Goal: Task Accomplishment & Management: Complete application form

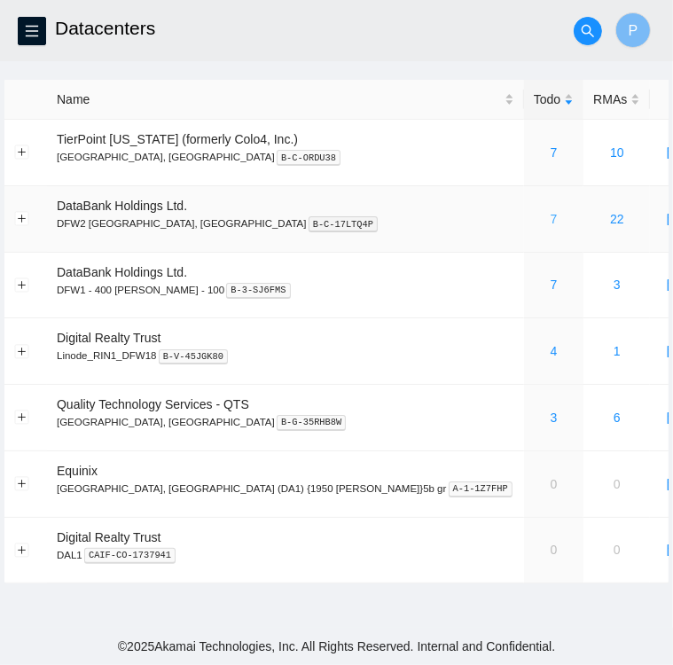
click at [550, 215] on link "7" at bounding box center [553, 219] width 7 height 14
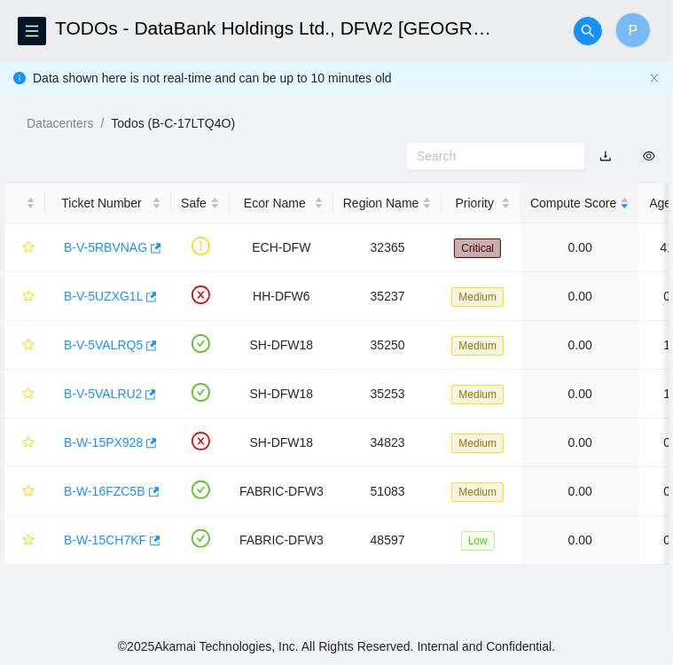
click at [297, 149] on div at bounding box center [336, 156] width 673 height 46
click at [355, 176] on div at bounding box center [336, 156] width 673 height 46
click at [103, 254] on link "B-V-5RBVNAG" at bounding box center [105, 247] width 83 height 14
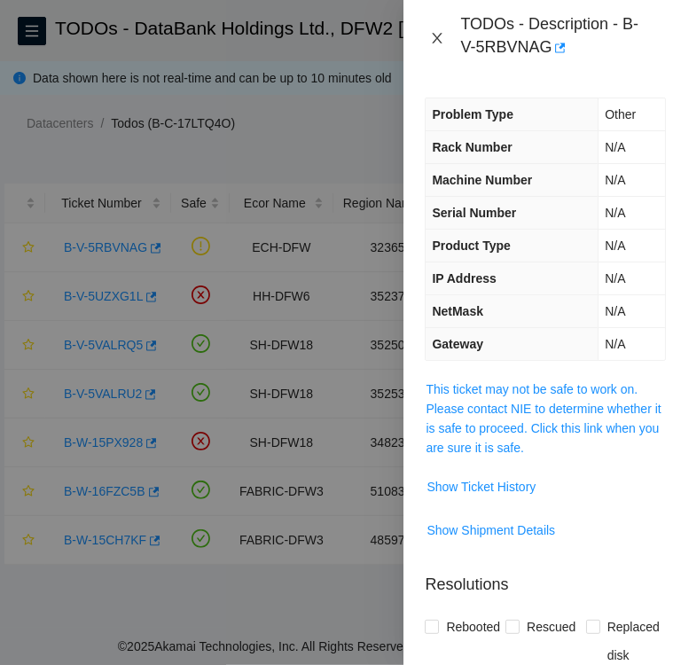
click at [437, 35] on icon "close" at bounding box center [437, 38] width 14 height 14
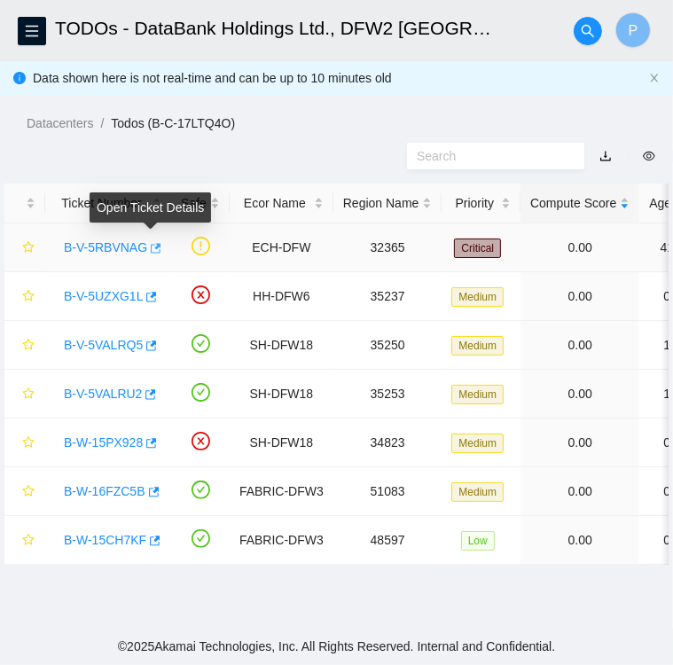
click at [151, 250] on icon "button" at bounding box center [154, 248] width 12 height 12
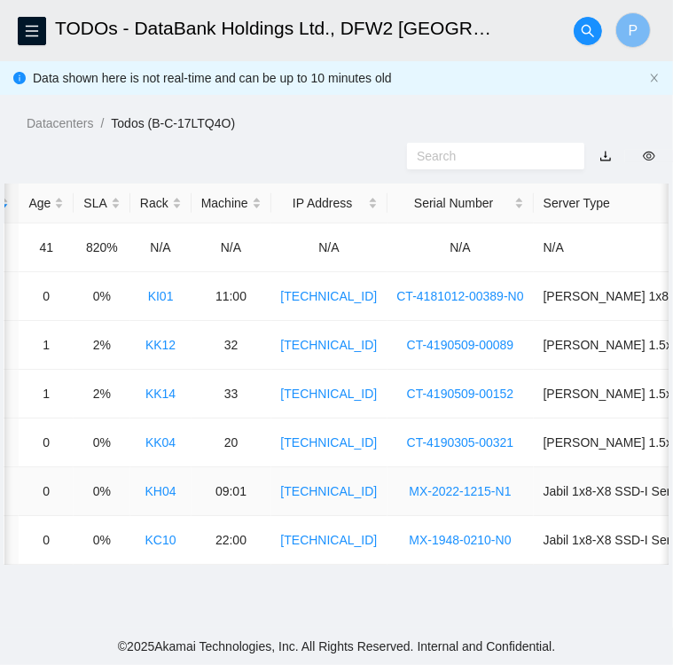
scroll to position [0, 677]
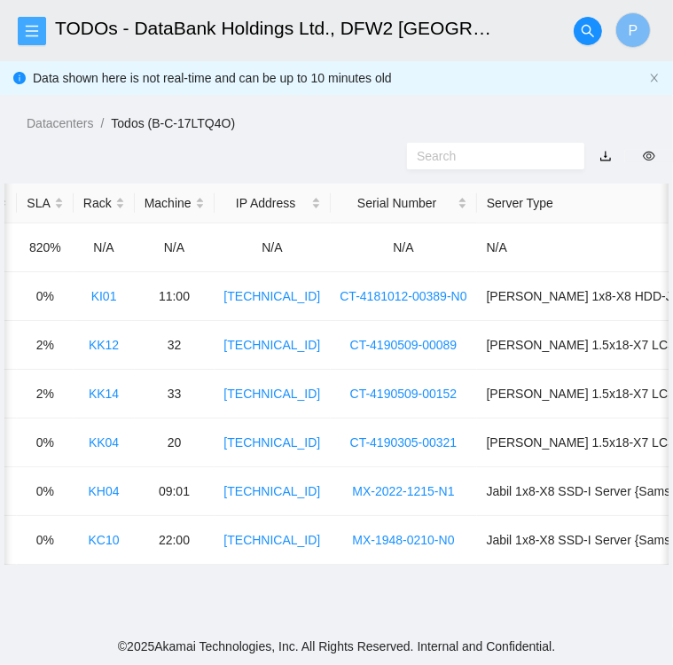
click at [32, 35] on icon "menu" at bounding box center [32, 31] width 14 height 14
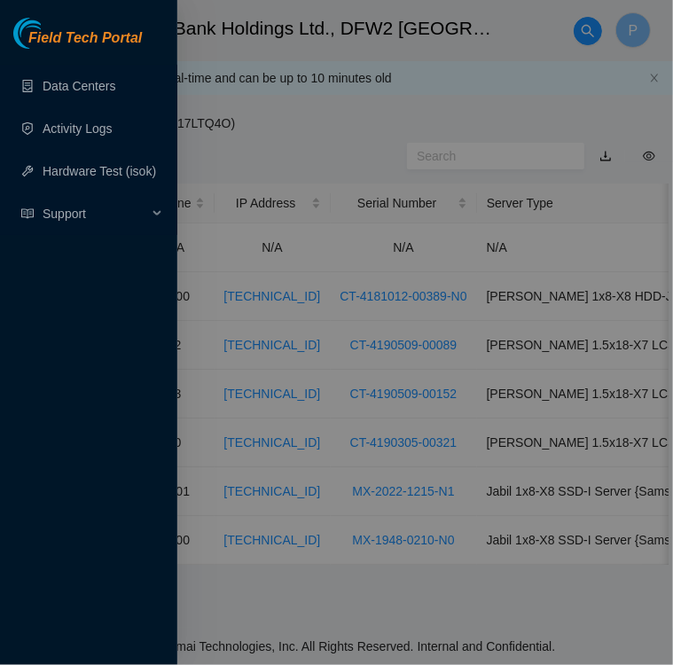
click at [337, 153] on div at bounding box center [336, 332] width 673 height 665
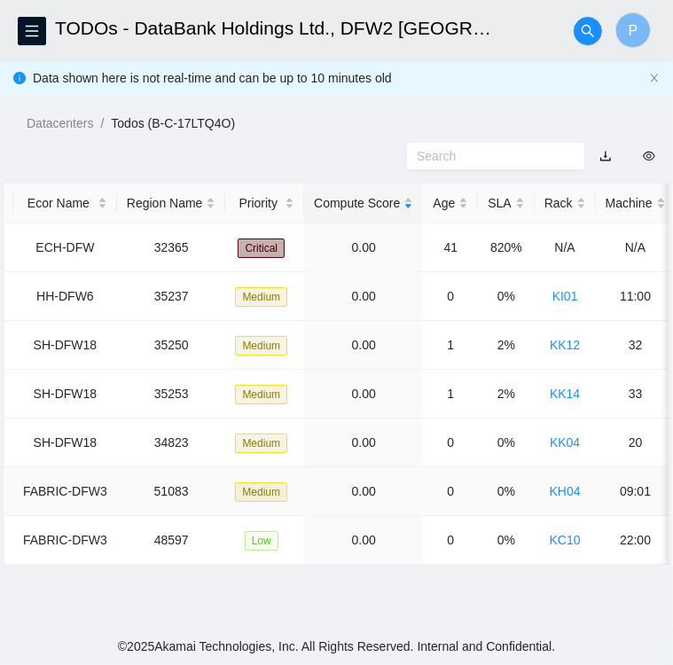
scroll to position [0, 0]
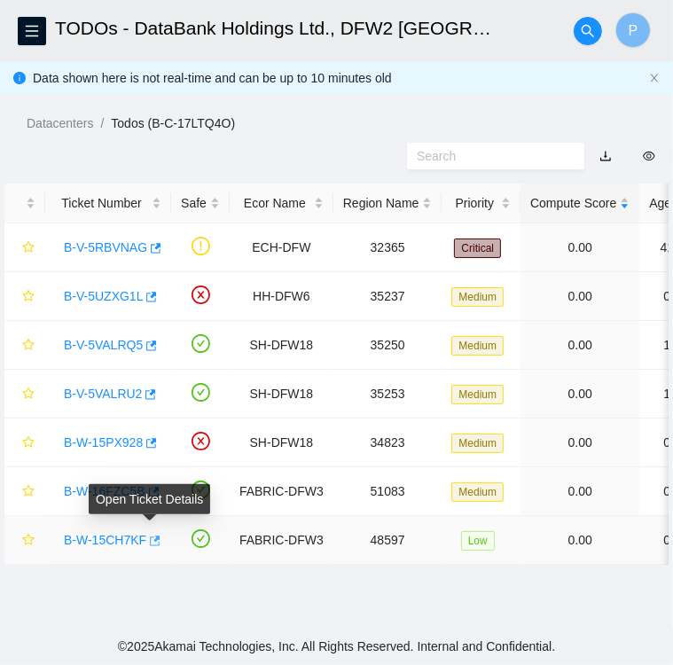
click at [152, 543] on icon "button" at bounding box center [153, 541] width 12 height 12
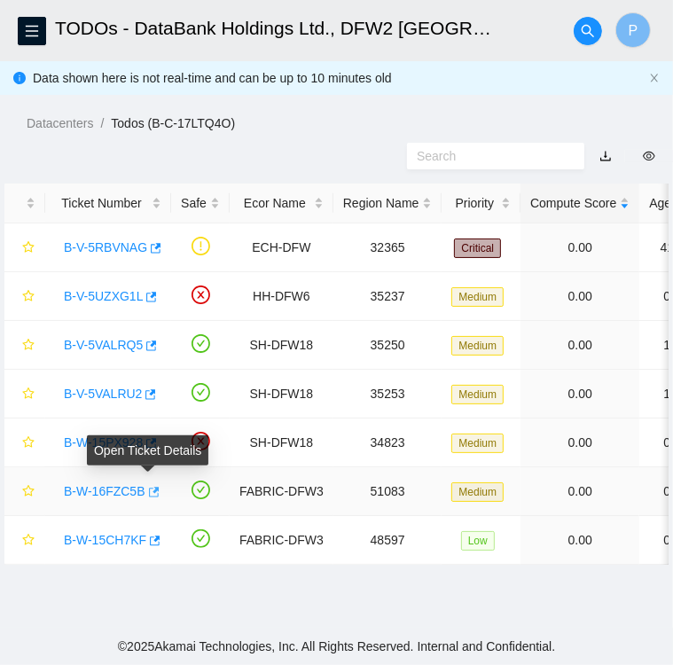
click at [146, 490] on icon "button" at bounding box center [152, 492] width 12 height 12
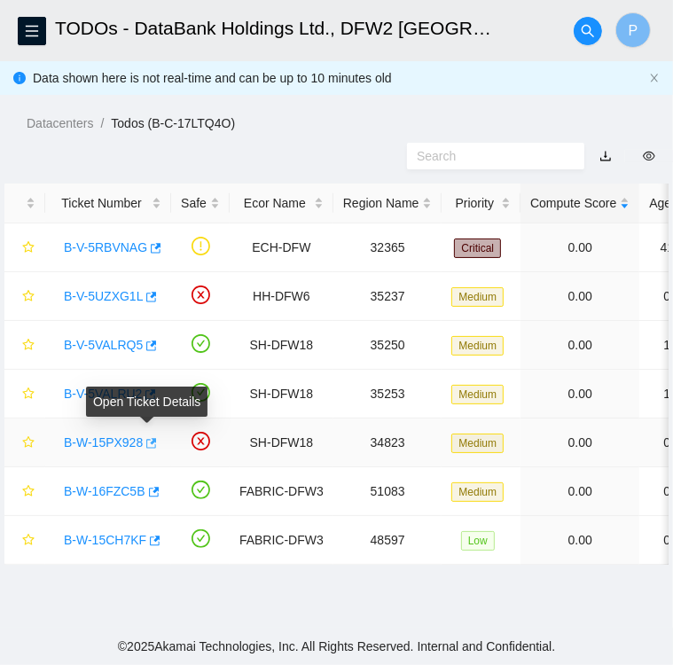
click at [145, 444] on icon "button" at bounding box center [150, 443] width 12 height 12
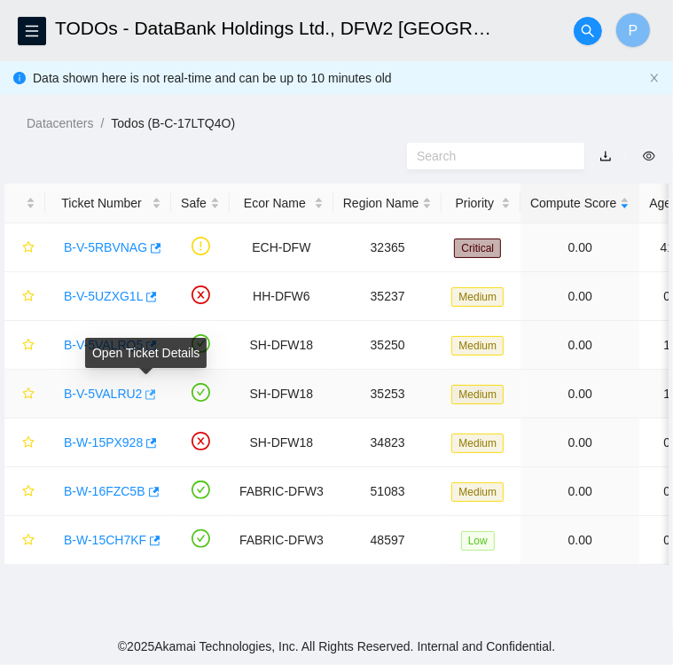
click at [145, 394] on icon "button" at bounding box center [149, 394] width 12 height 12
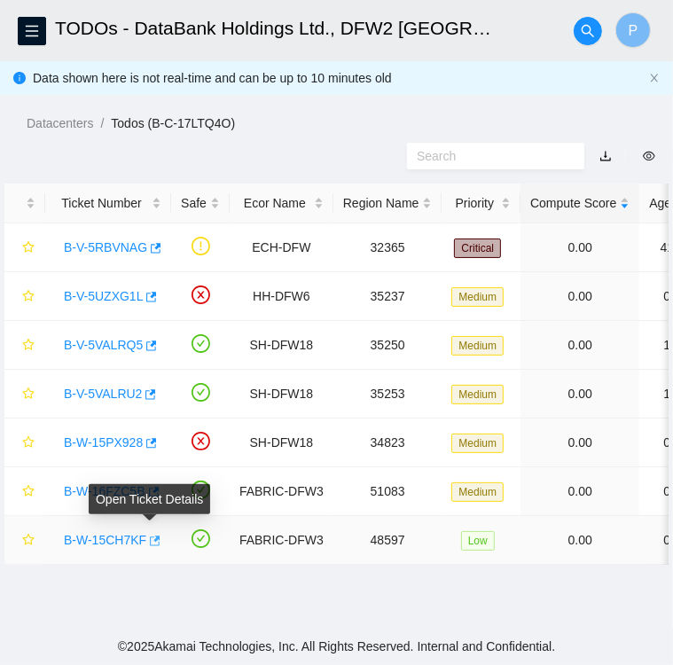
click at [149, 542] on icon "button" at bounding box center [153, 541] width 12 height 12
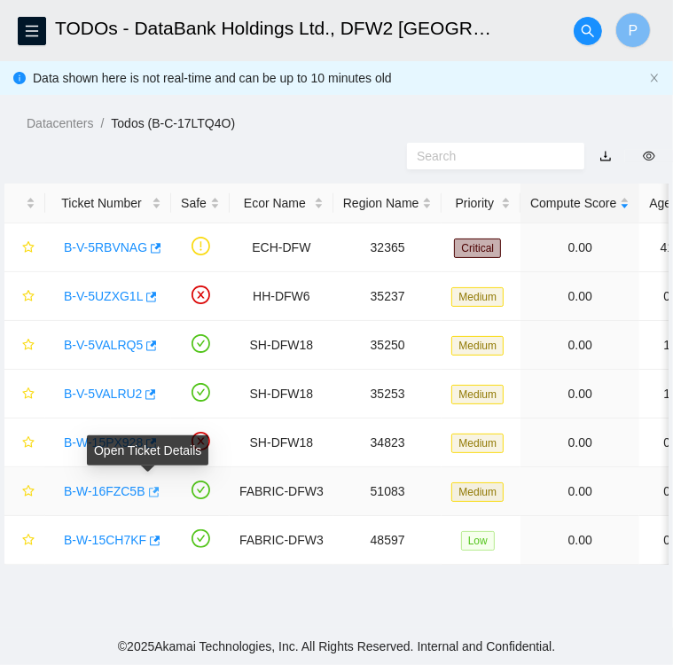
click at [149, 490] on icon "button" at bounding box center [154, 492] width 11 height 10
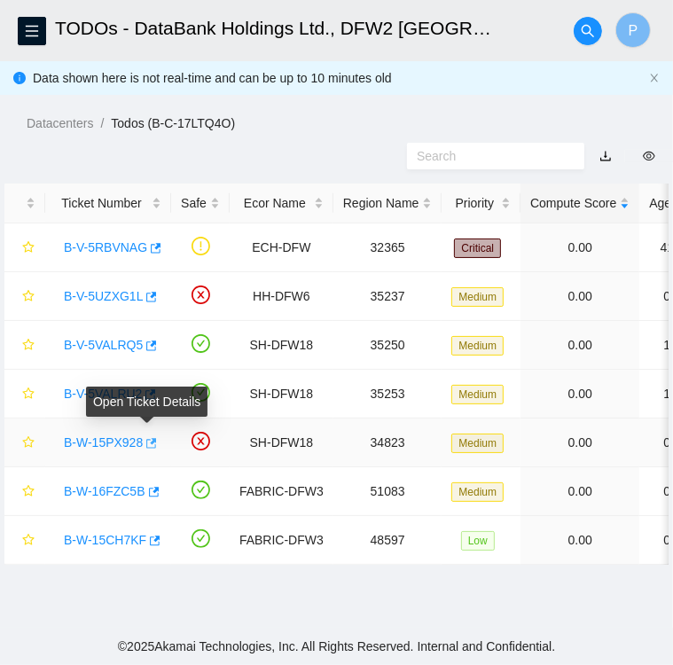
click at [150, 447] on icon "button" at bounding box center [151, 443] width 11 height 10
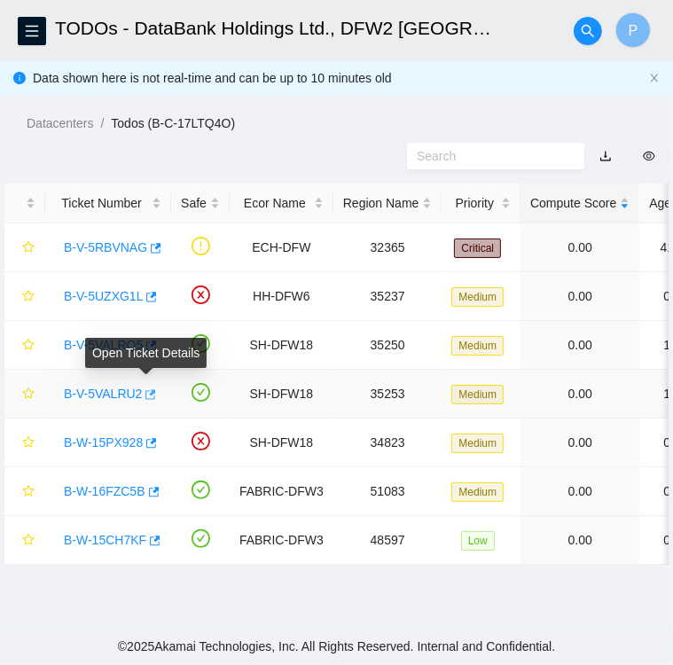
click at [145, 392] on icon "button" at bounding box center [149, 394] width 12 height 12
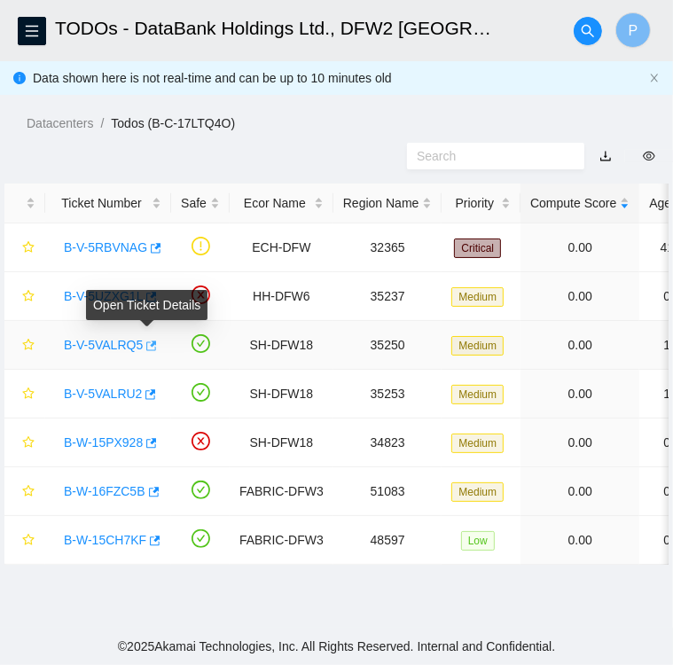
click at [148, 352] on span "button" at bounding box center [150, 346] width 12 height 14
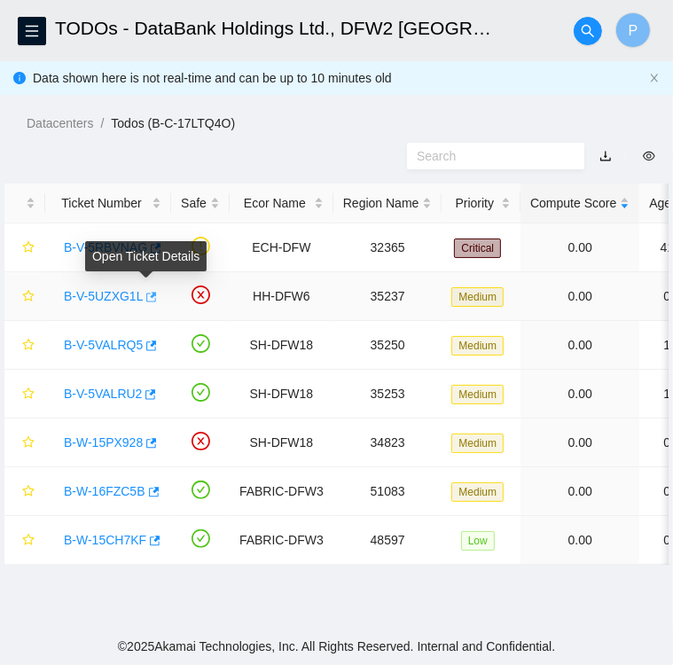
click at [146, 302] on icon "button" at bounding box center [150, 297] width 12 height 12
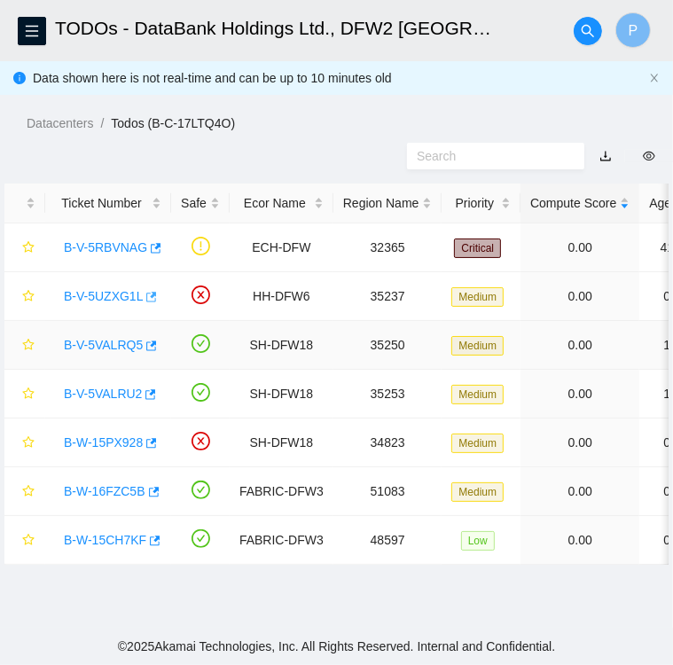
click at [143, 283] on button "button" at bounding box center [150, 297] width 14 height 28
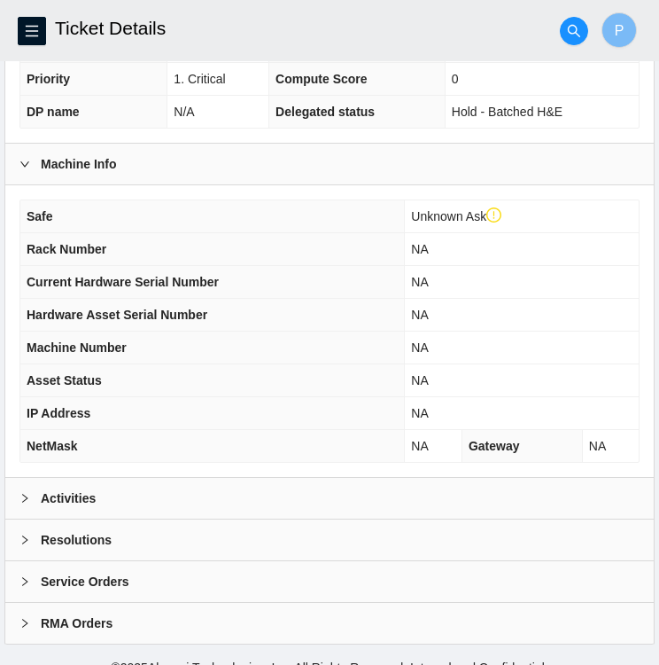
scroll to position [495, 0]
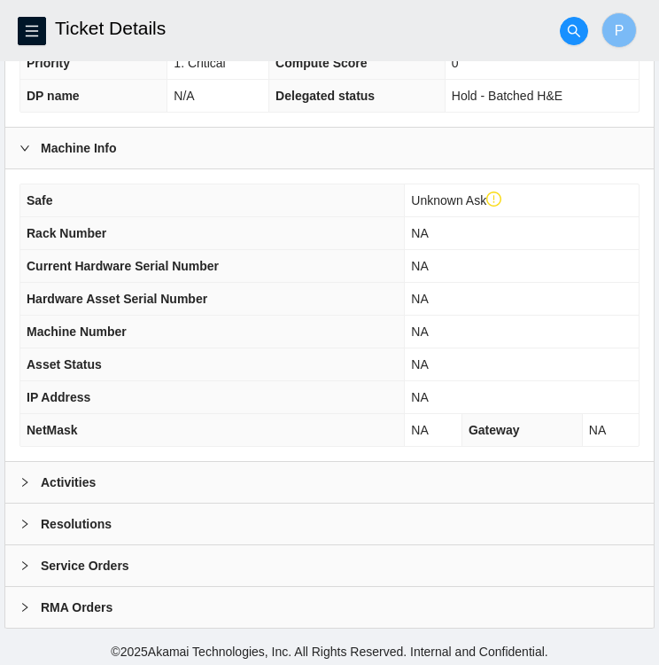
click at [138, 484] on div "Activities" at bounding box center [329, 482] width 649 height 41
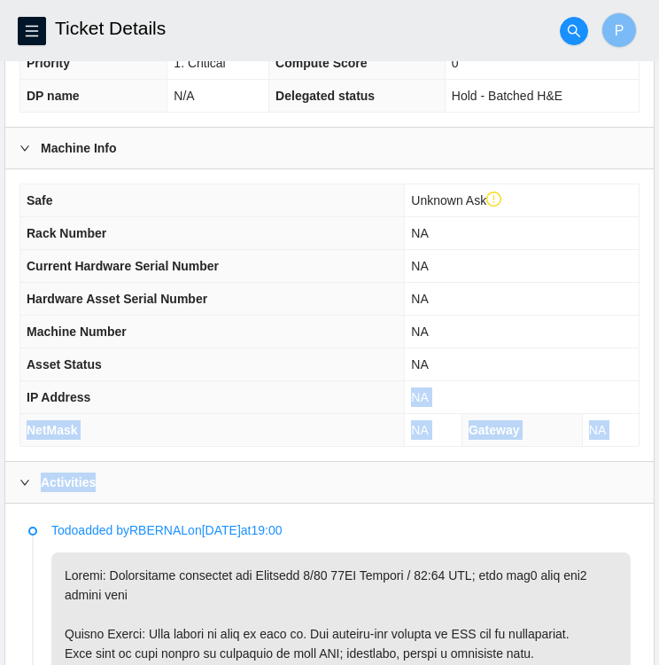
drag, startPoint x: 138, startPoint y: 484, endPoint x: 288, endPoint y: 408, distance: 168.1
click at [288, 408] on th "IP Address" at bounding box center [212, 397] width 385 height 33
click at [301, 475] on div "Activities" at bounding box center [329, 482] width 649 height 41
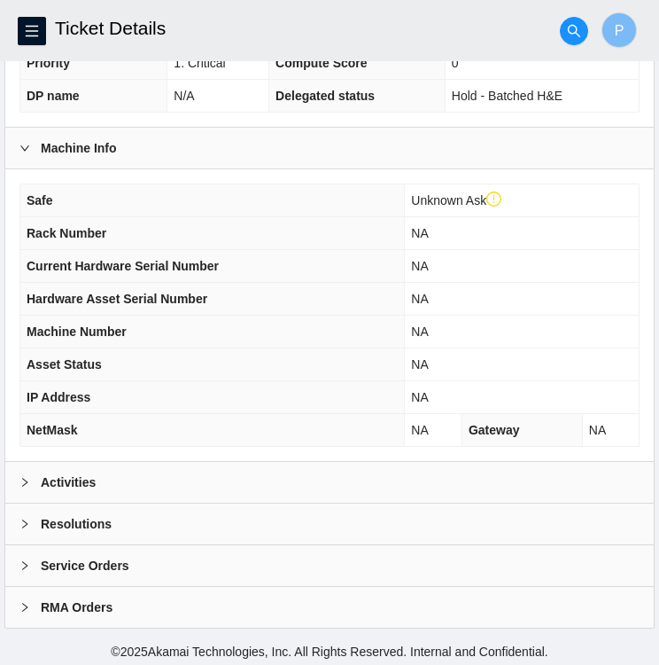
click at [301, 475] on div "Activities" at bounding box center [329, 482] width 649 height 41
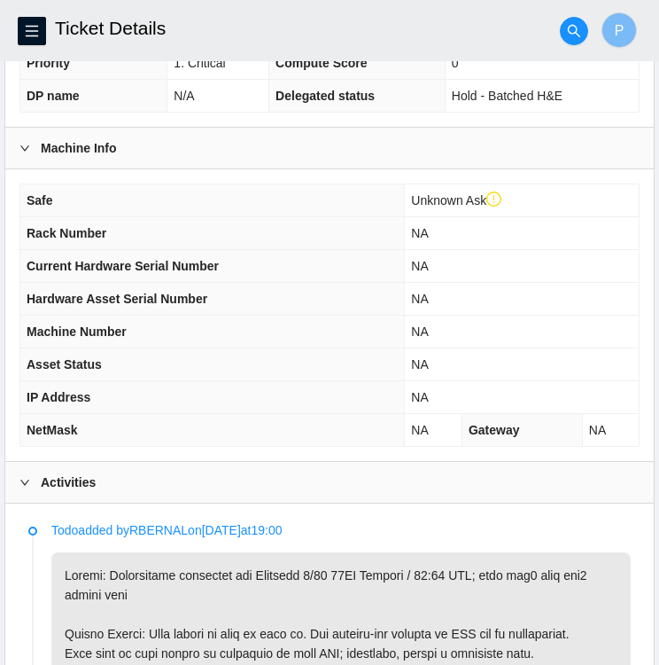
click at [280, 480] on div "Activities" at bounding box center [329, 482] width 649 height 41
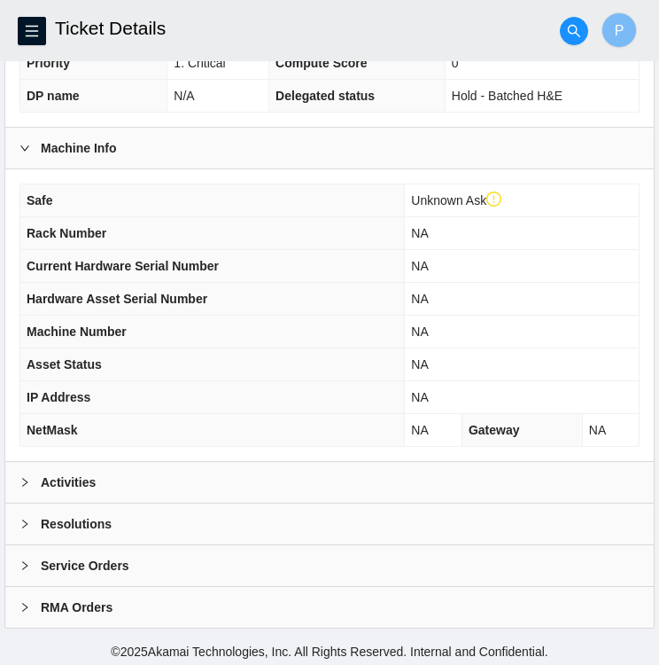
click at [280, 480] on div "Activities" at bounding box center [329, 482] width 649 height 41
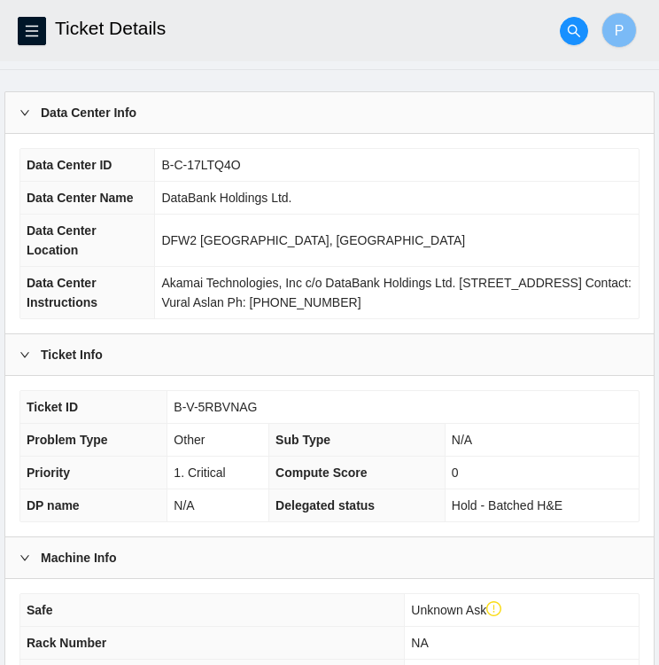
scroll to position [0, 0]
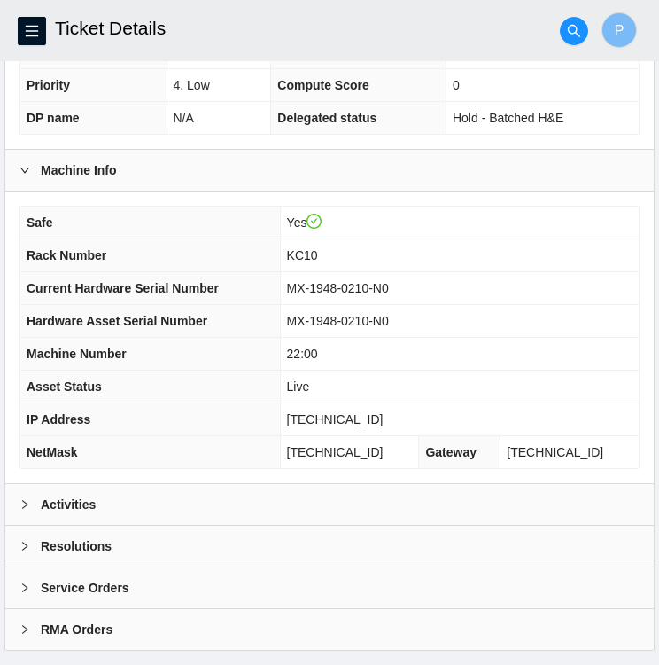
scroll to position [443, 0]
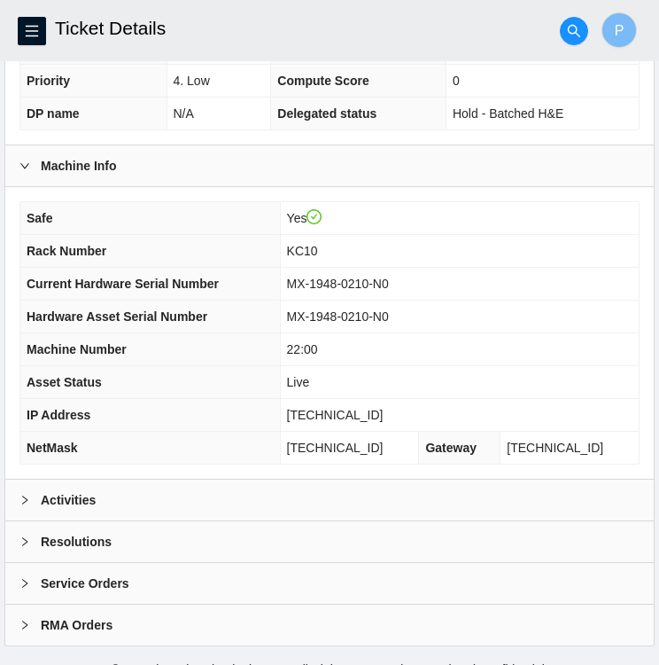
click at [22, 490] on div at bounding box center [30, 500] width 21 height 20
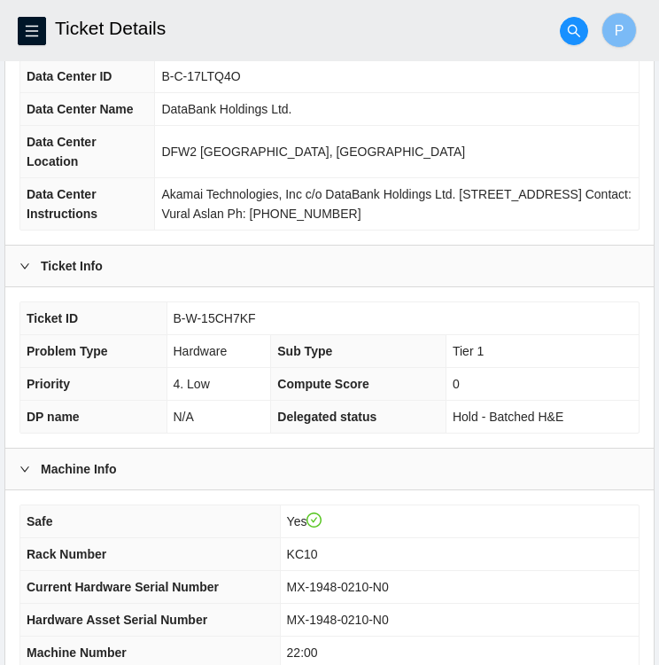
scroll to position [0, 0]
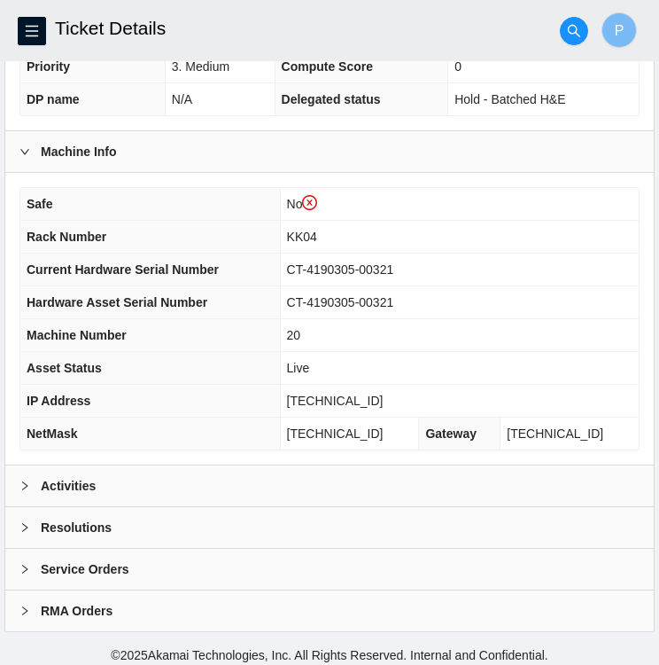
scroll to position [495, 0]
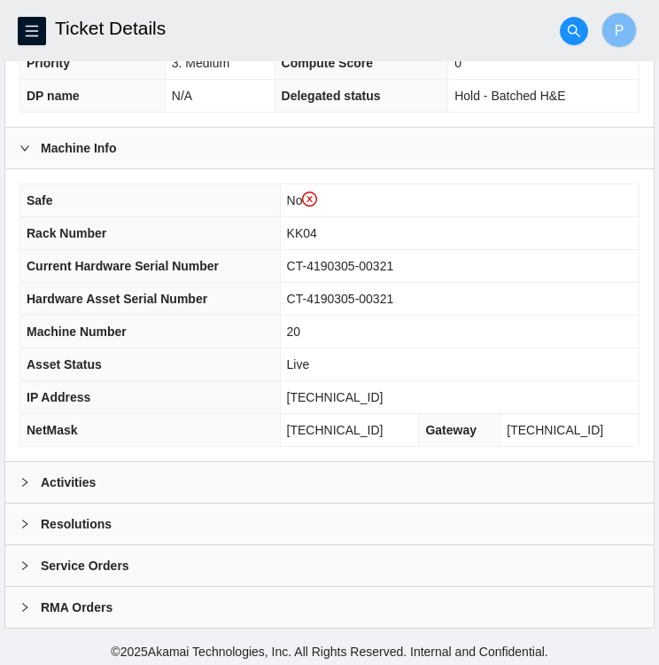
click at [32, 479] on div at bounding box center [30, 482] width 21 height 20
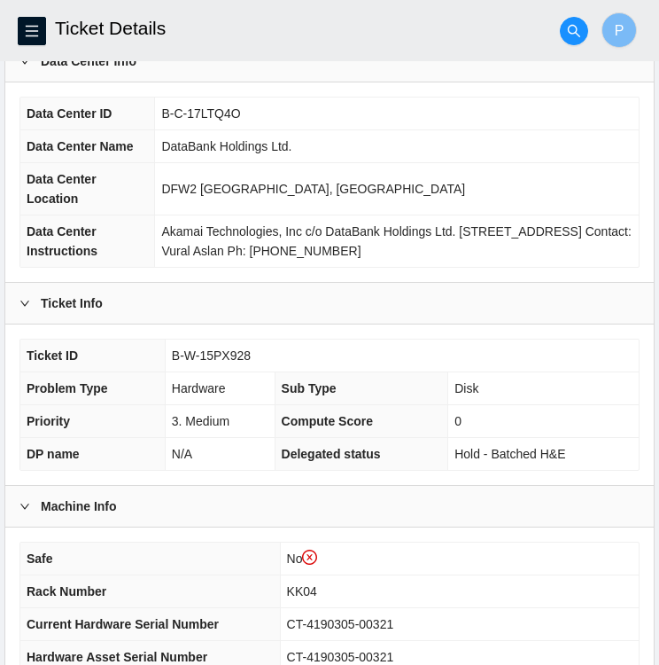
scroll to position [0, 0]
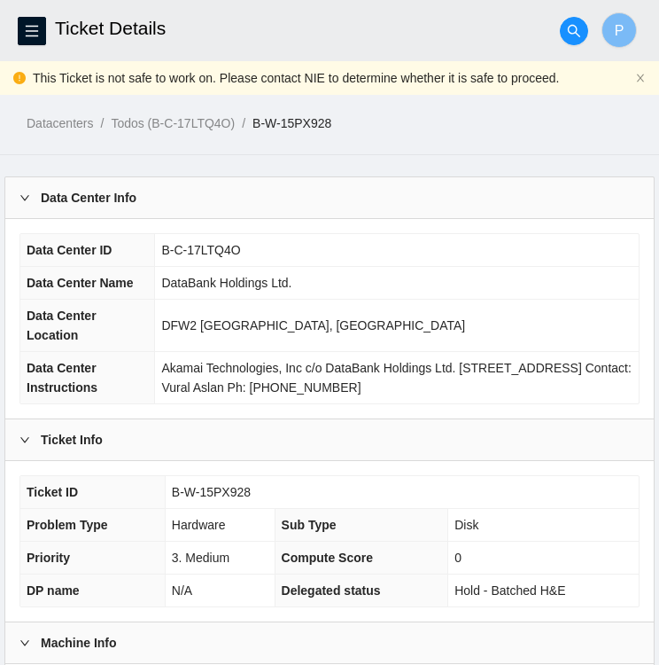
click at [402, 279] on td "DataBank Holdings Ltd." at bounding box center [397, 283] width 484 height 33
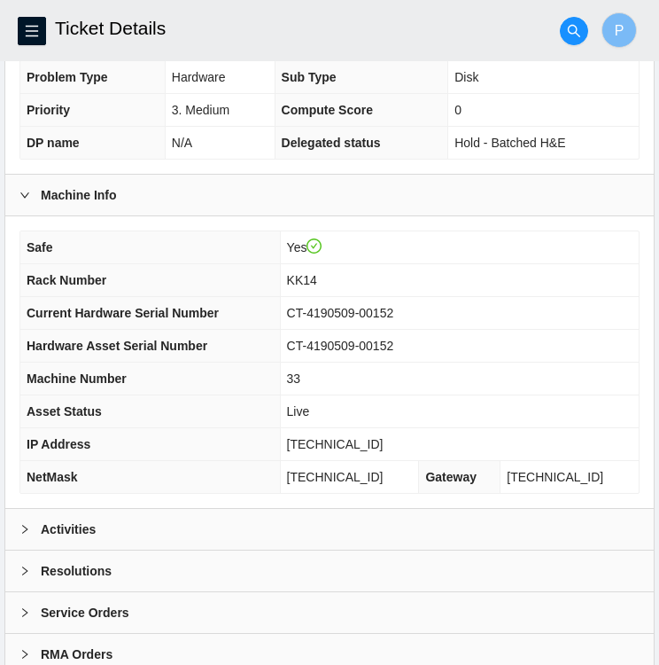
scroll to position [461, 0]
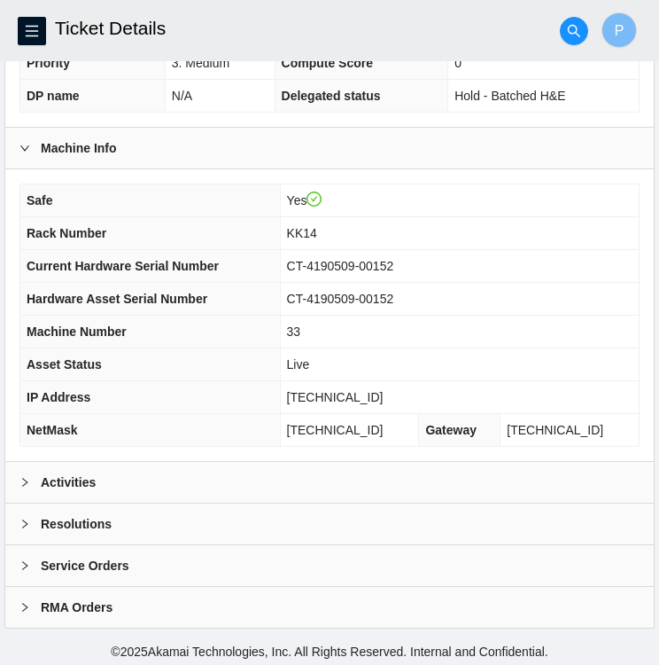
click at [57, 483] on b "Activities" at bounding box center [68, 482] width 55 height 20
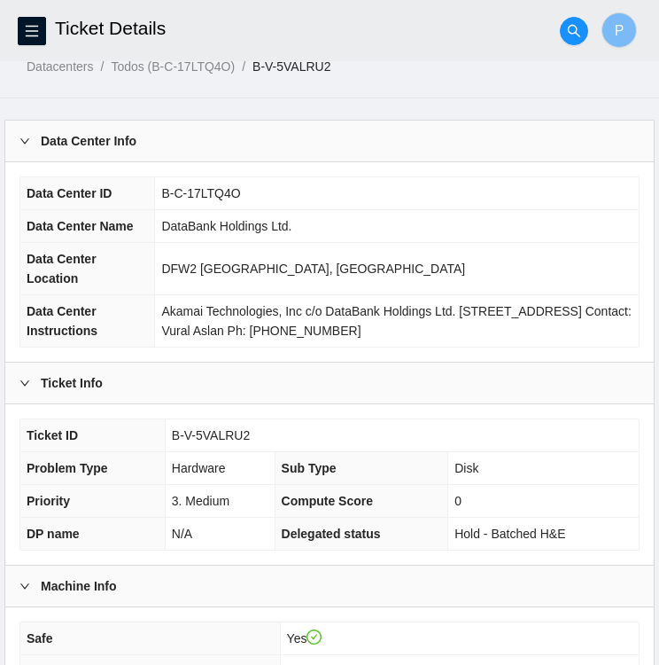
scroll to position [0, 0]
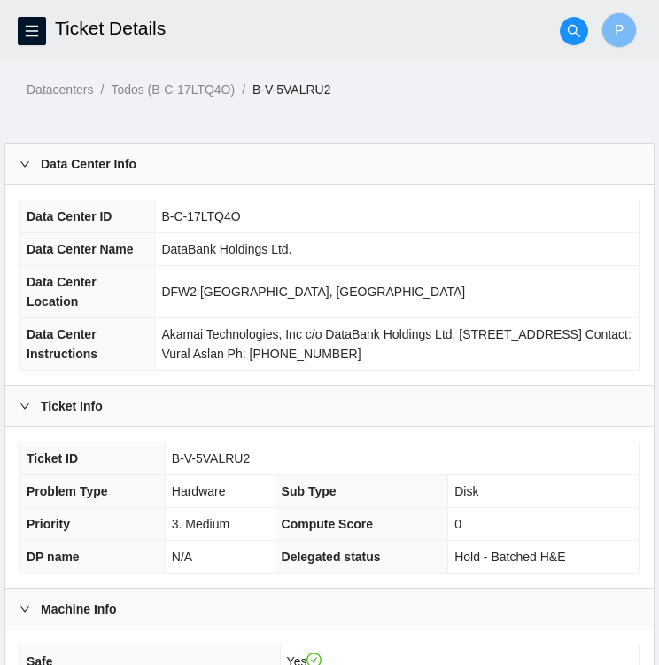
click at [347, 95] on ol "Datacenters / Todos (B-C-17LTQ4O) / B-V-5VALRU2 /" at bounding box center [343, 90] width 633 height 20
click at [338, 90] on ol "Datacenters / Todos (B-C-17LTQ4O) / B-V-5VALRU2 /" at bounding box center [343, 90] width 633 height 20
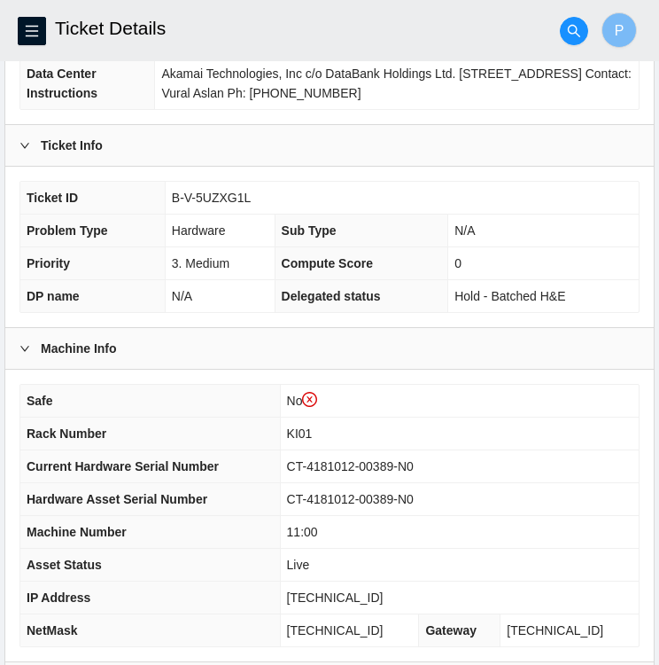
scroll to position [495, 0]
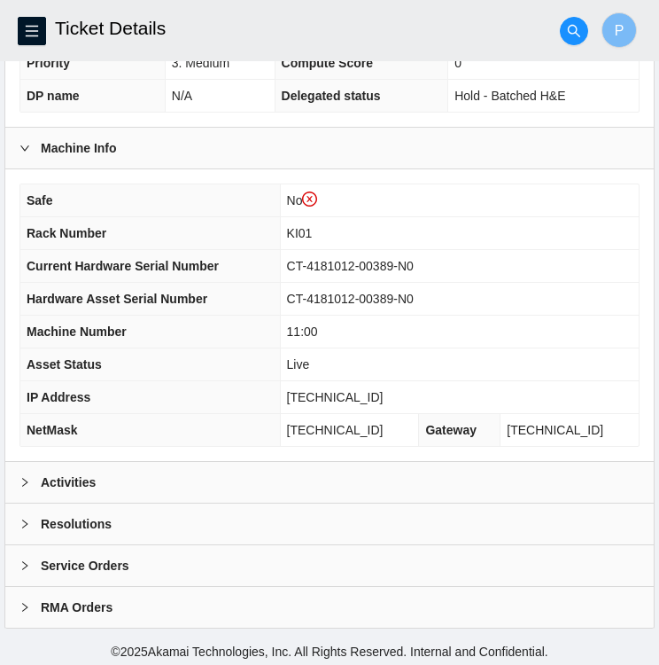
click at [21, 480] on icon "right" at bounding box center [25, 482] width 11 height 11
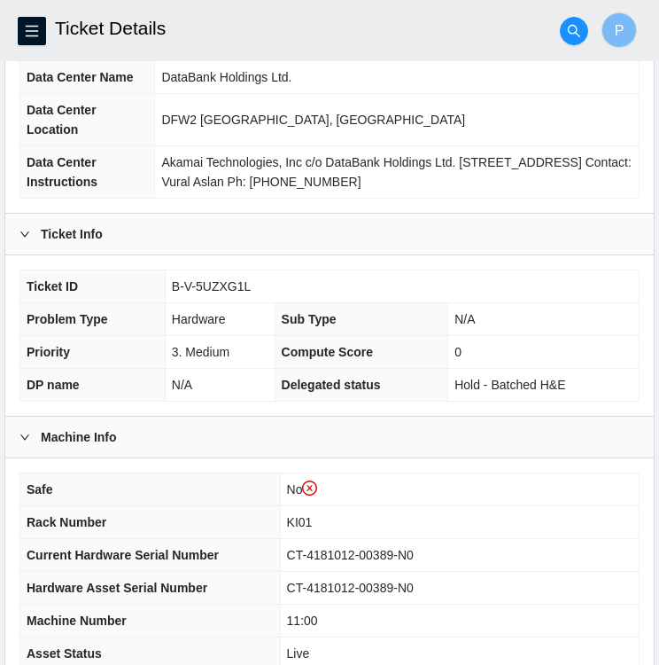
scroll to position [205, 0]
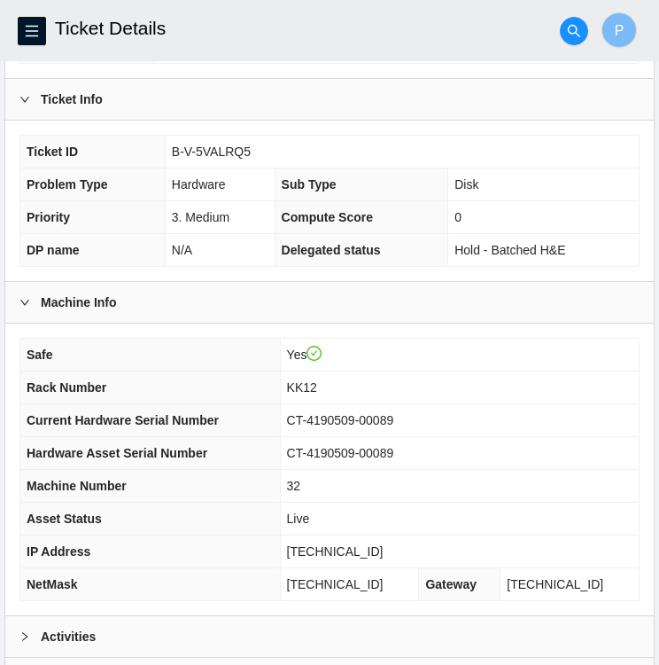
scroll to position [305, 0]
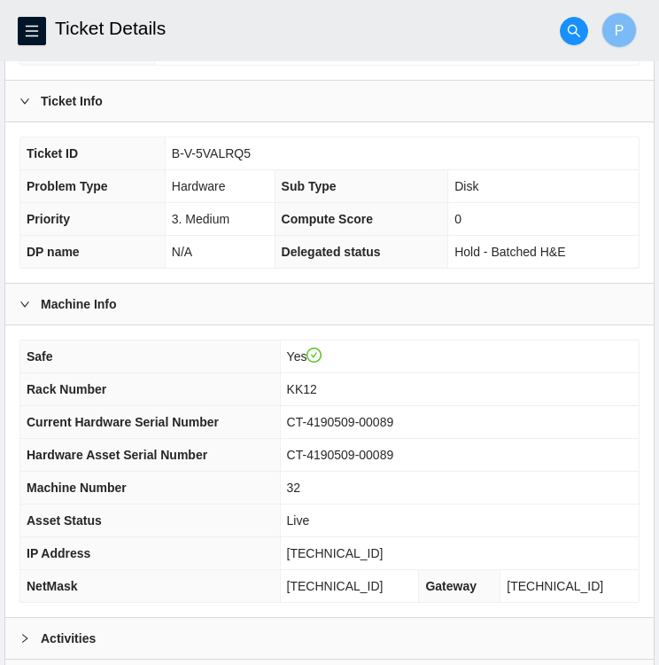
click at [252, 146] on td "B-V-5VALRQ5" at bounding box center [402, 153] width 474 height 33
drag, startPoint x: 244, startPoint y: 147, endPoint x: 174, endPoint y: 150, distance: 70.1
click at [174, 150] on span "B-V-5VALRQ5" at bounding box center [211, 153] width 79 height 14
copy span "B-V-5VALRQ5"
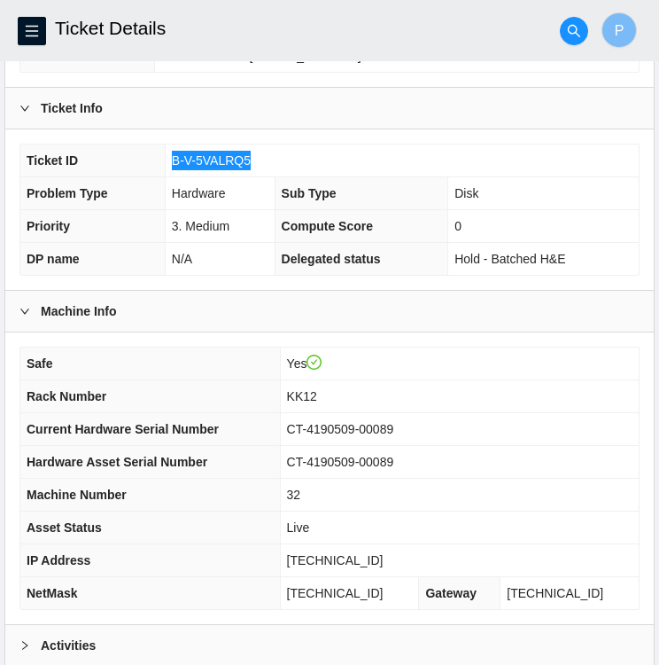
scroll to position [296, 0]
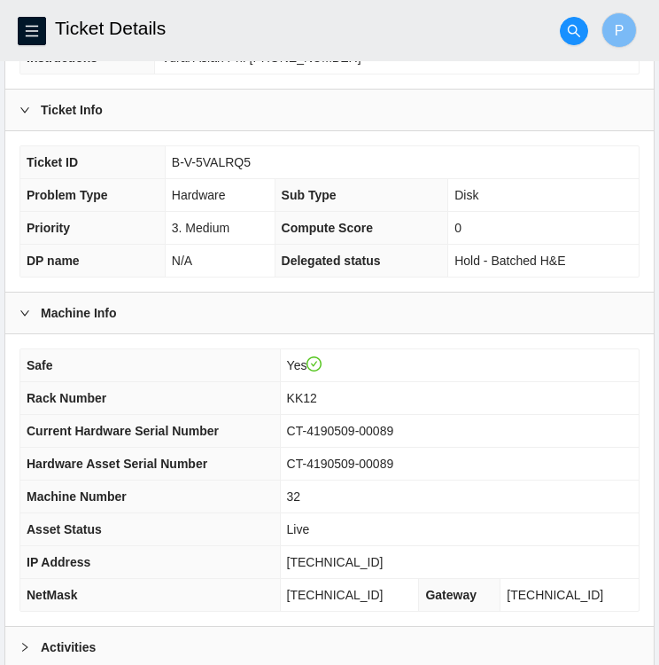
click at [235, 207] on td "Hardware" at bounding box center [220, 195] width 110 height 33
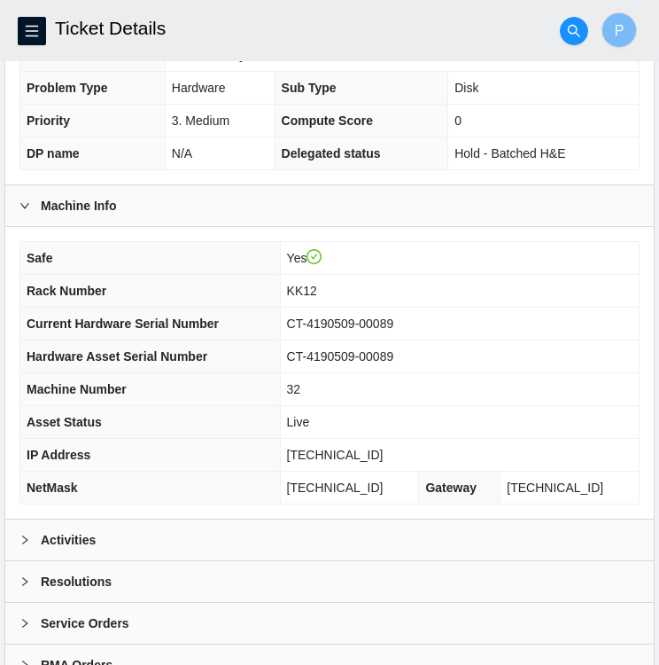
scroll to position [406, 0]
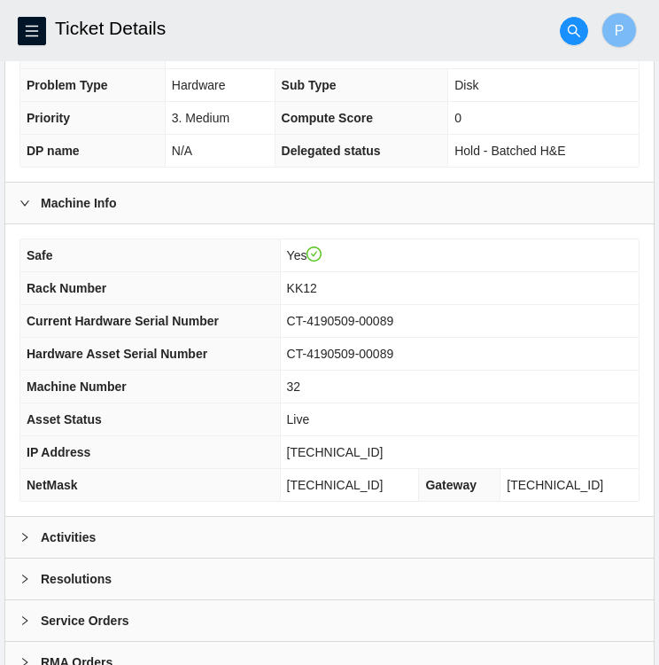
click at [85, 529] on b "Activities" at bounding box center [68, 537] width 55 height 20
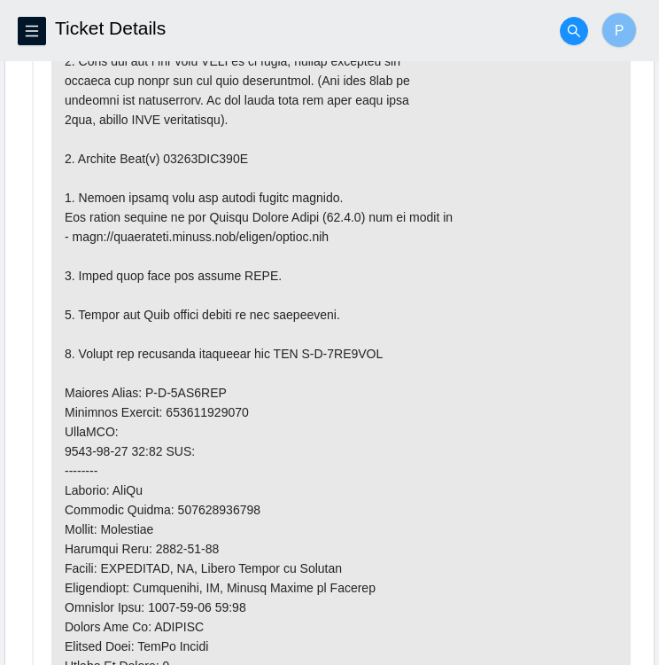
scroll to position [1074, 0]
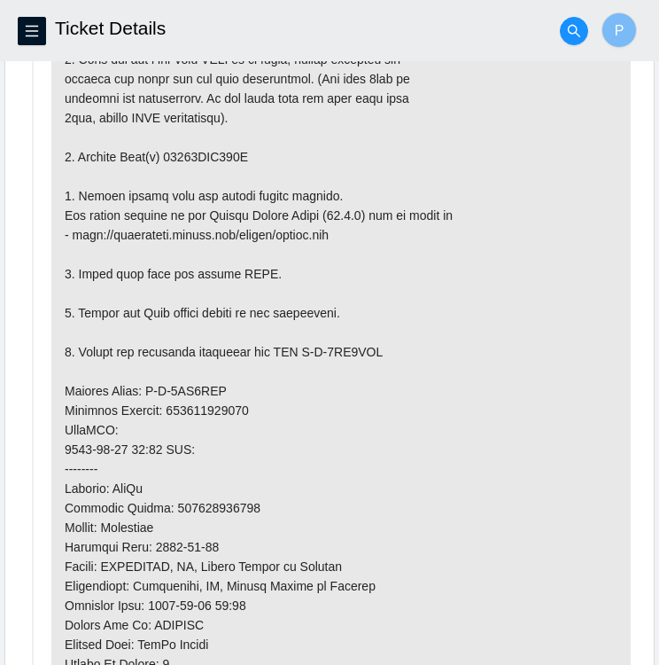
click at [462, 227] on p at bounding box center [341, 410] width 580 height 943
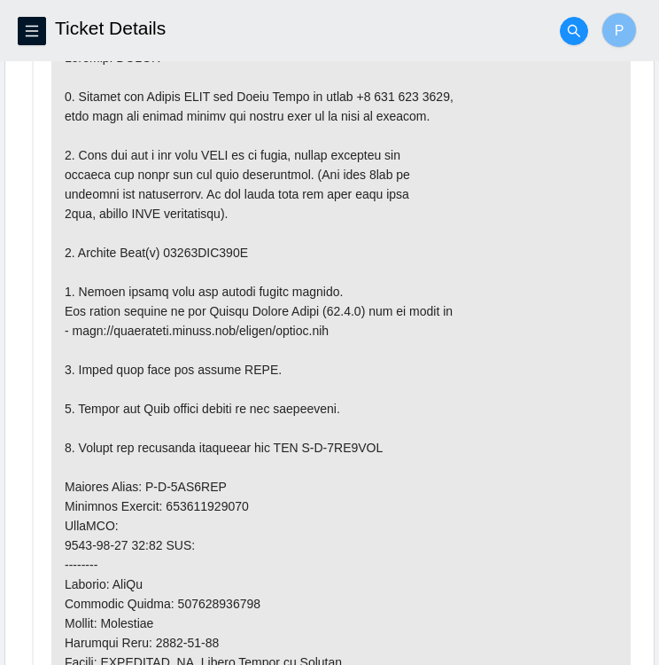
scroll to position [980, 0]
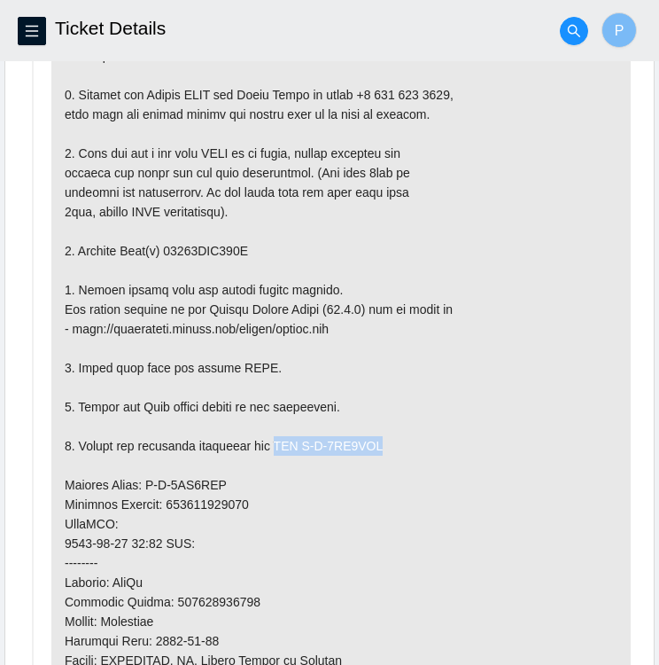
drag, startPoint x: 379, startPoint y: 435, endPoint x: 276, endPoint y: 434, distance: 103.7
click at [276, 434] on p at bounding box center [341, 504] width 580 height 943
copy p "RMA B-V-5VF7CYM"
click at [440, 494] on p at bounding box center [341, 504] width 580 height 943
drag, startPoint x: 220, startPoint y: 477, endPoint x: 145, endPoint y: 473, distance: 74.5
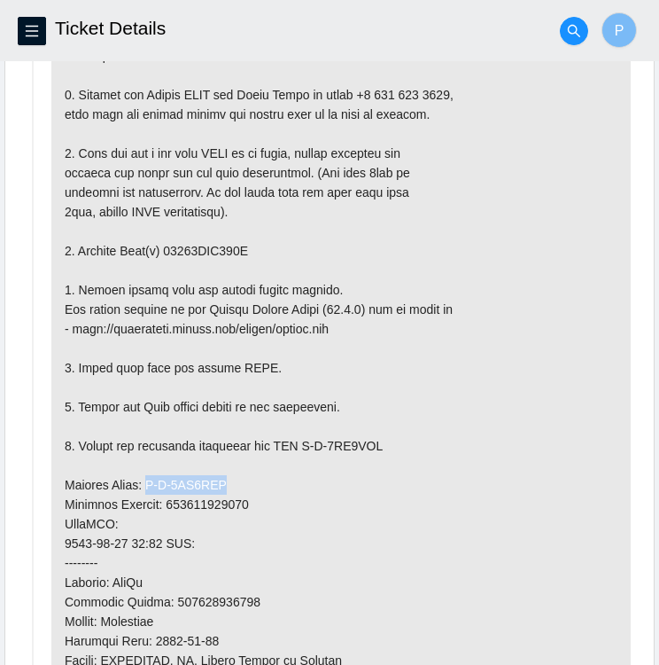
click at [145, 473] on p at bounding box center [341, 504] width 580 height 943
copy p "B-V-5VF7CYD"
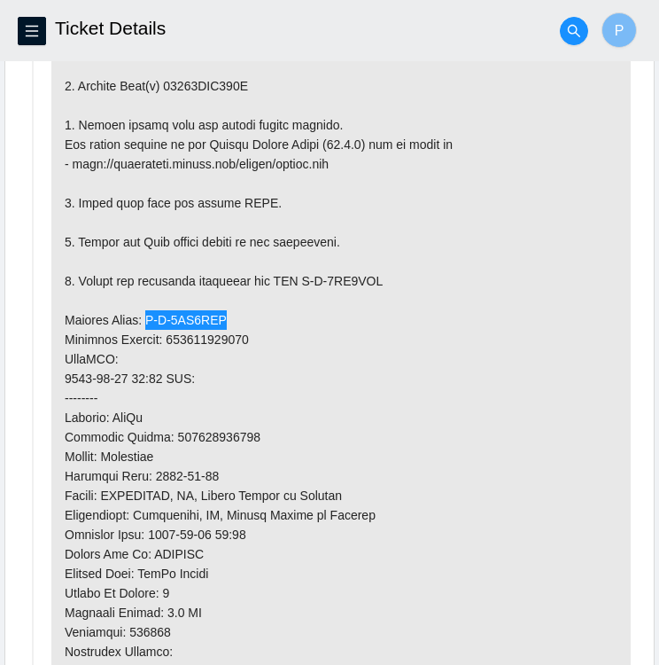
scroll to position [1147, 0]
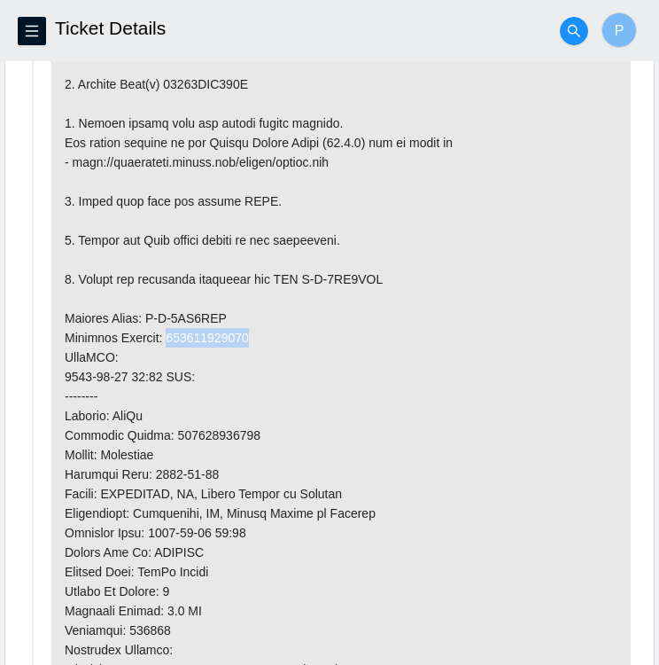
drag, startPoint x: 254, startPoint y: 330, endPoint x: 171, endPoint y: 324, distance: 82.7
click at [171, 324] on p at bounding box center [341, 337] width 580 height 943
copy p "473665216428"
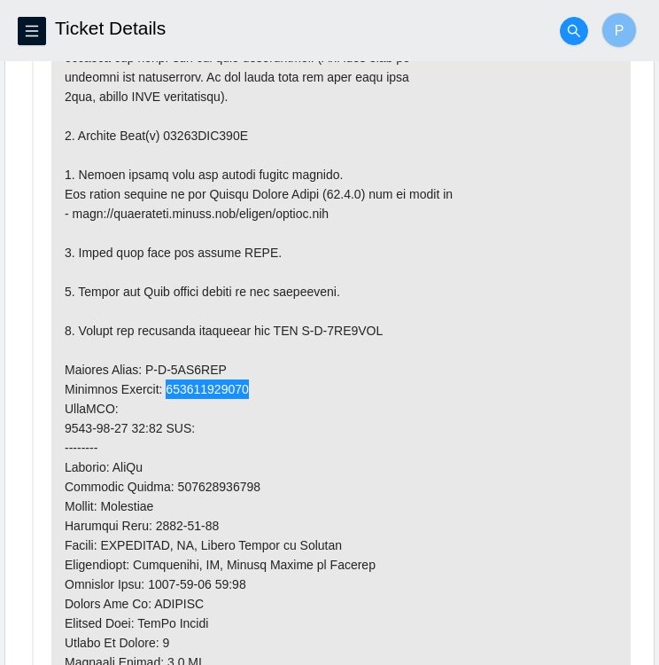
scroll to position [1096, 0]
click at [549, 418] on p at bounding box center [341, 389] width 580 height 943
drag, startPoint x: 248, startPoint y: 128, endPoint x: 164, endPoint y: 123, distance: 84.3
click at [164, 123] on p at bounding box center [341, 389] width 580 height 943
copy p "18521FDA771F"
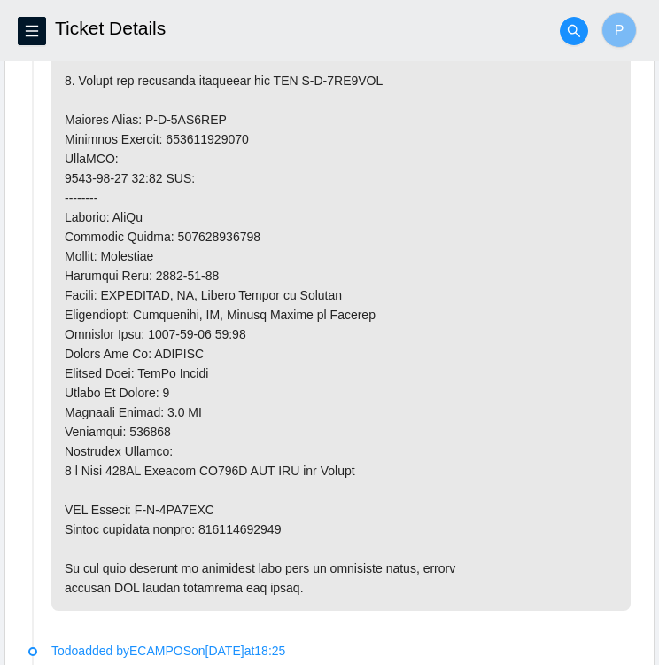
scroll to position [1354, 0]
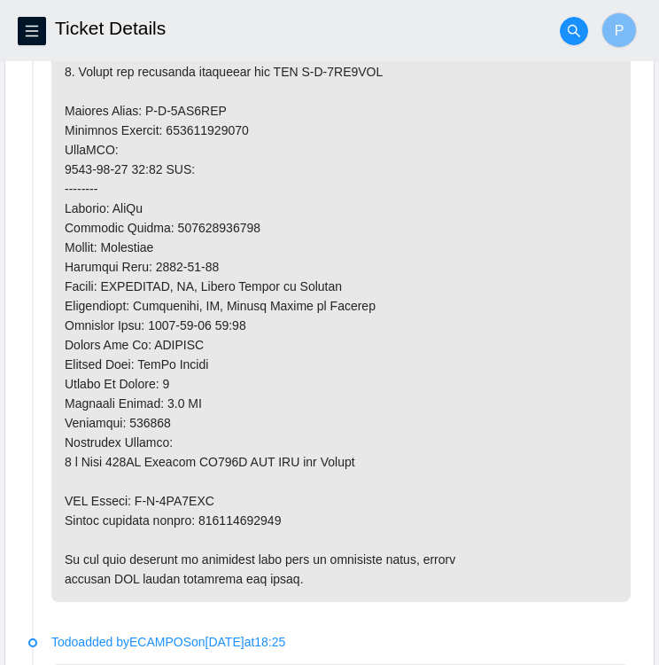
click at [290, 514] on p at bounding box center [341, 130] width 580 height 943
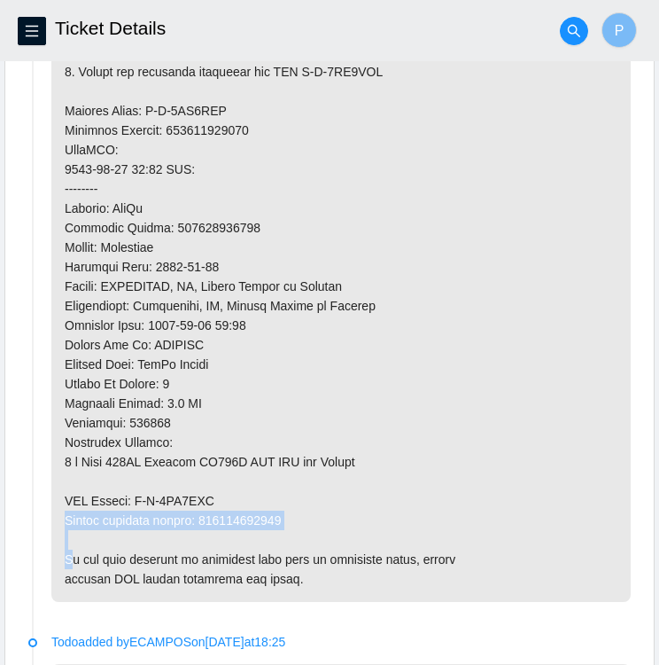
click at [310, 514] on p at bounding box center [341, 130] width 580 height 943
drag, startPoint x: 310, startPoint y: 514, endPoint x: 199, endPoint y: 505, distance: 112.0
click at [199, 505] on p at bounding box center [341, 130] width 580 height 943
copy p "473665216439"
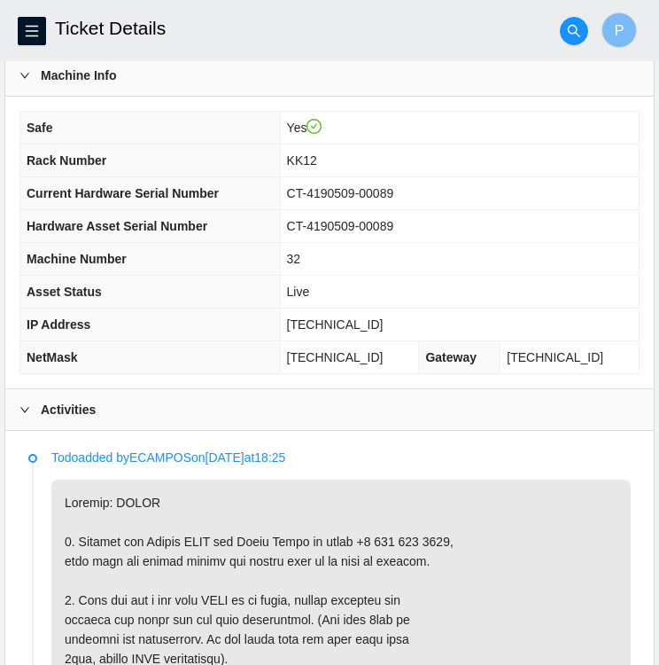
scroll to position [535, 0]
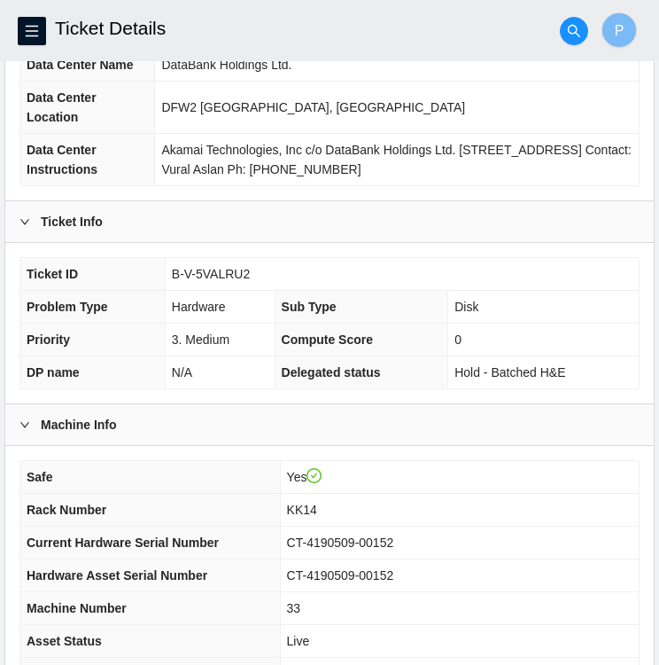
scroll to position [187, 0]
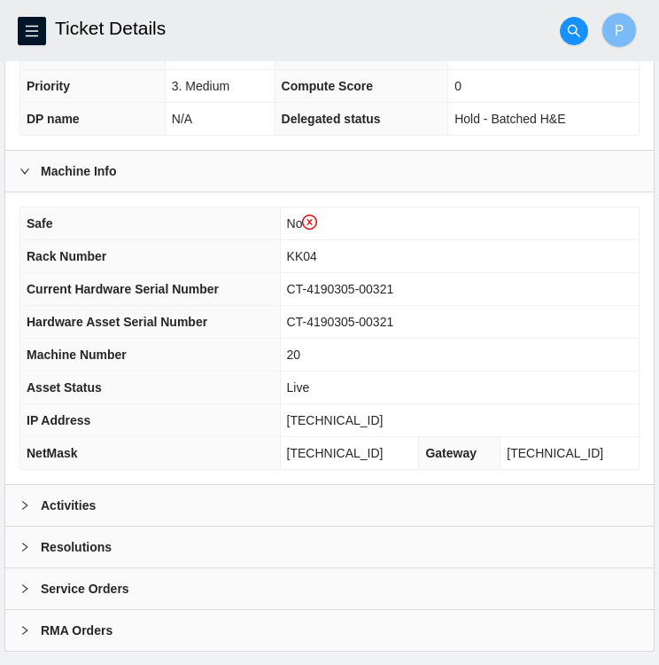
scroll to position [474, 0]
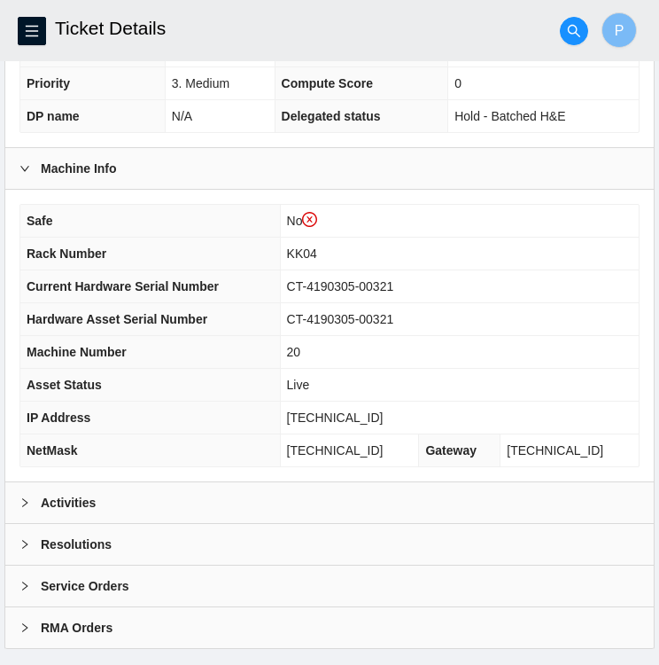
click at [261, 504] on div "Activities" at bounding box center [329, 502] width 649 height 41
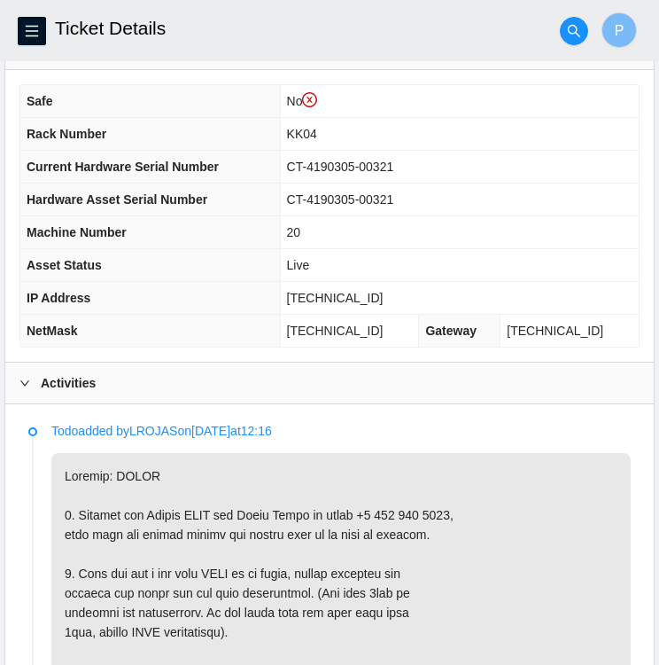
scroll to position [592, 0]
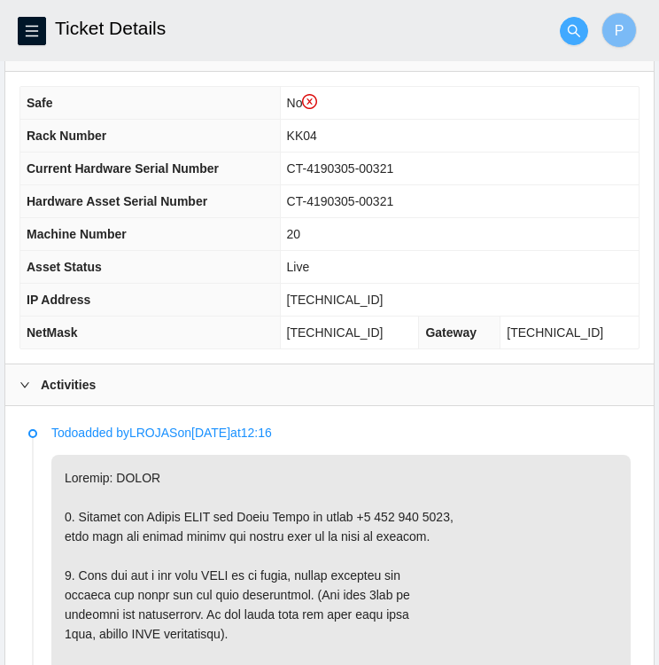
click at [570, 32] on icon "search" at bounding box center [574, 30] width 12 height 12
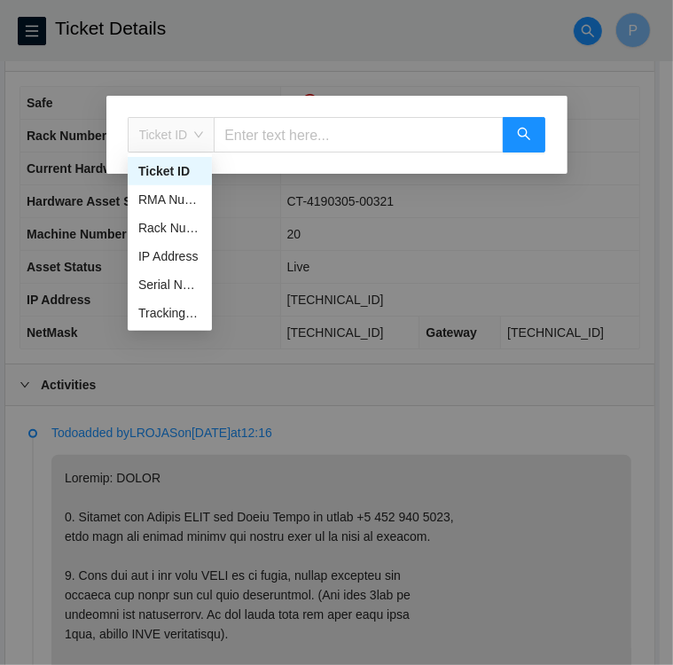
click at [175, 137] on span "Ticket ID" at bounding box center [171, 134] width 65 height 27
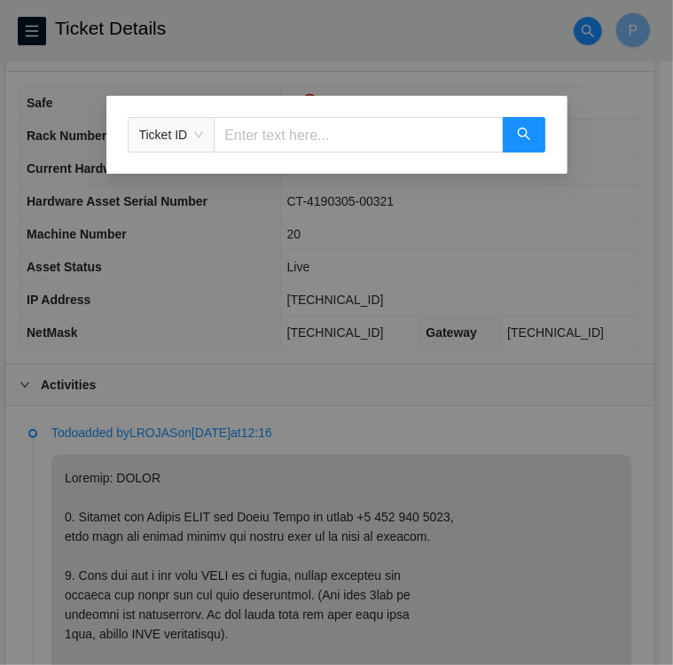
click at [331, 137] on input "text" at bounding box center [358, 134] width 289 height 35
click at [471, 48] on div "Ticket ID" at bounding box center [336, 332] width 673 height 665
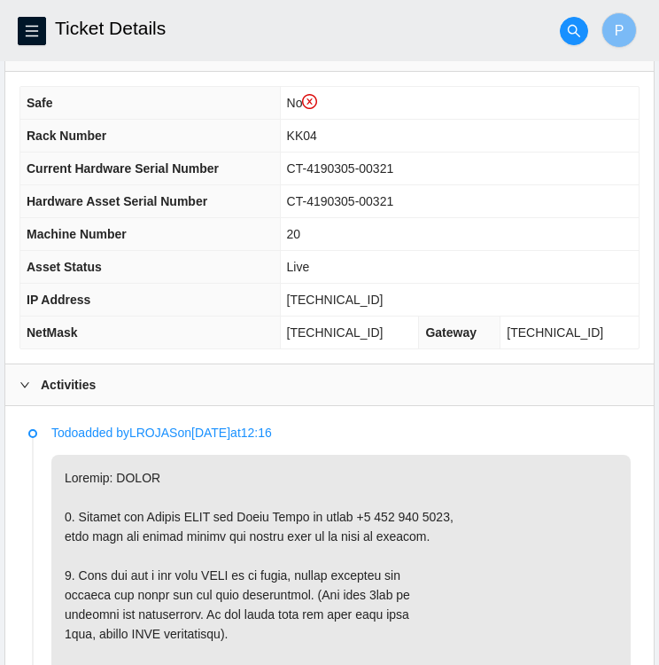
click at [471, 48] on h2 "Ticket Details" at bounding box center [273, 28] width 437 height 57
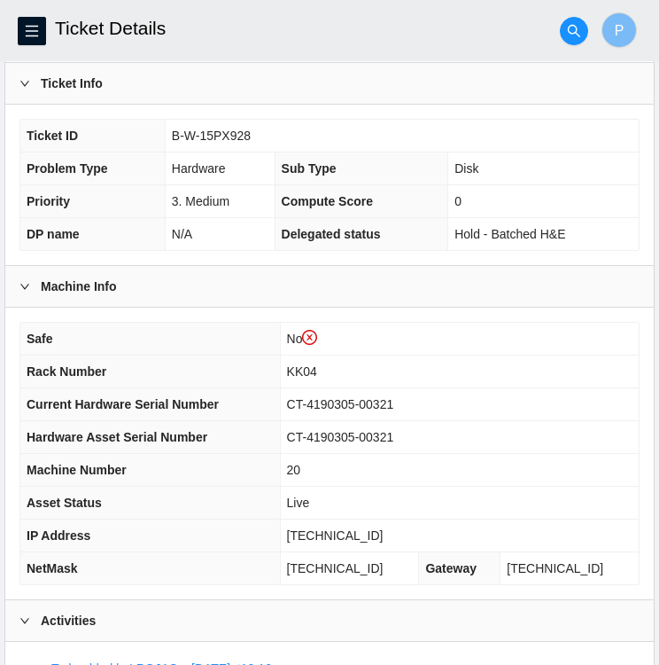
scroll to position [355, 0]
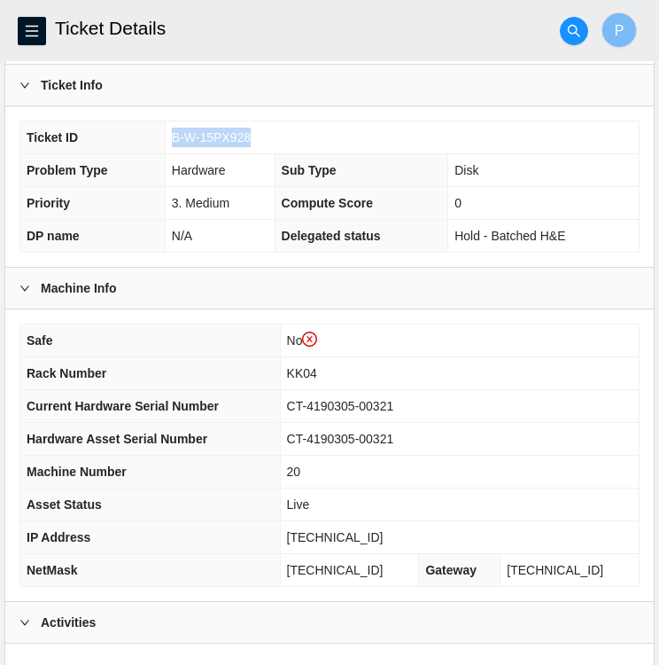
drag, startPoint x: 248, startPoint y: 134, endPoint x: 168, endPoint y: 144, distance: 80.5
click at [168, 144] on td "B-W-15PX928" at bounding box center [402, 137] width 474 height 33
copy span "B-W-15PX928"
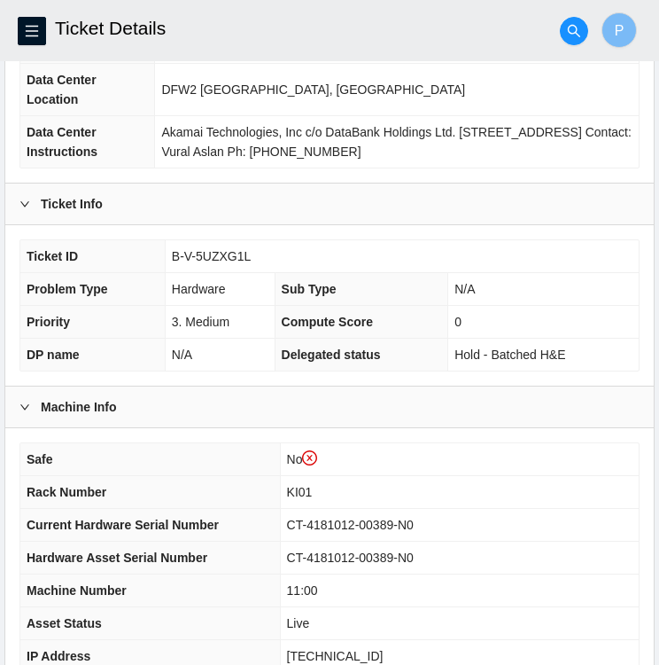
scroll to position [234, 0]
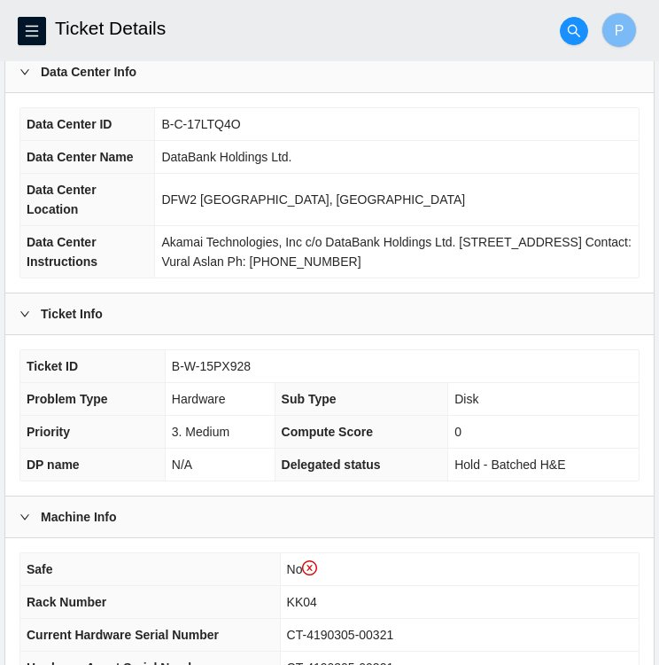
scroll to position [124, 0]
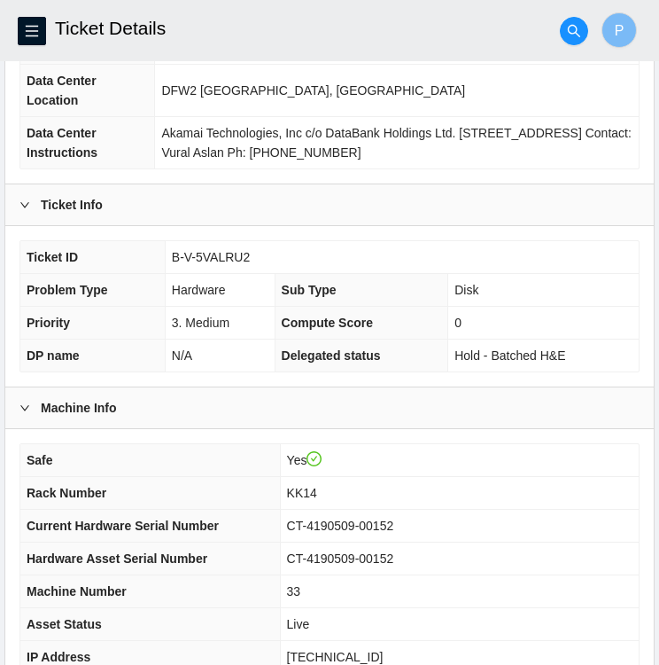
scroll to position [202, 0]
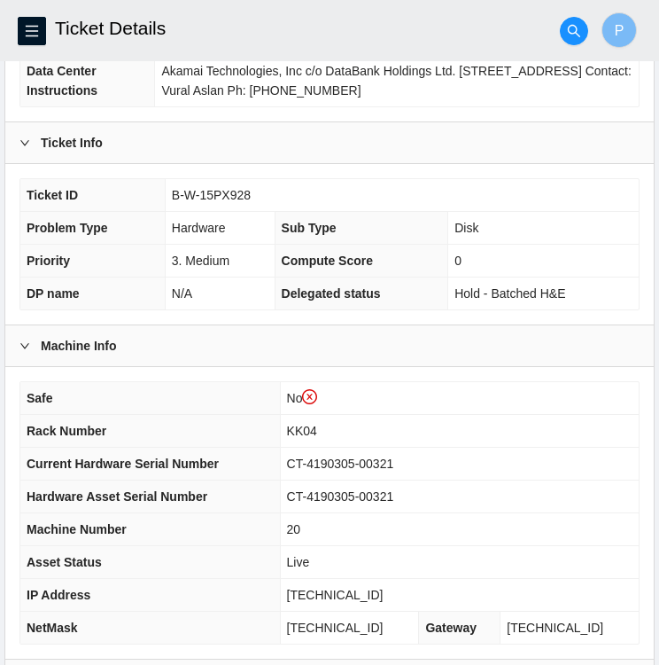
scroll to position [298, 0]
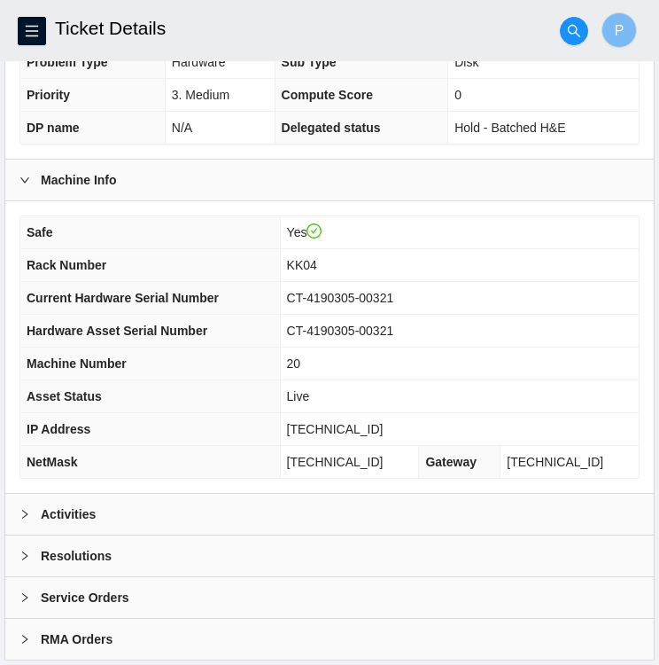
scroll to position [427, 0]
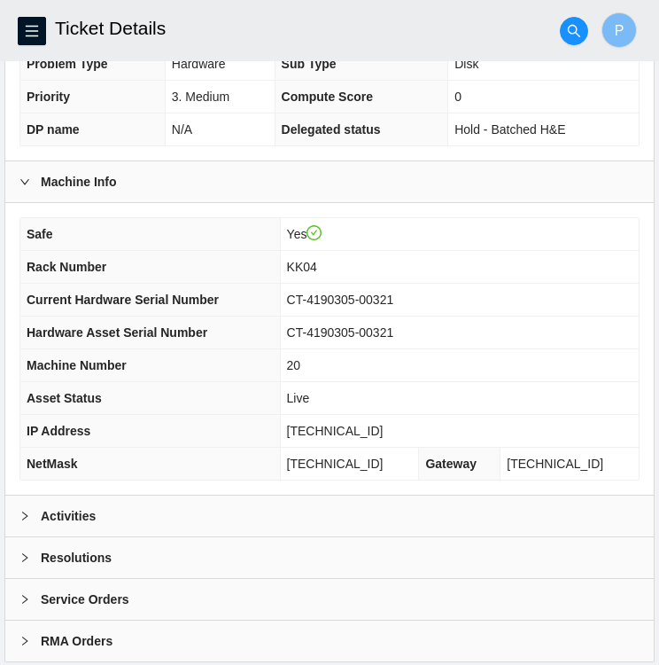
click at [125, 514] on div "Activities" at bounding box center [329, 516] width 649 height 41
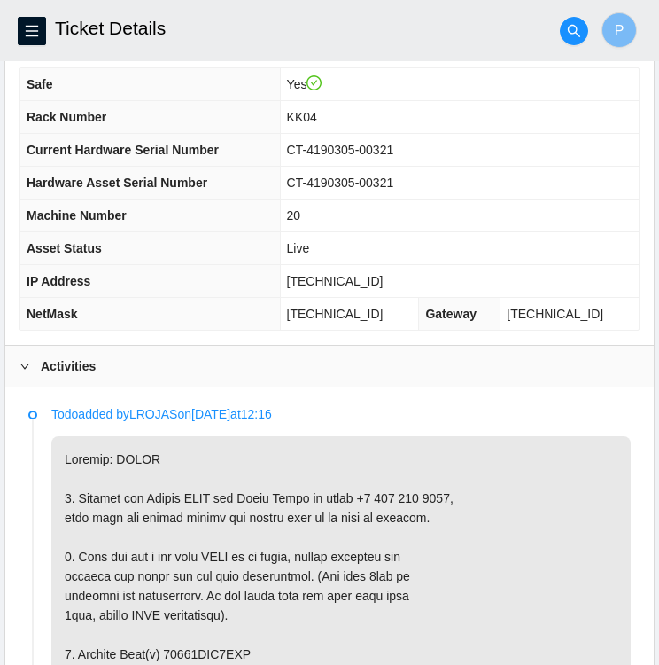
scroll to position [578, 0]
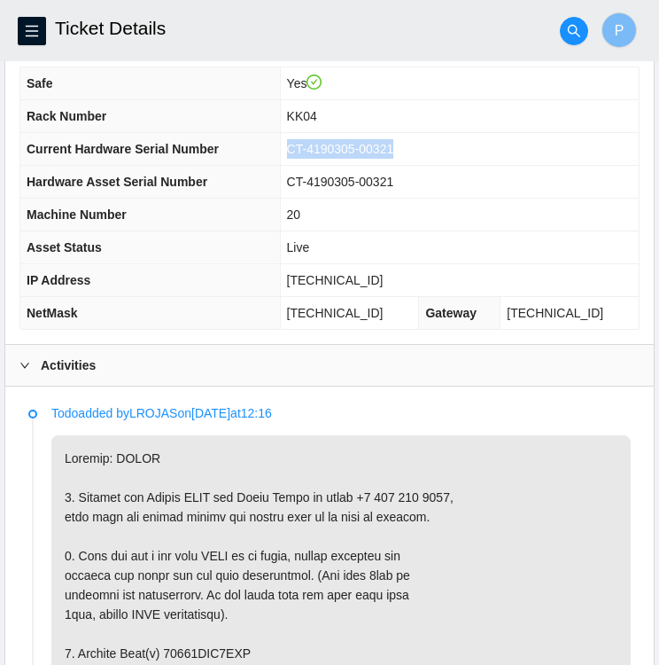
drag, startPoint x: 418, startPoint y: 144, endPoint x: 304, endPoint y: 149, distance: 114.4
click at [304, 149] on td "CT-4190305-00321" at bounding box center [459, 149] width 359 height 33
copy span "CT-4190305-00321"
click at [507, 157] on td "CT-4190305-00321" at bounding box center [459, 149] width 359 height 33
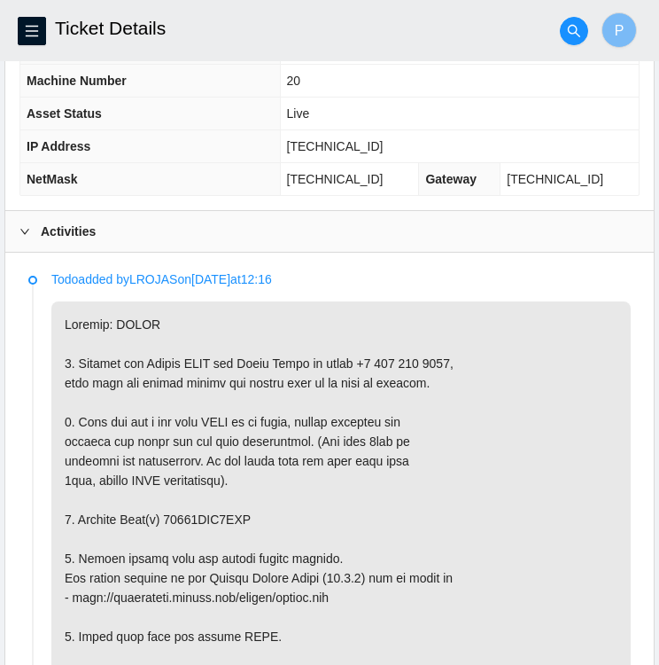
scroll to position [722, 0]
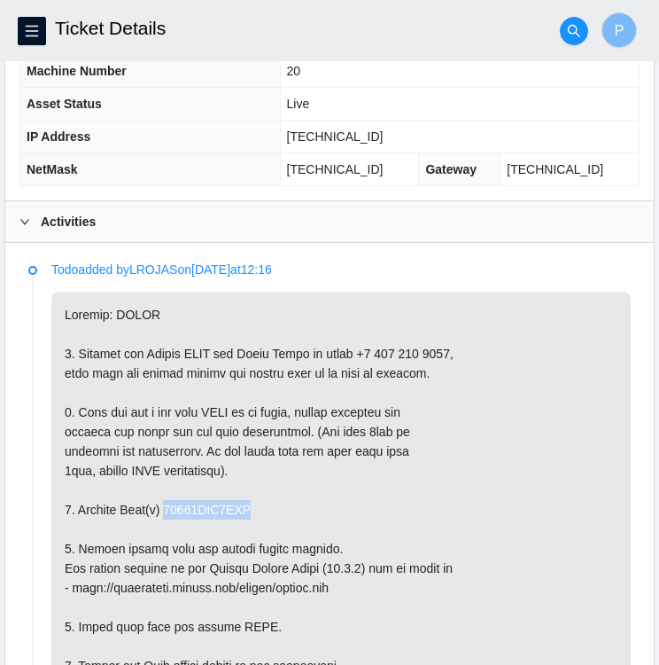
drag, startPoint x: 251, startPoint y: 504, endPoint x: 156, endPoint y: 511, distance: 95.0
copy p ") 18521FDA0AED"
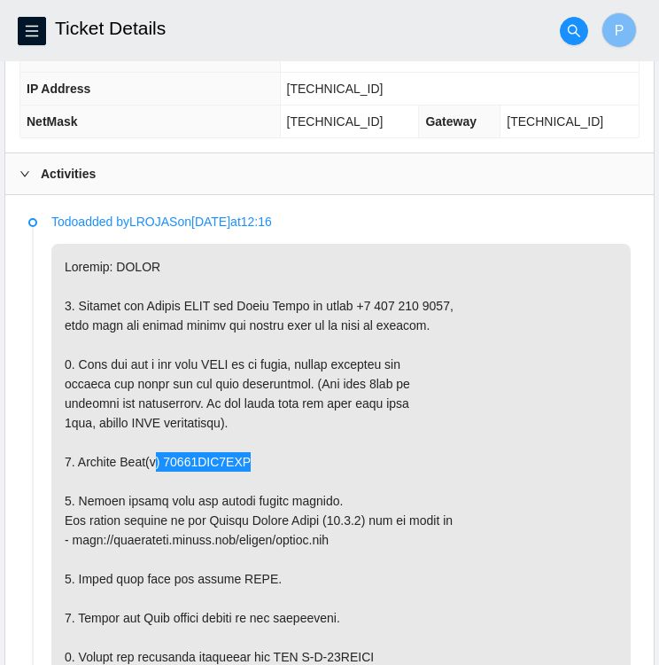
scroll to position [769, 0]
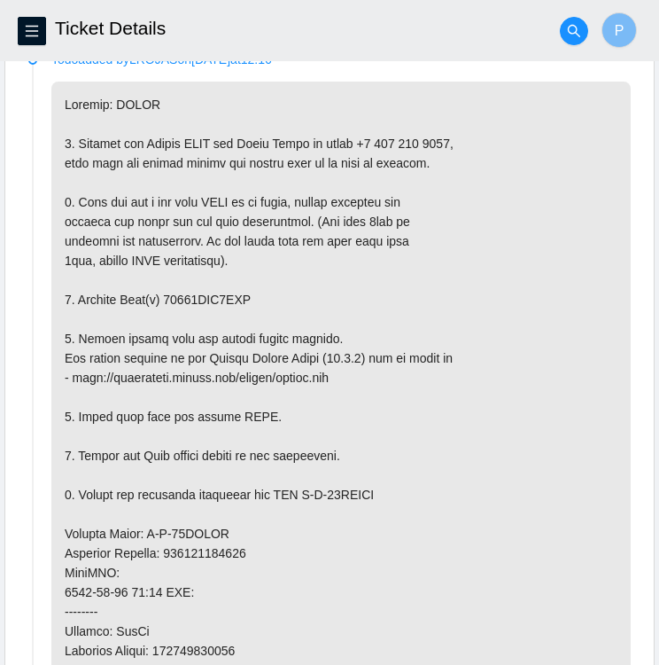
scroll to position [933, 0]
click at [488, 439] on p at bounding box center [341, 552] width 580 height 943
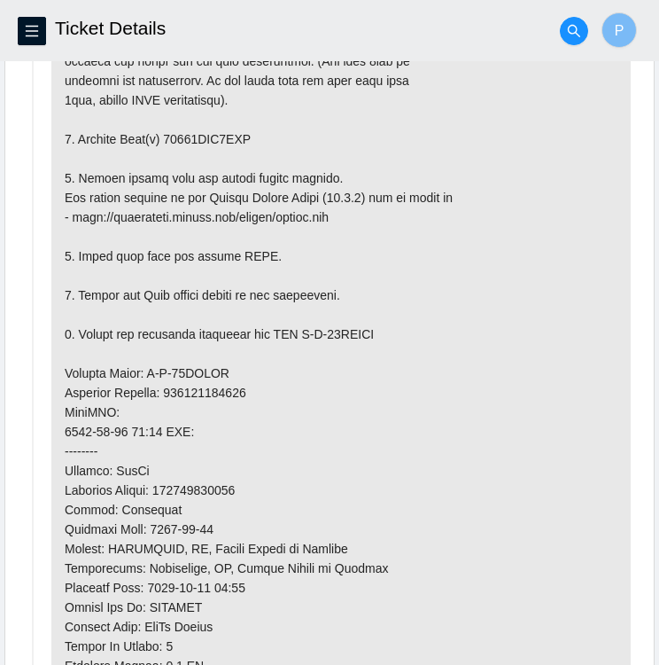
scroll to position [1106, 0]
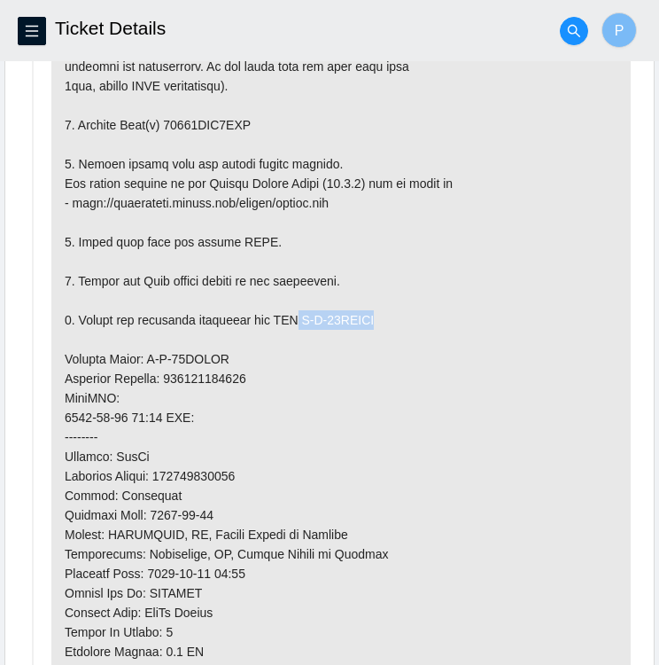
drag, startPoint x: 386, startPoint y: 313, endPoint x: 300, endPoint y: 317, distance: 86.1
click at [300, 317] on p at bounding box center [341, 378] width 580 height 943
copy p "B-W-15QREEO"
drag, startPoint x: 220, startPoint y: 355, endPoint x: 145, endPoint y: 355, distance: 74.5
click at [145, 355] on p at bounding box center [341, 378] width 580 height 943
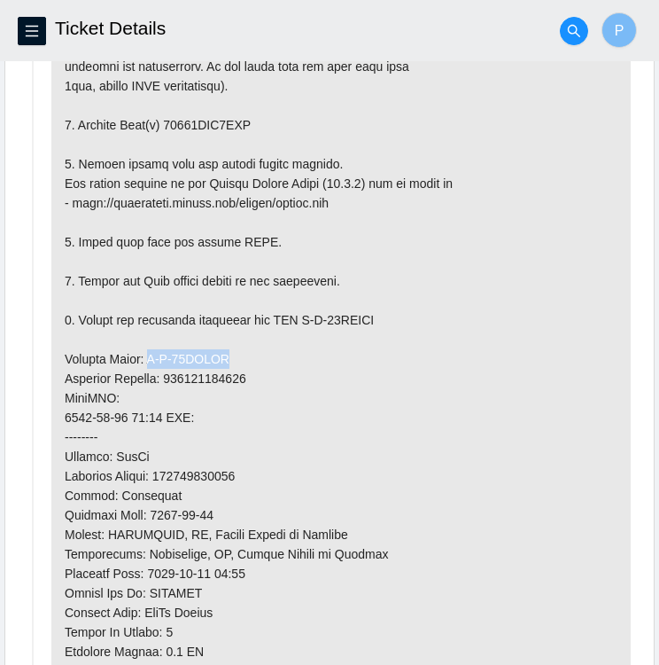
copy p "B-W-15QREEF"
drag, startPoint x: 249, startPoint y: 373, endPoint x: 168, endPoint y: 379, distance: 80.9
click at [168, 379] on p at bounding box center [341, 378] width 580 height 943
copy p "463470054242"
drag, startPoint x: 246, startPoint y: 113, endPoint x: 165, endPoint y: 123, distance: 82.1
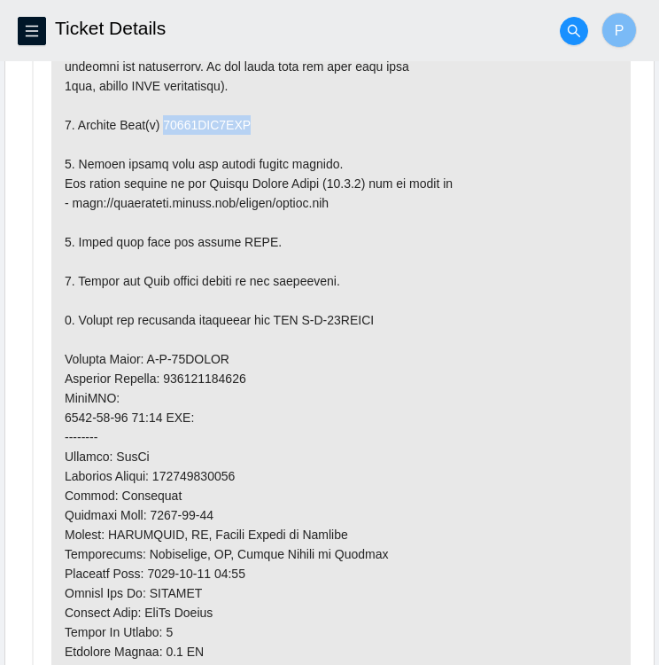
click at [165, 123] on p at bounding box center [341, 378] width 580 height 943
copy p "18521FDA0AED"
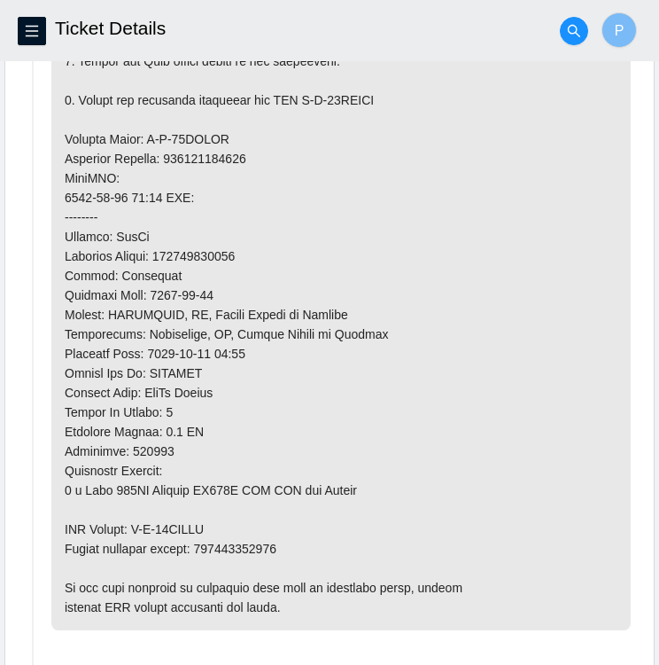
scroll to position [1372, 0]
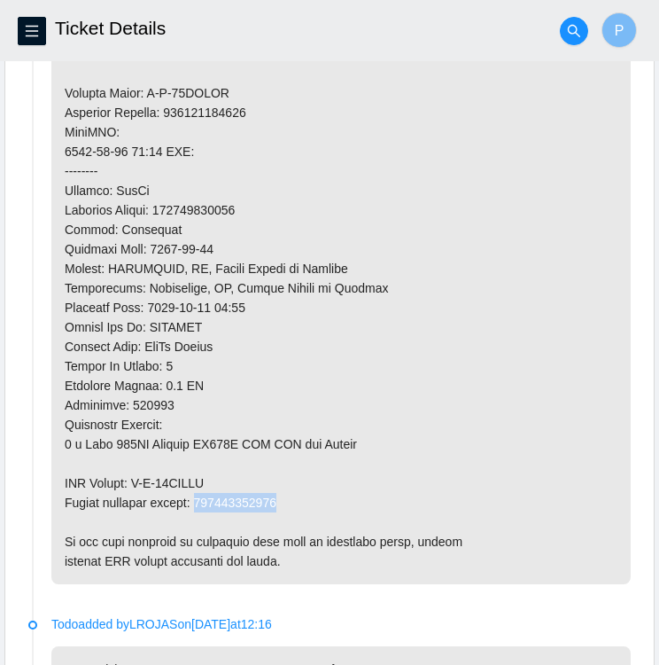
drag, startPoint x: 279, startPoint y: 494, endPoint x: 203, endPoint y: 497, distance: 76.3
click at [203, 497] on p at bounding box center [341, 112] width 580 height 943
copy p "463470054253"
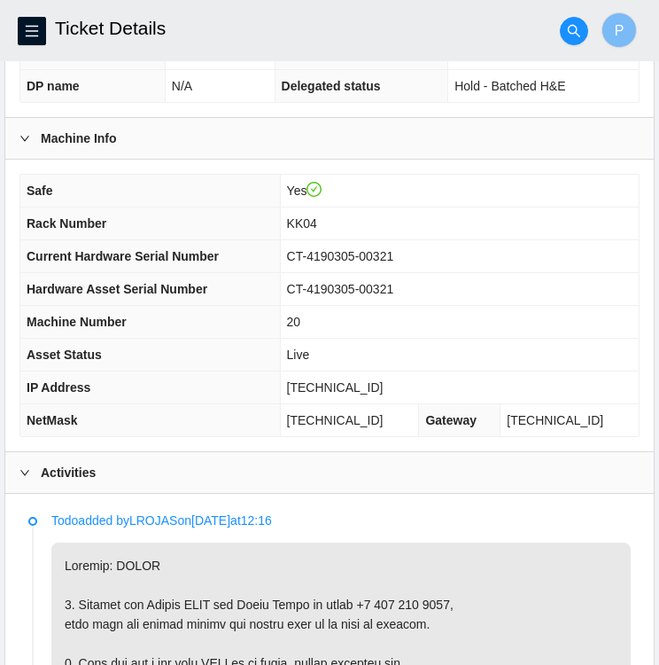
scroll to position [339, 0]
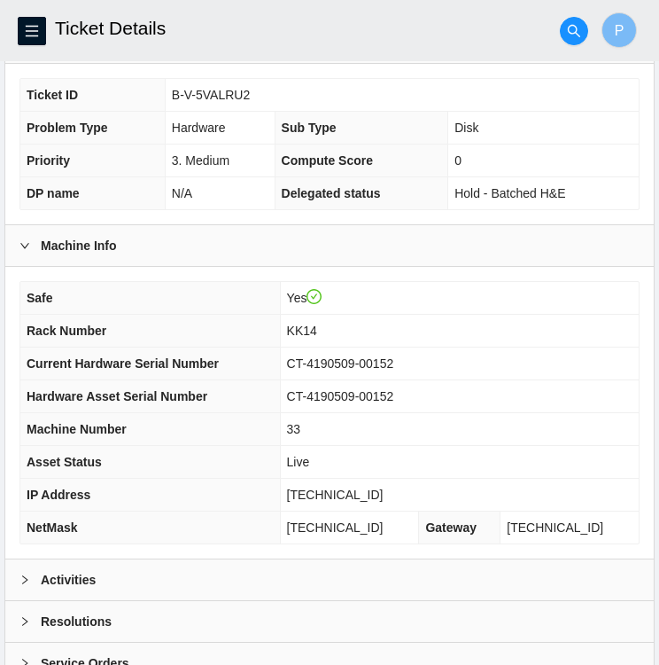
scroll to position [364, 0]
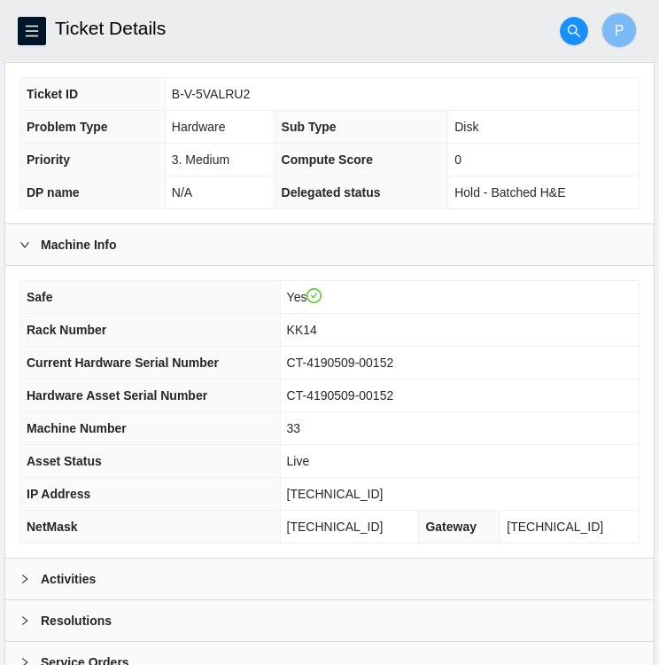
click at [187, 452] on th "Asset Status" at bounding box center [150, 461] width 260 height 33
click at [29, 574] on icon "right" at bounding box center [25, 579] width 11 height 11
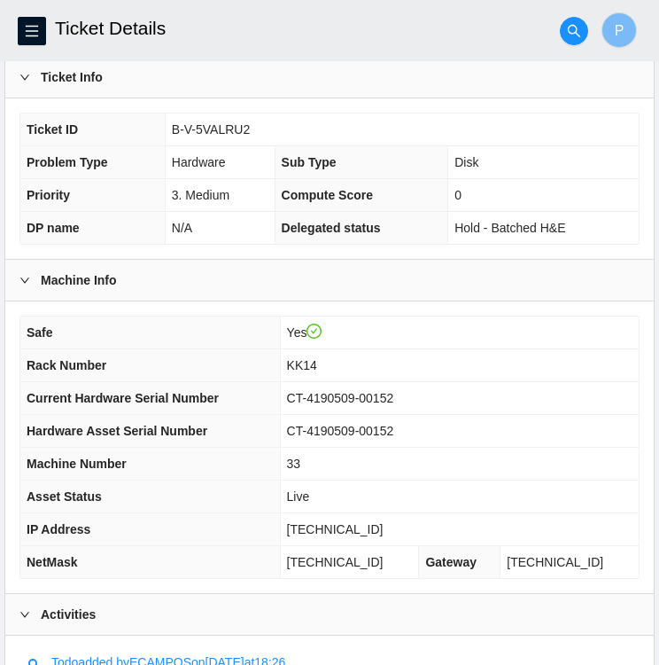
scroll to position [328, 0]
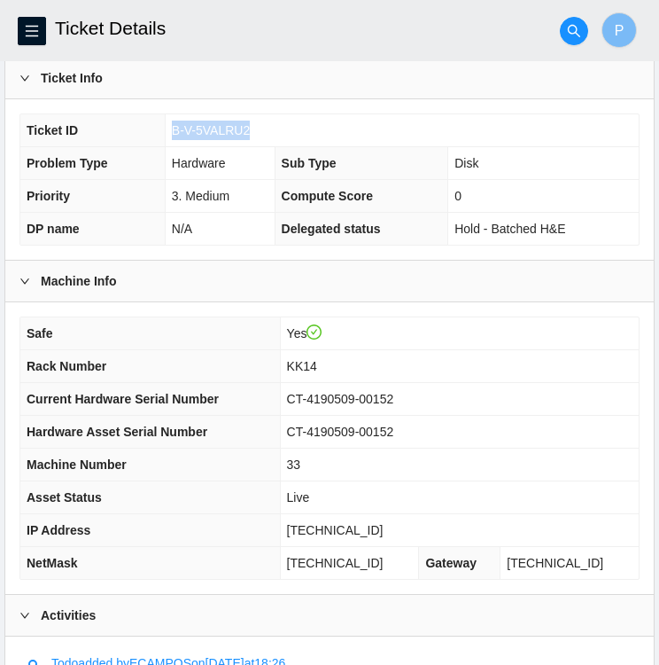
drag, startPoint x: 248, startPoint y: 125, endPoint x: 174, endPoint y: 132, distance: 74.8
click at [174, 132] on td "B-V-5VALRU2" at bounding box center [402, 130] width 474 height 33
copy span "B-V-5VALRU2"
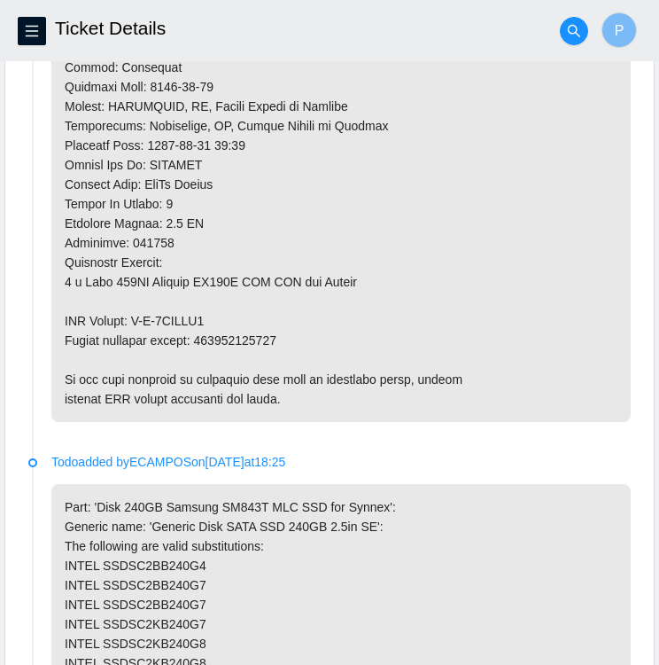
scroll to position [1535, 0]
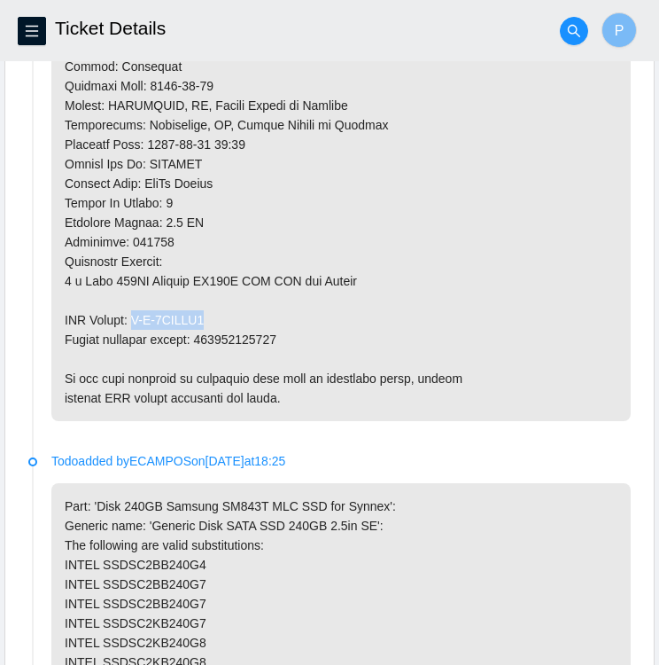
drag, startPoint x: 206, startPoint y: 312, endPoint x: 133, endPoint y: 319, distance: 73.0
copy p "B-V-5VEPES5"
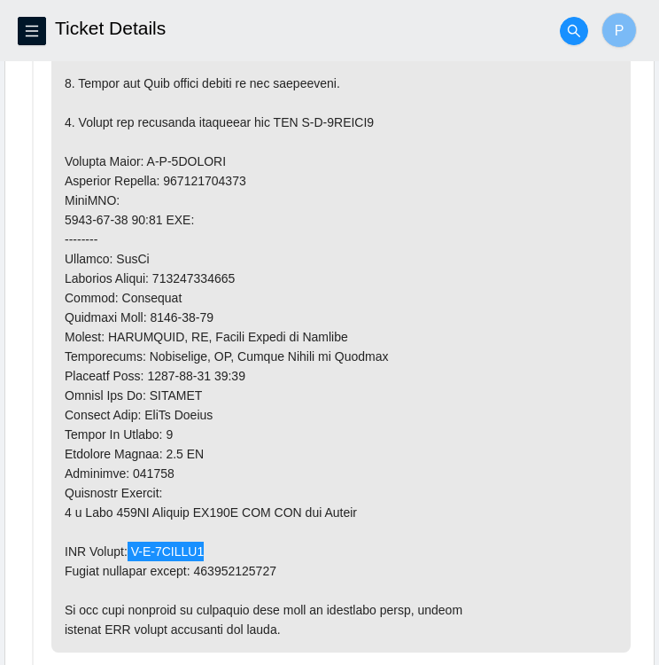
scroll to position [1303, 0]
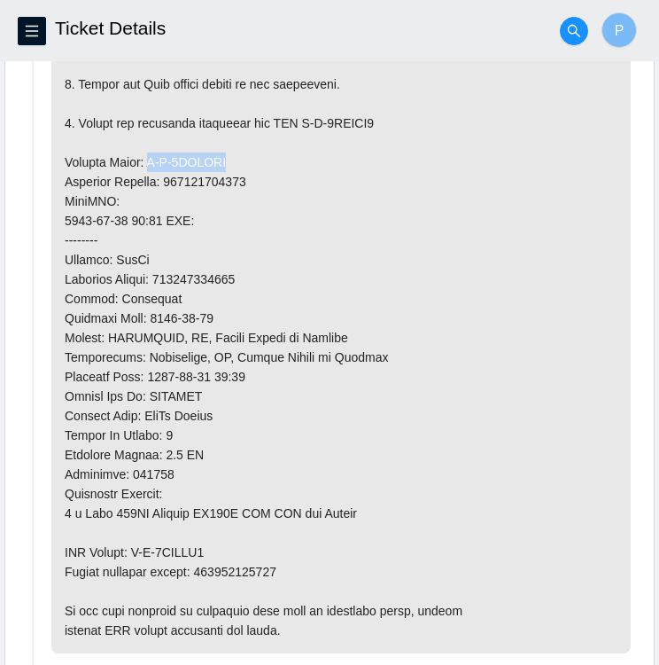
drag, startPoint x: 223, startPoint y: 153, endPoint x: 146, endPoint y: 155, distance: 77.1
click at [146, 155] on p at bounding box center [341, 181] width 580 height 943
copy p "B-V-5VEPERW"
click at [254, 270] on p at bounding box center [341, 181] width 580 height 943
drag, startPoint x: 248, startPoint y: 272, endPoint x: 161, endPoint y: 272, distance: 86.9
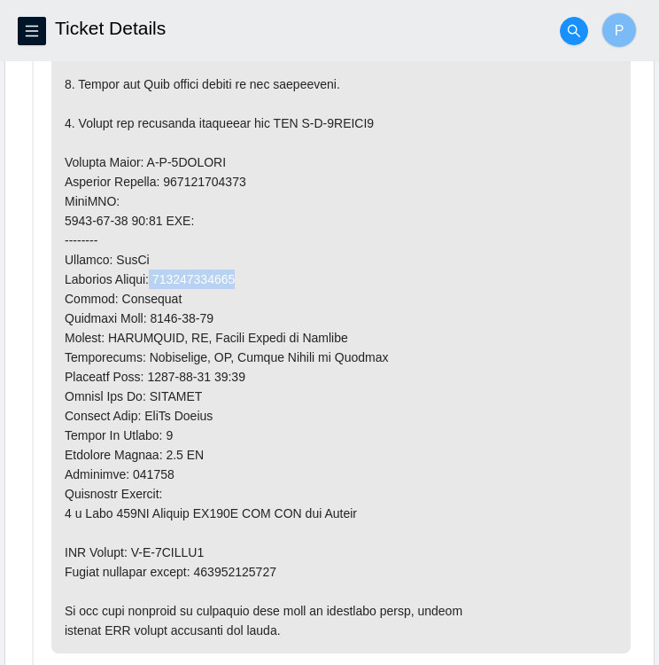
click at [161, 272] on p at bounding box center [341, 181] width 580 height 943
copy p "463470053187"
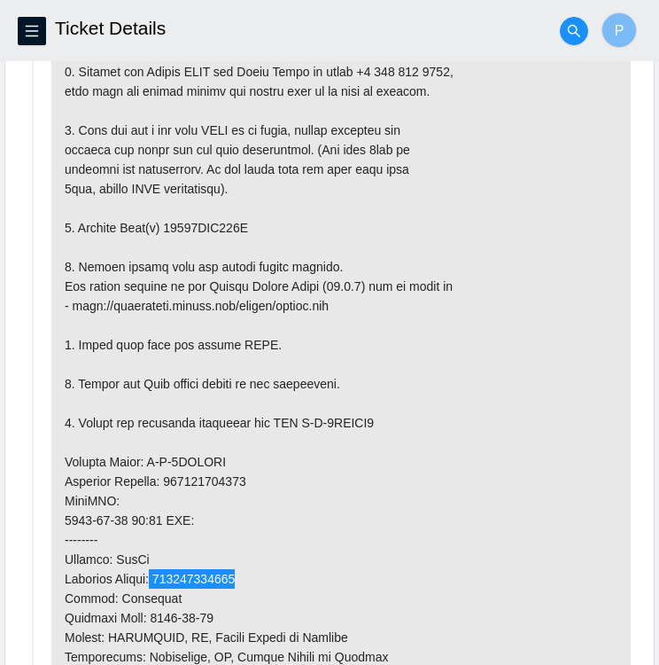
scroll to position [1003, 0]
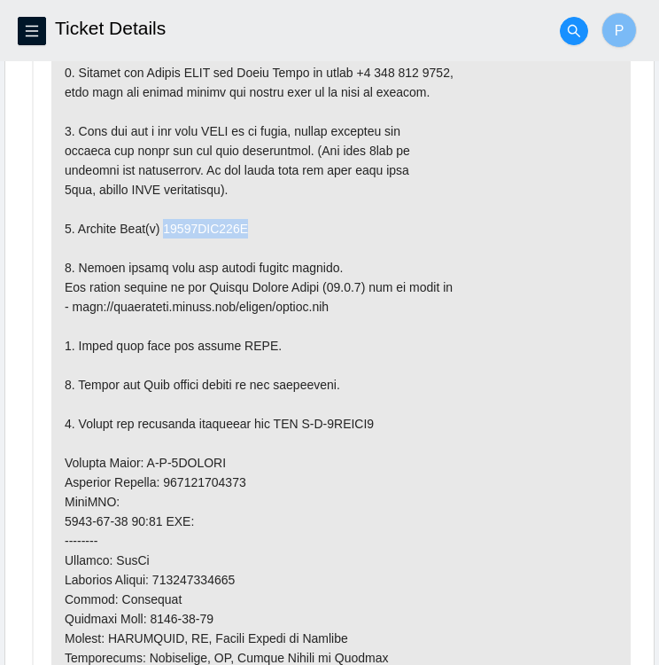
drag, startPoint x: 250, startPoint y: 224, endPoint x: 156, endPoint y: 224, distance: 94.0
click at [156, 224] on p at bounding box center [341, 482] width 580 height 943
copy p ") 18521FDC337A"
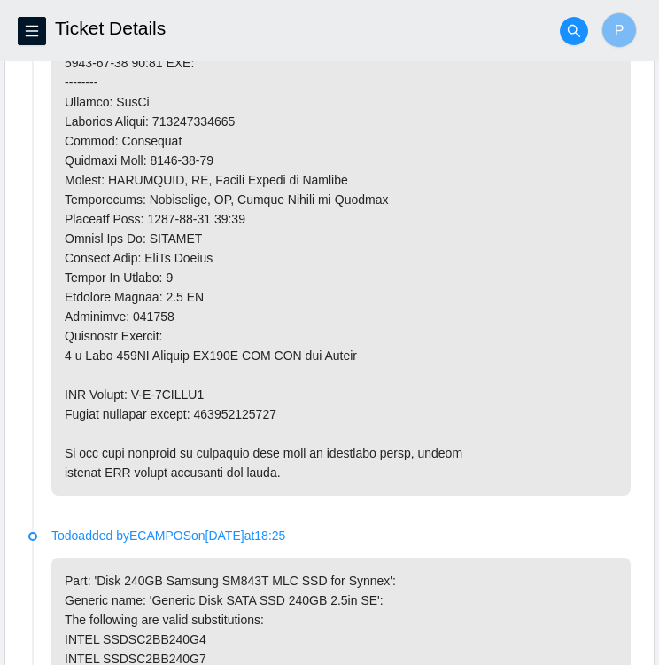
scroll to position [1464, 0]
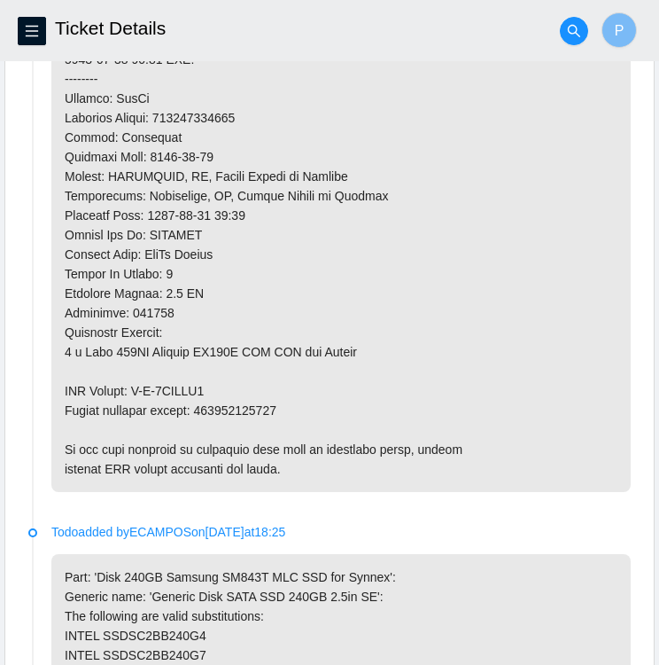
click at [314, 404] on p at bounding box center [341, 20] width 580 height 943
drag, startPoint x: 280, startPoint y: 405, endPoint x: 202, endPoint y: 409, distance: 78.1
click at [202, 409] on p at bounding box center [341, 20] width 580 height 943
copy p "463470053198"
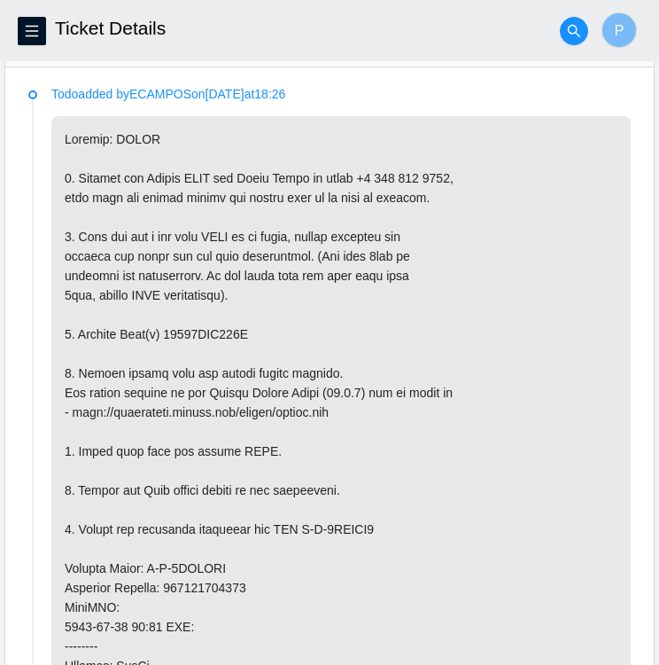
scroll to position [895, 0]
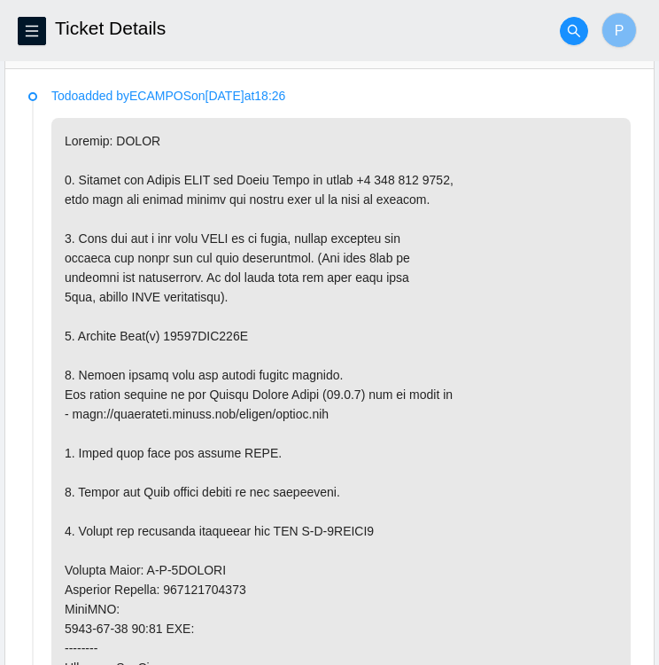
click at [535, 269] on p at bounding box center [341, 589] width 580 height 943
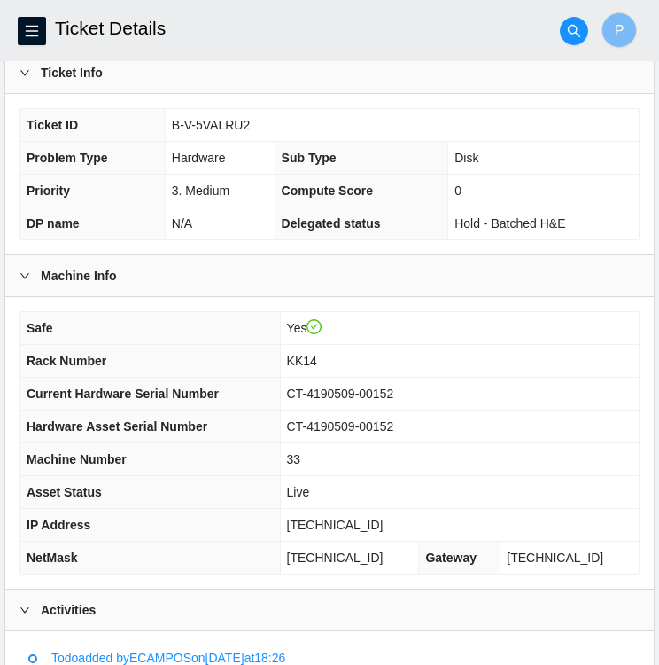
scroll to position [333, 0]
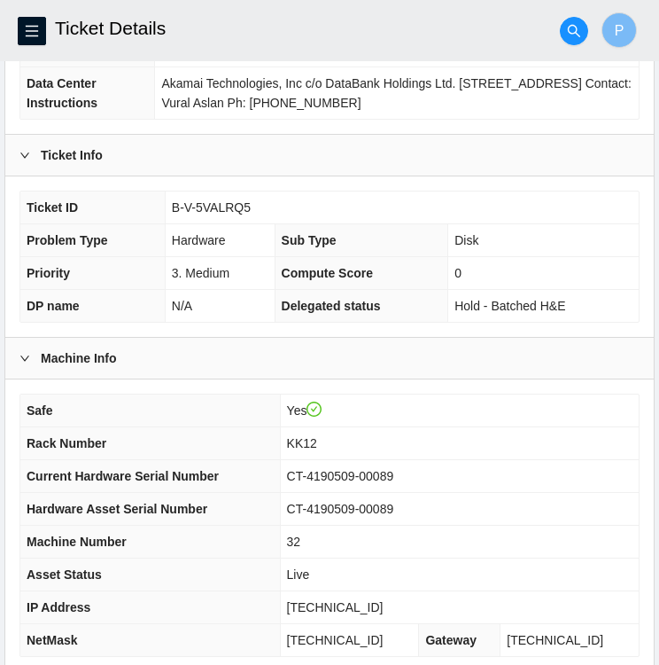
scroll to position [252, 0]
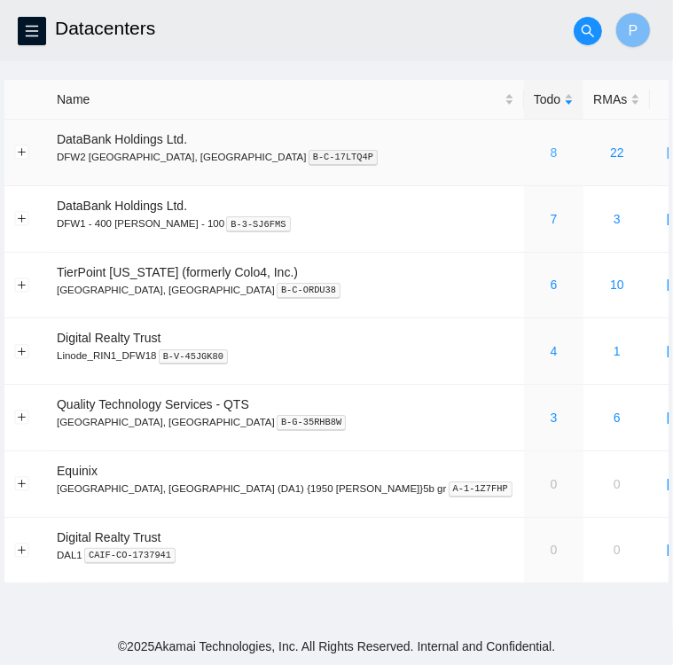
click at [550, 153] on link "8" at bounding box center [553, 152] width 7 height 14
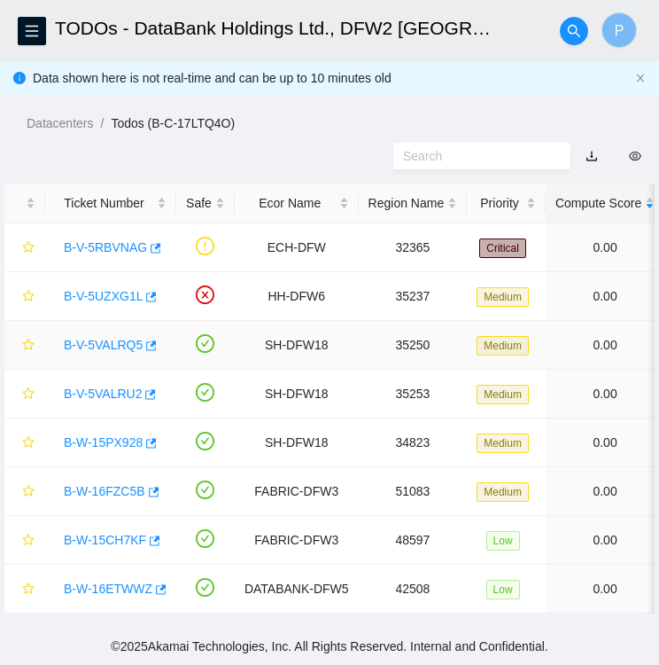
click at [107, 352] on link "B-V-5VALRQ5" at bounding box center [103, 345] width 79 height 14
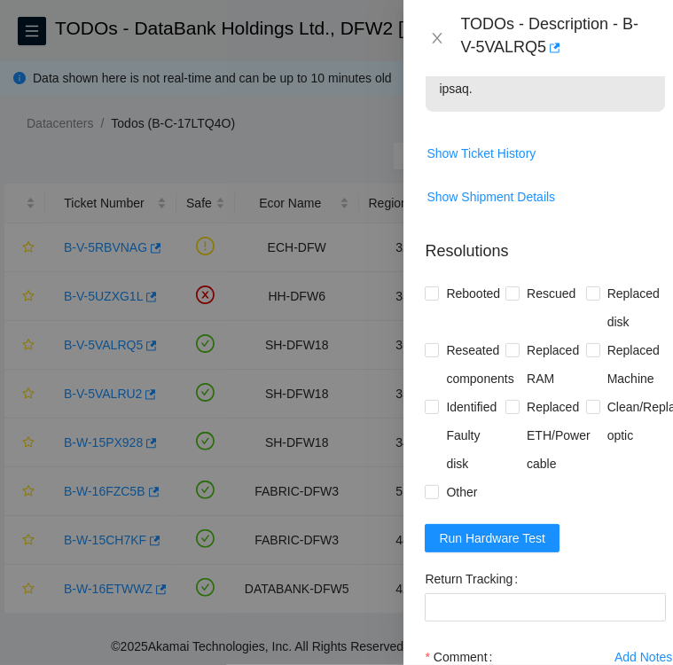
scroll to position [1665, 0]
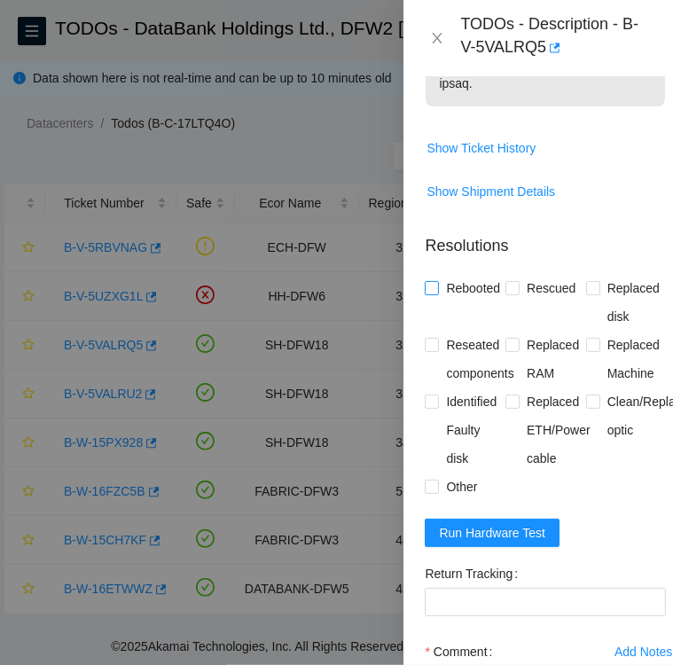
click at [429, 293] on input "Rebooted" at bounding box center [431, 287] width 12 height 12
checkbox input "true"
click at [513, 295] on span at bounding box center [512, 288] width 14 height 14
click at [513, 293] on input "Rescued" at bounding box center [511, 287] width 12 height 12
checkbox input "true"
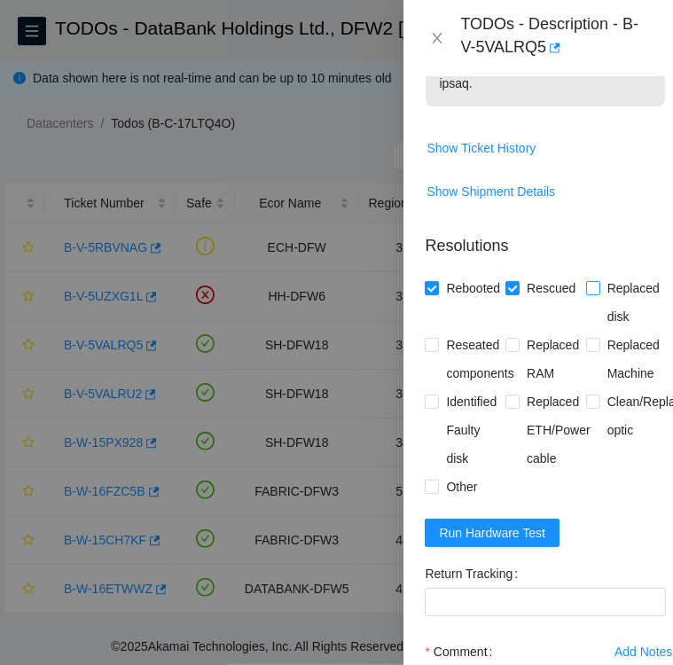
click at [587, 293] on input "Replaced disk" at bounding box center [592, 287] width 12 height 12
checkbox input "true"
click at [427, 407] on input "Identified Faulty disk" at bounding box center [431, 400] width 12 height 12
checkbox input "true"
click at [435, 492] on input "Other" at bounding box center [431, 486] width 12 height 12
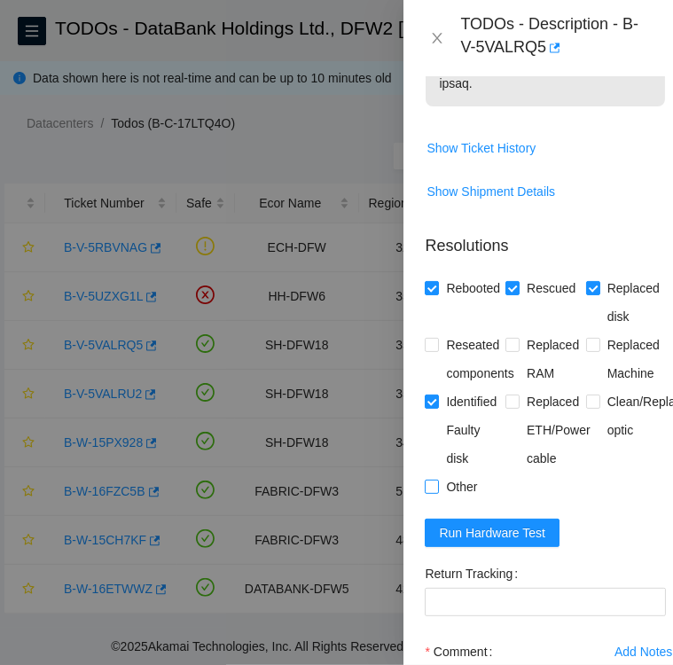
checkbox input "true"
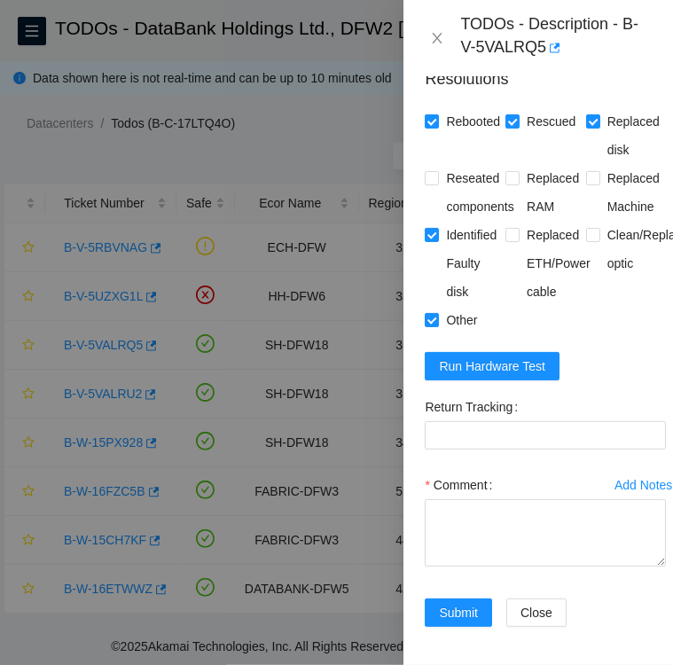
scroll to position [1832, 0]
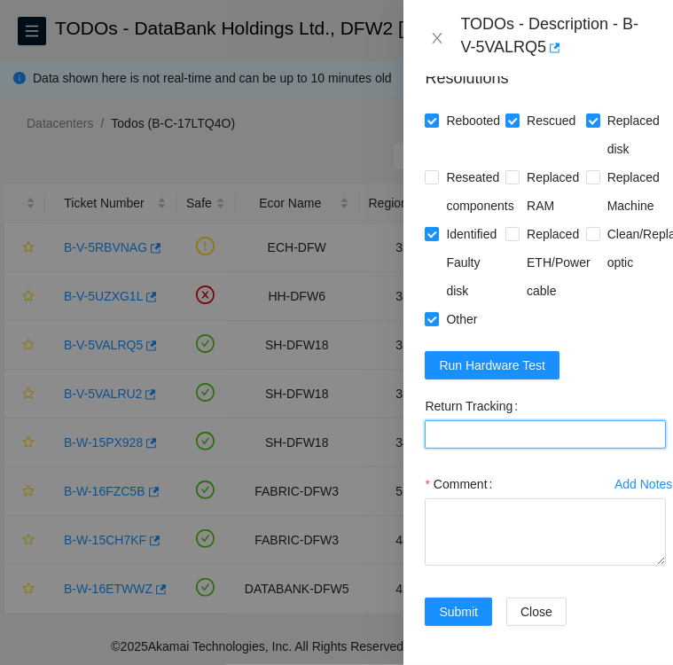
click at [465, 449] on Tracking "Return Tracking" at bounding box center [545, 434] width 241 height 28
paste Tracking "473665216439"
type Tracking "473665216439"
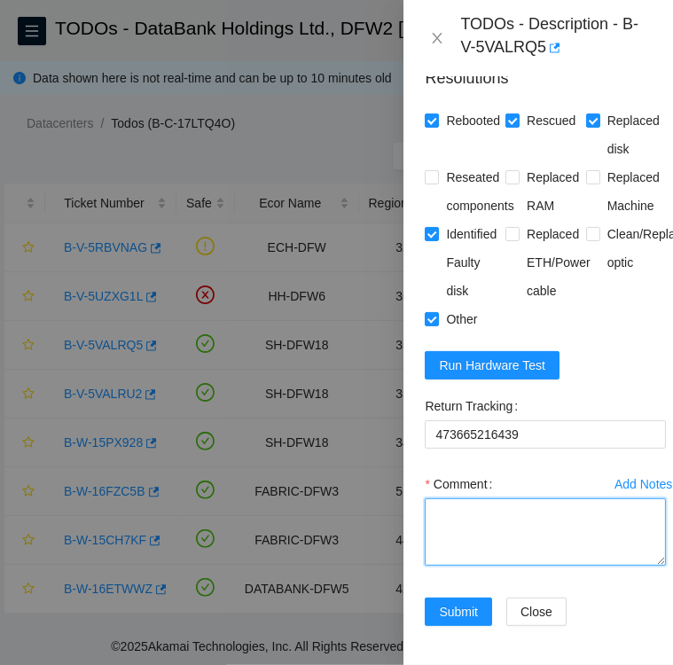
click at [489, 550] on textarea "Comment" at bounding box center [545, 531] width 241 height 67
paste textarea "Inbound hardware SN: S1G0NYAF802737"
click at [535, 550] on textarea "Inbound hardware SN: S1G0NYAF802737" at bounding box center [545, 531] width 241 height 67
click at [564, 566] on textarea "replacement disk SN: S1G0NYAF802737" at bounding box center [545, 531] width 241 height 67
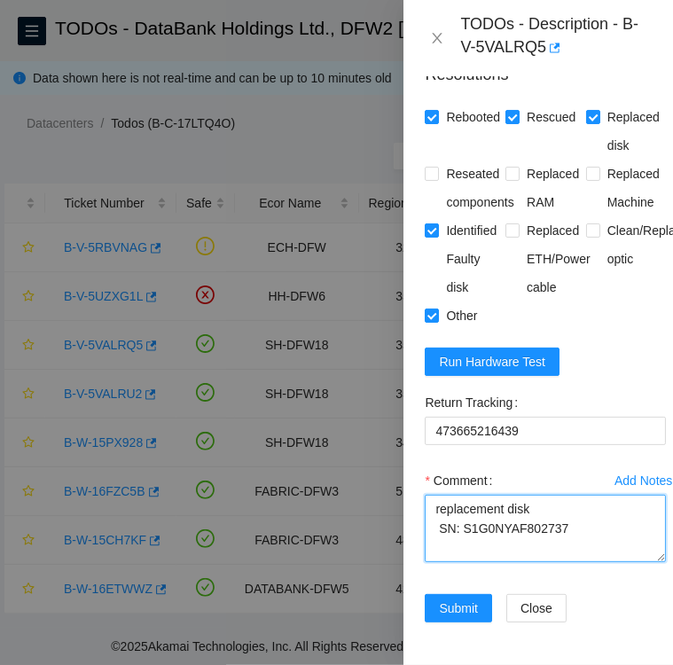
scroll to position [1900, 0]
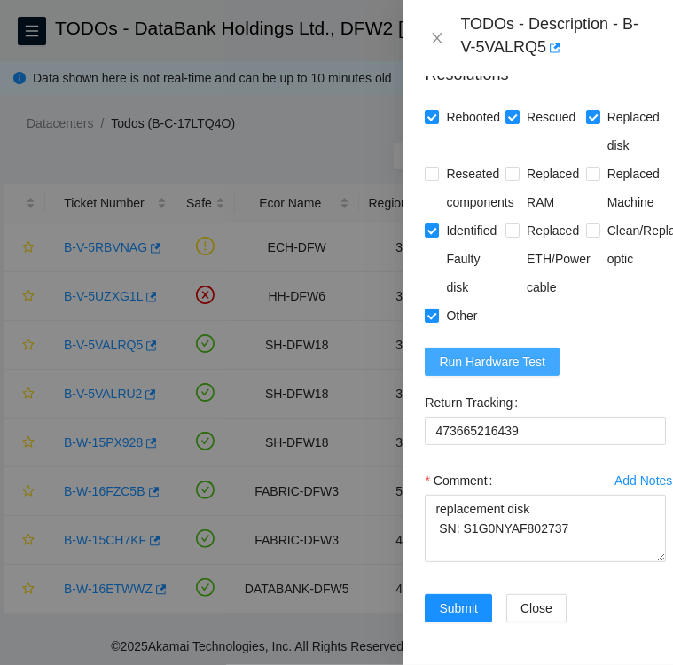
click at [475, 352] on span "Run Hardware Test" at bounding box center [492, 362] width 106 height 20
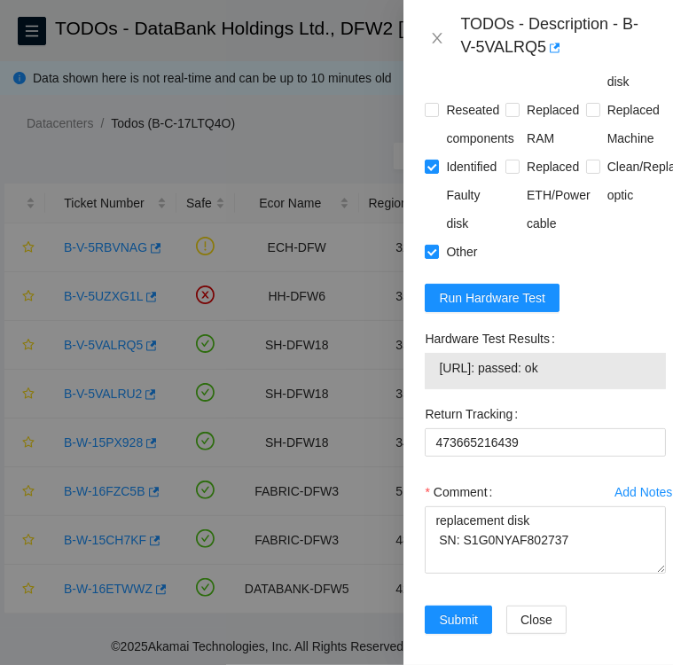
drag, startPoint x: 600, startPoint y: 400, endPoint x: 441, endPoint y: 394, distance: 159.6
click at [441, 378] on span "104.123.156.171: passed: ok" at bounding box center [545, 368] width 213 height 20
copy span "104.123.156.171: passed: ok"
click at [562, 574] on textarea "replacement disk SN: S1G0NYAF802737" at bounding box center [545, 539] width 241 height 67
click at [435, 574] on textarea "replacement disk SN: S1G0NYAF802737" at bounding box center [545, 539] width 241 height 67
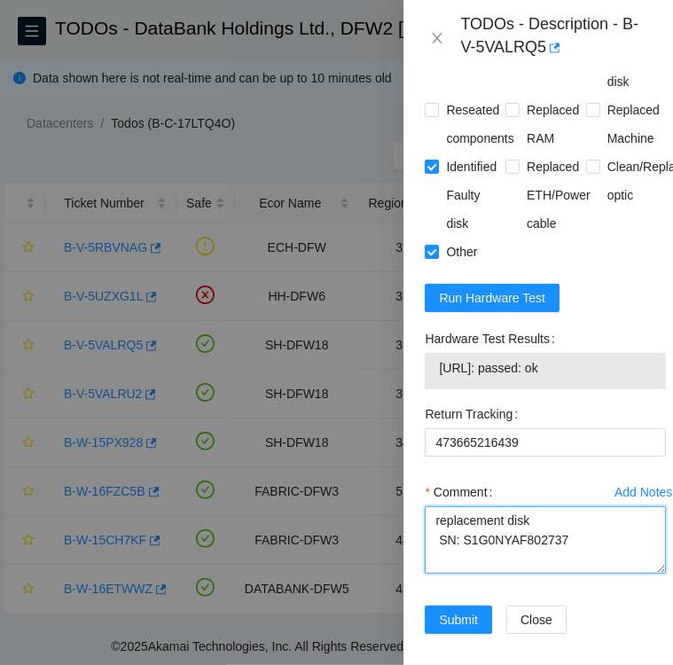
click at [561, 574] on textarea "replacement disk SN: S1G0NYAF802737" at bounding box center [545, 539] width 241 height 67
paste textarea "104.123.156.171: passed: ok"
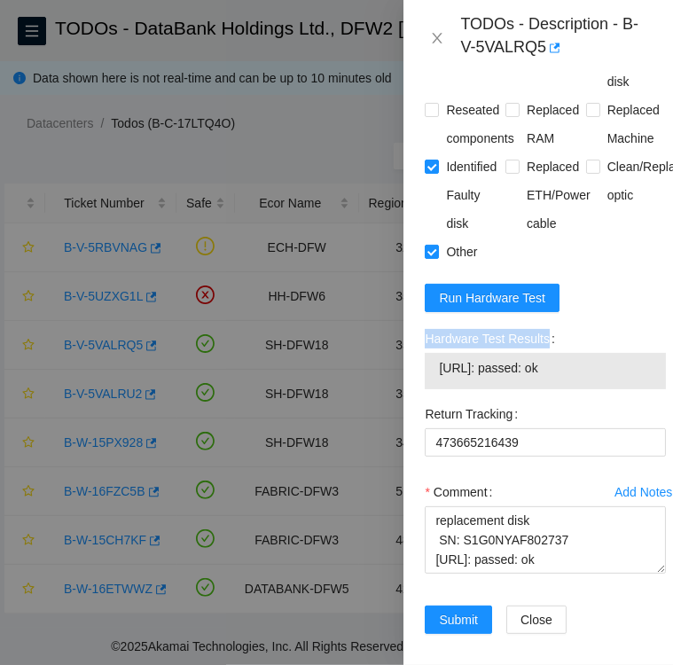
drag, startPoint x: 550, startPoint y: 379, endPoint x: 425, endPoint y: 383, distance: 125.9
click at [425, 353] on label "Hardware Test Results" at bounding box center [493, 338] width 137 height 28
copy label "Hardware Test Results"
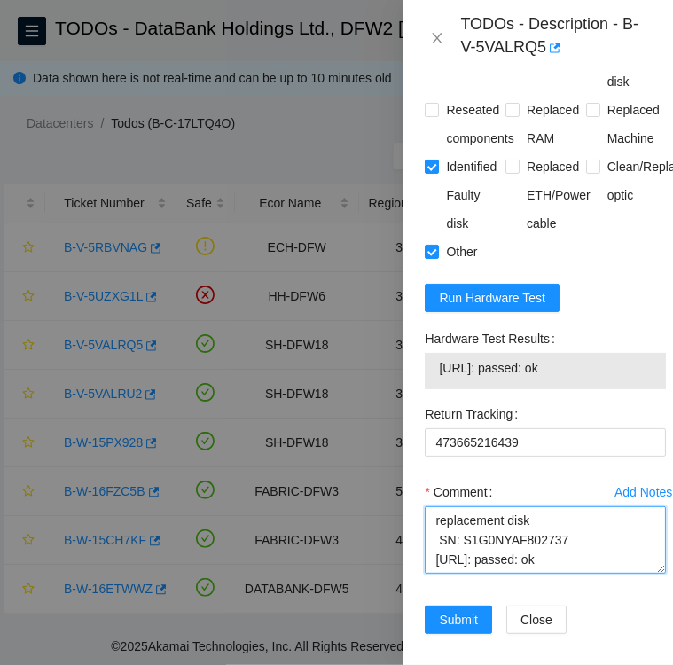
click at [558, 574] on textarea "replacement disk SN: S1G0NYAF802737 104.123.156.171: passed: ok" at bounding box center [545, 539] width 241 height 67
paste textarea "Hardware Test Results"
click at [435, 556] on textarea "replacement disk SN: S1G0NYAF802737 Hardware Test Results 104.123.156.171: pass…" at bounding box center [545, 539] width 241 height 67
click at [620, 559] on textarea "Followed instructions per TODO replacement disk SN: S1G0NYAF802737 Hardware Tes…" at bounding box center [545, 539] width 241 height 67
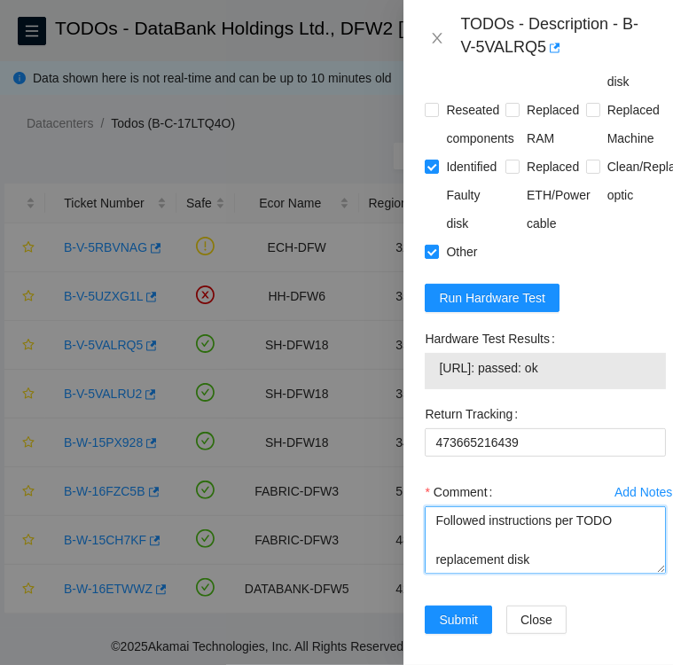
click at [434, 574] on textarea "Followed instructions per TODO replacement disk SN: S1G0NYAF802737 Hardware Tes…" at bounding box center [545, 539] width 241 height 67
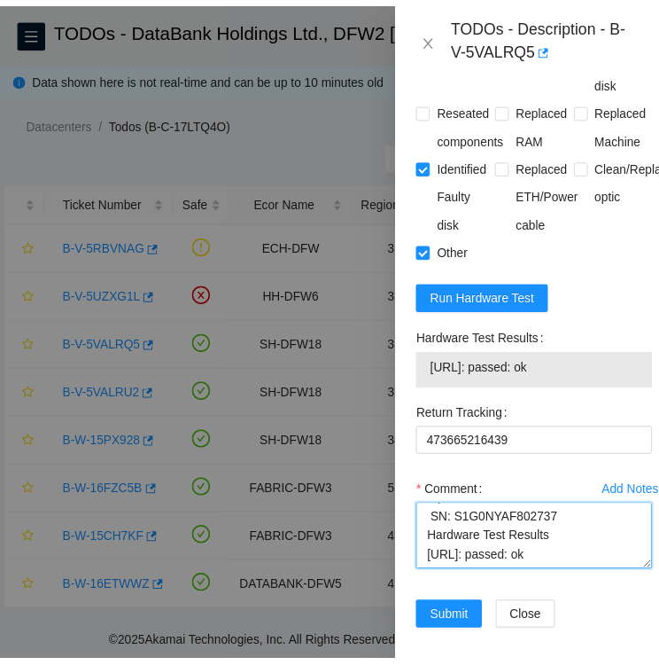
scroll to position [1975, 0]
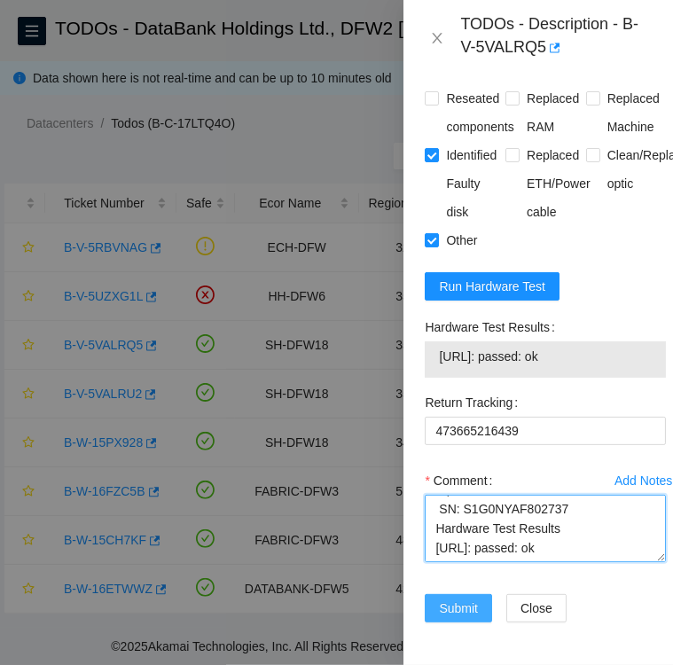
type textarea "Followed instructions per TODO replacement disk SN: S1G0NYAF802737 Hardware Tes…"
click at [446, 598] on span "Submit" at bounding box center [458, 608] width 39 height 20
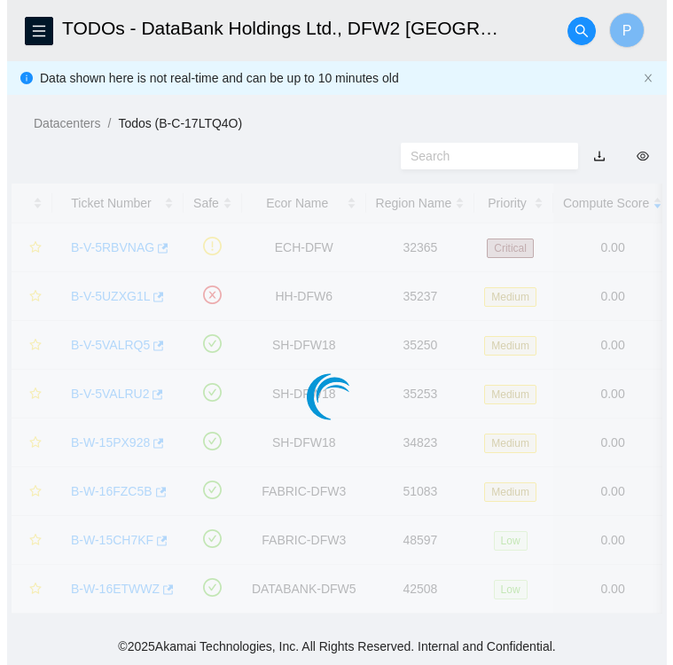
scroll to position [458, 0]
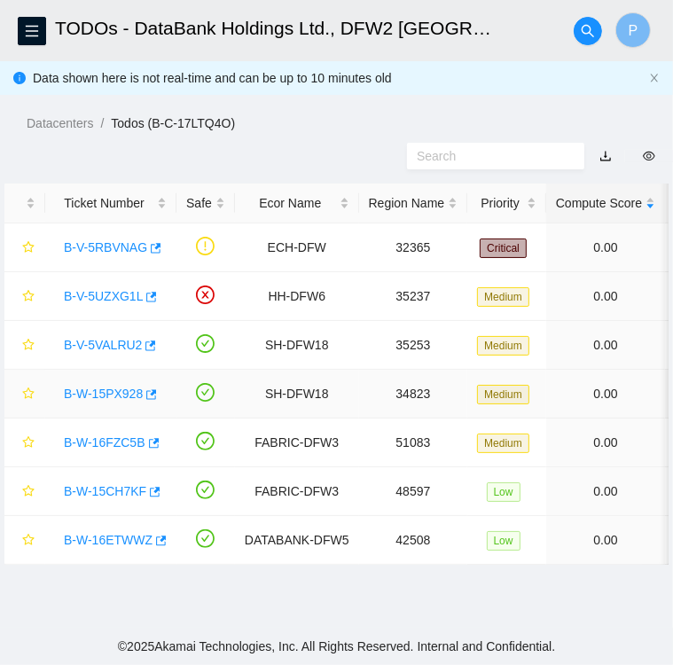
click at [90, 391] on link "B-W-15PX928" at bounding box center [103, 393] width 79 height 14
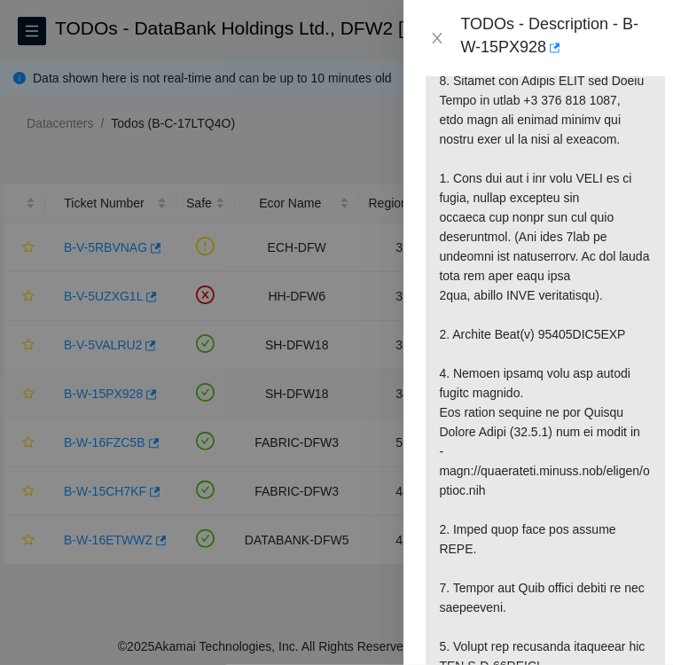
scroll to position [1900, 0]
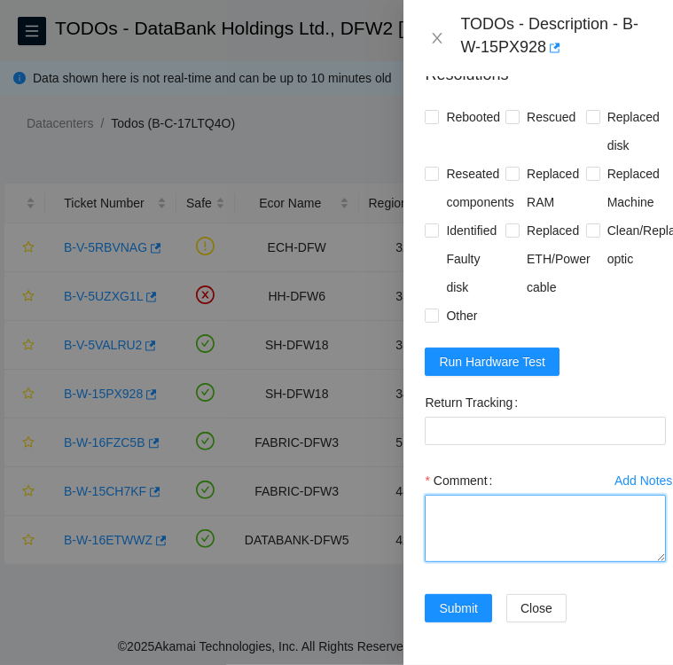
click at [479, 495] on textarea "Comment" at bounding box center [545, 528] width 241 height 67
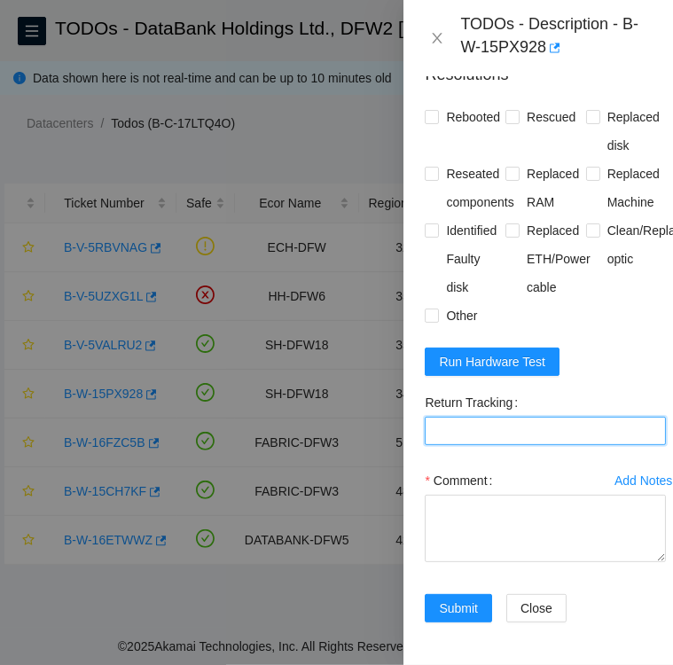
click at [476, 417] on Tracking "Return Tracking" at bounding box center [545, 431] width 241 height 28
paste Tracking "463470054253"
type Tracking "463470054253"
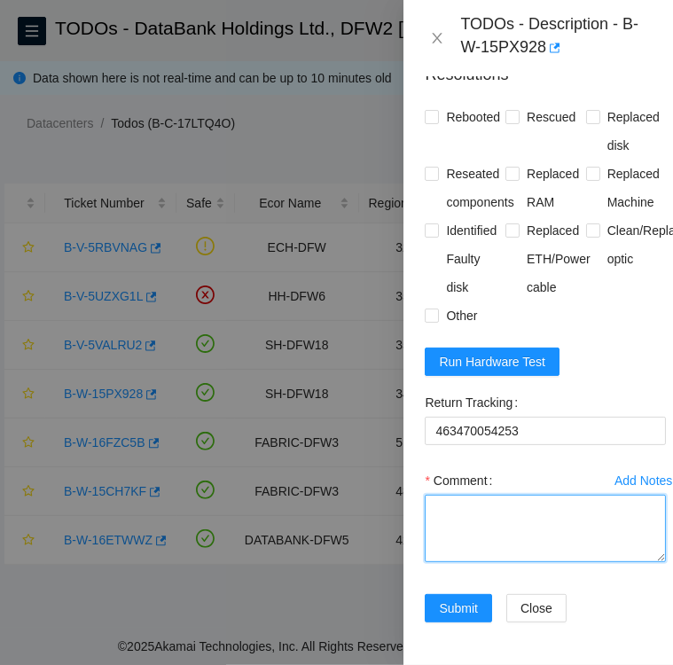
click at [597, 495] on textarea "Comment" at bounding box center [545, 528] width 241 height 67
paste textarea "S1G0NYAG105575"
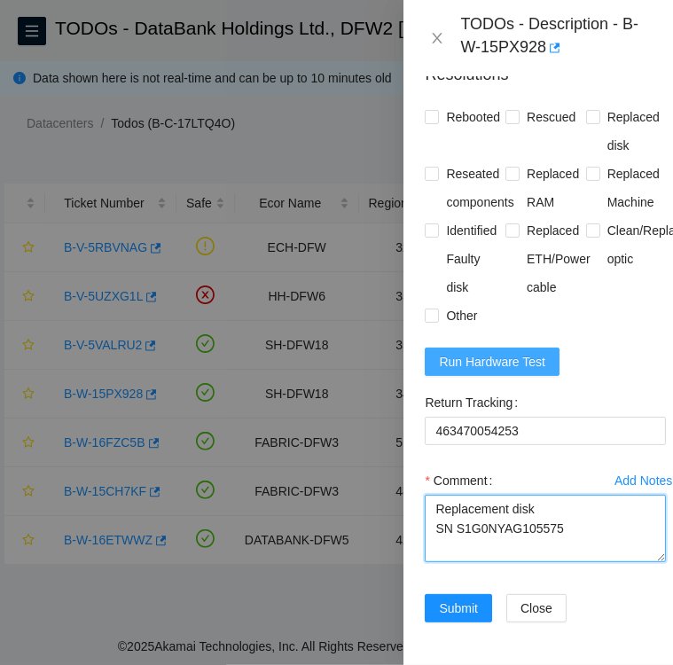
type textarea "Replacement disk SN S1G0NYAG105575"
click at [503, 352] on span "Run Hardware Test" at bounding box center [492, 362] width 106 height 20
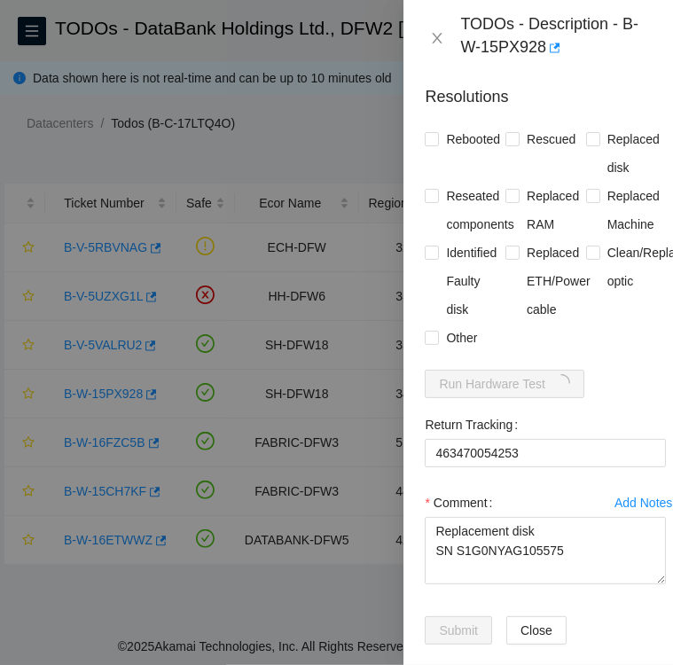
scroll to position [1793, 0]
click at [435, 145] on input "Rebooted" at bounding box center [431, 139] width 12 height 12
checkbox input "true"
click at [511, 145] on input "Rescued" at bounding box center [511, 139] width 12 height 12
checkbox input "true"
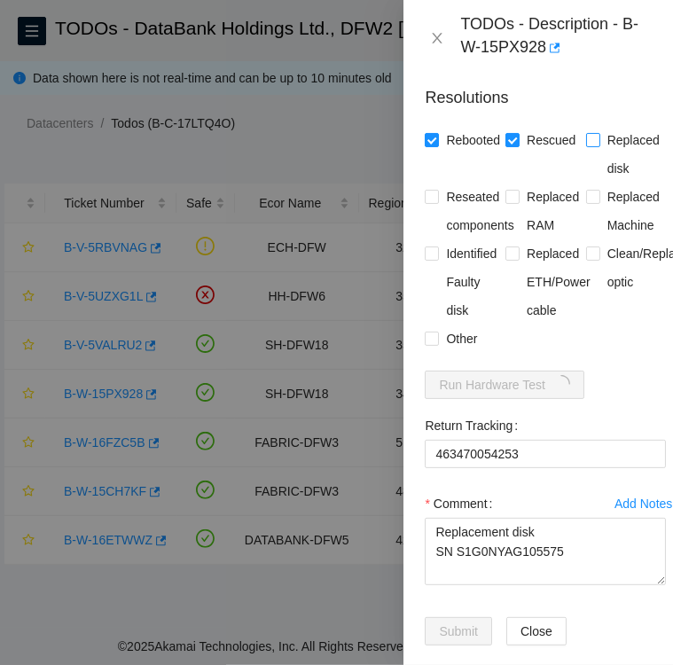
click at [586, 145] on input "Replaced disk" at bounding box center [592, 139] width 12 height 12
checkbox input "true"
click at [432, 259] on input "Identified Faulty disk" at bounding box center [431, 252] width 12 height 12
checkbox input "true"
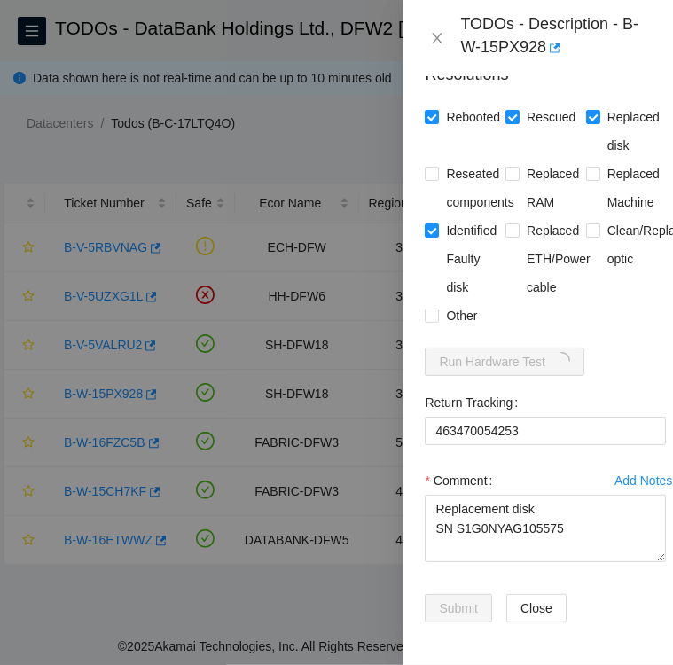
scroll to position [1900, 0]
click at [430, 308] on input "Other" at bounding box center [431, 314] width 12 height 12
checkbox input "true"
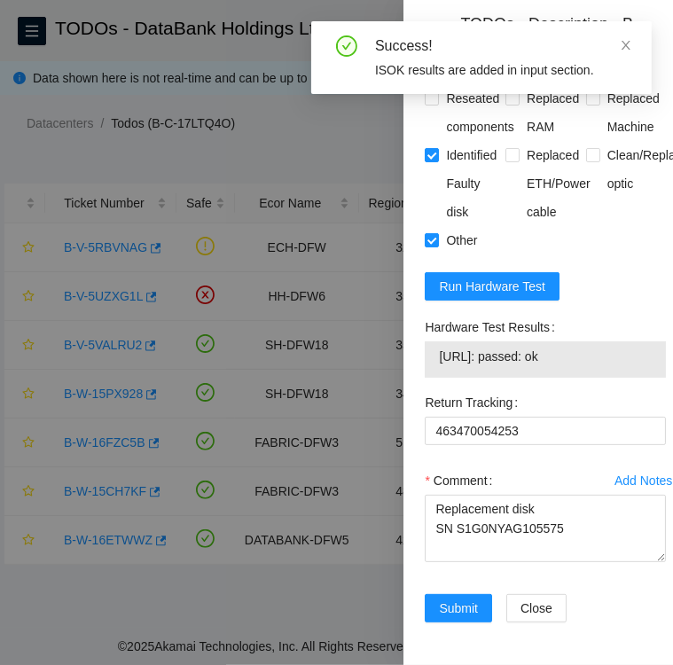
click at [425, 341] on label "Hardware Test Results" at bounding box center [493, 327] width 137 height 28
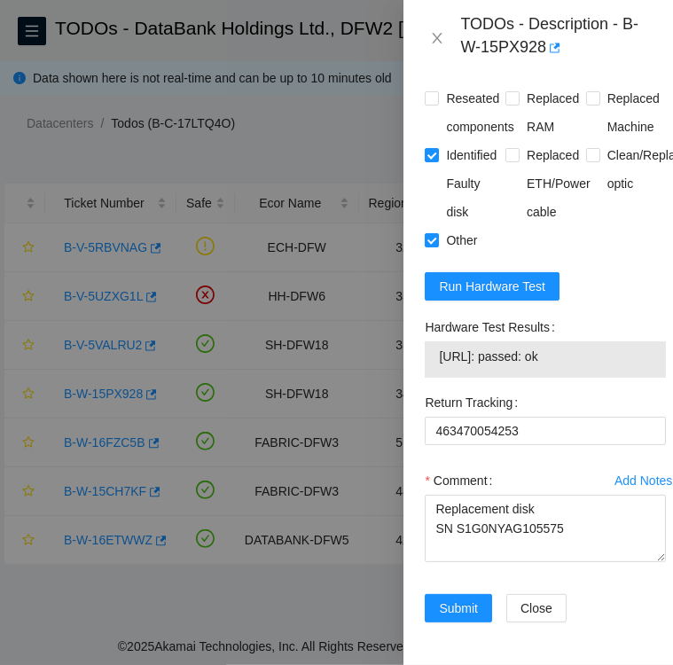
drag, startPoint x: 418, startPoint y: 373, endPoint x: 592, endPoint y: 409, distance: 177.3
click at [592, 388] on div "Hardware Test Results 184.28.172.61: passed: ok" at bounding box center [545, 350] width 255 height 75
copy div "Hardware Test Results 184.28.172.61: passed: ok"
click at [560, 562] on textarea "Replacement disk SN S1G0NYAG105575" at bounding box center [545, 528] width 241 height 67
paste textarea "Hardware Test Results 184.28.172.61: passed: ok"
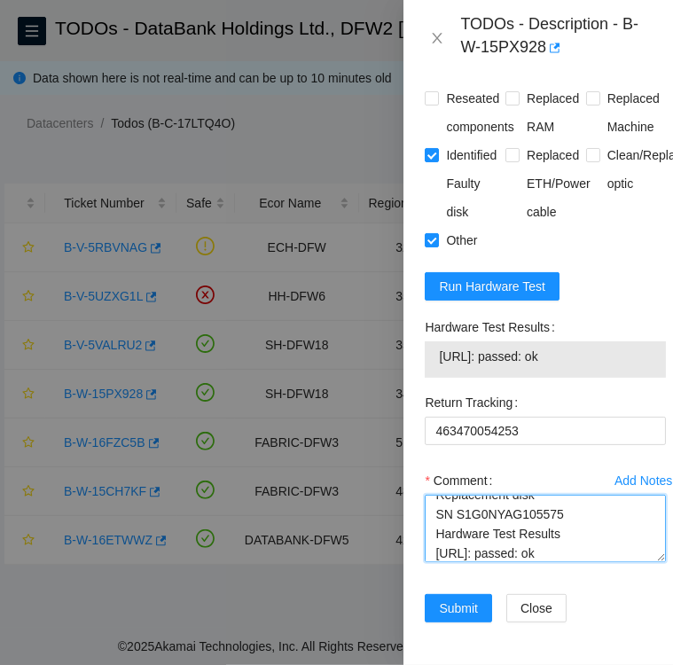
scroll to position [0, 0]
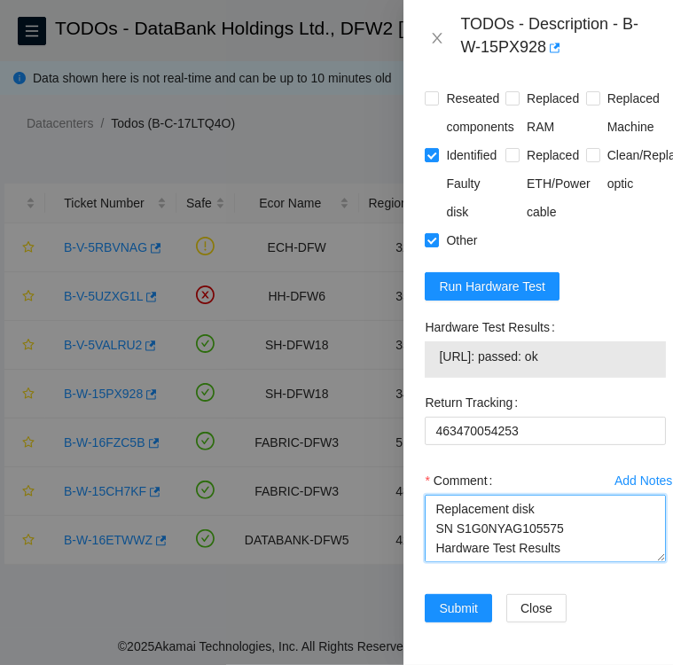
click at [433, 553] on textarea "Replacement disk SN S1G0NYAG105575 Hardware Test Results 184.28.172.61: passed:…" at bounding box center [545, 528] width 241 height 67
click at [447, 562] on textarea "Replacement disk SN S1G0NYAG105575 Hardware Test Results 184.28.172.61: passed:…" at bounding box center [545, 528] width 241 height 67
click at [436, 556] on textarea "Replacement disk SN: S1G0NYAG105575 Hardware Test Results 184.28.172.61: passed…" at bounding box center [545, 528] width 241 height 67
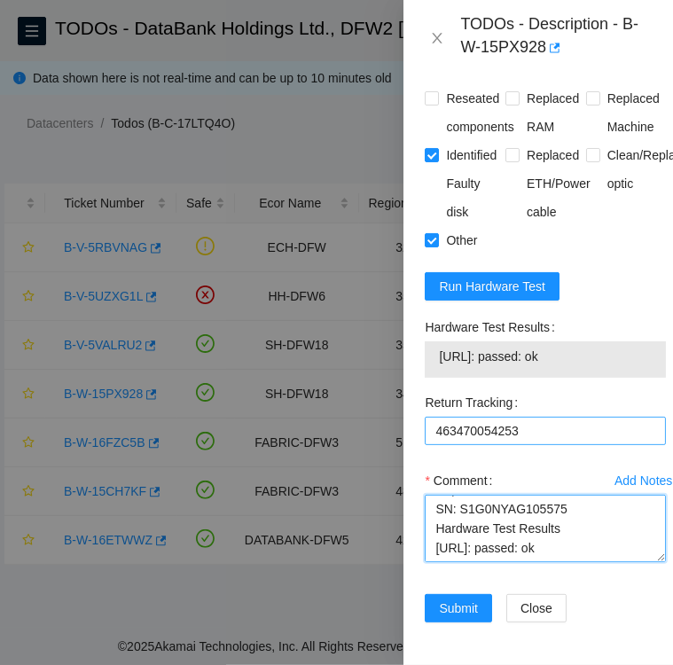
scroll to position [1975, 0]
type textarea "Followed instructions per TODO Replacement disk SN: S1G0NYAG105575 Hardware Tes…"
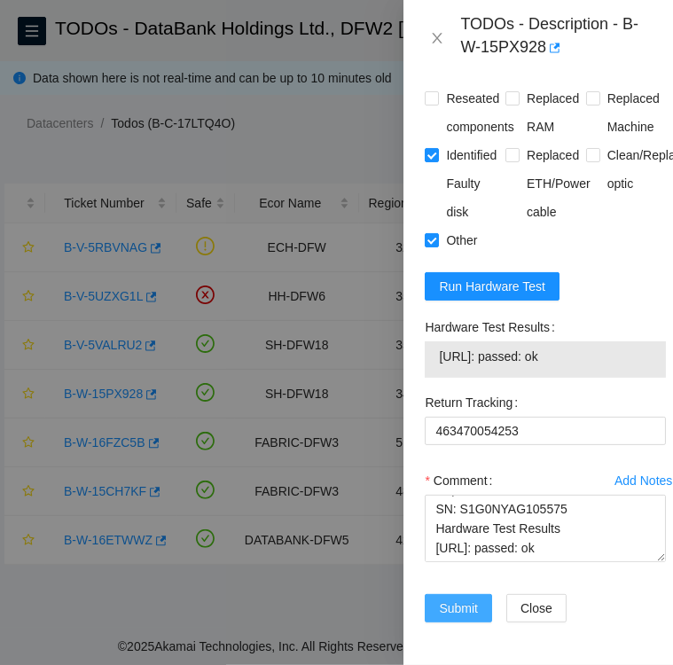
click at [463, 598] on span "Submit" at bounding box center [458, 608] width 39 height 20
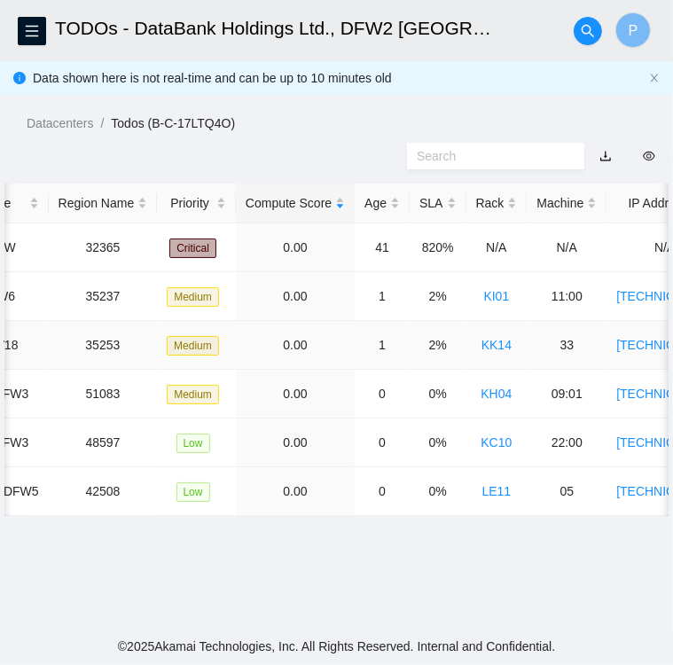
scroll to position [0, 308]
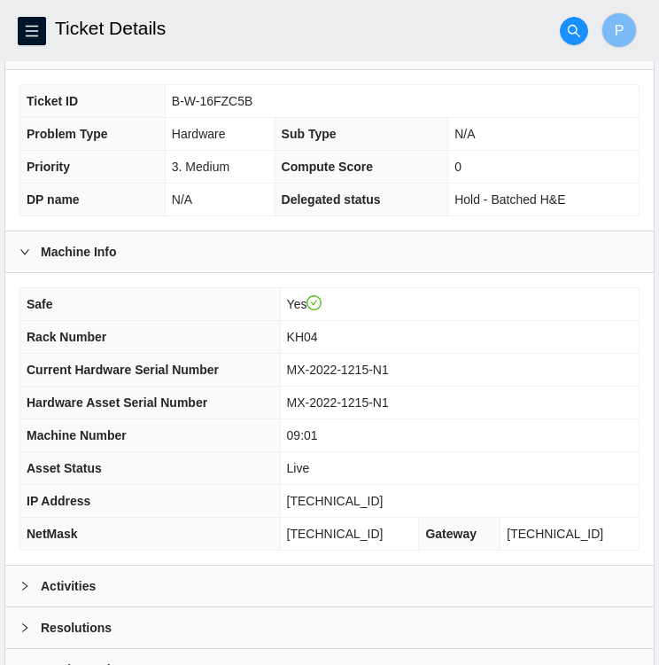
scroll to position [358, 0]
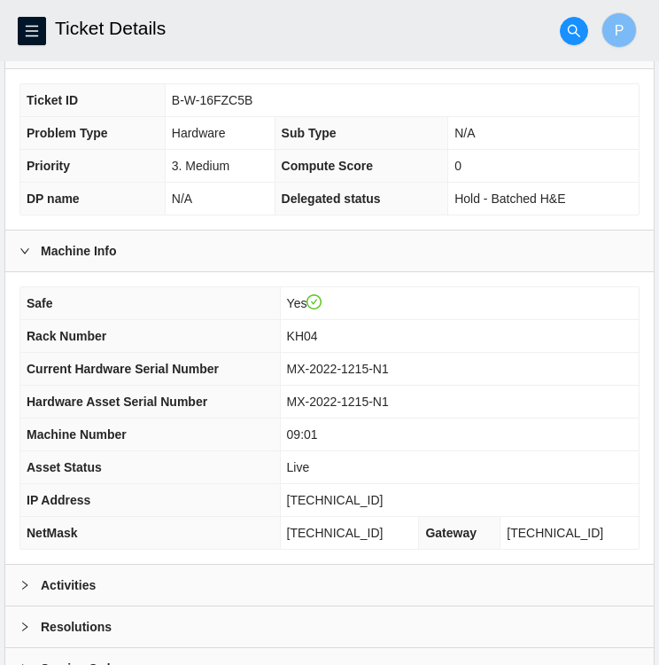
click at [137, 588] on div "Activities" at bounding box center [329, 585] width 649 height 41
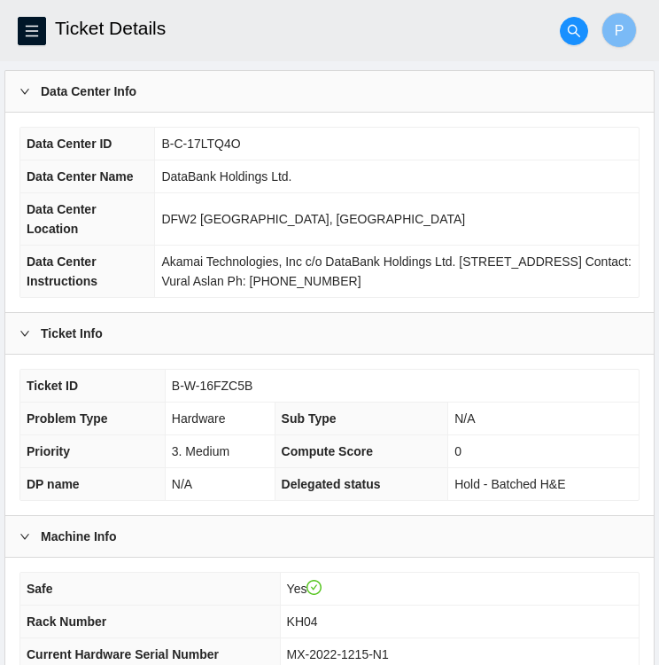
scroll to position [80, 0]
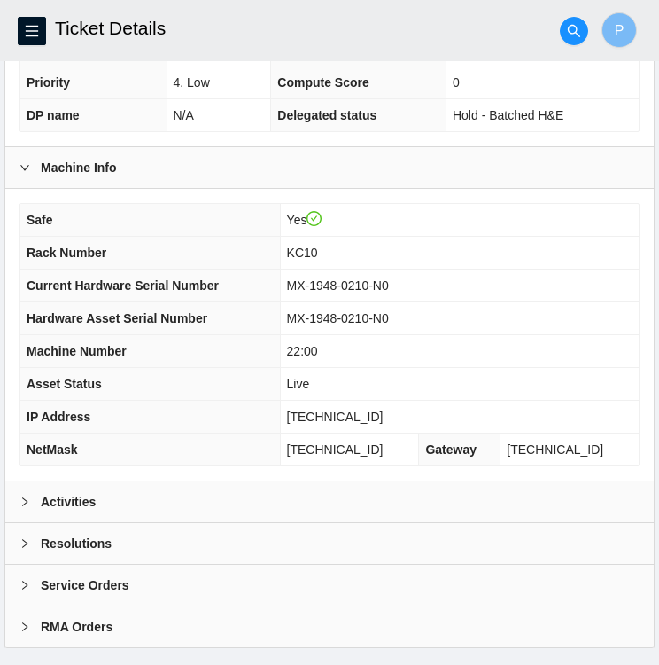
scroll to position [461, 0]
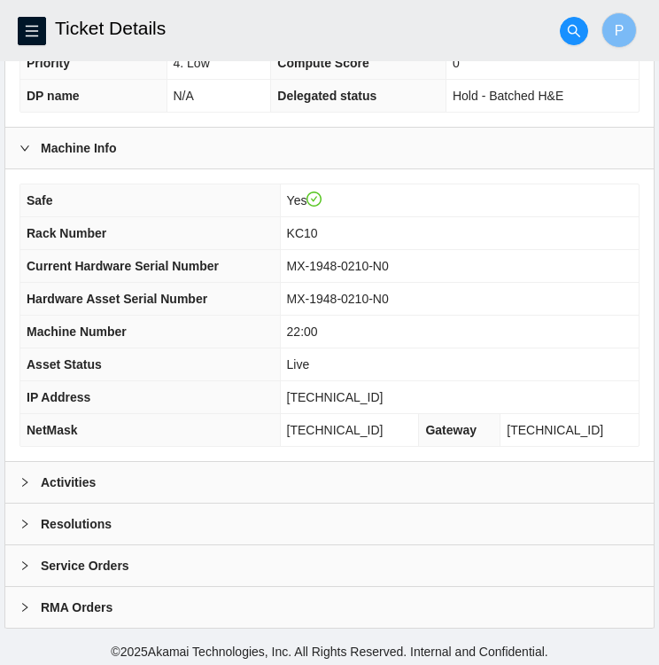
click at [20, 472] on div at bounding box center [30, 482] width 21 height 20
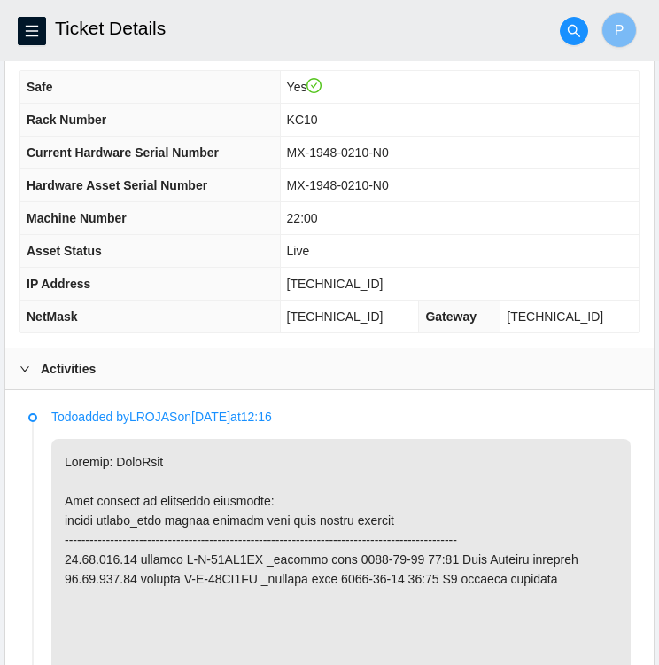
scroll to position [574, 0]
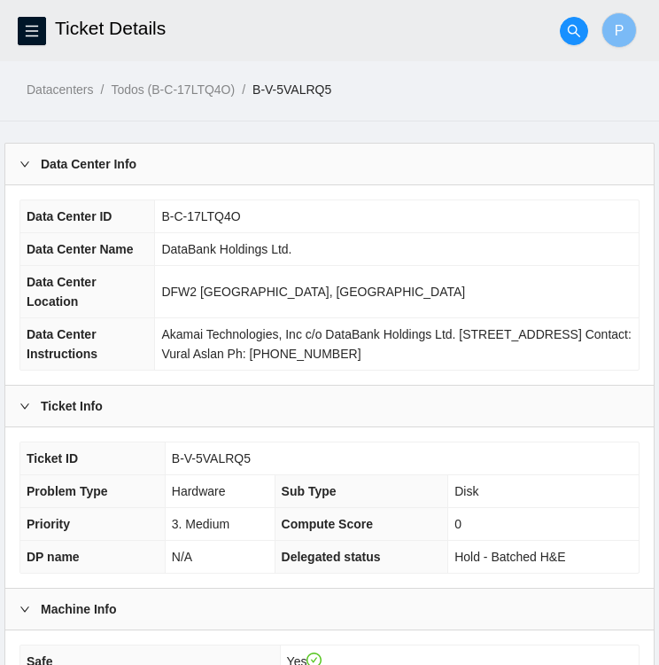
scroll to position [252, 0]
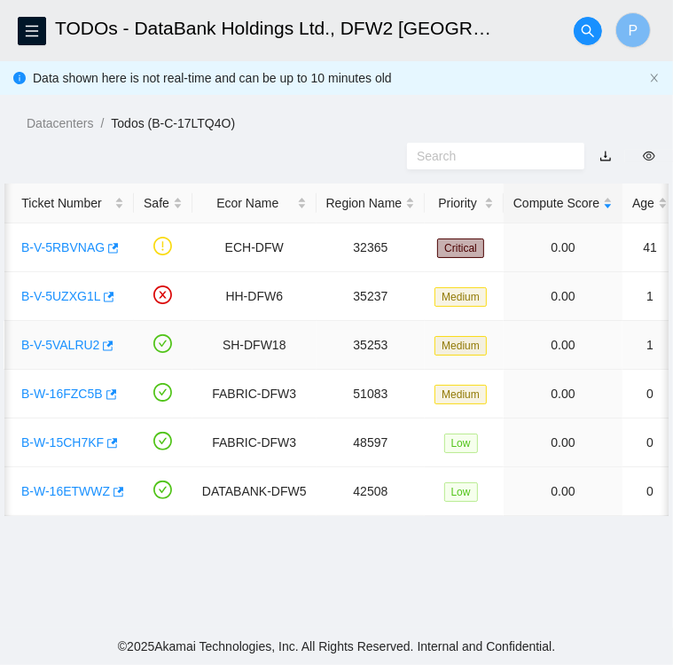
scroll to position [0, 42]
click at [58, 345] on link "B-V-5VALRU2" at bounding box center [61, 345] width 78 height 14
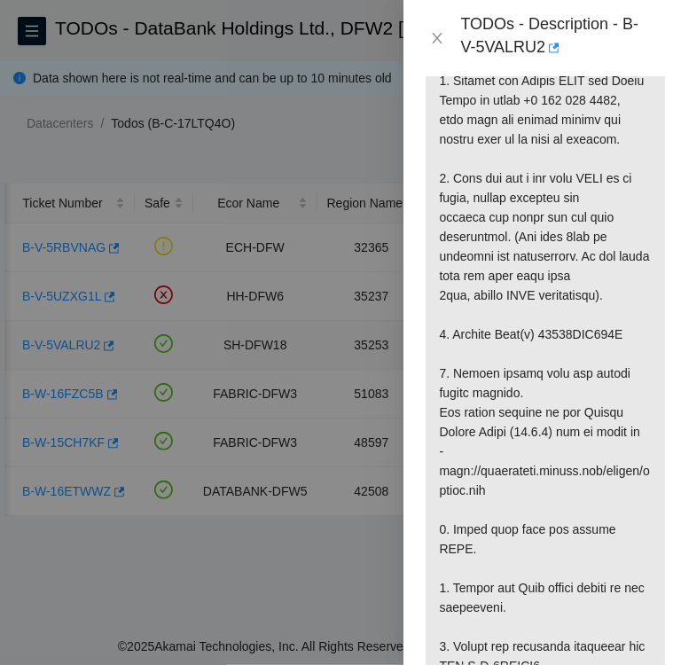
scroll to position [1900, 0]
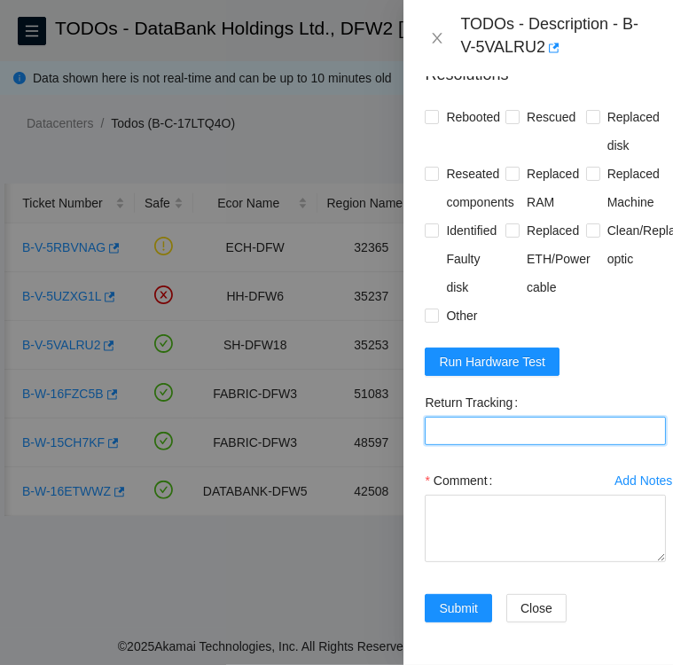
click at [481, 417] on Tracking "Return Tracking" at bounding box center [545, 431] width 241 height 28
click at [670, 343] on div "Problem Type Hardware Sub Type Disk Rack Number KK14 Machine Number 33 Serial N…" at bounding box center [545, 370] width 284 height 589
click at [521, 417] on Tracking "Return Tracking" at bounding box center [545, 431] width 241 height 28
paste Tracking "463470053198"
type Tracking "463470053198"
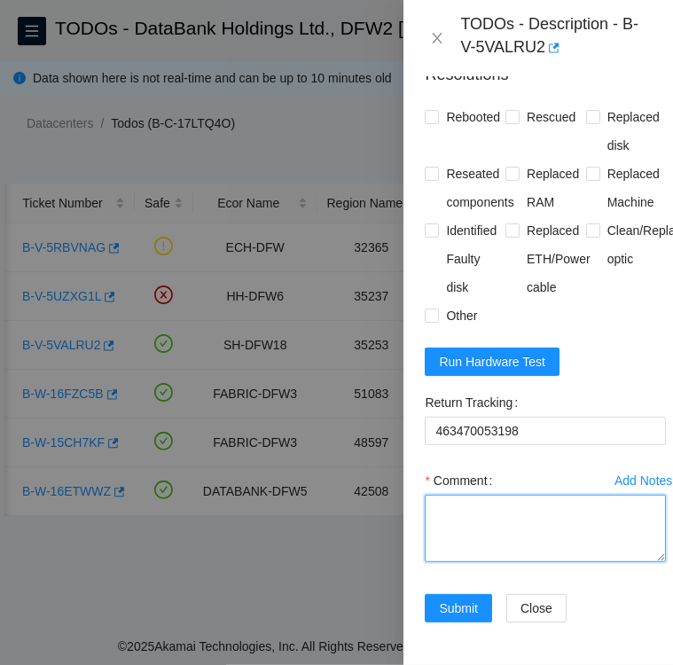
click at [613, 495] on textarea "Comment" at bounding box center [545, 528] width 241 height 67
paste textarea "SN: S1G0NYAF804135"
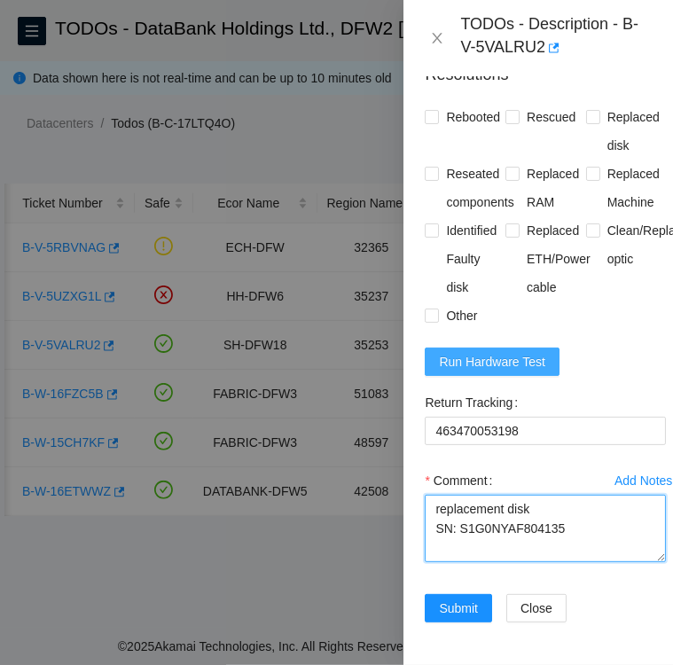
type textarea "replacement disk SN: S1G0NYAF804135"
click at [498, 352] on span "Run Hardware Test" at bounding box center [492, 362] width 106 height 20
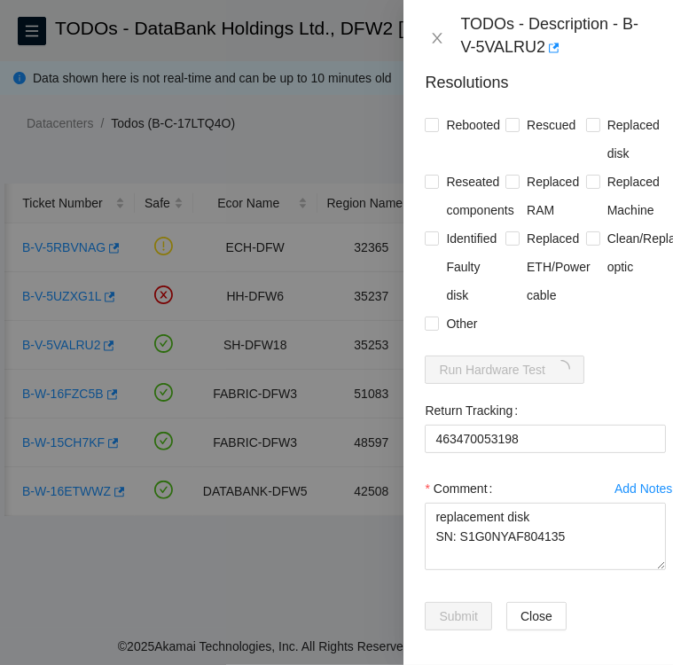
scroll to position [1806, 0]
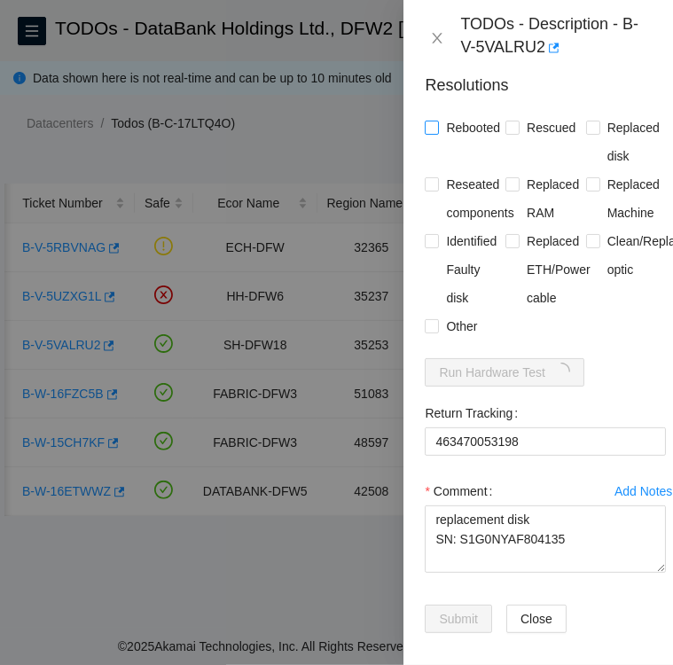
click at [430, 133] on input "Rebooted" at bounding box center [431, 127] width 12 height 12
checkbox input "true"
click at [510, 133] on input "Rescued" at bounding box center [511, 127] width 12 height 12
checkbox input "true"
click at [587, 133] on input "Replaced disk" at bounding box center [592, 127] width 12 height 12
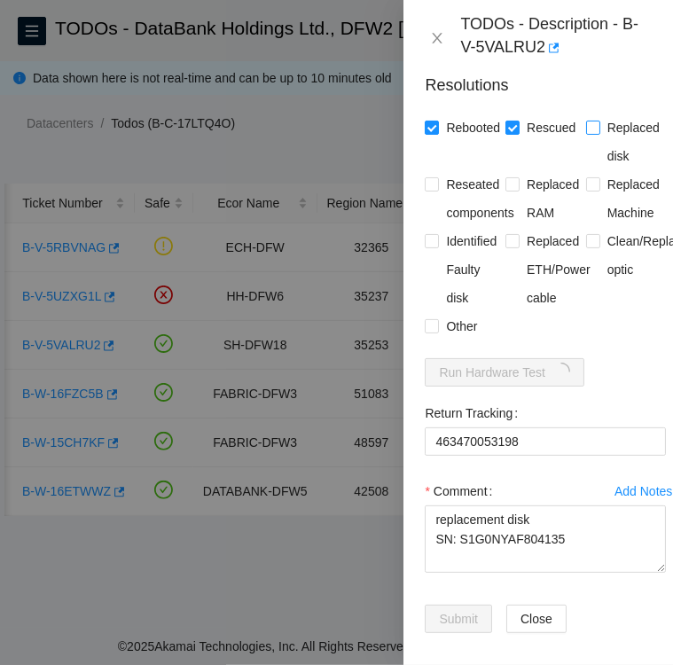
checkbox input "true"
click at [433, 246] on input "Identified Faulty disk" at bounding box center [431, 240] width 12 height 12
checkbox input "true"
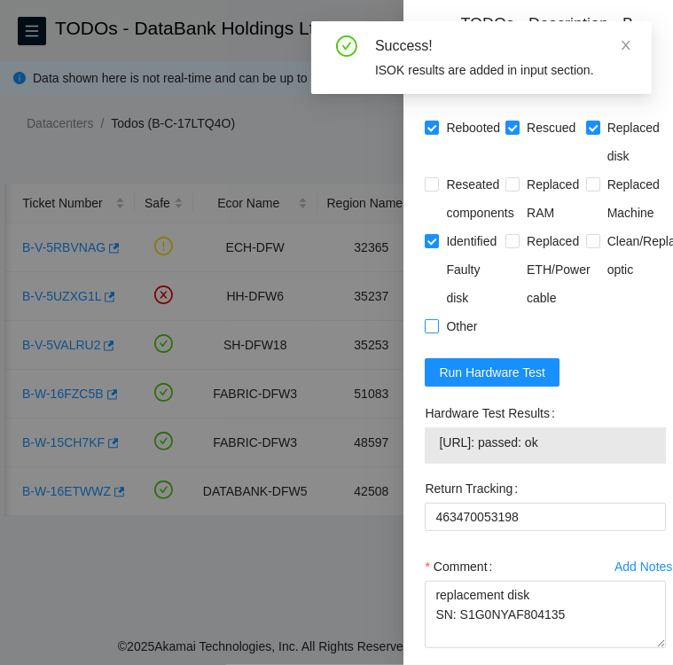
click at [434, 332] on input "Other" at bounding box center [431, 325] width 12 height 12
checkbox input "true"
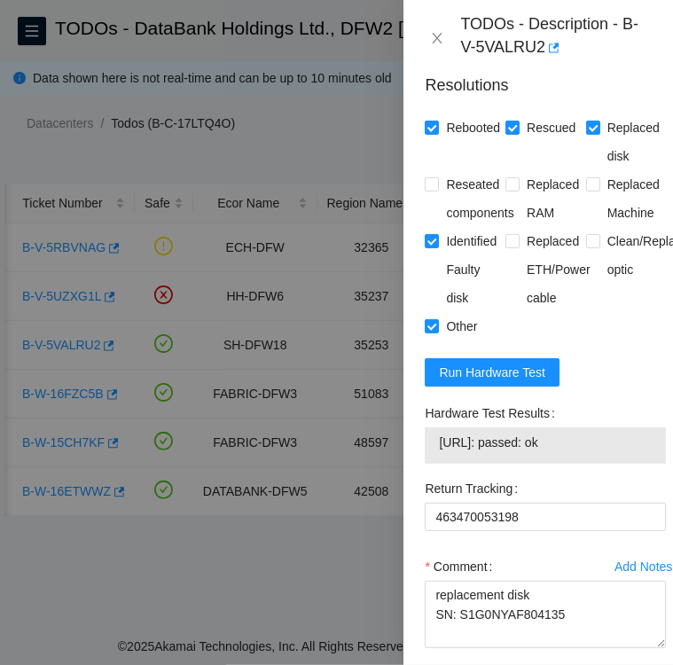
drag, startPoint x: 584, startPoint y: 495, endPoint x: 434, endPoint y: 503, distance: 150.0
click at [434, 464] on div "104.123.157.44: passed: ok" at bounding box center [545, 445] width 241 height 36
copy tbody "104.123.157.44: passed: ok"
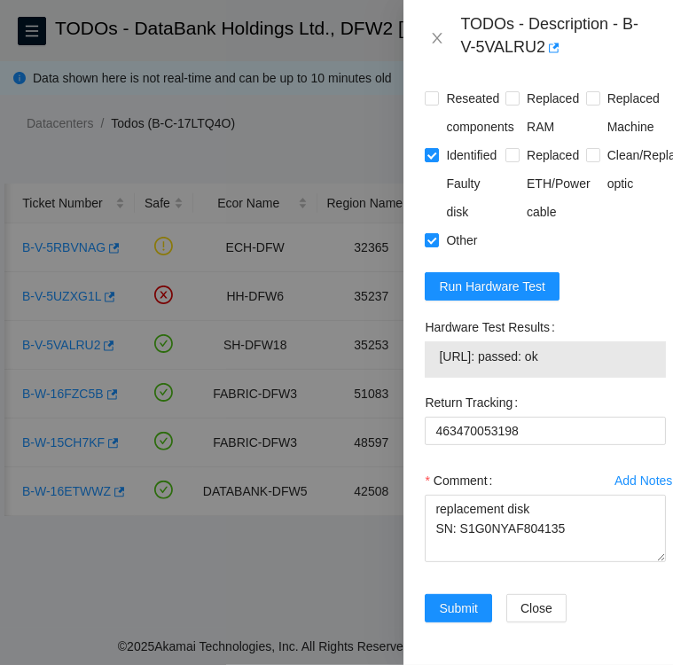
scroll to position [1908, 0]
click at [423, 363] on div "Hardware Test Results 104.123.157.44: passed: ok" at bounding box center [545, 350] width 255 height 75
drag, startPoint x: 426, startPoint y: 363, endPoint x: 592, endPoint y: 397, distance: 169.1
click at [592, 378] on div "Hardware Test Results 104.123.157.44: passed: ok" at bounding box center [545, 345] width 241 height 65
copy div "Hardware Test Results 104.123.157.44: passed: ok"
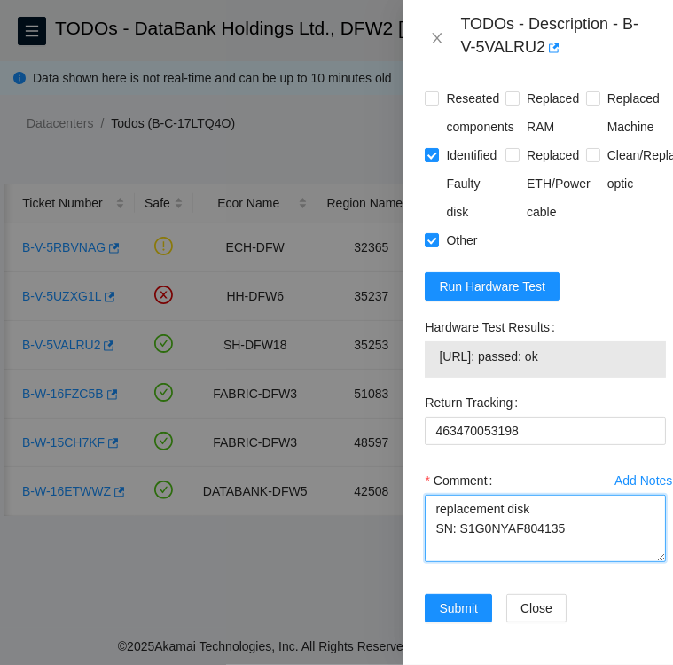
click at [461, 562] on textarea "replacement disk SN: S1G0NYAF804135" at bounding box center [545, 528] width 241 height 67
click at [556, 562] on textarea "replacement disk SN: S1G0NYAF804135" at bounding box center [545, 528] width 241 height 67
paste textarea "Hardware Test Results 104.123.157.44: passed: ok"
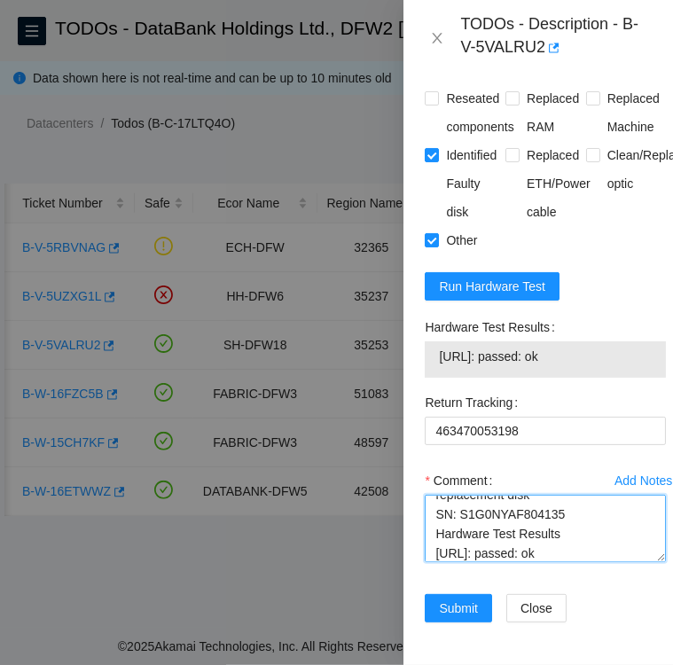
scroll to position [19, 0]
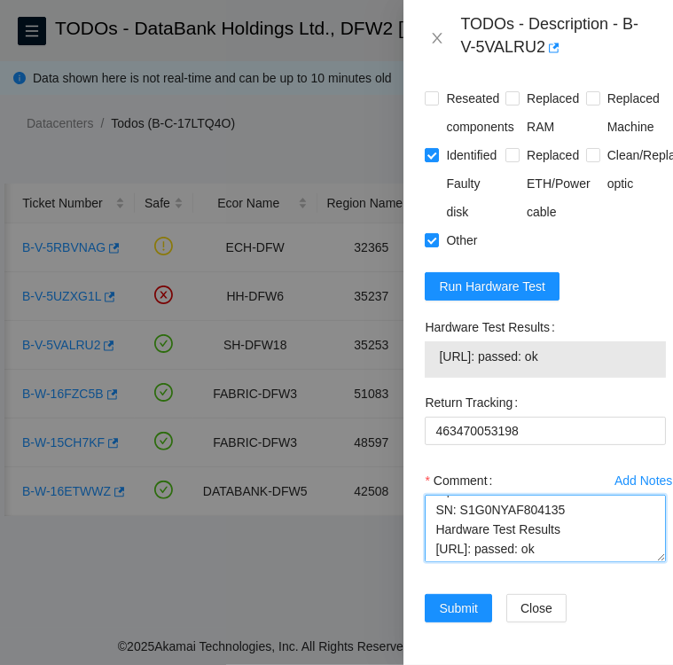
drag, startPoint x: 589, startPoint y: 590, endPoint x: 431, endPoint y: 593, distance: 157.8
click at [431, 562] on textarea "replacement disk SN: S1G0NYAF804135 Hardware Test Results 104.123.157.44: passe…" at bounding box center [545, 528] width 241 height 67
click at [438, 548] on textarea "replacement disk SN: S1G0NYAF804135 Hardware Test Results 104.123.157.44: passe…" at bounding box center [545, 528] width 241 height 67
type textarea "Followed instructions per TODO replacement disk SN: S1G0NYAF804135 Hardware Tes…"
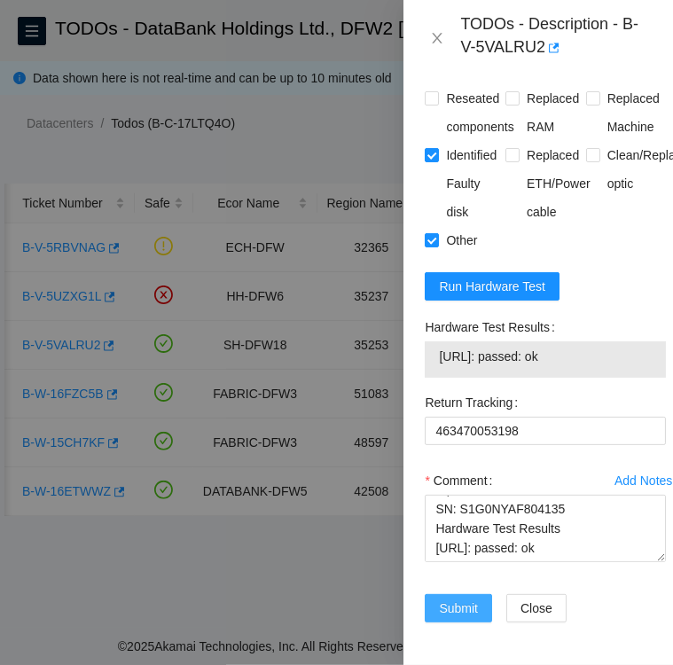
click at [461, 598] on span "Submit" at bounding box center [458, 608] width 39 height 20
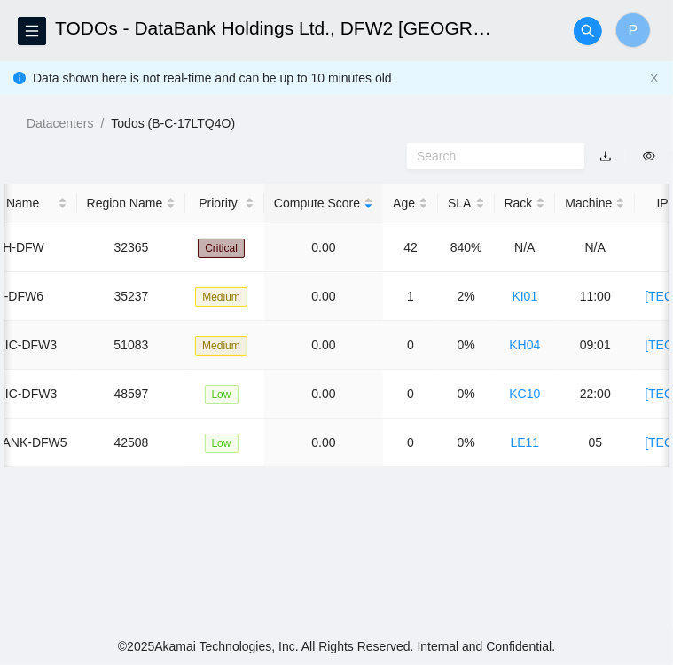
scroll to position [0, 298]
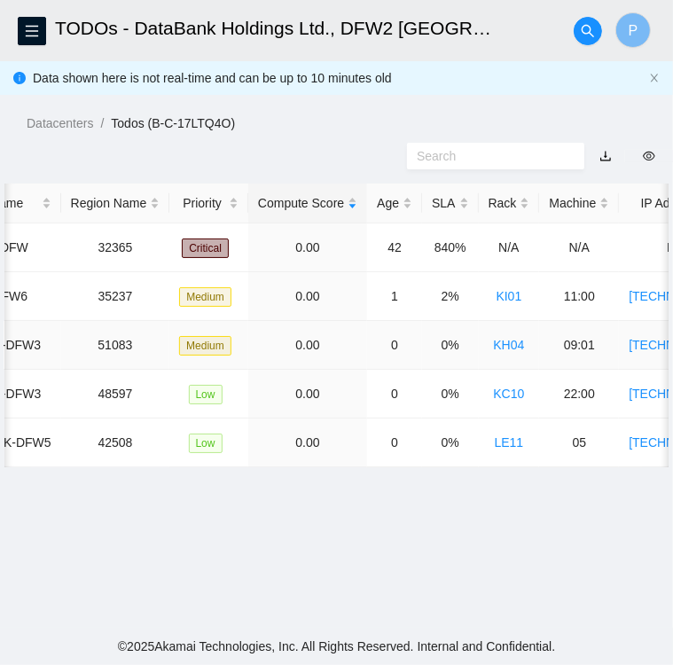
click at [494, 347] on link "KH04" at bounding box center [509, 345] width 31 height 14
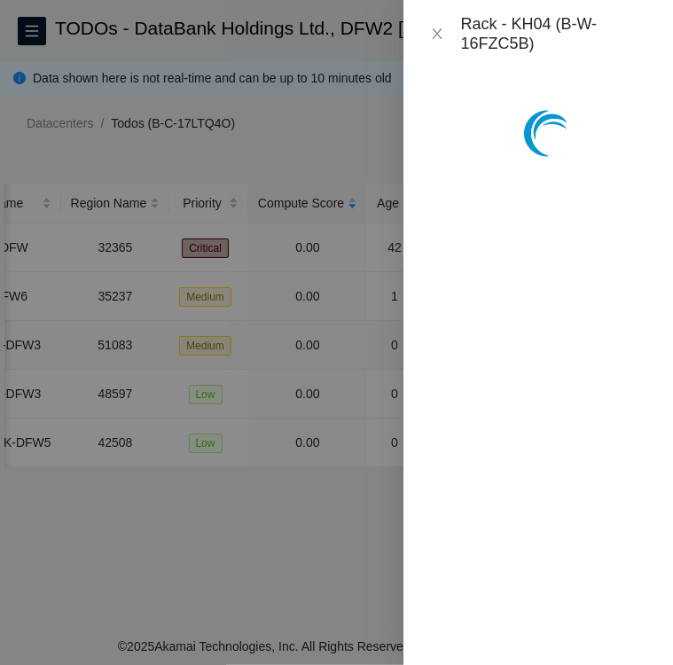
scroll to position [1315, 0]
click at [440, 31] on icon "close" at bounding box center [437, 34] width 14 height 14
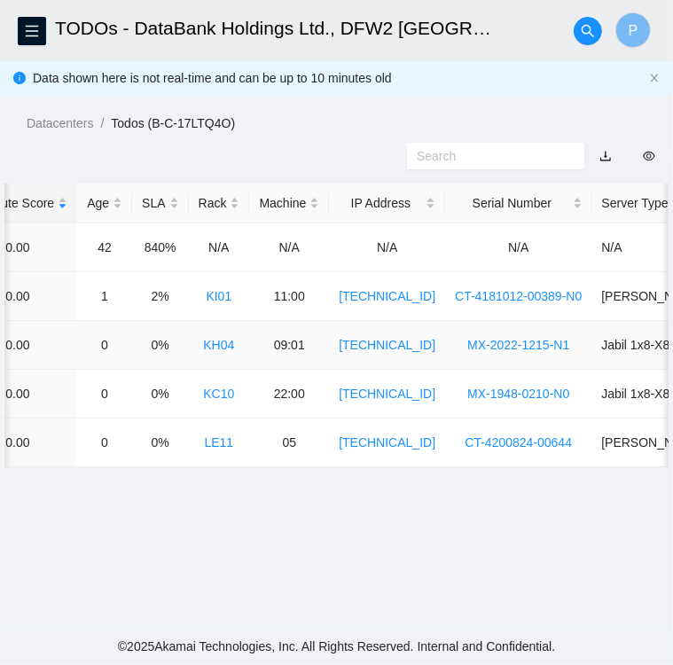
scroll to position [0, 585]
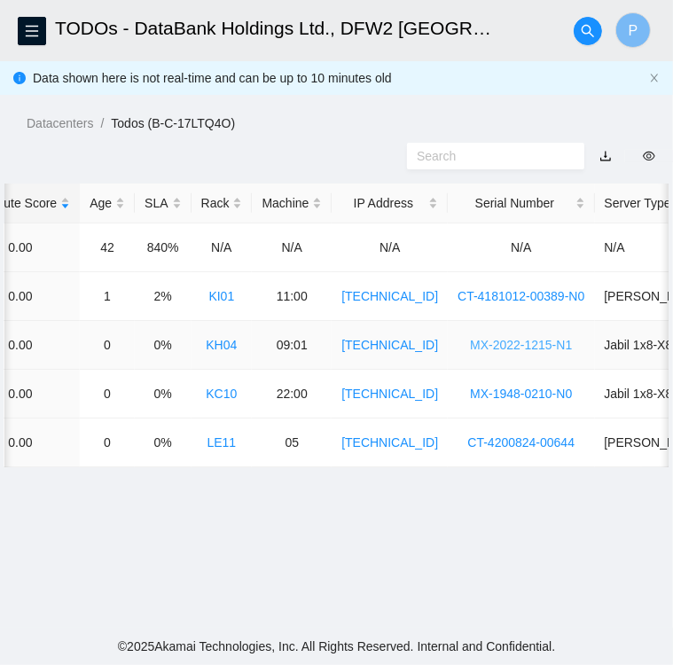
click at [501, 339] on link "MX-2022-1215-N1" at bounding box center [521, 345] width 102 height 14
click at [230, 153] on div at bounding box center [336, 156] width 673 height 46
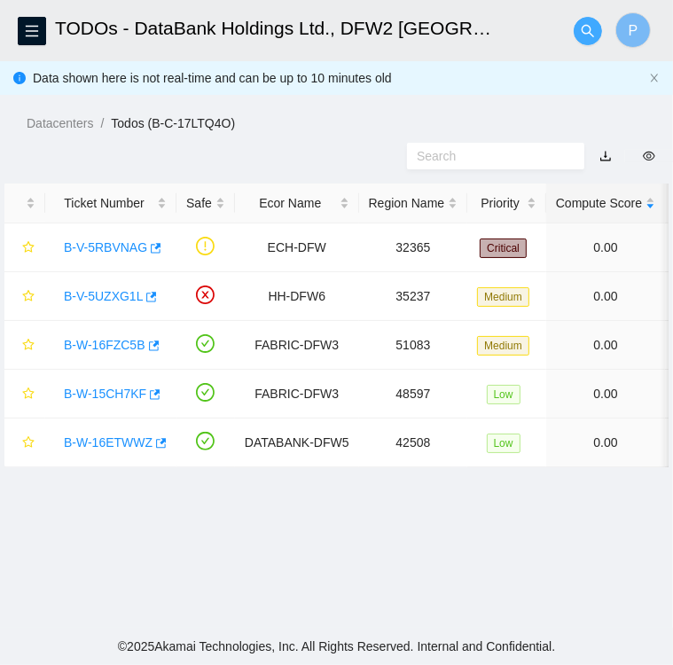
click at [595, 31] on span "search" at bounding box center [587, 31] width 27 height 14
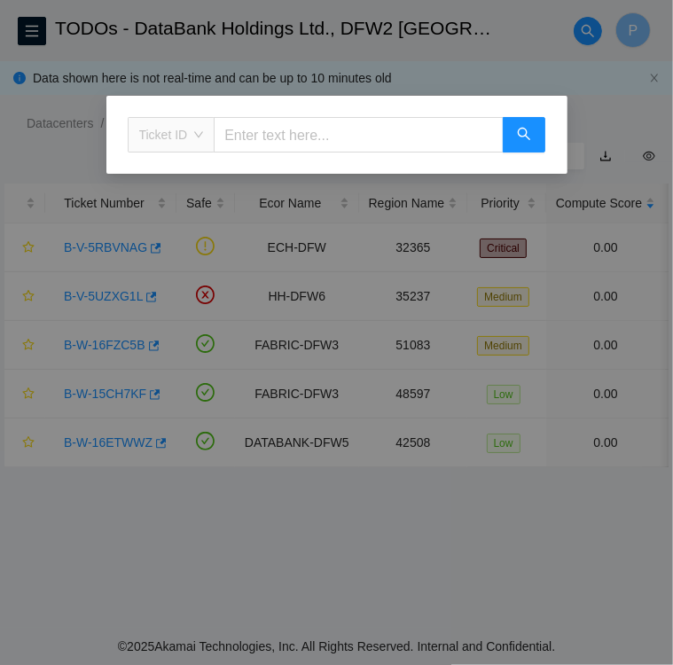
click at [196, 136] on span "Ticket ID" at bounding box center [171, 134] width 65 height 27
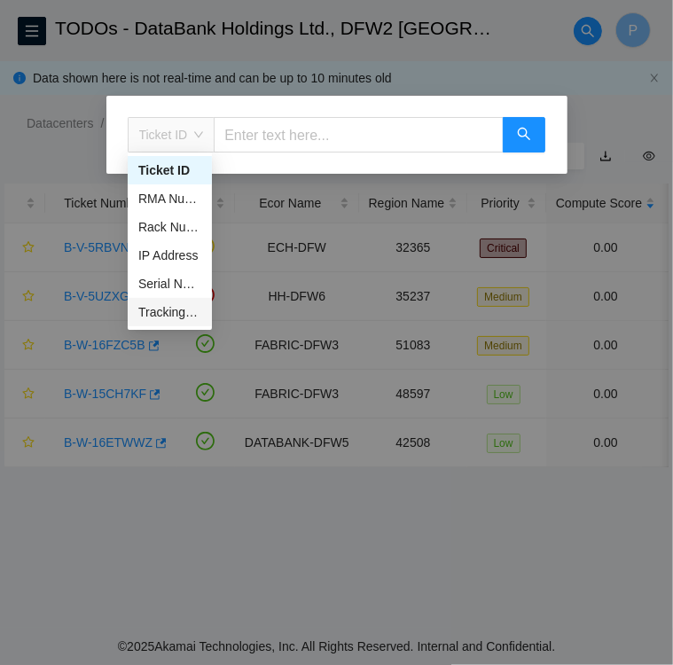
click at [165, 313] on div "Tracking Number" at bounding box center [169, 312] width 63 height 20
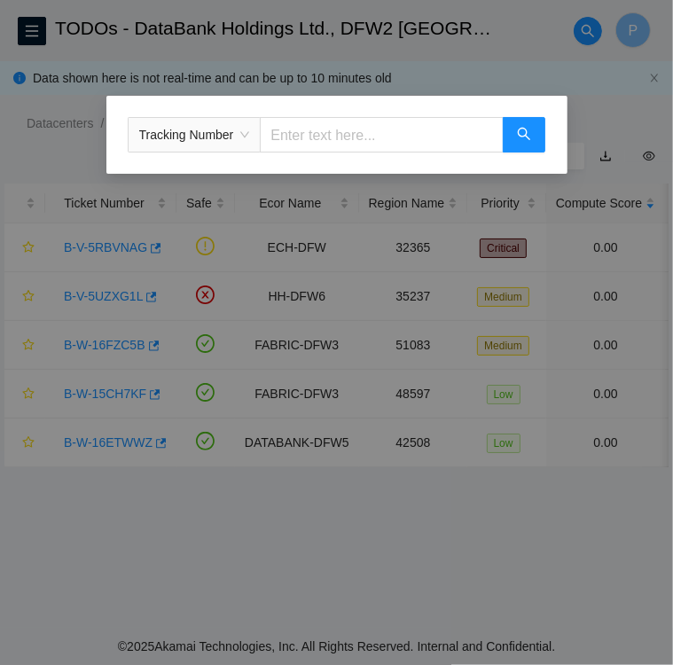
click at [318, 137] on input "text" at bounding box center [381, 134] width 243 height 35
type input "450826207968"
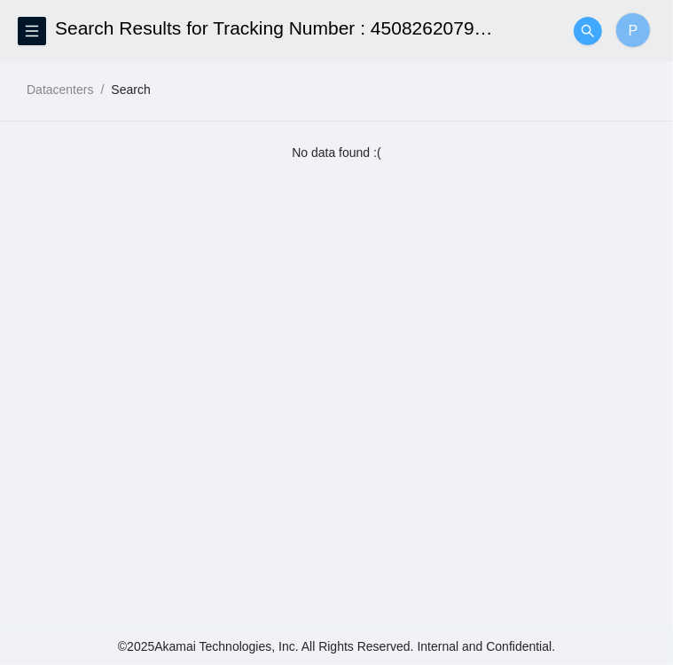
click at [587, 33] on icon "search" at bounding box center [587, 30] width 12 height 12
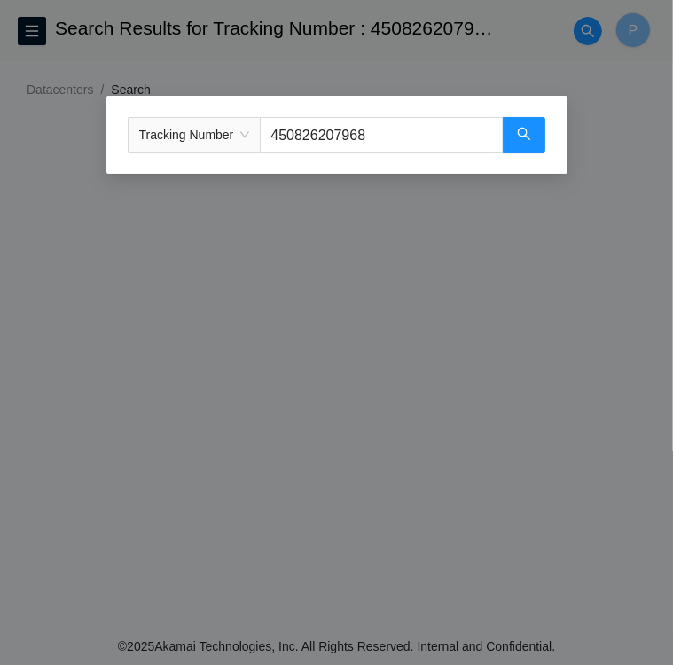
click at [379, 133] on input "450826207968" at bounding box center [381, 134] width 243 height 35
type input "4"
type input "425421583770"
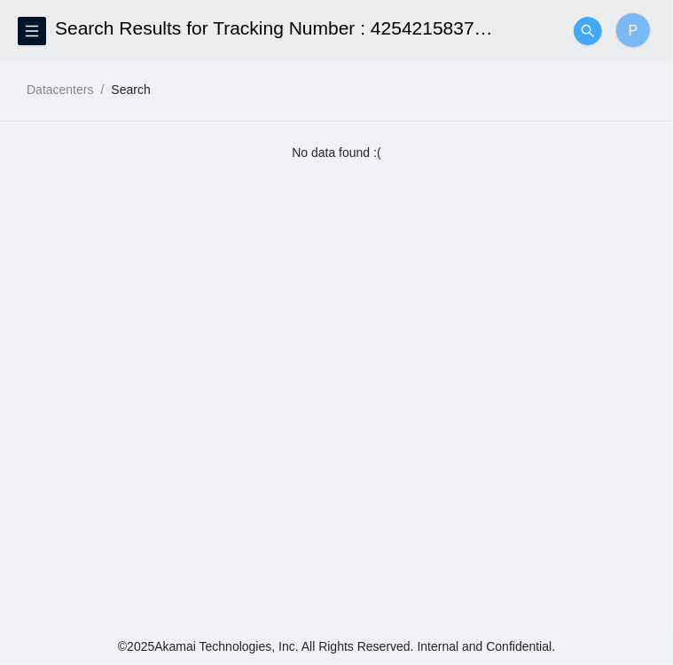
click at [589, 27] on icon "search" at bounding box center [587, 30] width 12 height 12
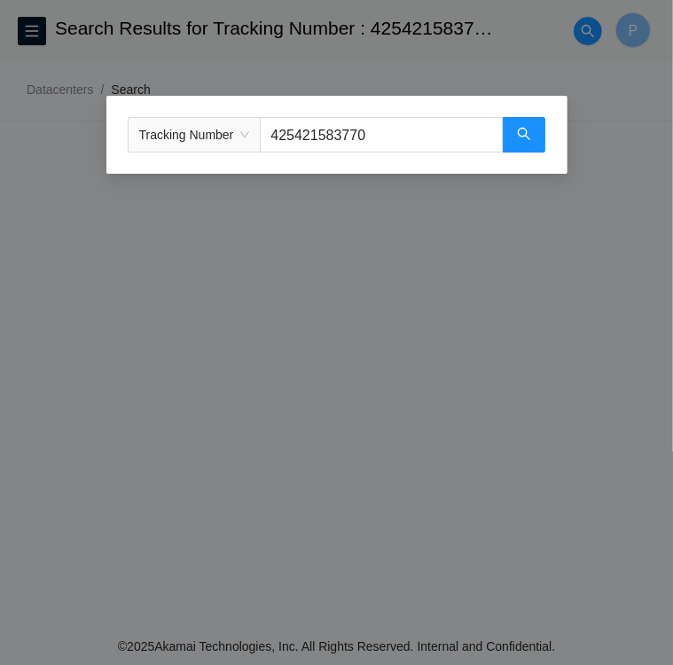
click at [420, 140] on input "425421583770" at bounding box center [381, 134] width 243 height 35
type input "463470025176"
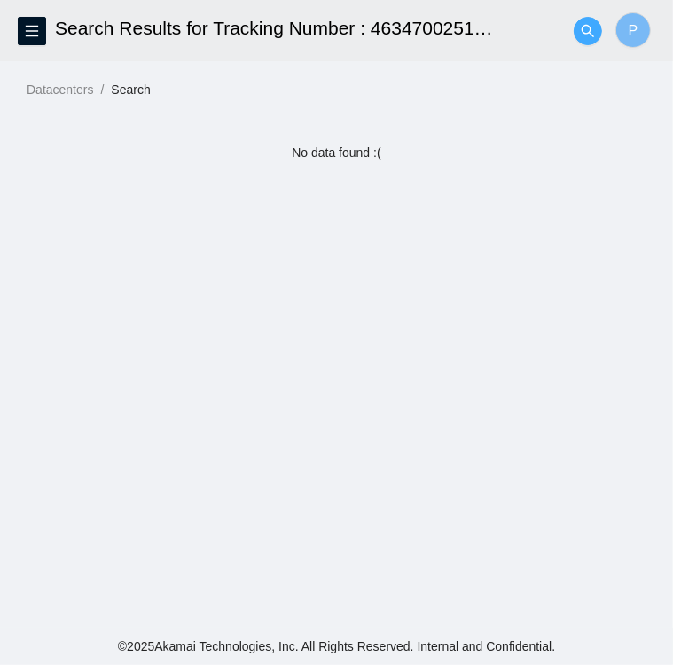
click at [592, 33] on icon "search" at bounding box center [588, 31] width 14 height 14
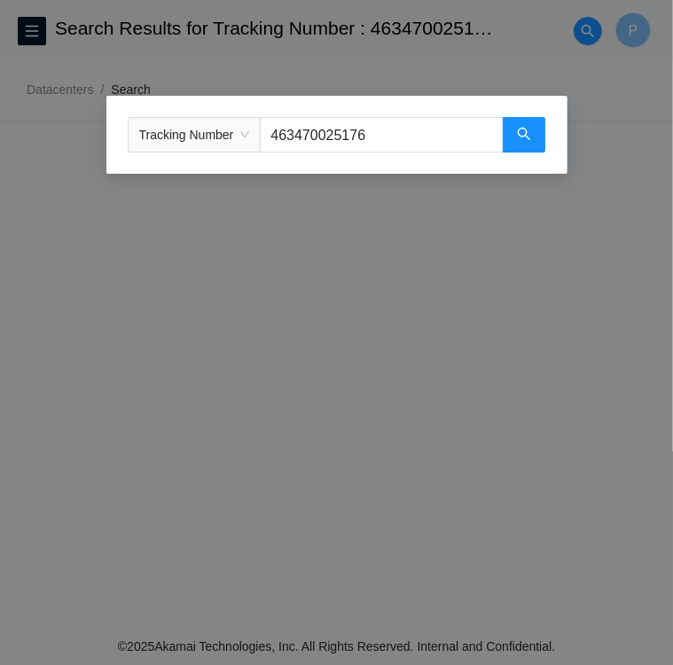
click at [381, 136] on input "463470025176" at bounding box center [381, 134] width 243 height 35
type input "463470024320"
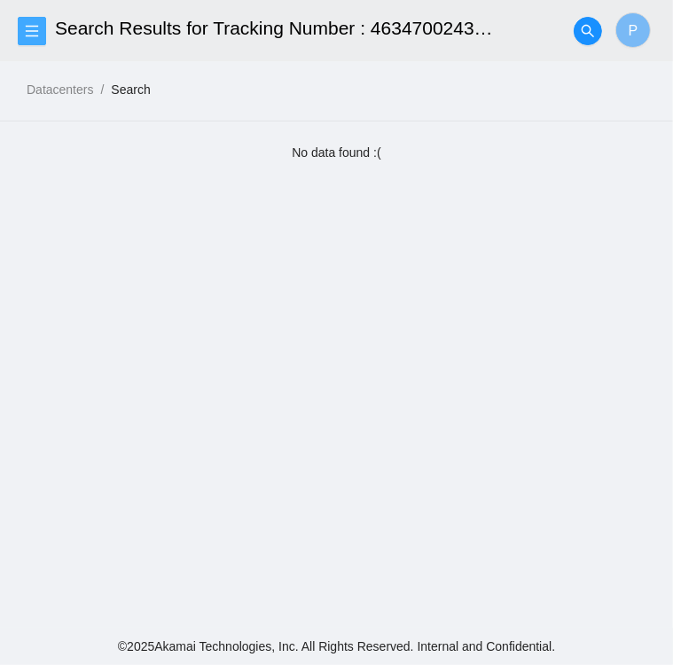
click at [36, 25] on icon "menu" at bounding box center [32, 31] width 14 height 14
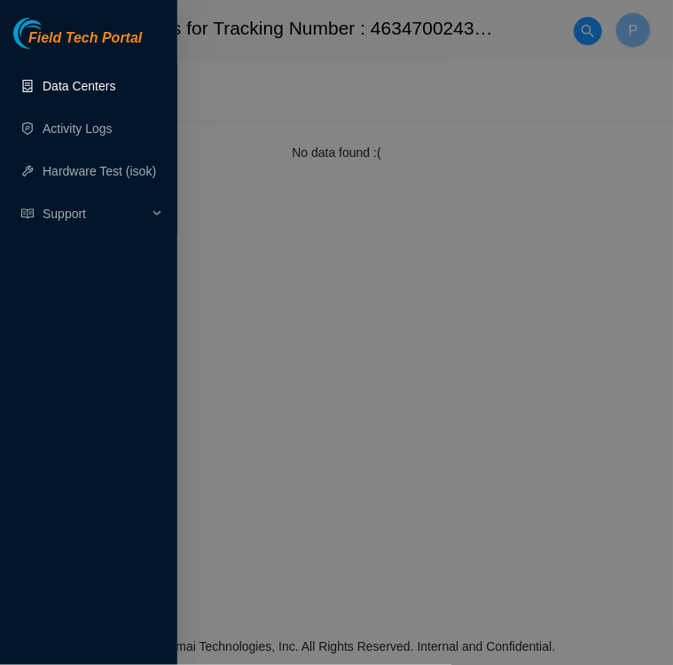
click at [51, 82] on link "Data Centers" at bounding box center [79, 86] width 73 height 14
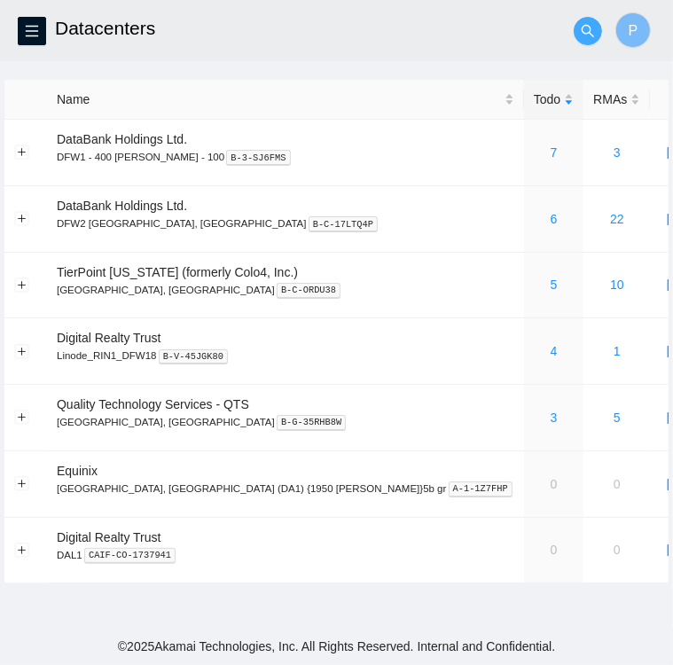
click at [589, 32] on icon "search" at bounding box center [587, 30] width 12 height 12
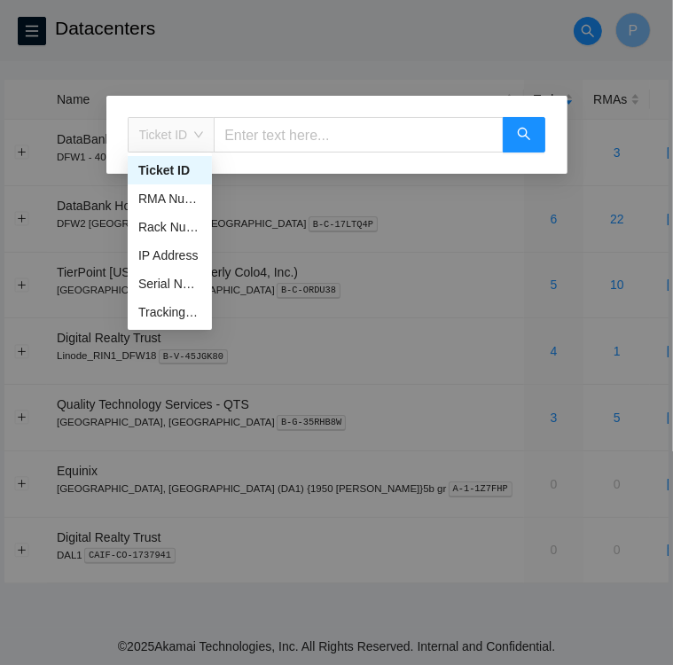
click at [195, 132] on span "Ticket ID" at bounding box center [171, 134] width 65 height 27
click at [178, 311] on div "Tracking Number" at bounding box center [169, 312] width 63 height 20
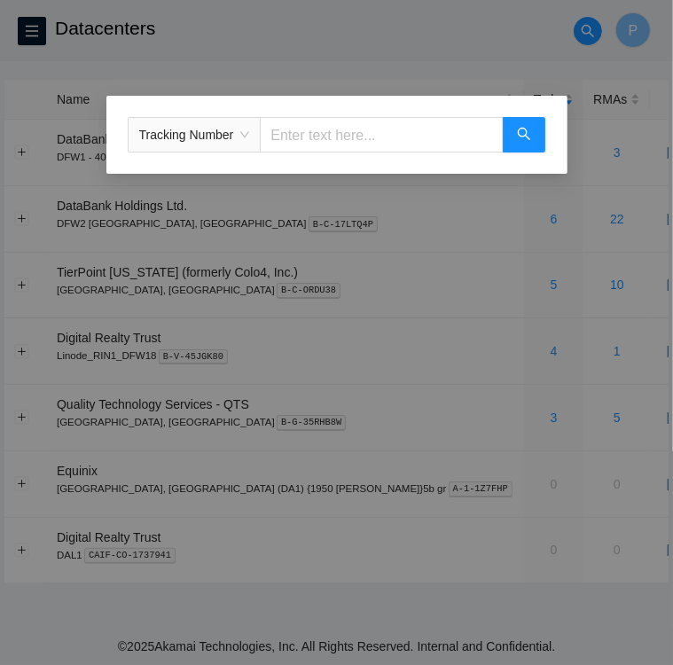
click at [315, 133] on input "text" at bounding box center [381, 134] width 243 height 35
type input "463470024320"
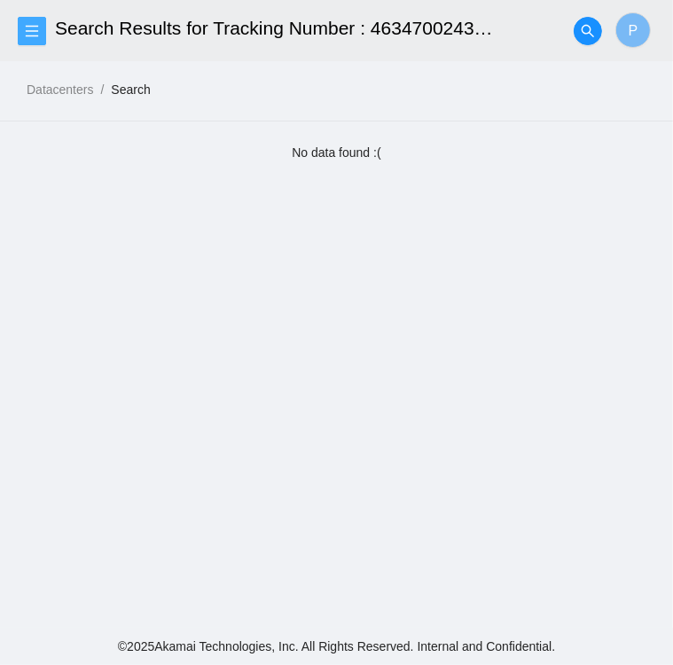
click at [41, 28] on span "menu" at bounding box center [32, 31] width 27 height 14
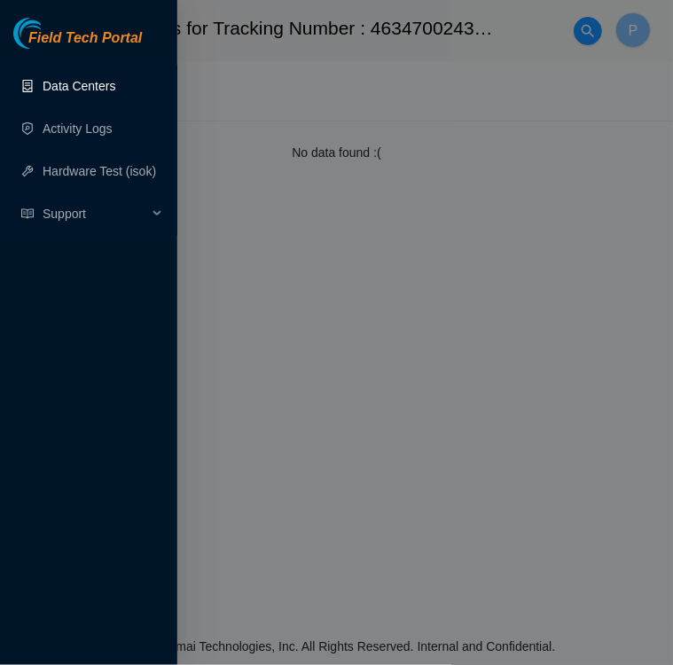
click at [78, 90] on link "Data Centers" at bounding box center [79, 86] width 73 height 14
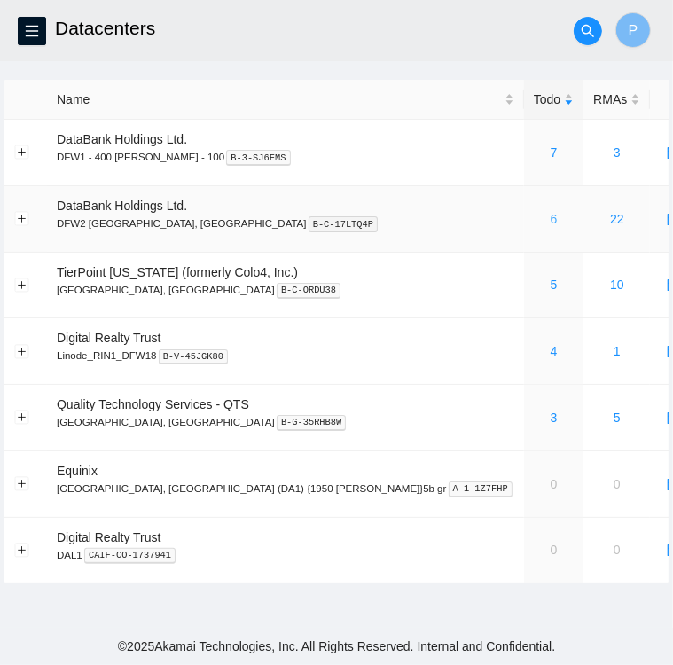
click at [550, 224] on link "6" at bounding box center [553, 219] width 7 height 14
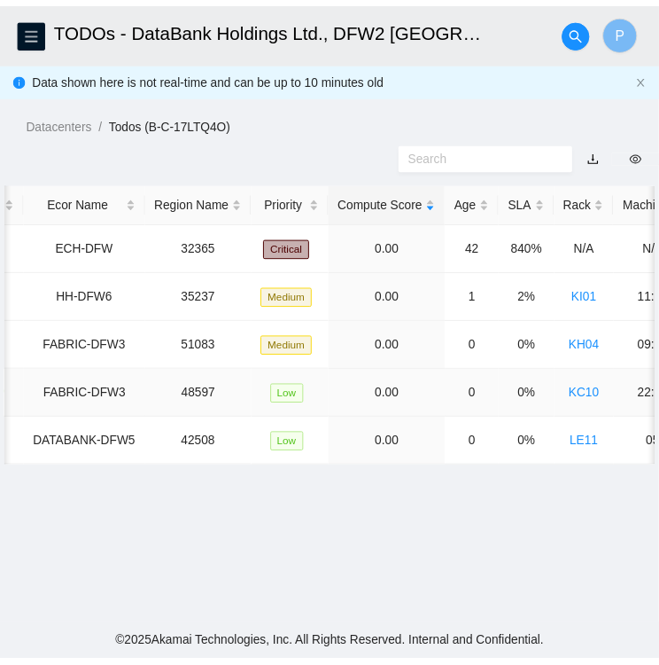
scroll to position [0, 209]
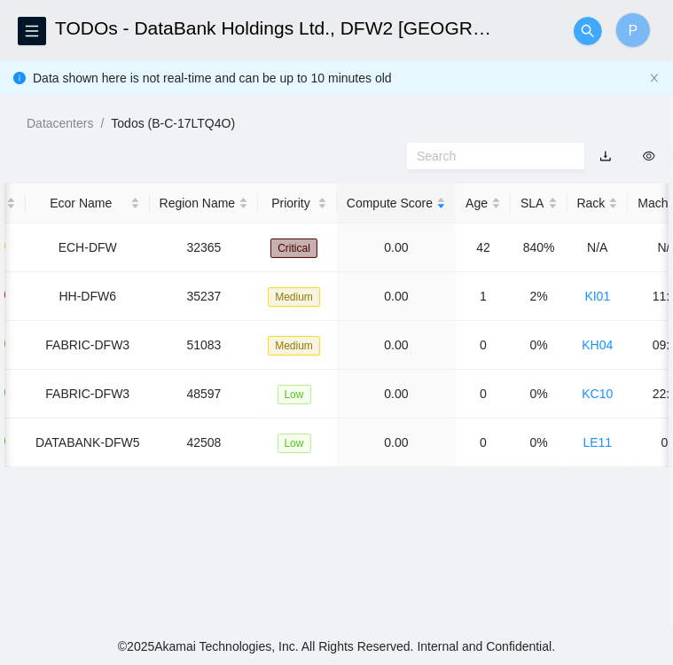
click at [587, 32] on icon "search" at bounding box center [588, 31] width 14 height 14
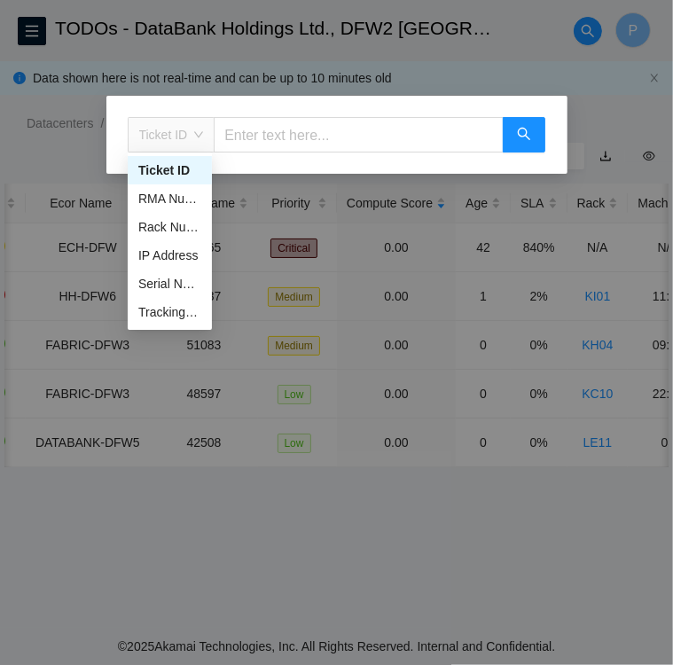
click at [191, 136] on span "Ticket ID" at bounding box center [171, 134] width 65 height 27
click at [172, 312] on div "Tracking Number" at bounding box center [169, 312] width 63 height 20
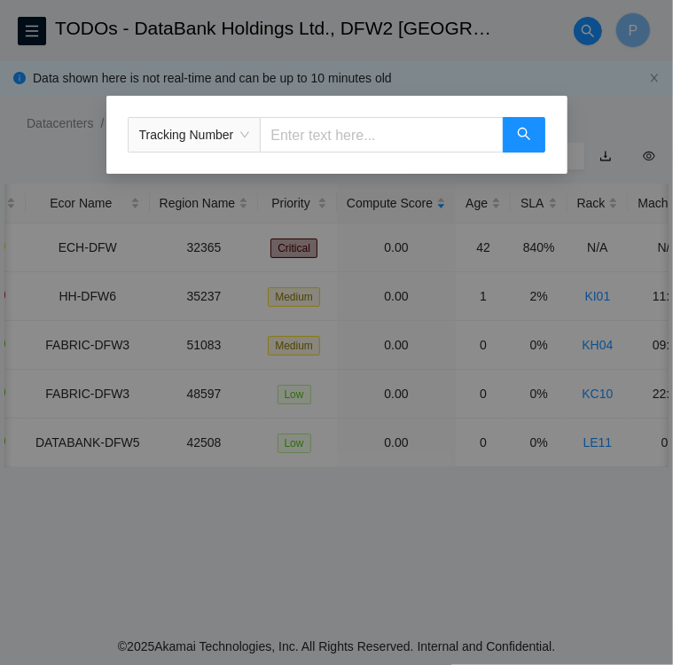
click at [301, 136] on input "text" at bounding box center [381, 134] width 243 height 35
type input "463470050030"
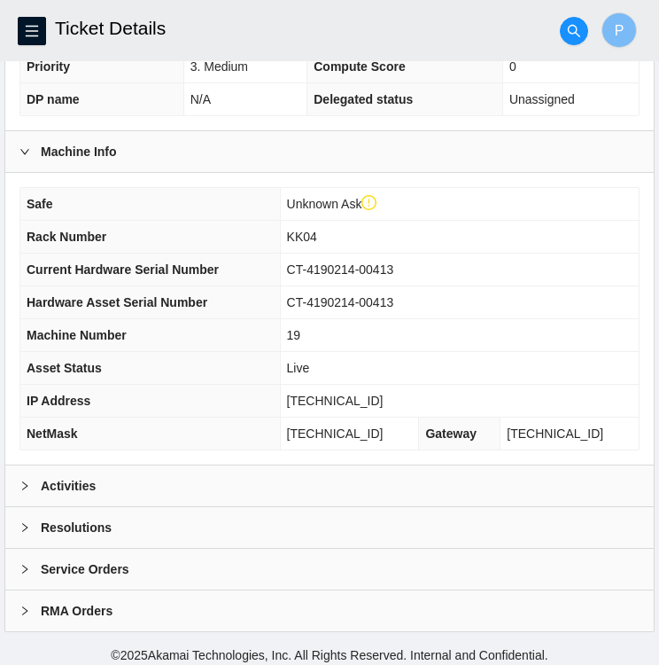
scroll to position [495, 0]
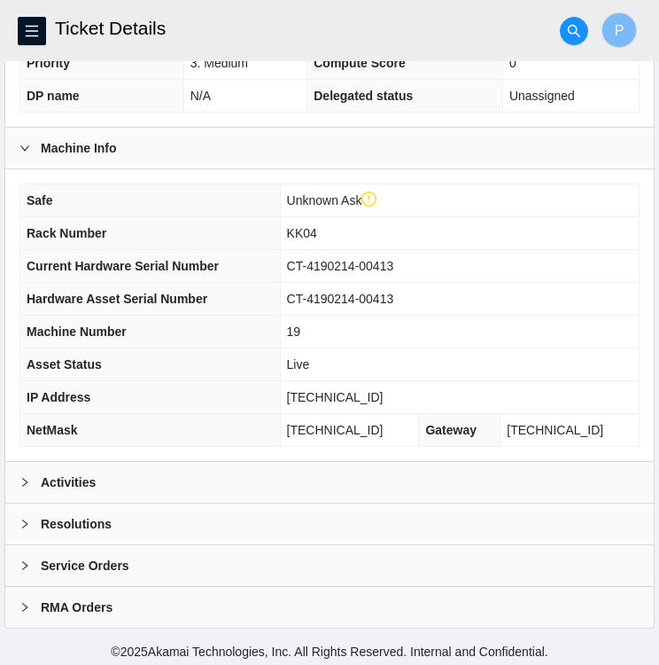
click at [34, 474] on div at bounding box center [30, 482] width 21 height 20
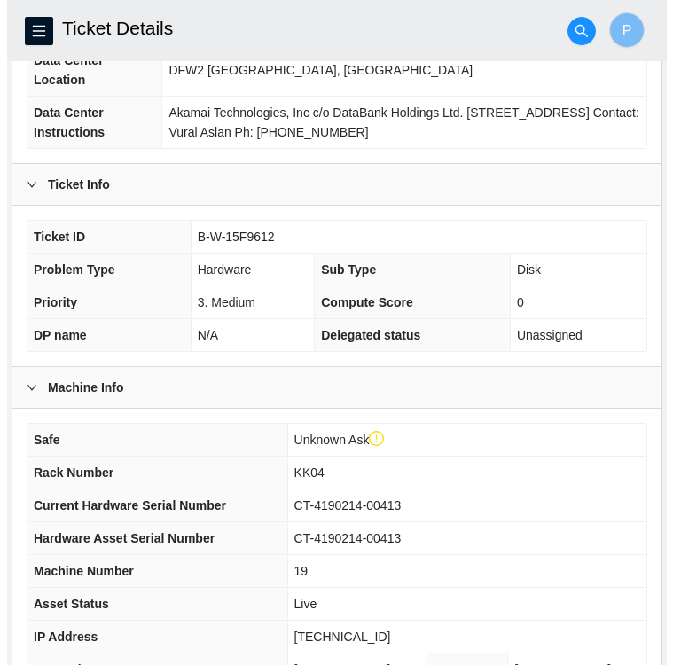
scroll to position [256, 0]
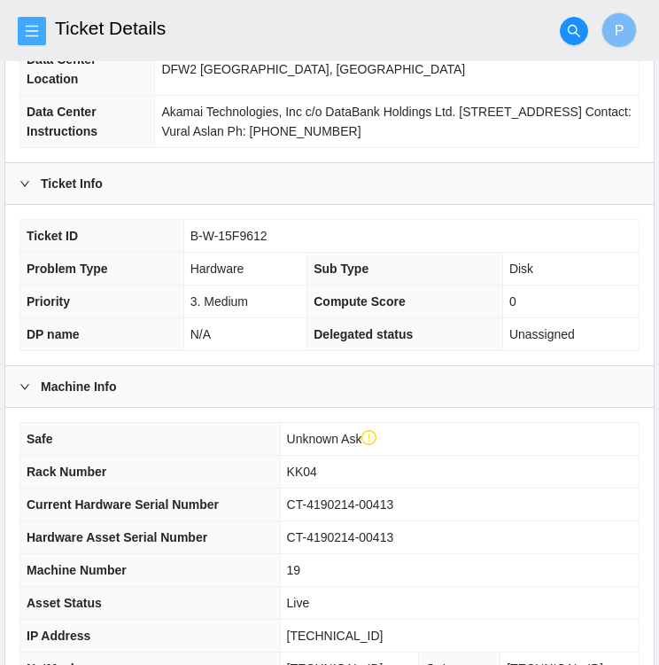
click at [32, 26] on icon "menu" at bounding box center [32, 31] width 12 height 12
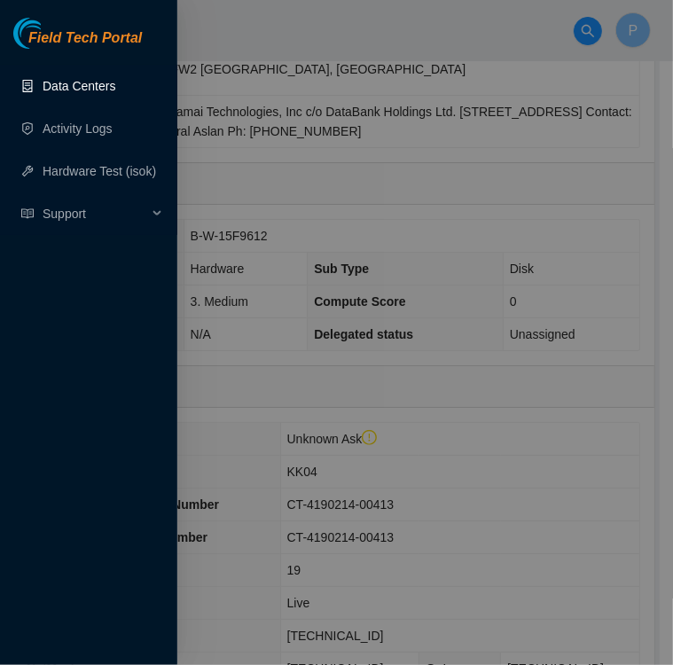
click at [60, 90] on link "Data Centers" at bounding box center [79, 86] width 73 height 14
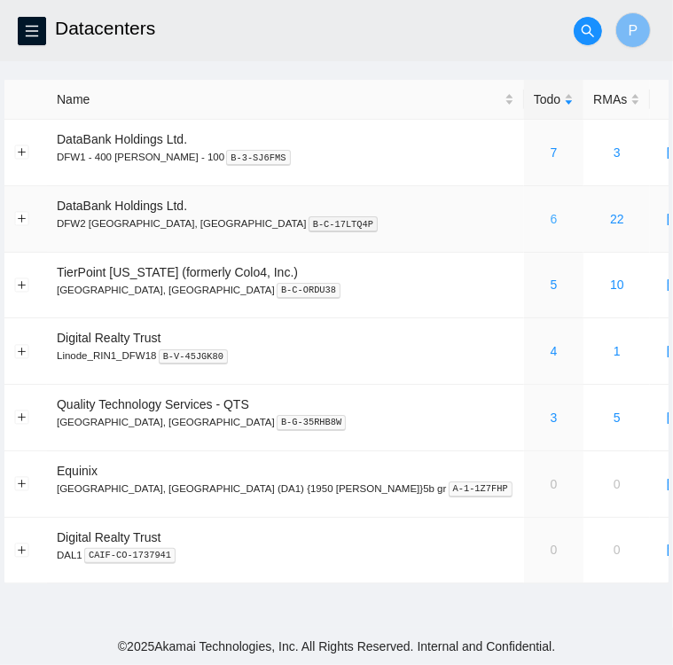
click at [550, 224] on link "6" at bounding box center [553, 219] width 7 height 14
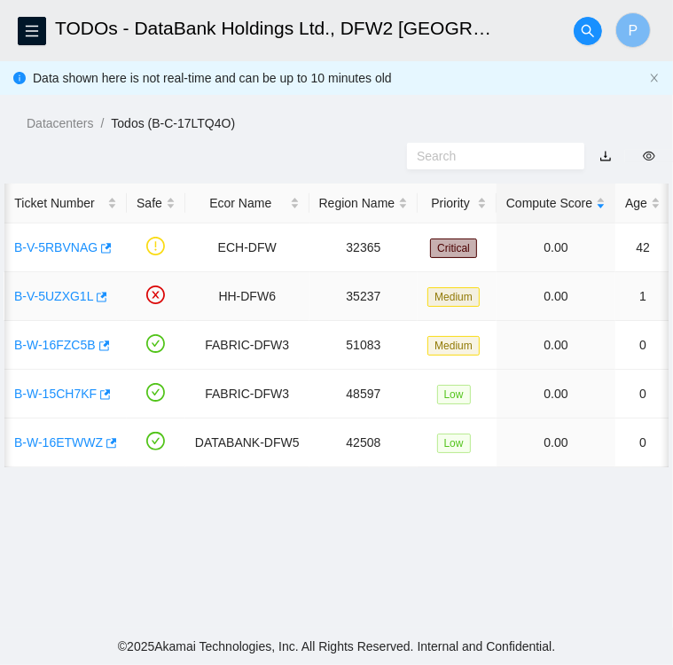
scroll to position [0, 49]
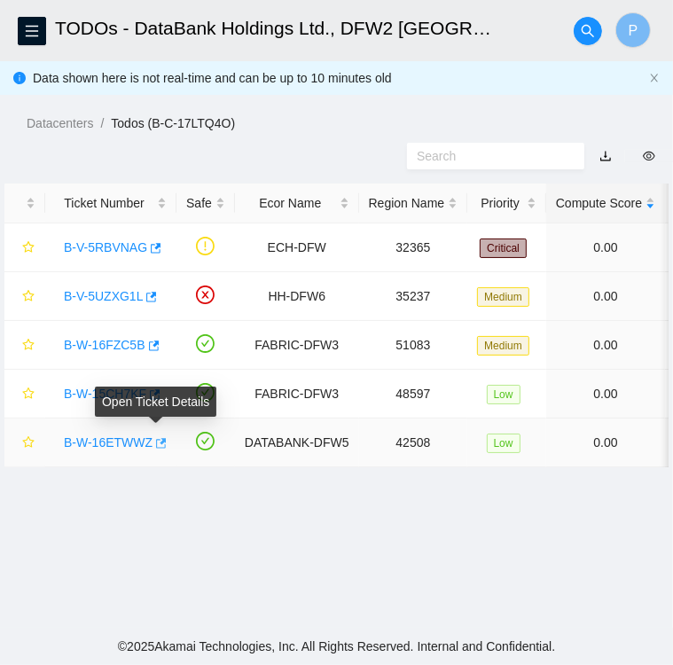
click at [158, 443] on icon "button" at bounding box center [161, 443] width 11 height 10
click at [103, 441] on link "B-W-16ETWWZ" at bounding box center [108, 442] width 89 height 14
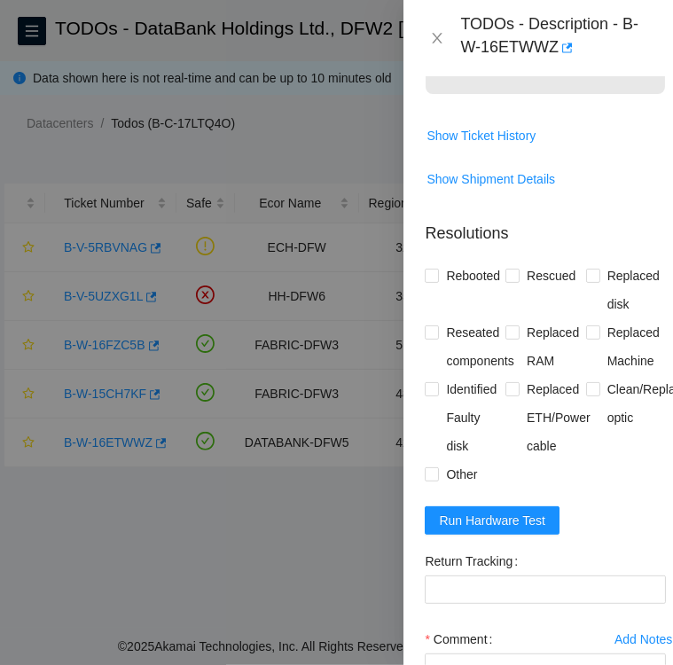
scroll to position [784, 0]
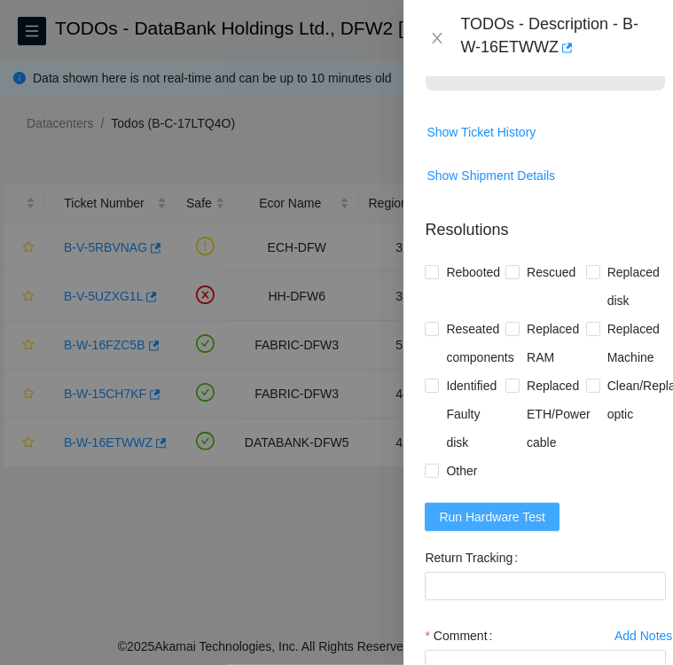
click at [488, 527] on span "Run Hardware Test" at bounding box center [492, 517] width 106 height 20
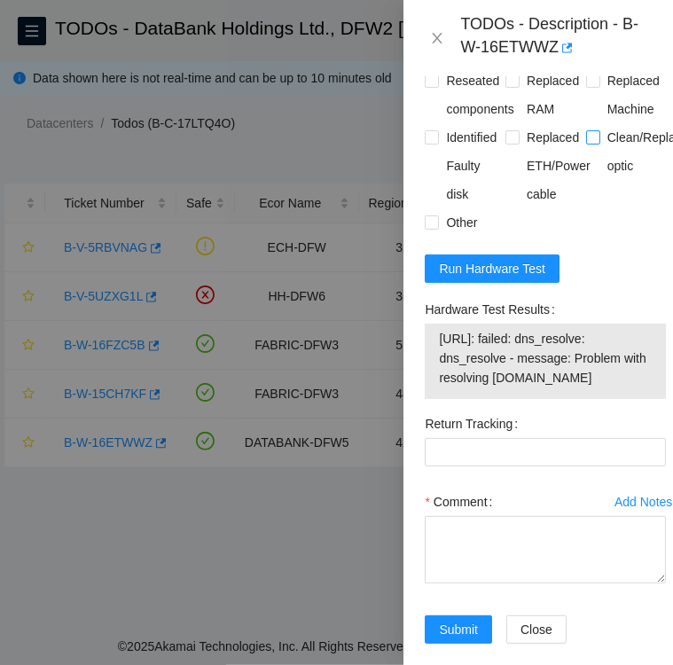
scroll to position [1041, 0]
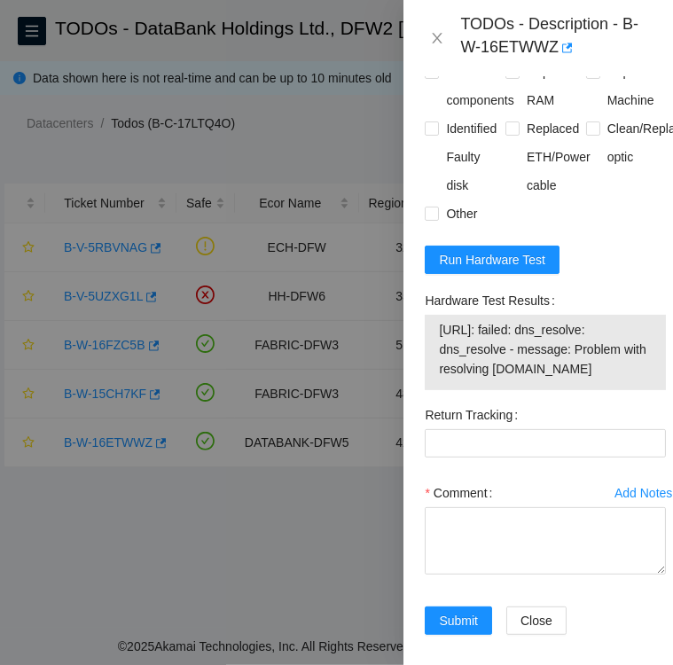
drag, startPoint x: 619, startPoint y: 386, endPoint x: 425, endPoint y: 358, distance: 195.2
click at [425, 358] on div "23.217.109.93: failed: dns_resolve: dns_resolve - message: Problem with resolvi…" at bounding box center [545, 352] width 241 height 75
copy tbody "23.217.109.93: failed: dns_resolve: dns_resolve - message: Problem with resolvi…"
click at [503, 68] on div "TODOs - Description - B-W-16ETWWZ" at bounding box center [537, 38] width 269 height 76
drag, startPoint x: 619, startPoint y: 20, endPoint x: 639, endPoint y: 40, distance: 28.2
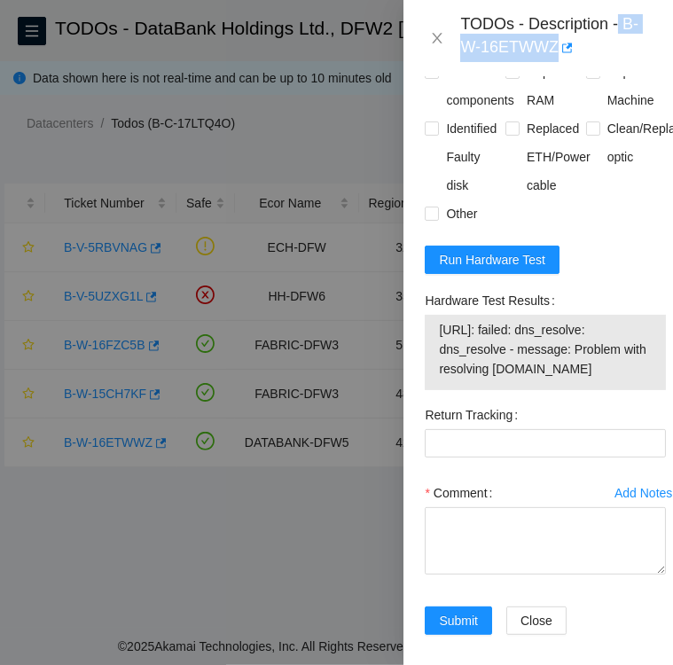
click at [639, 40] on div "TODOs - Description - B-W-16ETWWZ" at bounding box center [555, 38] width 191 height 48
copy div "B-W-16ETWWZ"
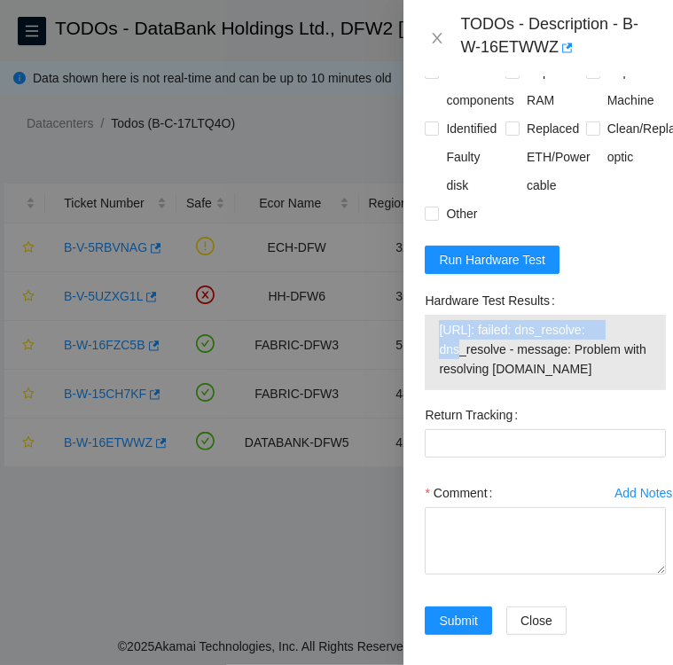
drag, startPoint x: 441, startPoint y: 345, endPoint x: 621, endPoint y: 342, distance: 180.8
click at [621, 342] on span "23.217.109.93: failed: dns_resolve: dns_resolve - message: Problem with resolvi…" at bounding box center [545, 349] width 213 height 59
copy span "23.217.109.93: failed: dns_resolve:"
click at [527, 479] on div "Return Tracking" at bounding box center [545, 440] width 255 height 78
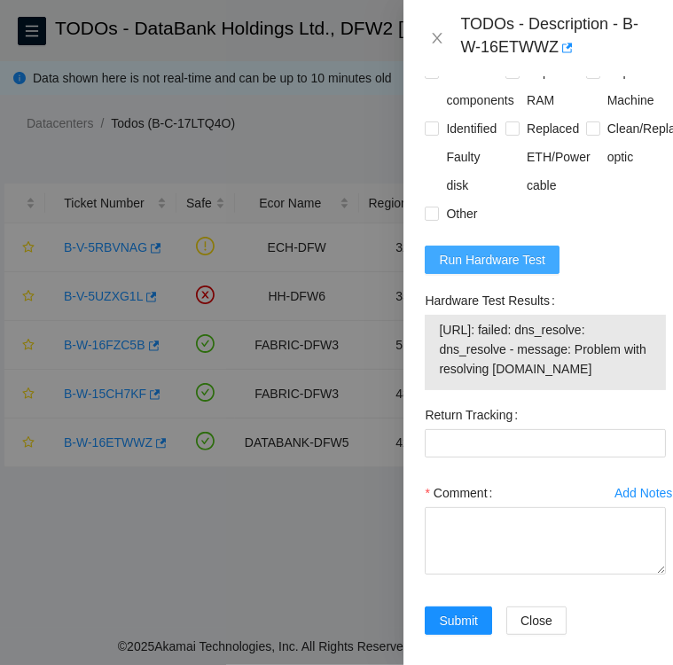
click at [463, 269] on span "Run Hardware Test" at bounding box center [492, 260] width 106 height 20
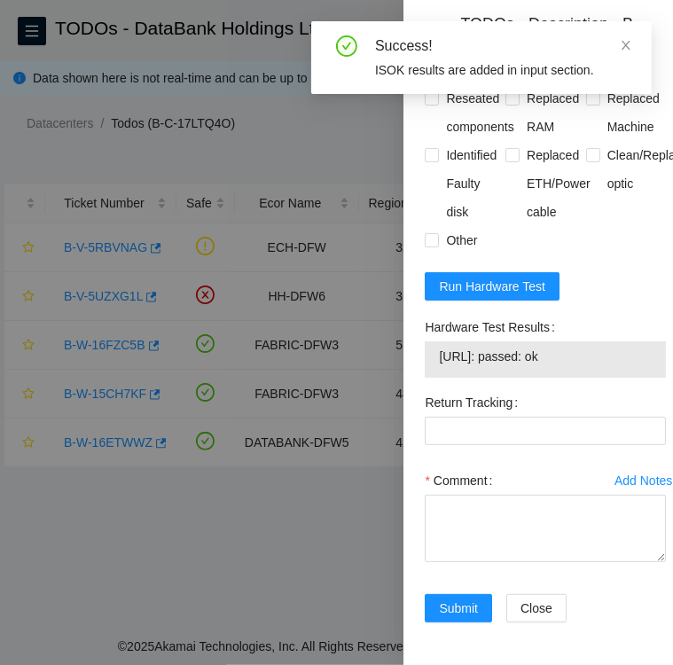
click at [537, 394] on div "Return Tracking" at bounding box center [545, 402] width 241 height 28
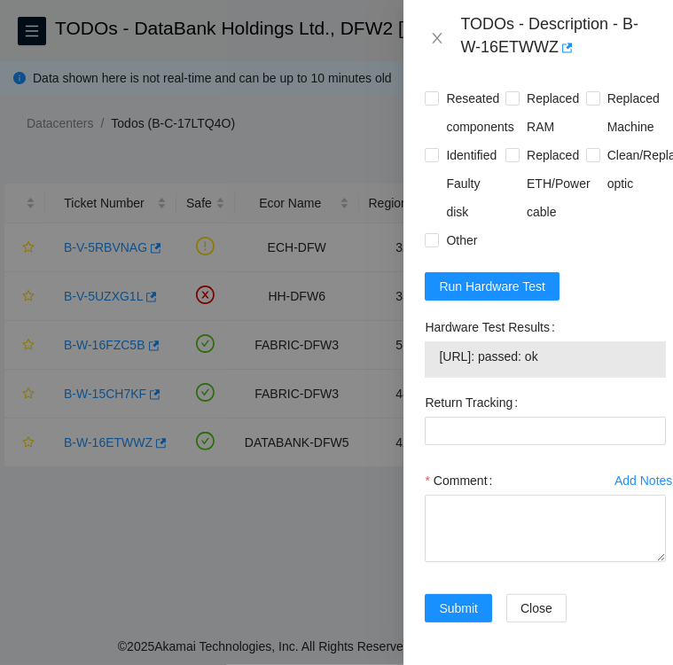
drag, startPoint x: 425, startPoint y: 316, endPoint x: 582, endPoint y: 345, distance: 159.6
click at [582, 345] on div "Hardware Test Results 23.217.109.93: passed: ok" at bounding box center [545, 345] width 241 height 65
copy div "Hardware Test Results 23.217.109.93: passed: ok"
click at [454, 500] on textarea "Comment" at bounding box center [545, 528] width 241 height 67
paste textarea "23.217.109.93: passed: ok"
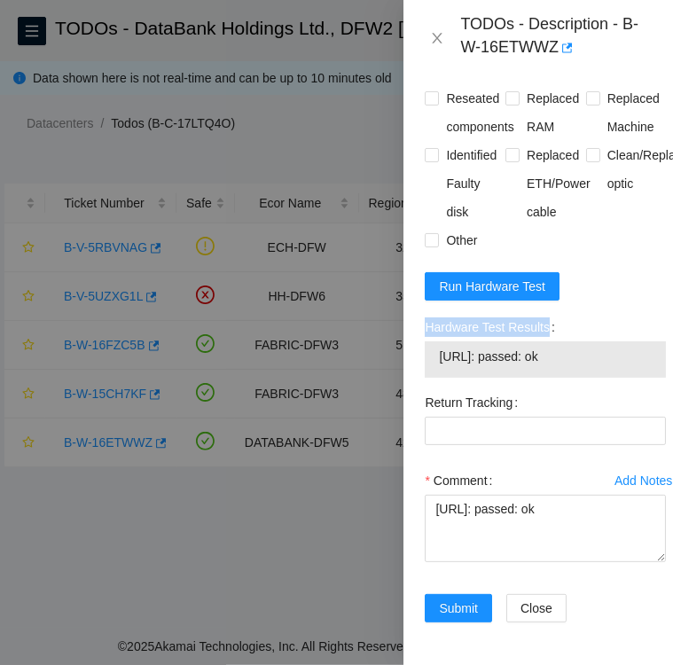
drag, startPoint x: 552, startPoint y: 314, endPoint x: 427, endPoint y: 320, distance: 125.1
click at [427, 320] on label "Hardware Test Results" at bounding box center [493, 327] width 137 height 28
copy label "Hardware Test Results"
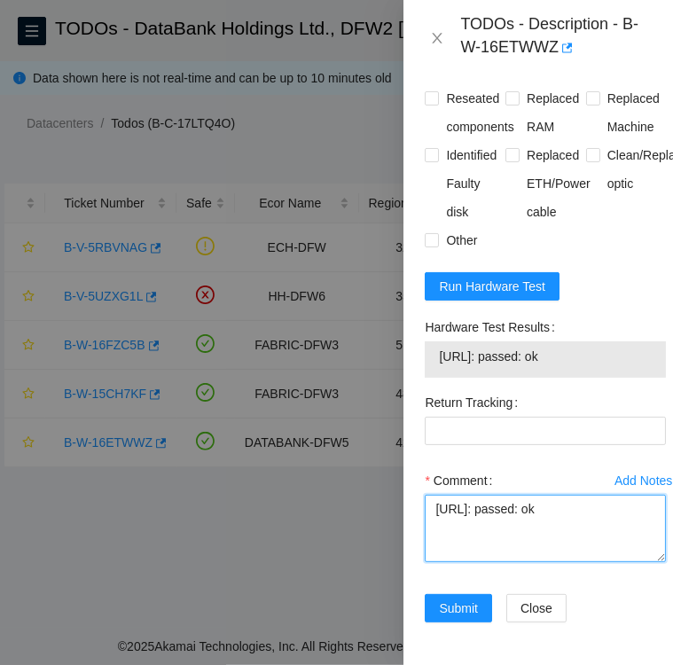
click at [432, 500] on textarea "23.217.109.93: passed: ok" at bounding box center [545, 528] width 241 height 67
paste textarea "Hardware Test Results"
click at [592, 519] on textarea "Hardware Test Results 23.217.109.93: passed: ok" at bounding box center [545, 528] width 241 height 67
click at [433, 495] on textarea "Hardware Test Results 23.217.109.93: passed: ok" at bounding box center [545, 528] width 241 height 67
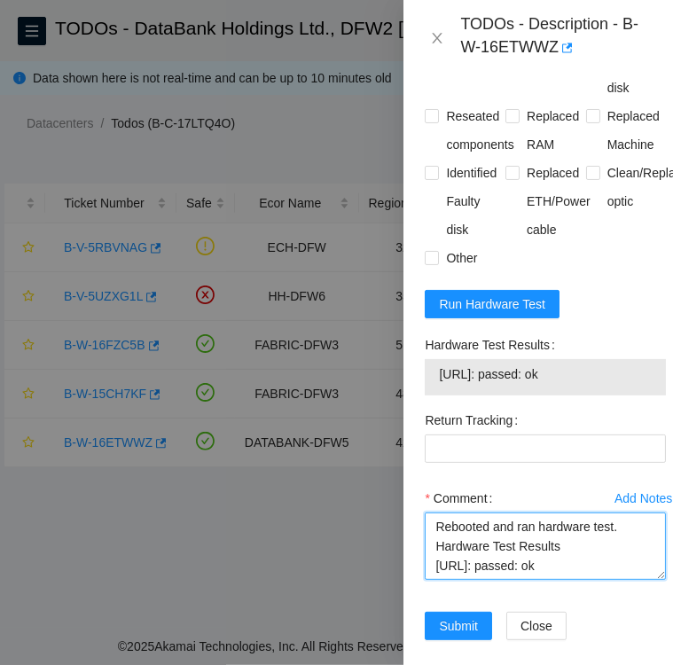
scroll to position [993, 0]
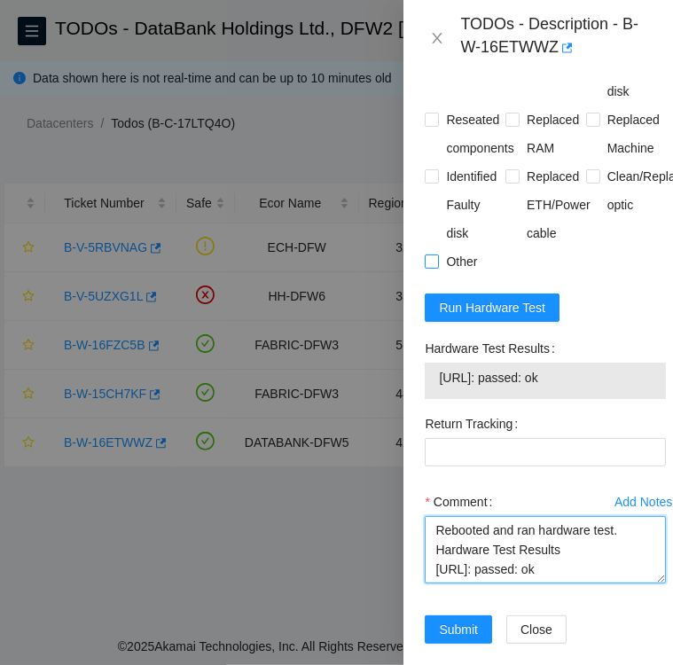
type textarea "Rebooted and ran hardware test. Hardware Test Results 23.217.109.93: passed: ok"
click at [429, 267] on input "Other" at bounding box center [431, 260] width 12 height 12
checkbox input "true"
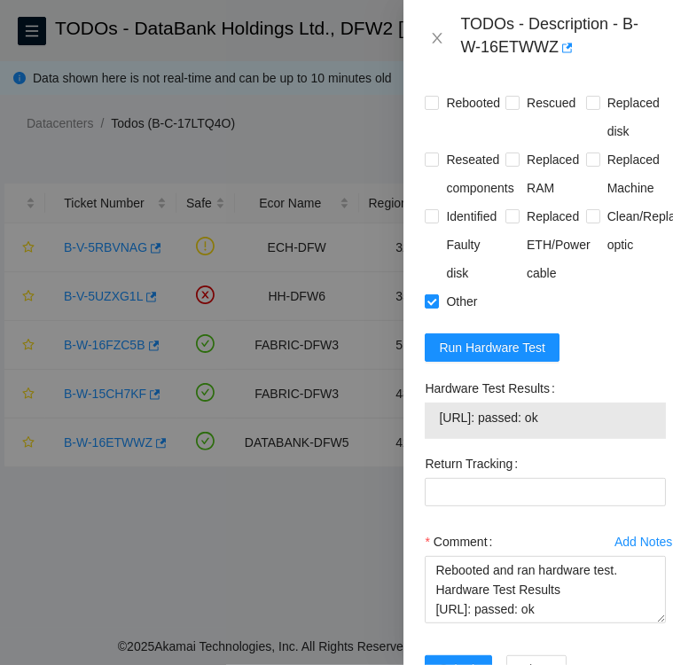
scroll to position [952, 0]
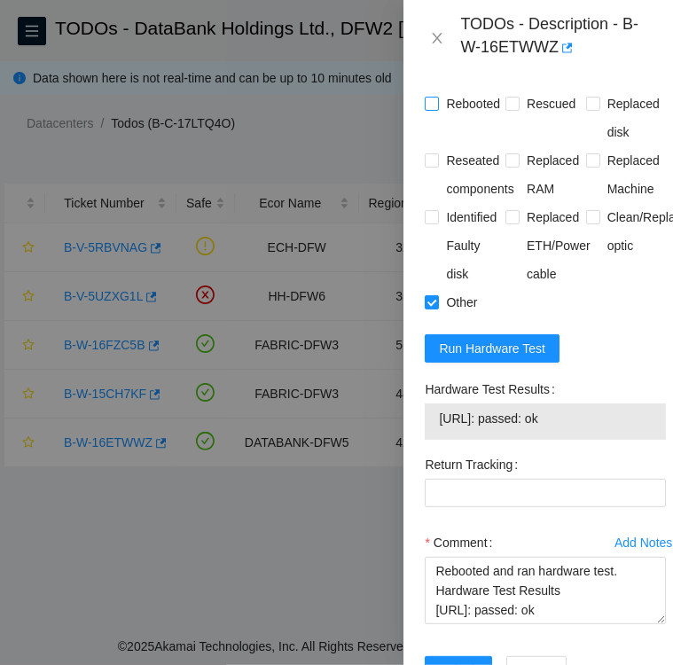
click at [433, 109] on input "Rebooted" at bounding box center [431, 103] width 12 height 12
checkbox input "true"
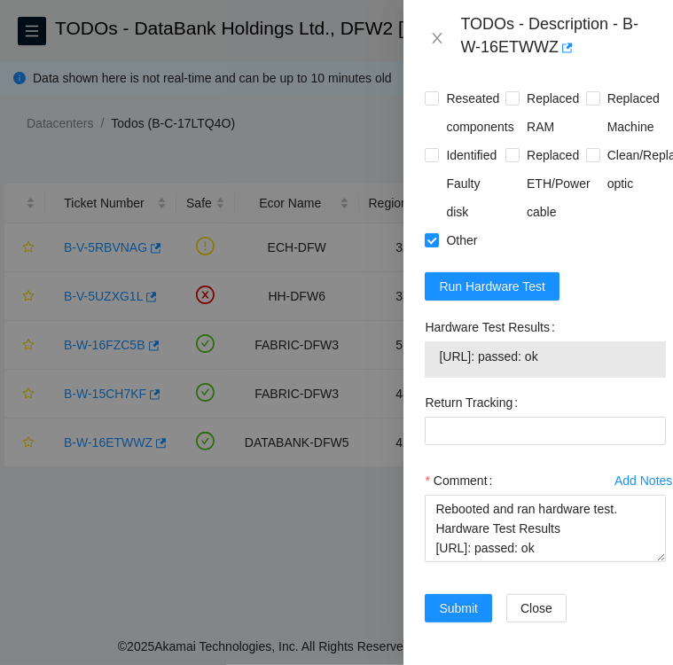
scroll to position [1058, 0]
click at [472, 598] on span "Submit" at bounding box center [458, 608] width 39 height 20
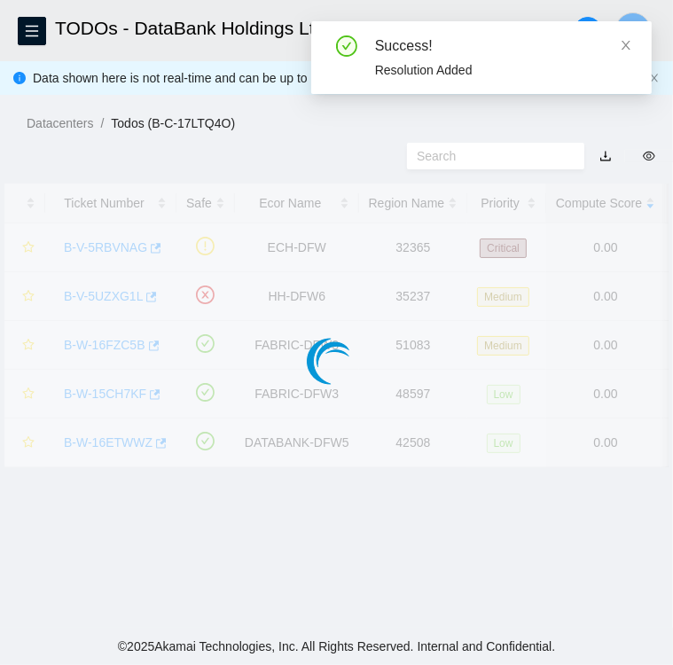
scroll to position [457, 0]
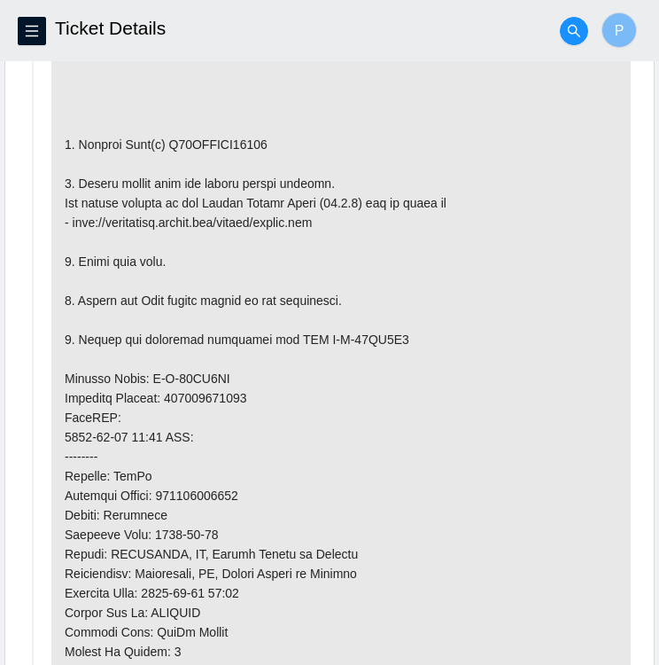
scroll to position [1106, 0]
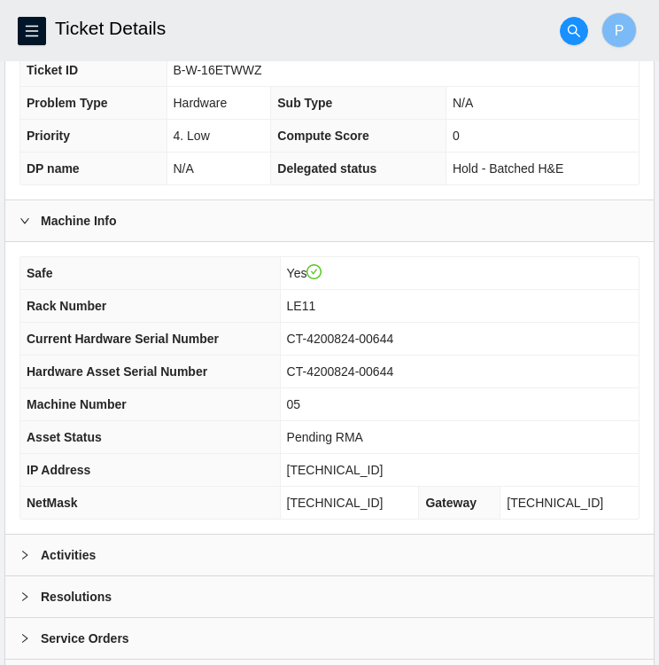
scroll to position [461, 0]
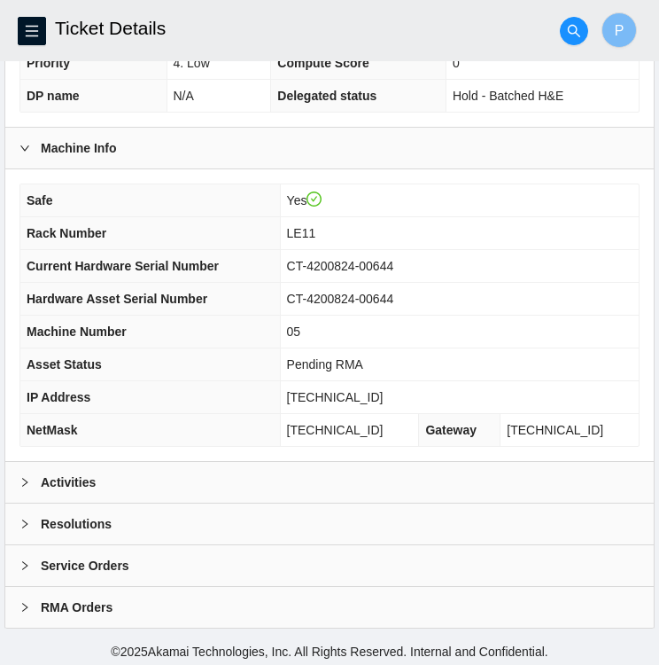
click at [75, 486] on b "Activities" at bounding box center [68, 482] width 55 height 20
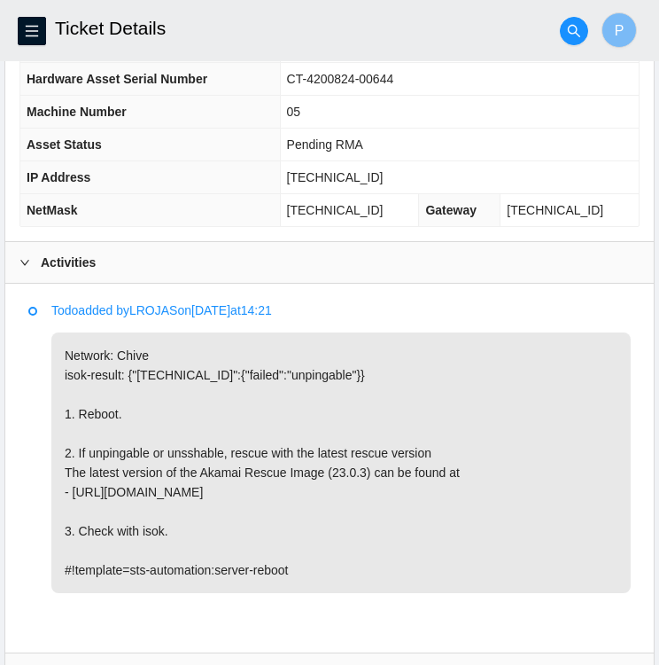
scroll to position [684, 0]
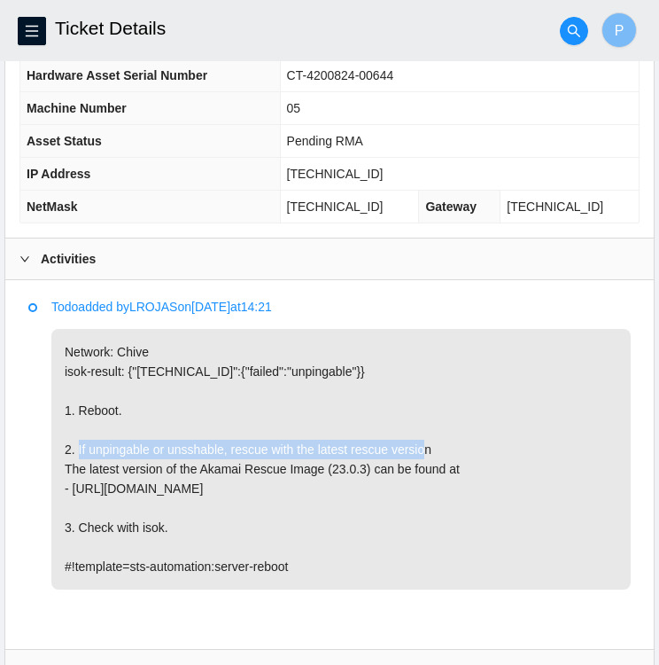
drag, startPoint x: 79, startPoint y: 443, endPoint x: 433, endPoint y: 440, distance: 354.6
click at [433, 440] on p "Network: Chive isok-result: {"[TECHNICAL_ID]":{"failed":"unpingable"}} 1. Reboo…" at bounding box center [341, 459] width 580 height 261
copy p "f unpingable or unsshable, rescue with the latest rescue version"
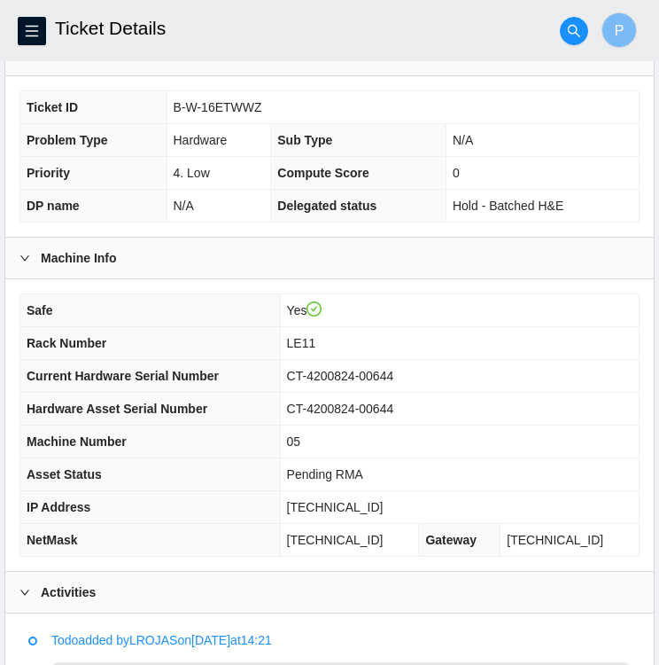
scroll to position [346, 0]
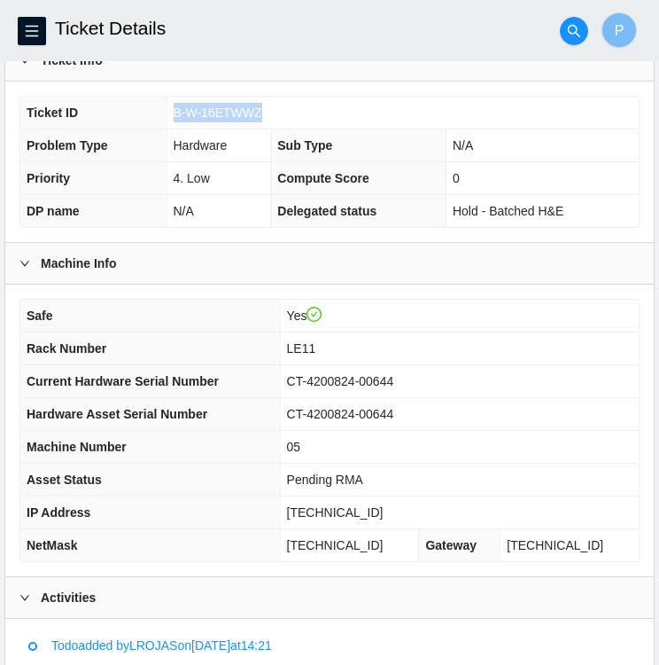
drag, startPoint x: 261, startPoint y: 108, endPoint x: 176, endPoint y: 106, distance: 84.2
click at [176, 106] on td "B-W-16ETWWZ" at bounding box center [403, 113] width 472 height 33
copy span "B-W-16ETWWZ"
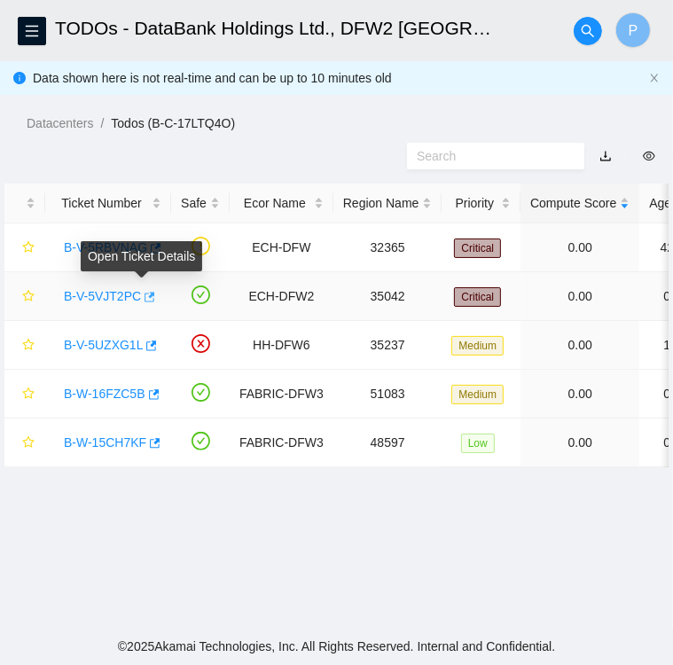
click at [142, 299] on icon "button" at bounding box center [148, 297] width 12 height 12
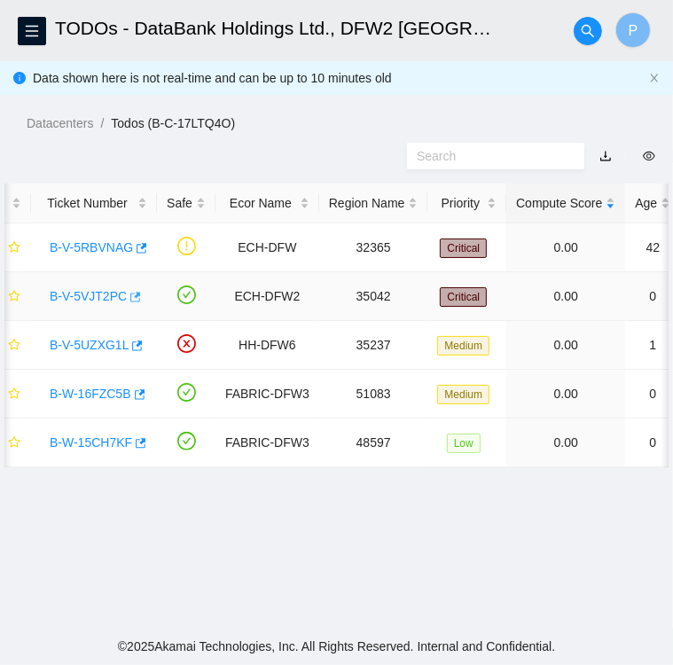
scroll to position [0, 13]
click at [82, 289] on link "B-V-5VJT2PC" at bounding box center [89, 296] width 77 height 14
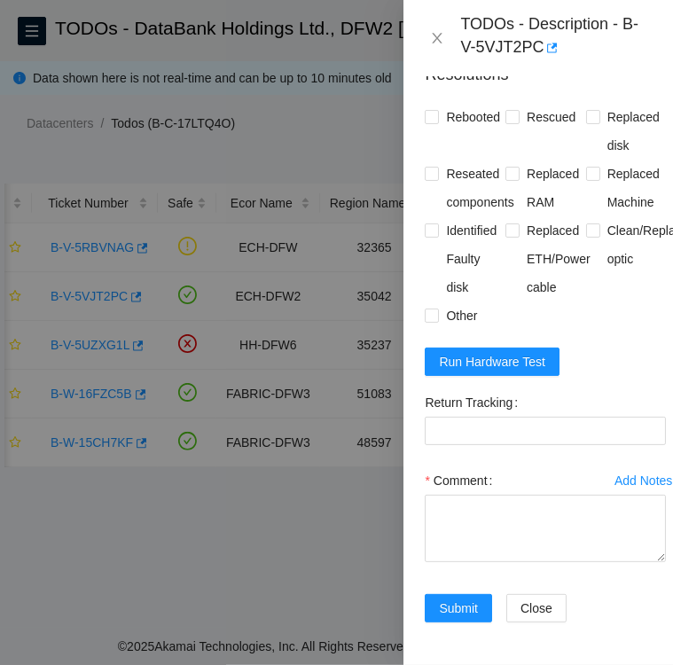
scroll to position [1436, 0]
click at [507, 361] on span "Run Hardware Test" at bounding box center [492, 362] width 106 height 20
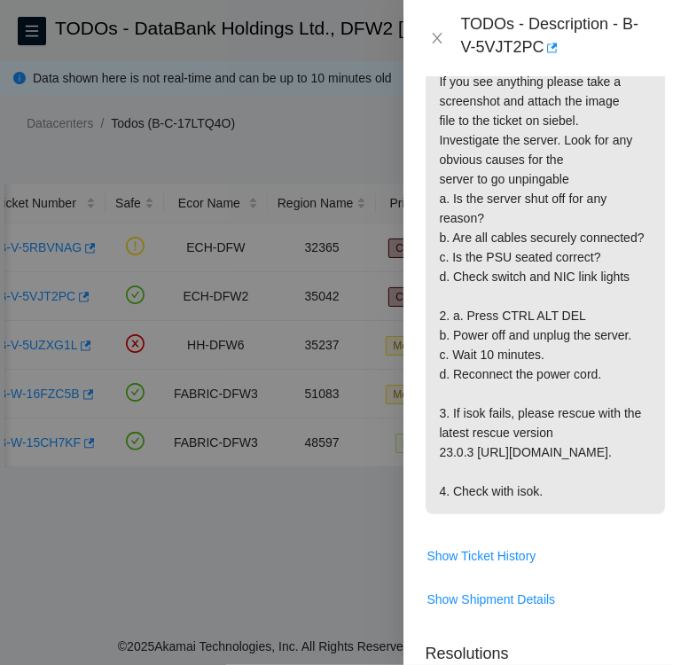
scroll to position [730, 0]
click at [610, 281] on p "{"template":"unpingable" } {'isok_results': {'[TECHNICAL_ID]': {'failed': 'unpi…" at bounding box center [544, 150] width 239 height 729
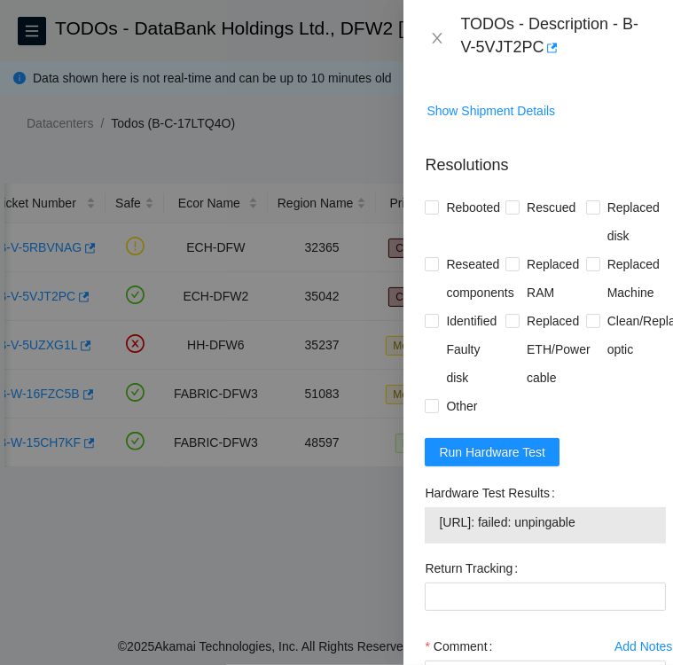
scroll to position [1385, 0]
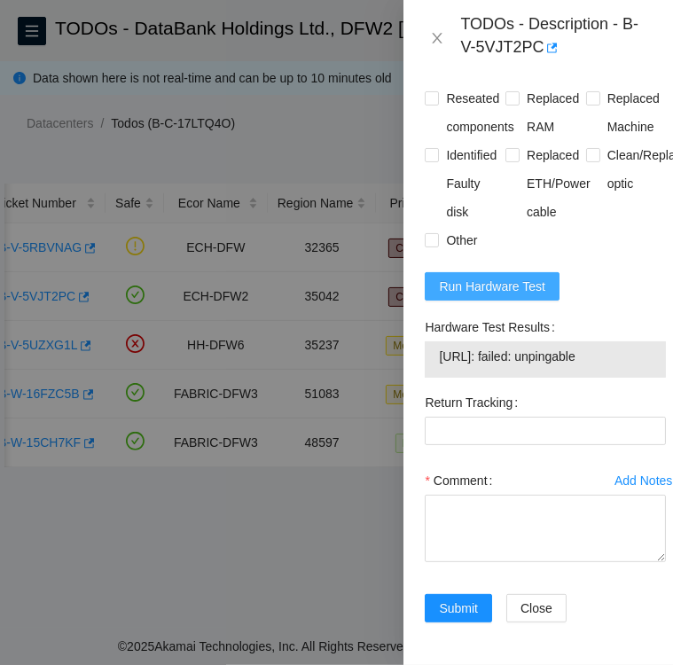
click at [481, 296] on span "Run Hardware Test" at bounding box center [492, 287] width 106 height 20
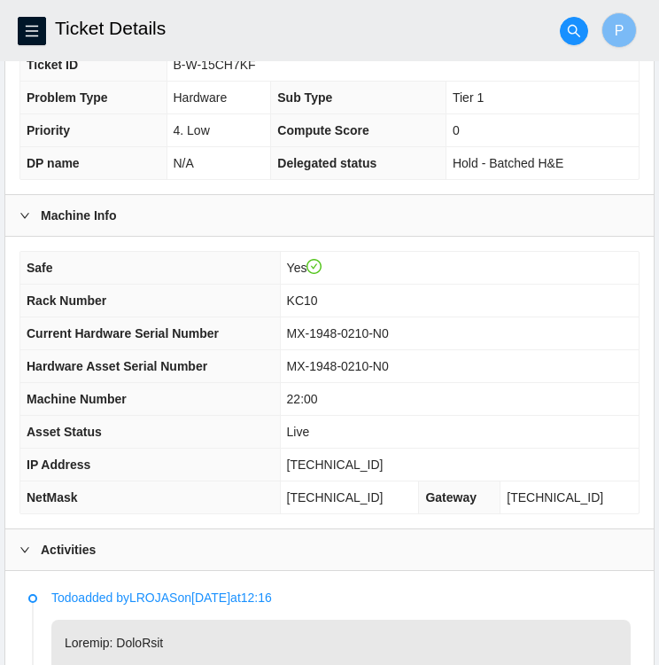
scroll to position [393, 0]
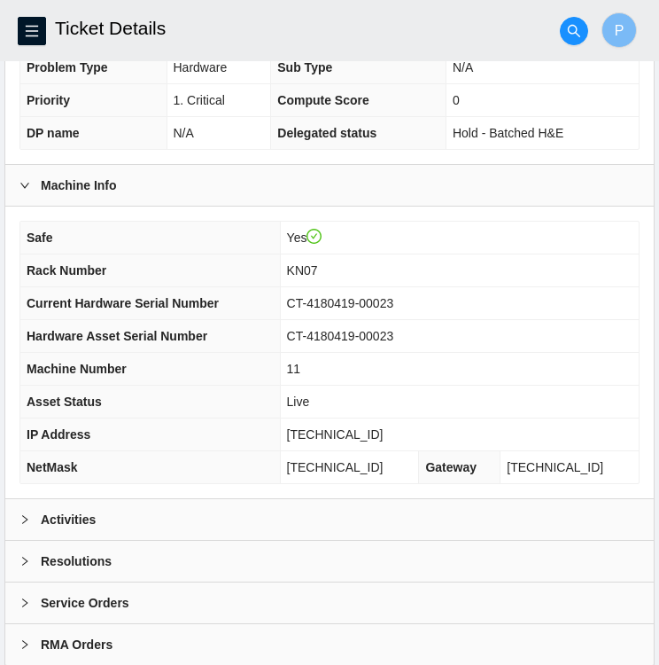
scroll to position [461, 0]
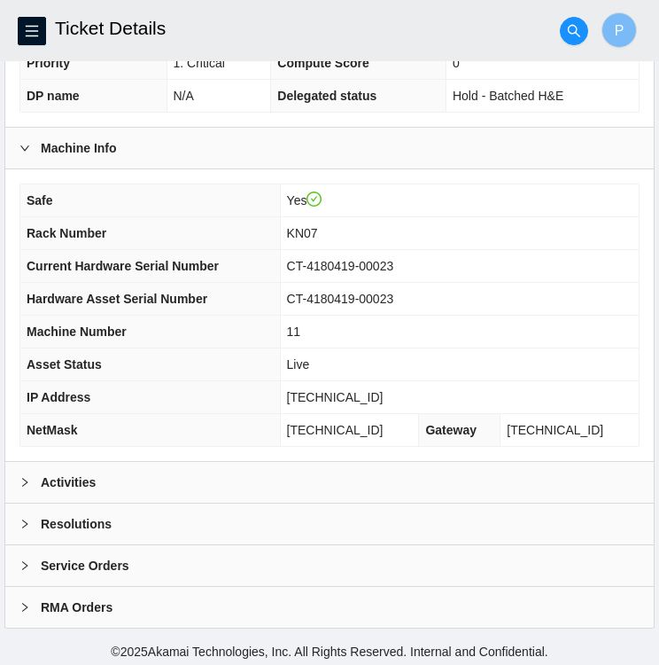
click at [21, 480] on icon "right" at bounding box center [25, 482] width 11 height 11
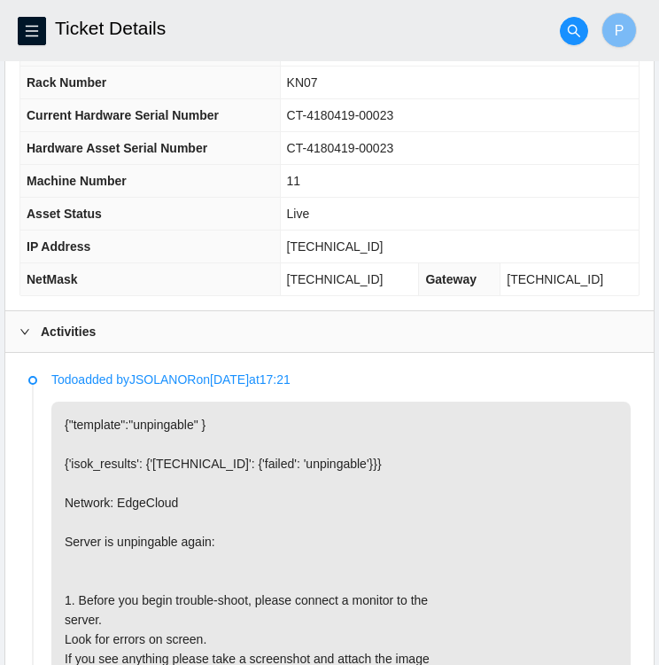
scroll to position [615, 0]
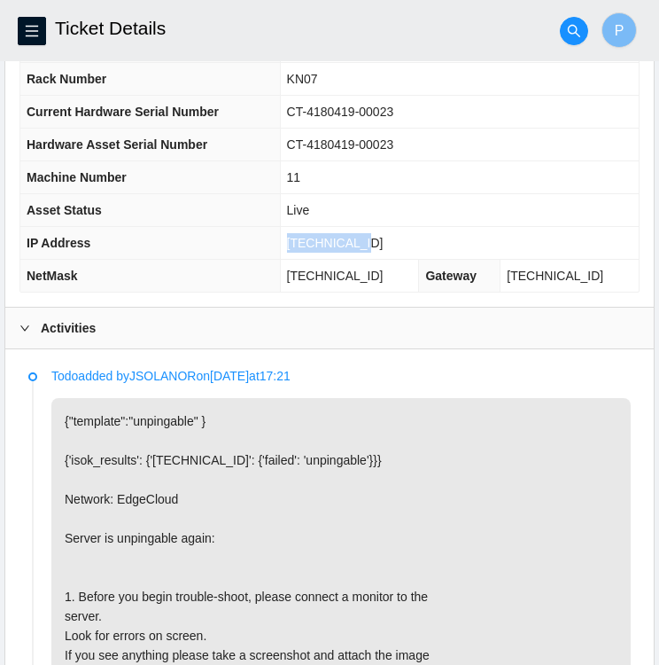
drag, startPoint x: 387, startPoint y: 238, endPoint x: 315, endPoint y: 242, distance: 72.8
click at [315, 242] on td "[TECHNICAL_ID]" at bounding box center [459, 243] width 359 height 33
copy span "[TECHNICAL_ID]"
click at [436, 134] on td "CT-4180419-00023" at bounding box center [459, 145] width 359 height 33
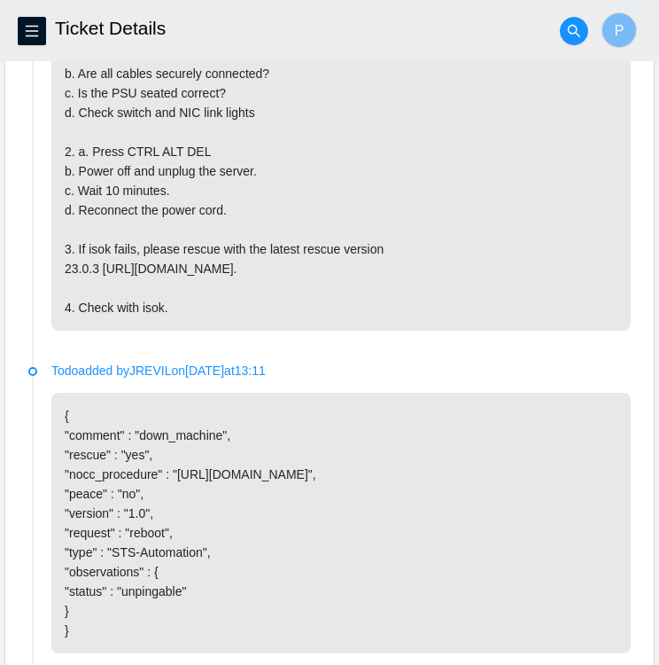
scroll to position [1305, 0]
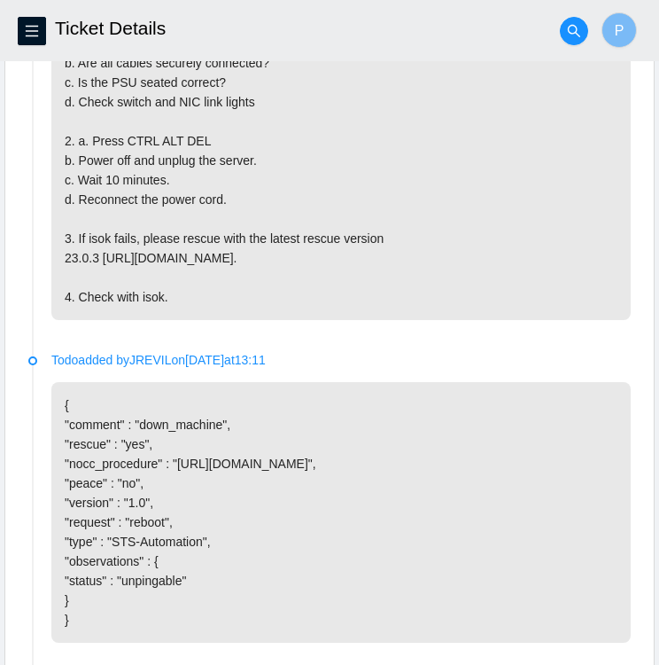
click at [535, 260] on p "{"template":"unpingable" } {'isok_results': {'[TECHNICAL_ID]': {'failed': 'unpi…" at bounding box center [341, 14] width 580 height 612
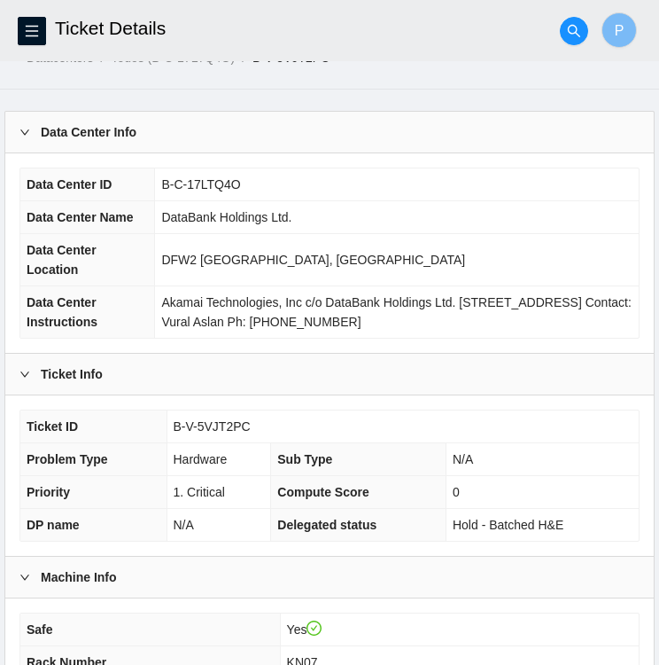
scroll to position [0, 0]
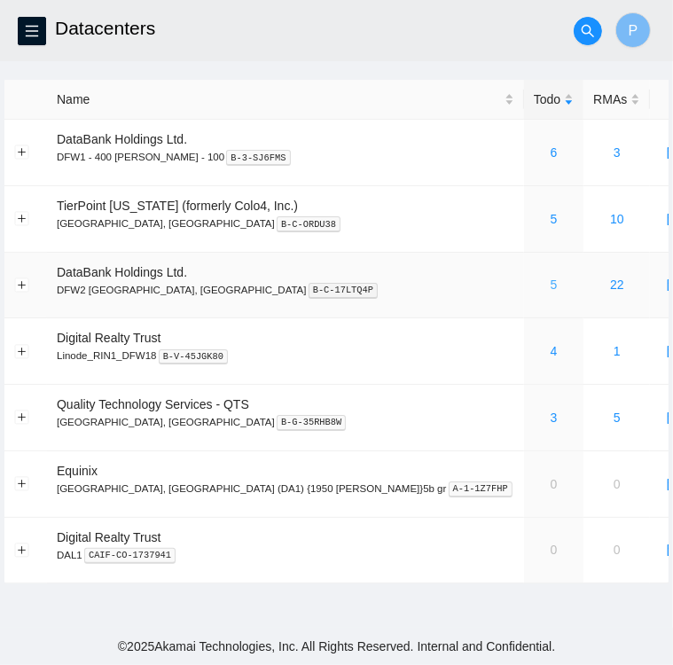
click at [550, 283] on link "5" at bounding box center [553, 284] width 7 height 14
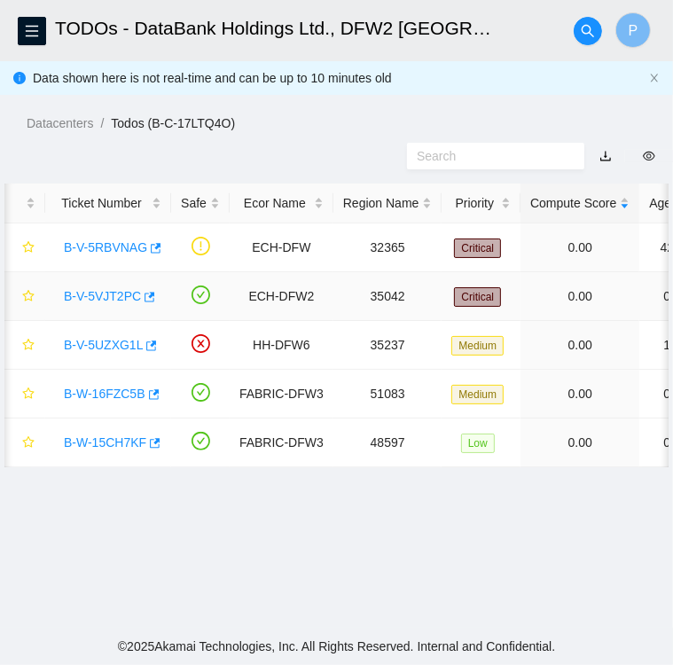
click at [106, 293] on link "B-V-5VJT2PC" at bounding box center [102, 296] width 77 height 14
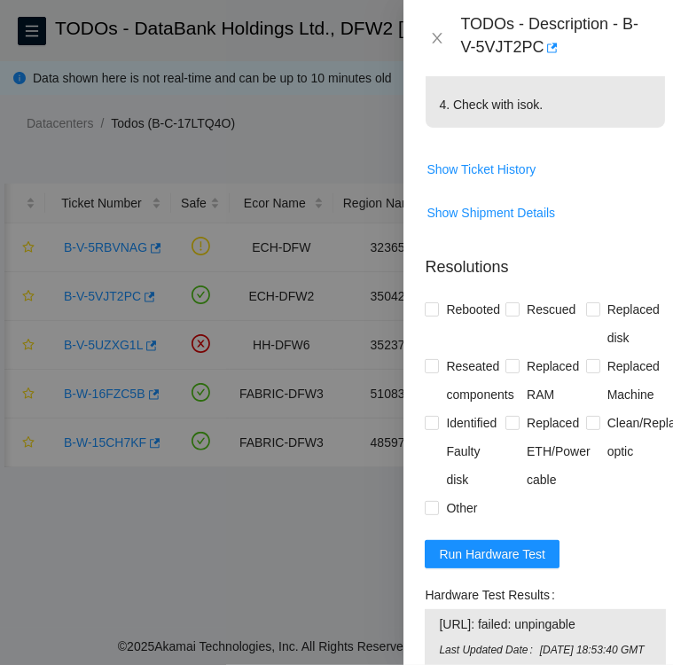
scroll to position [1534, 0]
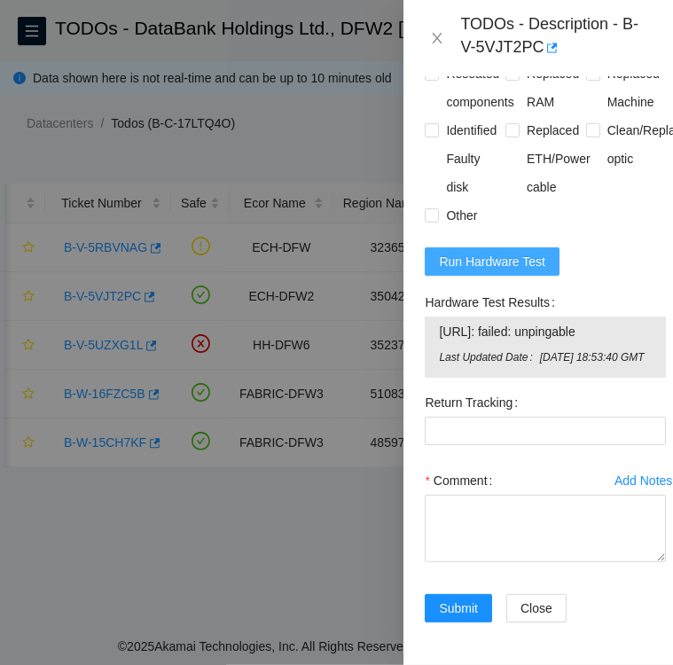
click at [488, 271] on span "Run Hardware Test" at bounding box center [492, 262] width 106 height 20
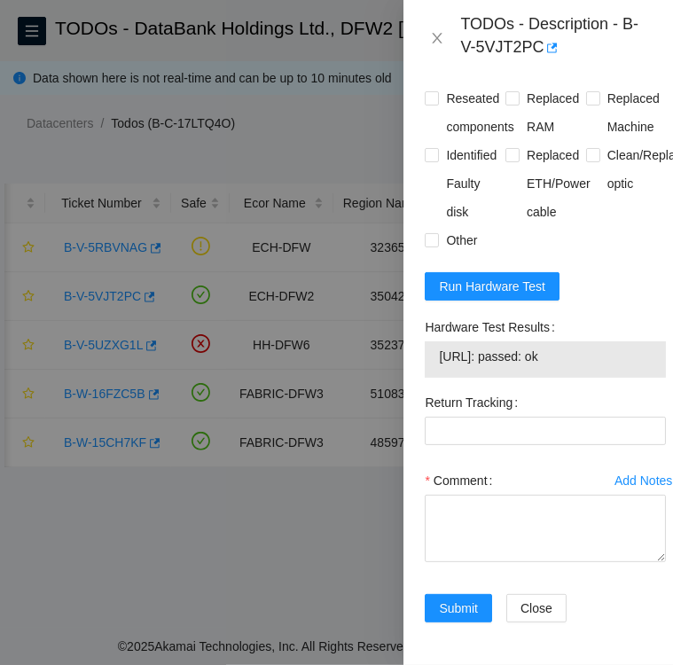
drag, startPoint x: 571, startPoint y: 338, endPoint x: 435, endPoint y: 346, distance: 135.9
click at [435, 346] on div "[URL]: passed: ok" at bounding box center [545, 359] width 241 height 36
copy tbody "[URL]: passed: ok"
click at [480, 526] on textarea "Comment" at bounding box center [545, 528] width 241 height 67
click at [583, 347] on span "[URL]: passed: ok" at bounding box center [545, 357] width 213 height 20
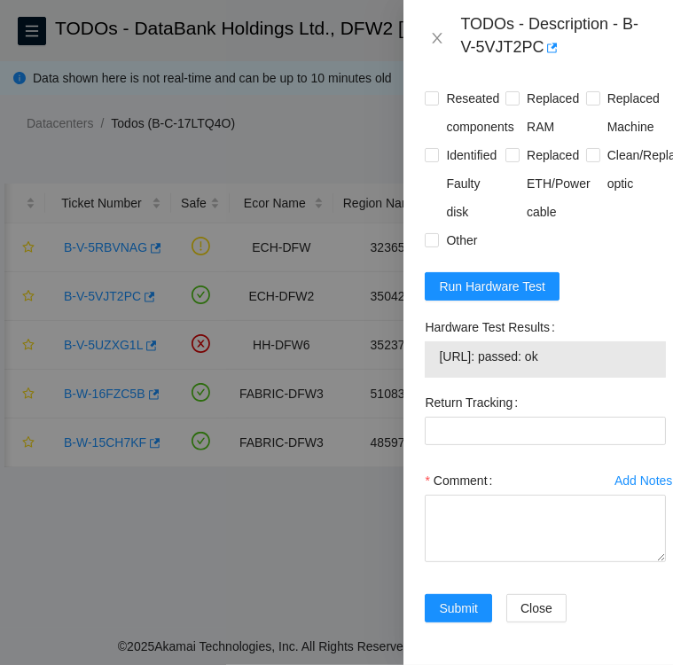
drag, startPoint x: 422, startPoint y: 310, endPoint x: 582, endPoint y: 341, distance: 163.4
click at [582, 341] on div "Hardware Test Results [URL]: passed: ok" at bounding box center [545, 350] width 255 height 75
copy div "Hardware Test Results [URL]: passed: ok"
click at [494, 495] on textarea "Comment" at bounding box center [545, 528] width 241 height 67
paste textarea "Hardware Test Results [URL]: passed: ok"
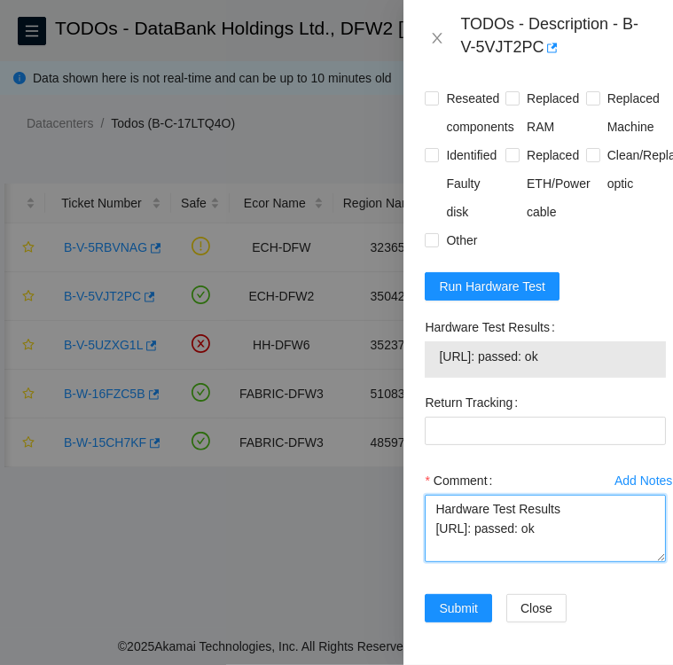
click at [433, 495] on textarea "Hardware Test Results [URL]: passed: ok" at bounding box center [545, 528] width 241 height 67
type textarea "Followed instructions per TODO Hardware Test Results [URL]: passed: ok"
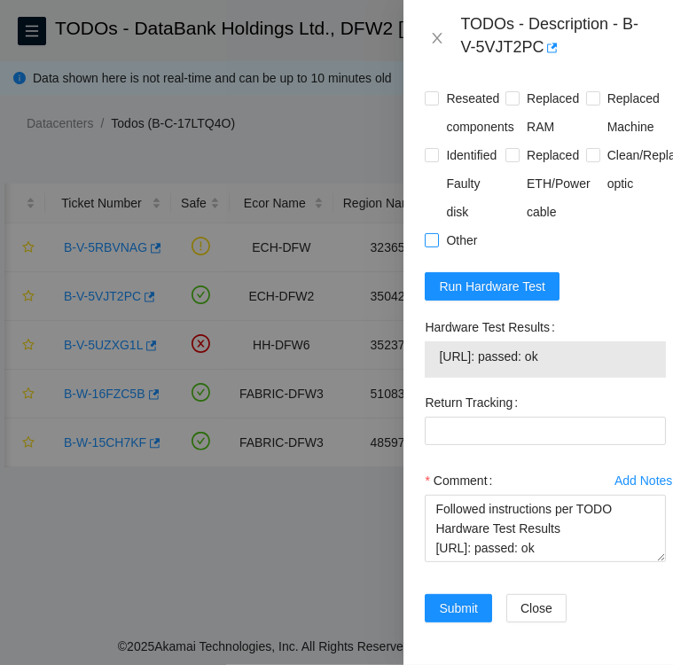
click at [433, 233] on input "Other" at bounding box center [431, 239] width 12 height 12
checkbox input "true"
click at [514, 148] on span at bounding box center [512, 155] width 14 height 14
click at [514, 148] on input "Replaced ETH/Power cable" at bounding box center [511, 154] width 12 height 12
click at [514, 148] on span at bounding box center [512, 155] width 14 height 14
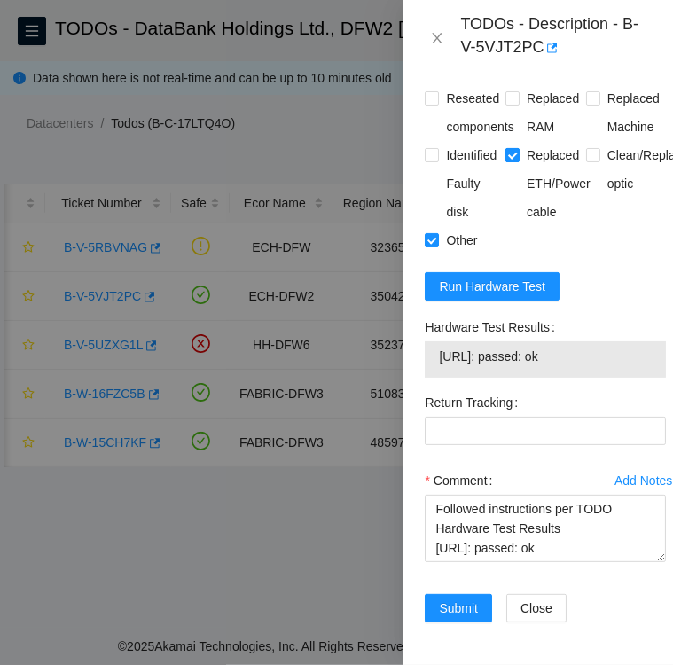
click at [514, 148] on input "Replaced ETH/Power cable" at bounding box center [511, 154] width 12 height 12
checkbox input "false"
click at [616, 495] on textarea "Followed instructions per TODO Hardware Test Results [URL]: passed: ok" at bounding box center [545, 528] width 241 height 67
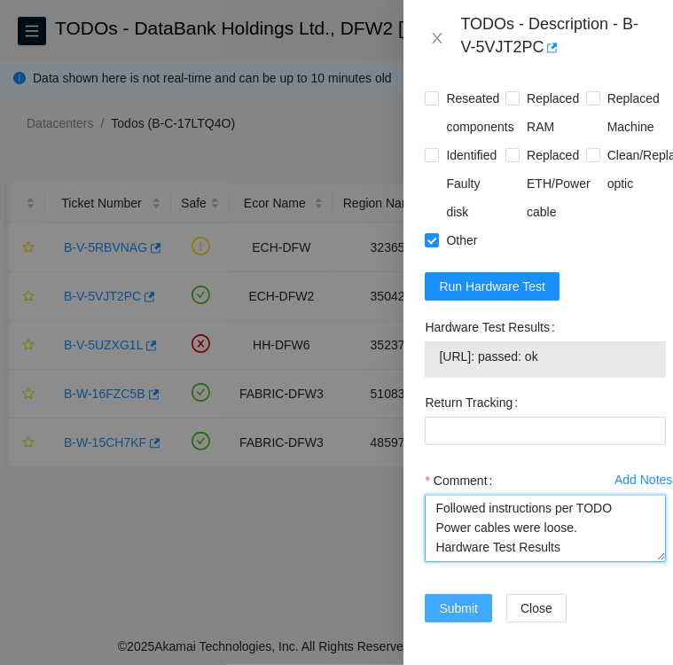
type textarea "Followed instructions per TODO Power cables were loose. Hardware Test Results […"
click at [457, 598] on span "Submit" at bounding box center [458, 608] width 39 height 20
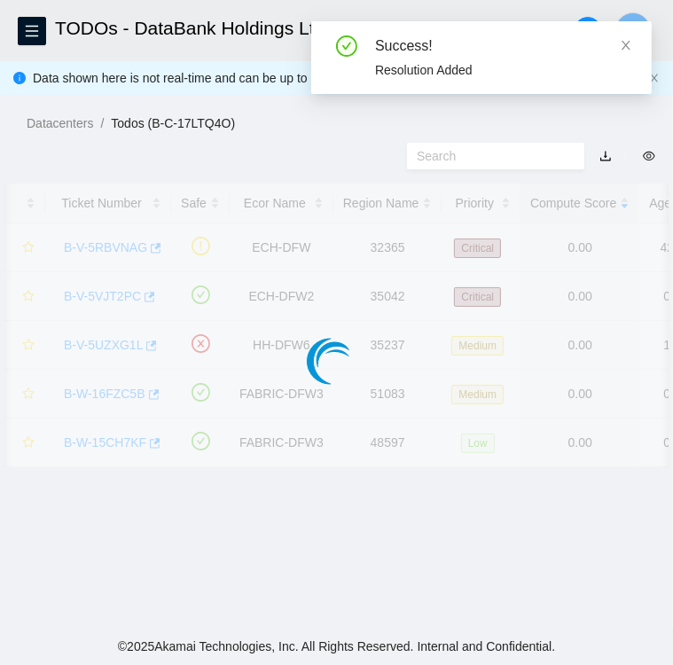
scroll to position [446, 0]
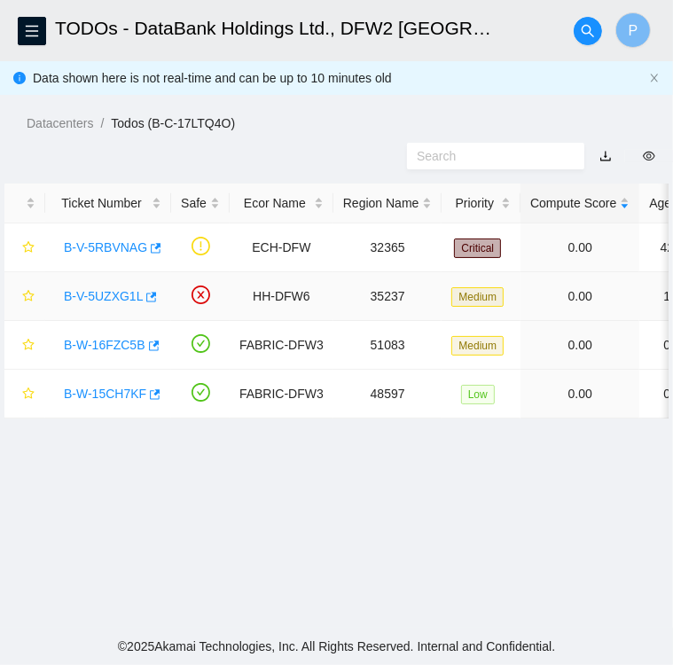
click at [96, 296] on link "B-V-5UZXG1L" at bounding box center [103, 296] width 79 height 14
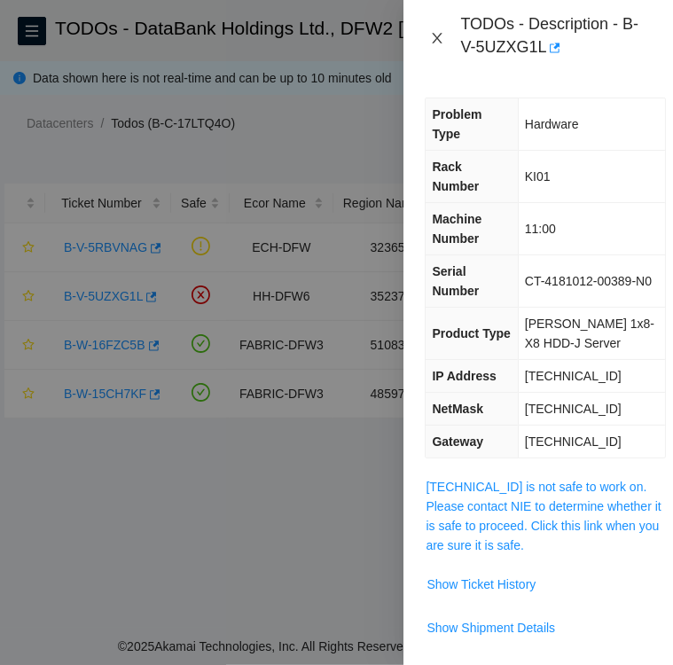
click at [439, 40] on icon "close" at bounding box center [438, 38] width 10 height 11
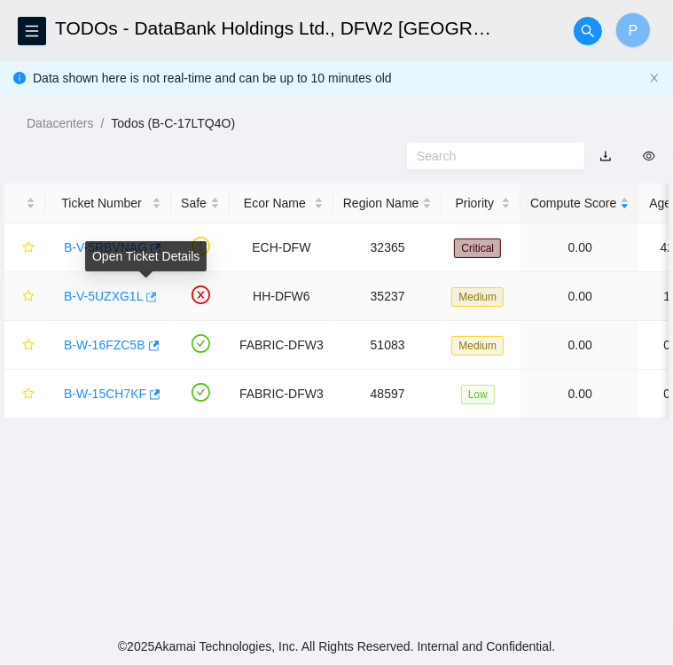
click at [144, 295] on icon "button" at bounding box center [150, 297] width 12 height 12
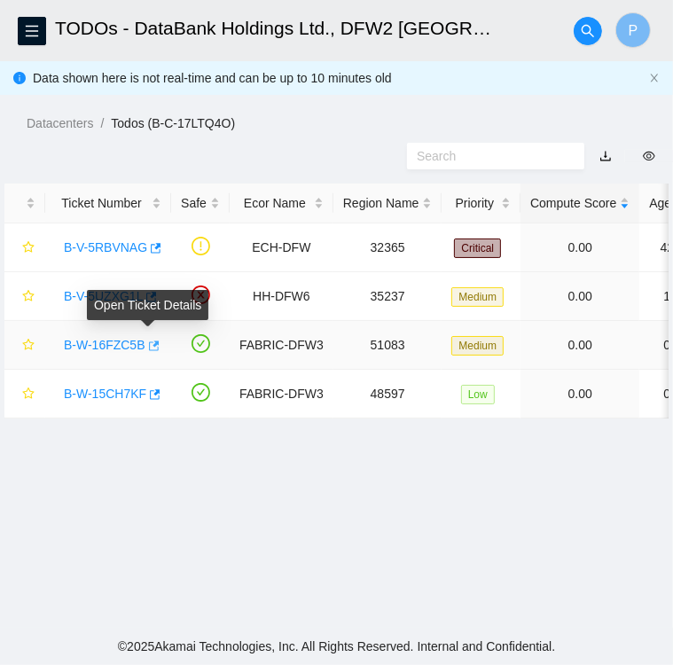
click at [147, 346] on icon "button" at bounding box center [152, 345] width 12 height 12
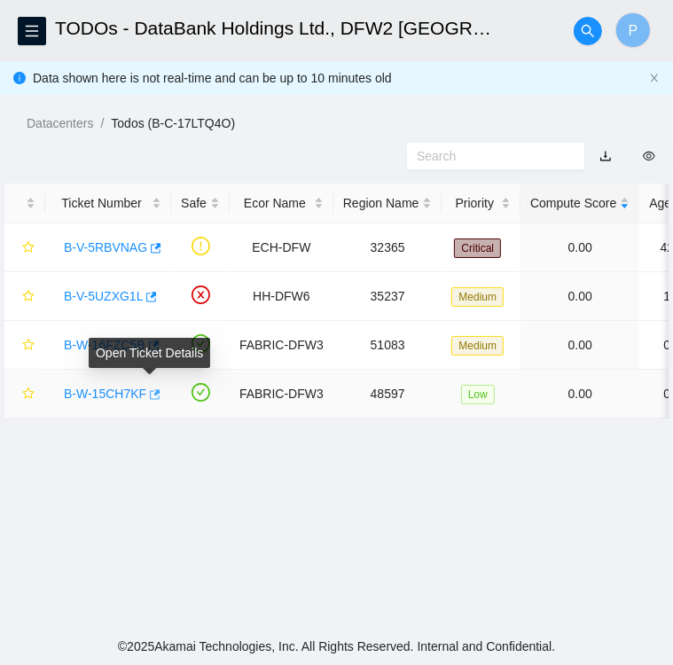
click at [149, 396] on icon "button" at bounding box center [153, 394] width 12 height 12
click at [103, 389] on link "B-W-15CH7KF" at bounding box center [105, 393] width 82 height 14
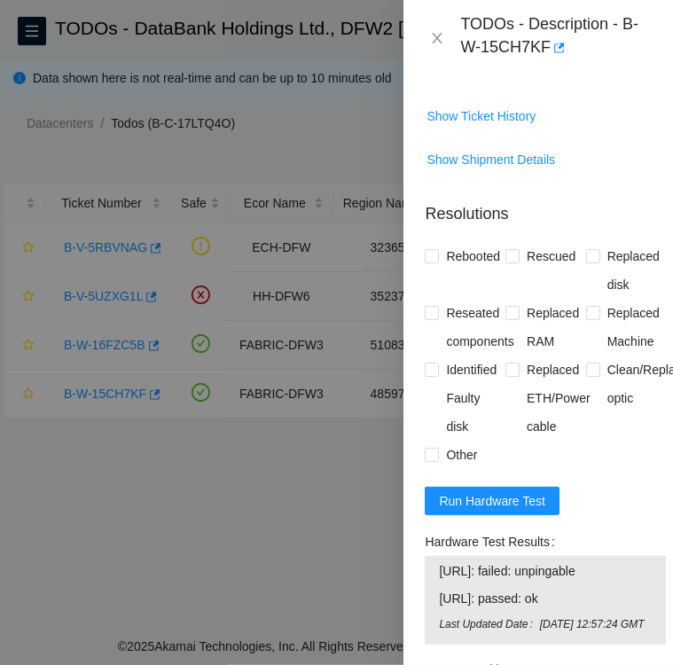
scroll to position [1723, 0]
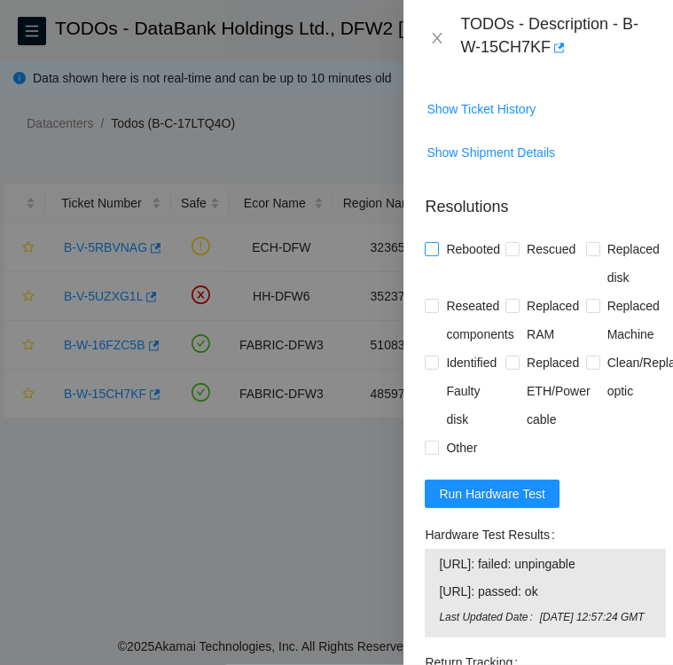
click at [432, 254] on input "Rebooted" at bounding box center [431, 248] width 12 height 12
checkbox input "true"
click at [512, 254] on input "Rescued" at bounding box center [511, 248] width 12 height 12
checkbox input "true"
click at [589, 256] on span at bounding box center [593, 249] width 14 height 14
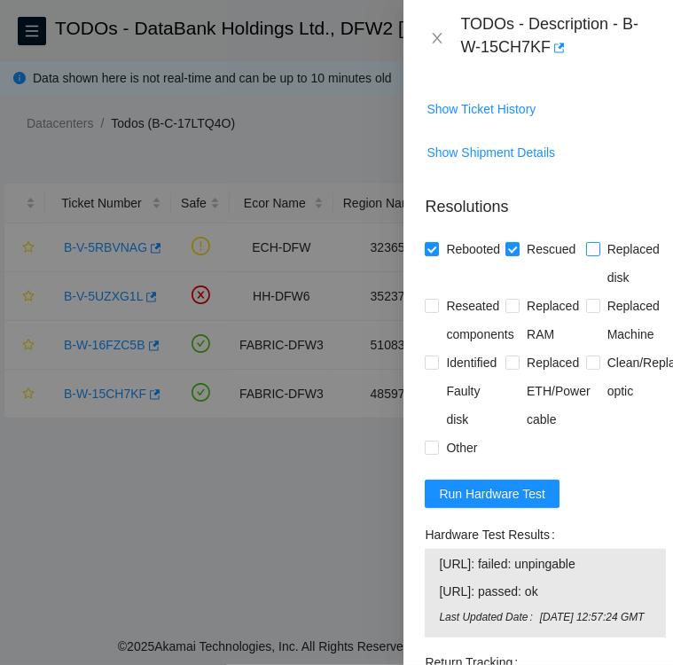
click at [589, 254] on input "Replaced disk" at bounding box center [592, 248] width 12 height 12
checkbox input "true"
click at [433, 368] on input "Identified Faulty disk" at bounding box center [431, 361] width 12 height 12
checkbox input "true"
click at [437, 455] on span at bounding box center [432, 448] width 14 height 14
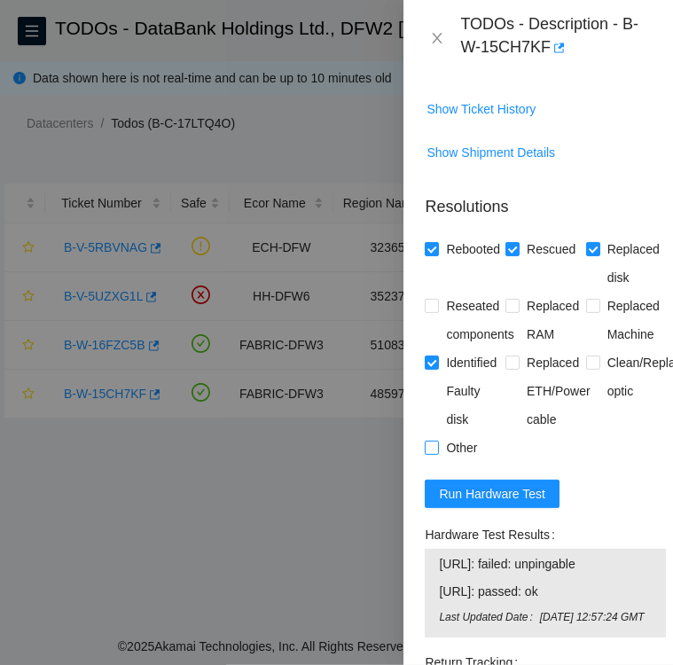
click at [437, 453] on input "Other" at bounding box center [431, 447] width 12 height 12
checkbox input "true"
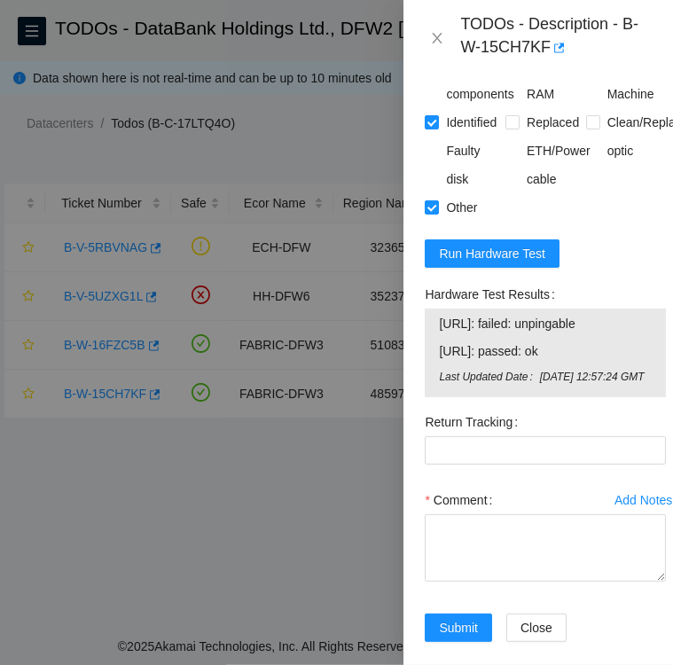
scroll to position [1971, 0]
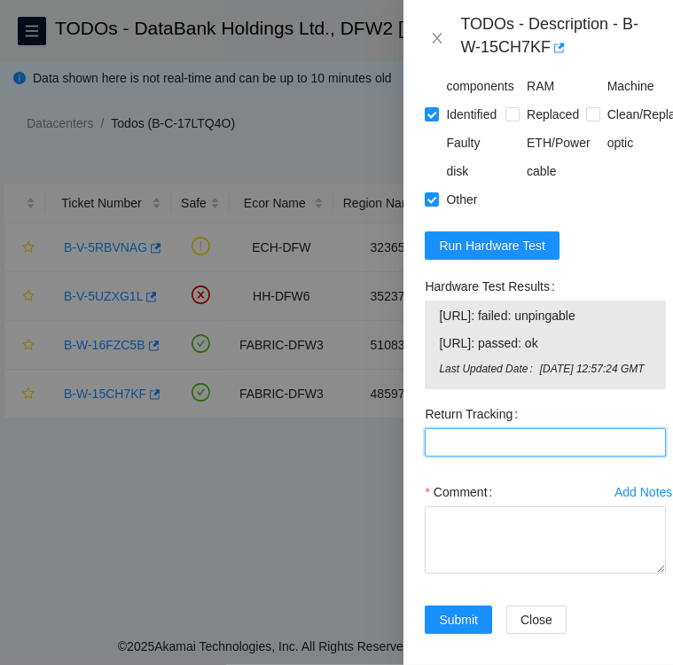
click at [567, 457] on Tracking "Return Tracking" at bounding box center [545, 442] width 241 height 28
click at [480, 457] on Tracking "Return Tracking" at bounding box center [545, 442] width 241 height 28
paste Tracking "463470054231"
type Tracking "463470054231"
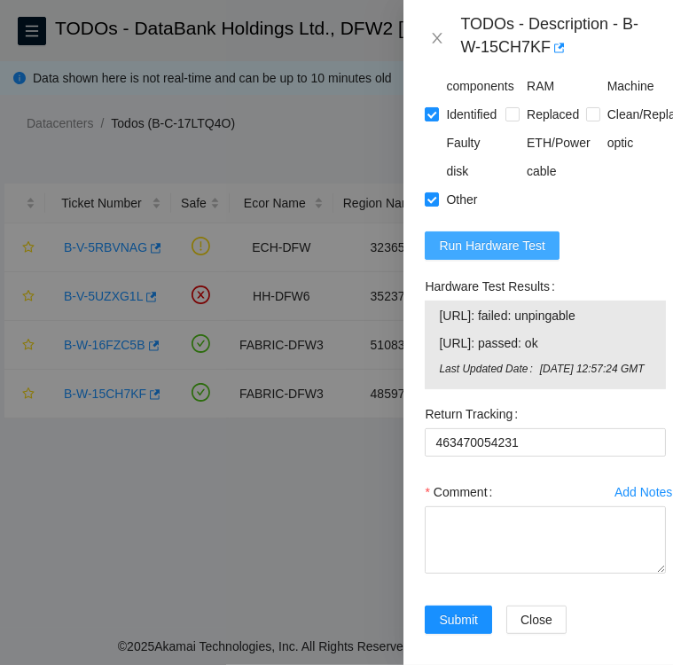
click at [500, 255] on span "Run Hardware Test" at bounding box center [492, 246] width 106 height 20
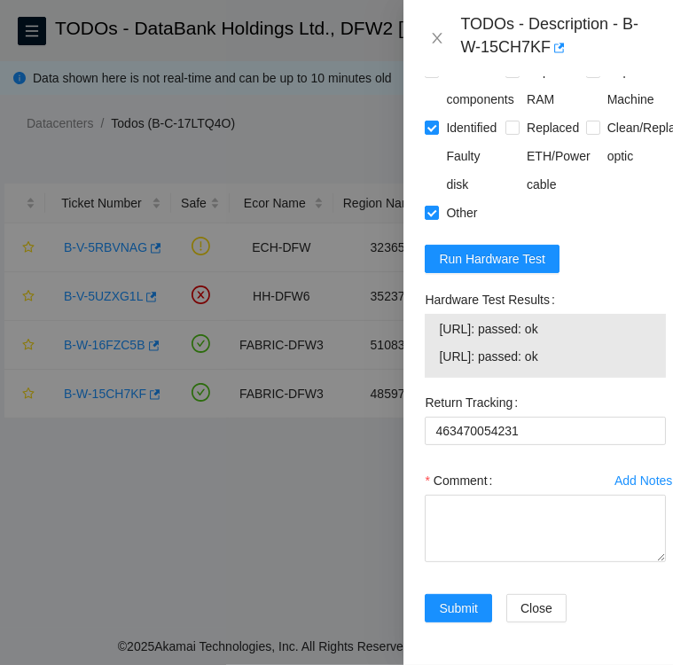
click at [428, 314] on label "Hardware Test Results" at bounding box center [493, 299] width 137 height 28
drag, startPoint x: 425, startPoint y: 361, endPoint x: 586, endPoint y: 419, distance: 170.8
click at [586, 378] on div "Hardware Test Results [URL]: passed: ok [URL]: passed: ok" at bounding box center [545, 331] width 241 height 92
copy div "Hardware Test Results [URL]: passed: ok [URL]: passed: ok"
click at [504, 562] on textarea "Comment" at bounding box center [545, 528] width 241 height 67
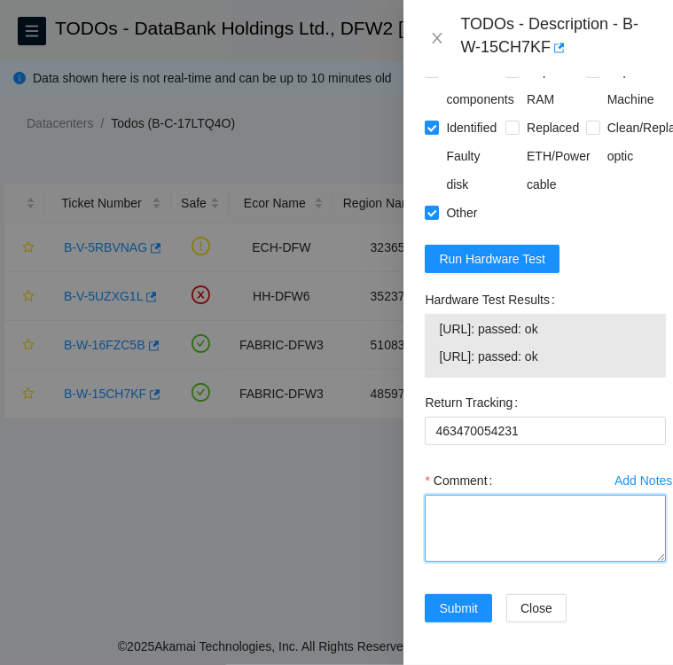
paste textarea "Hardware Test Results [URL]: passed: ok [URL]: passed: ok"
click at [435, 562] on textarea "Hardware Test Results [URL]: passed: ok [URL]: passed: ok" at bounding box center [545, 528] width 241 height 67
click at [450, 562] on textarea "Replacement disk SN Hardware Test Results [URL]: passed: ok [URL]: passed: ok" at bounding box center [545, 528] width 241 height 67
click at [475, 562] on textarea "Replacement disk SN: Hardware Test Results [URL]: passed: ok [URL]: passed: ok" at bounding box center [545, 528] width 241 height 67
paste textarea "S45NNC0T369047"
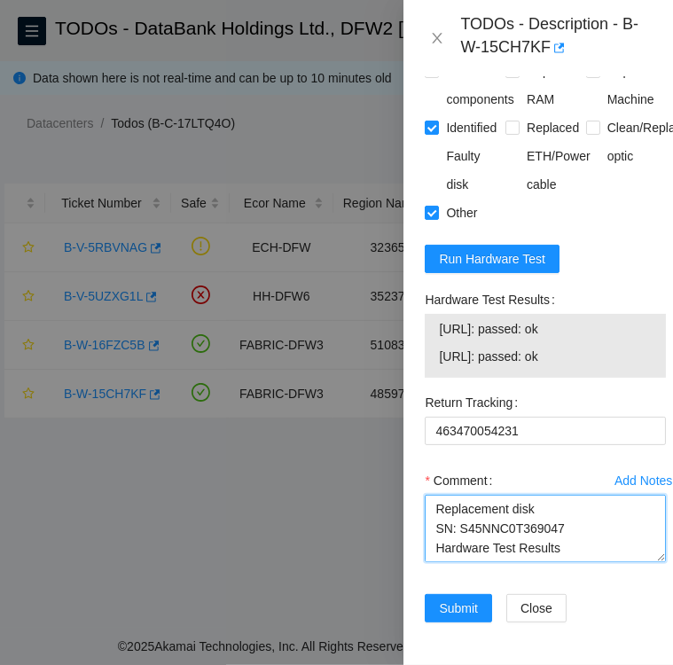
click at [434, 562] on textarea "Replacement disk SN: S45NNC0T369047 Hardware Test Results [URL]: passed: ok [UR…" at bounding box center [545, 528] width 241 height 67
type textarea "Followed instructions per TODO Replacement disk SN: S45NNC0T369047 Hardware Tes…"
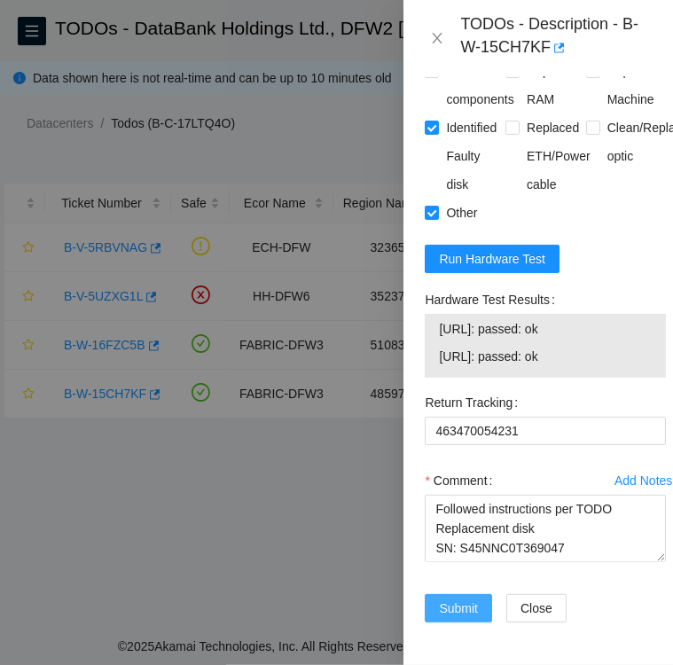
click at [482, 594] on button "Submit" at bounding box center [458, 608] width 67 height 28
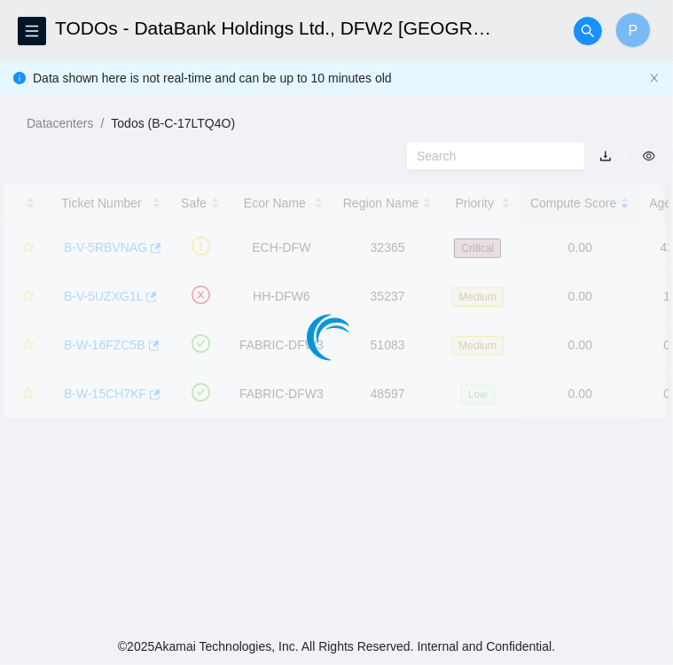
scroll to position [458, 0]
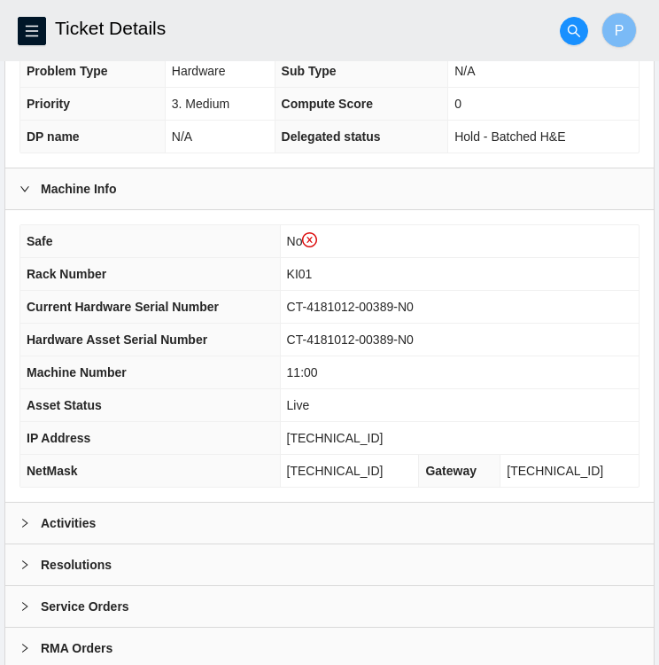
scroll to position [461, 0]
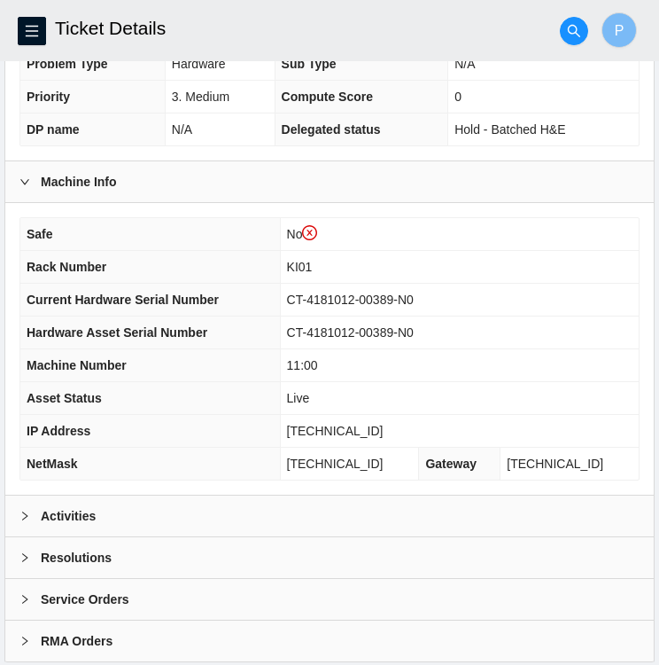
click at [77, 506] on b "Activities" at bounding box center [68, 516] width 55 height 20
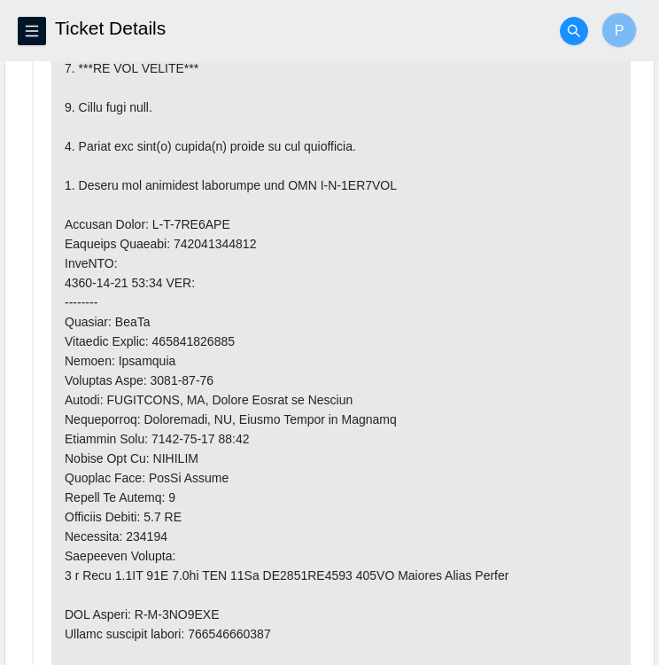
scroll to position [1156, 0]
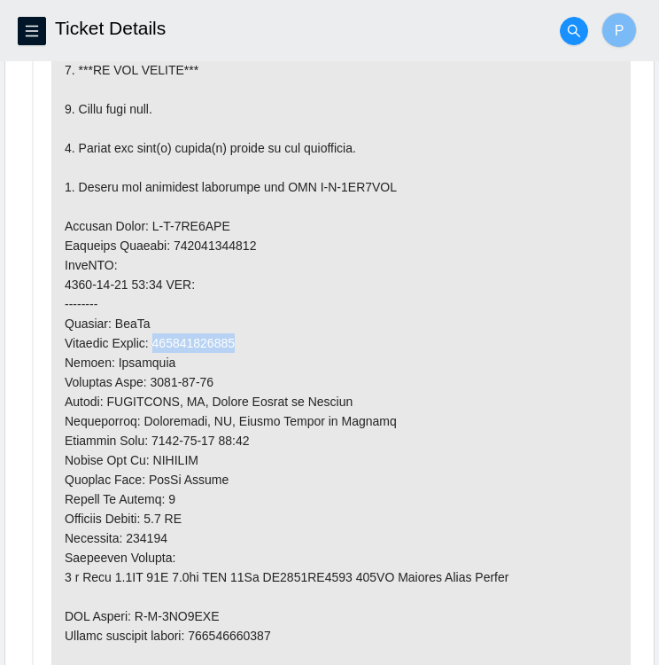
drag, startPoint x: 165, startPoint y: 354, endPoint x: 247, endPoint y: 353, distance: 82.4
click at [247, 353] on p at bounding box center [341, 304] width 580 height 826
copy p "463470053268"
drag, startPoint x: 66, startPoint y: 472, endPoint x: 206, endPoint y: 480, distance: 139.3
click at [206, 480] on p at bounding box center [341, 304] width 580 height 826
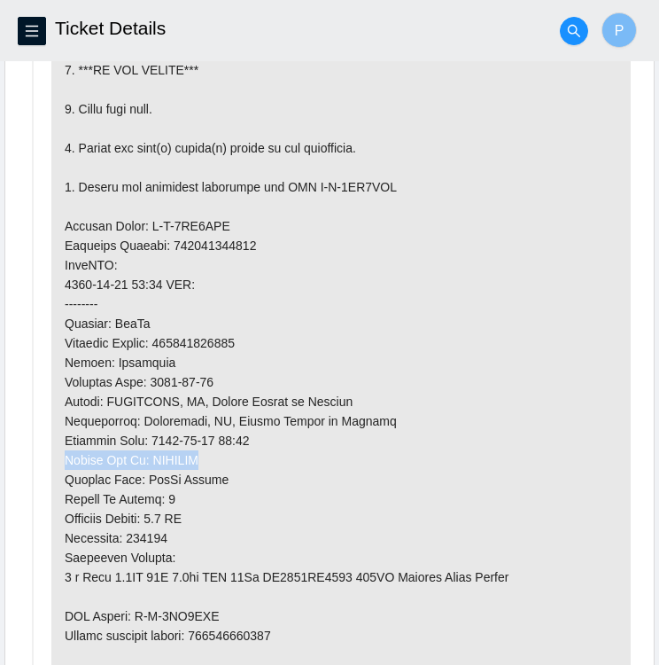
copy p "Signed For By: PNGUYEN"
click at [256, 457] on p at bounding box center [341, 304] width 580 height 826
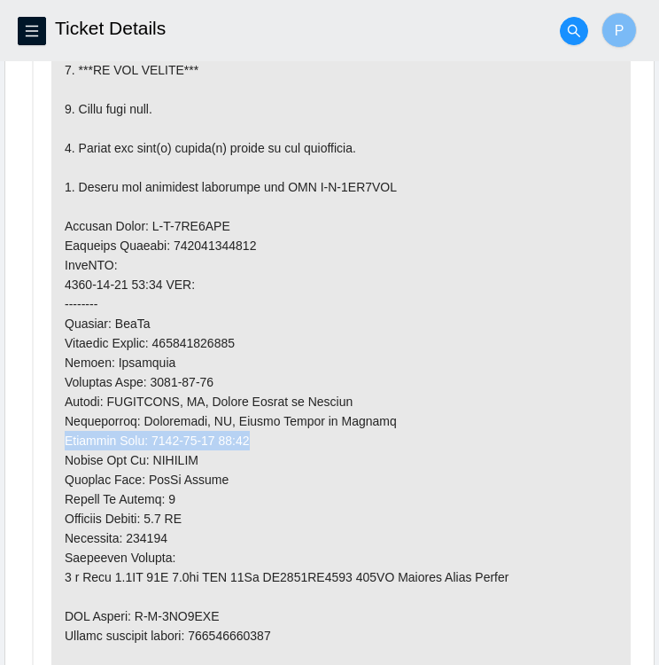
drag, startPoint x: 247, startPoint y: 452, endPoint x: 57, endPoint y: 449, distance: 190.6
click at [57, 449] on p at bounding box center [341, 304] width 580 height 826
copy p "Delivery Date: [DATE] 11:03"
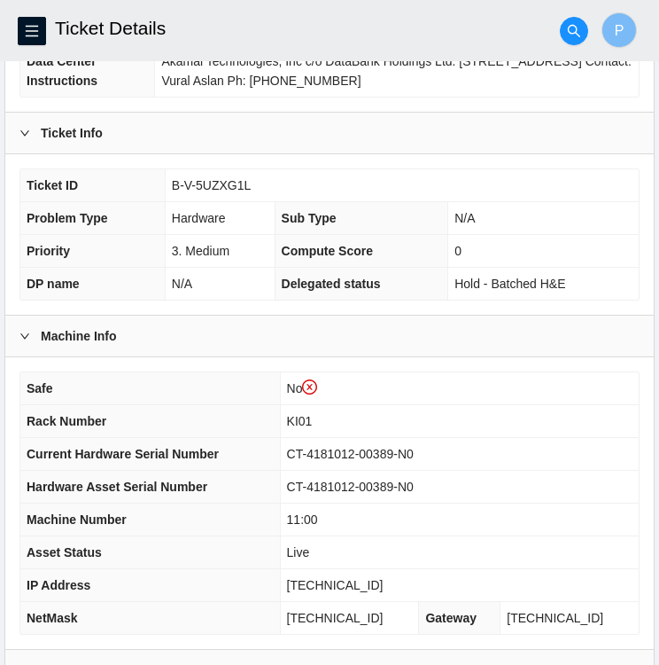
scroll to position [305, 0]
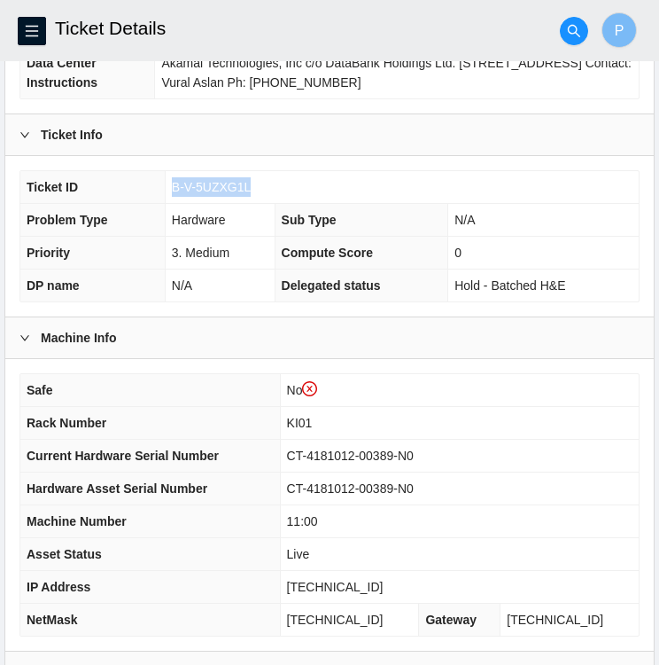
drag, startPoint x: 249, startPoint y: 183, endPoint x: 170, endPoint y: 189, distance: 79.1
click at [170, 189] on td "B-V-5UZXG1L" at bounding box center [402, 187] width 474 height 33
copy span "B-V-5UZXG1L"
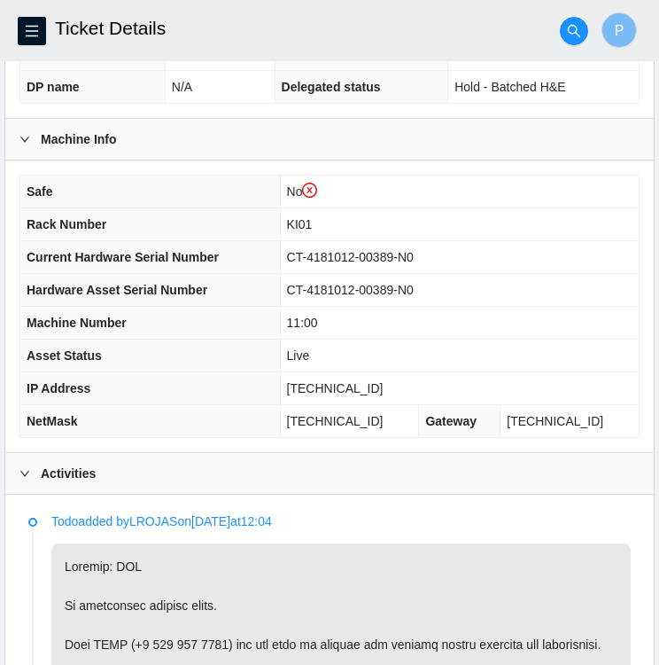
scroll to position [503, 0]
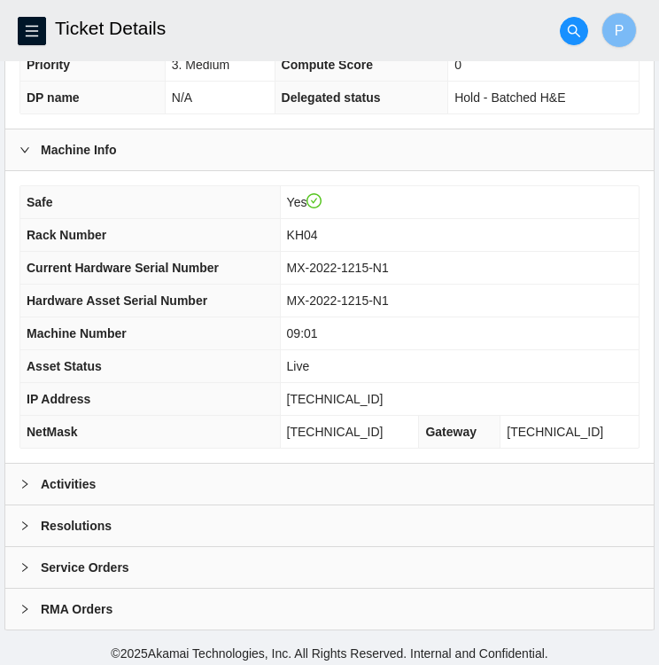
scroll to position [461, 0]
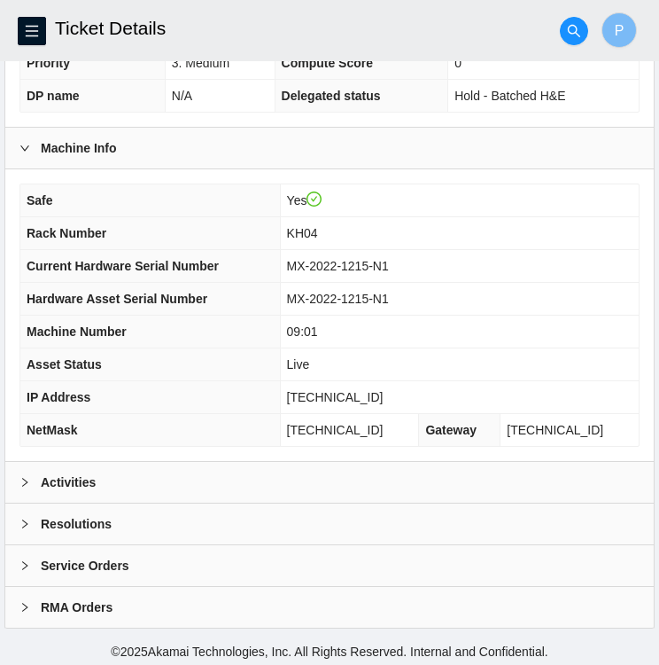
click at [21, 482] on icon "right" at bounding box center [25, 482] width 11 height 11
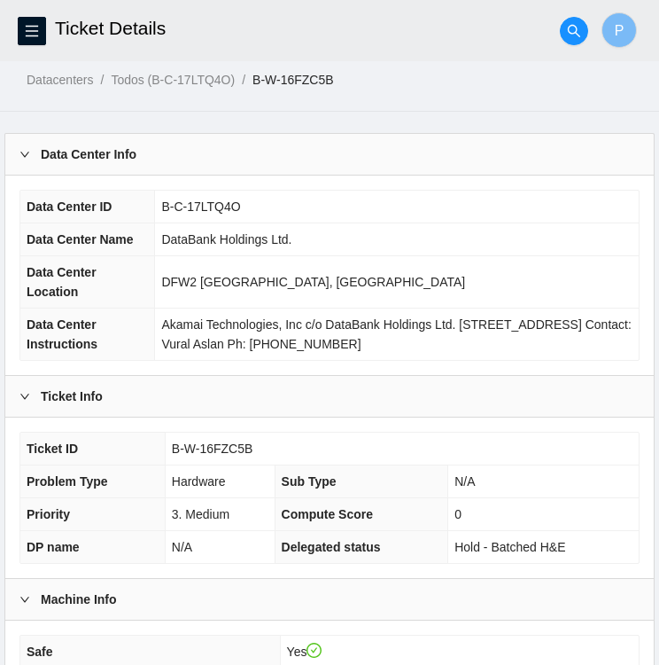
scroll to position [0, 0]
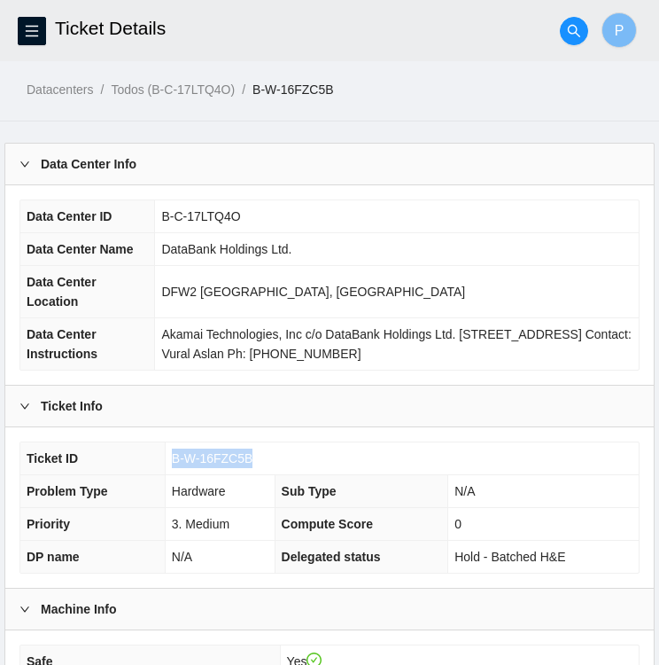
drag, startPoint x: 249, startPoint y: 455, endPoint x: 160, endPoint y: 461, distance: 88.9
click at [160, 461] on tr "Ticket ID B-W-16FZC5B" at bounding box center [329, 458] width 619 height 33
copy tr "B-W-16FZC5B"
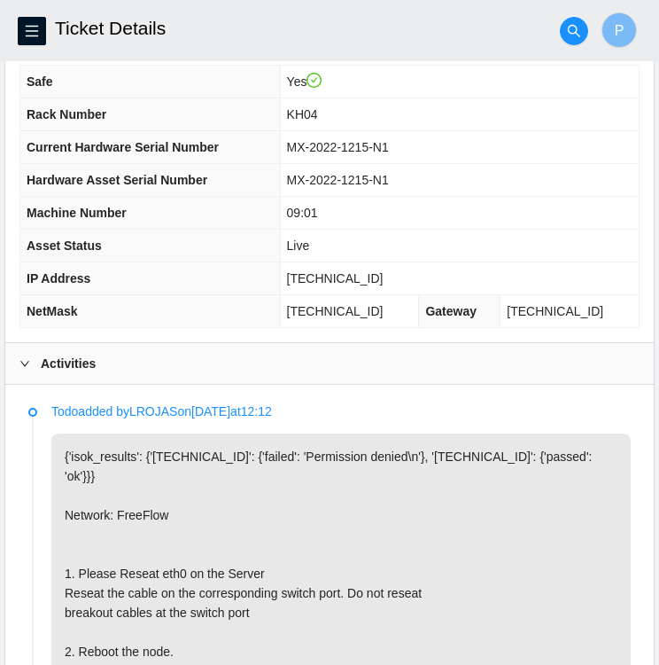
scroll to position [578, 0]
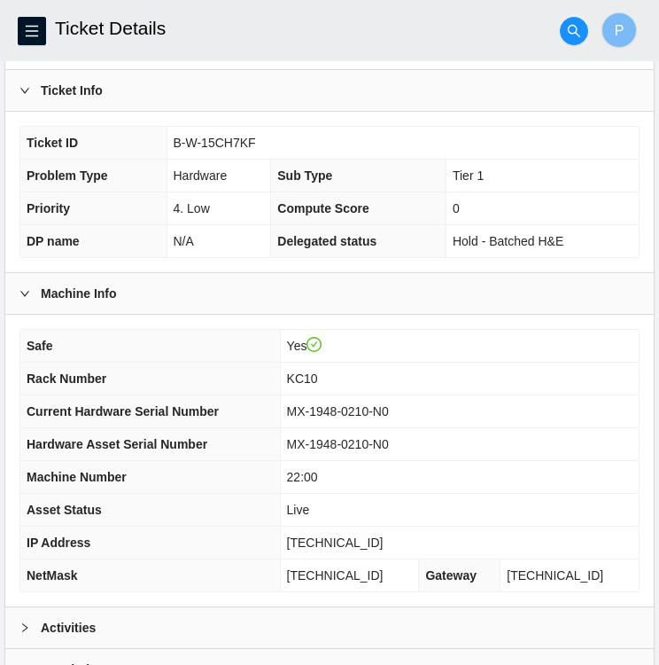
scroll to position [461, 0]
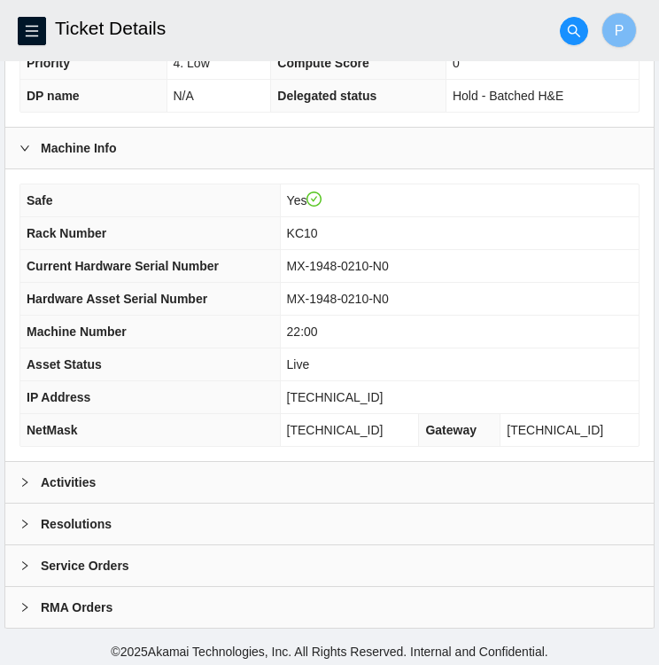
click at [70, 473] on b "Activities" at bounding box center [68, 482] width 55 height 20
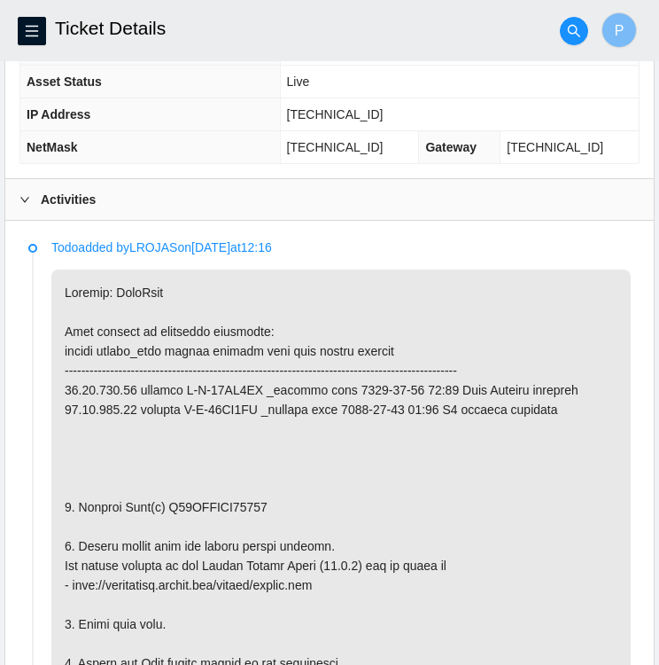
scroll to position [745, 0]
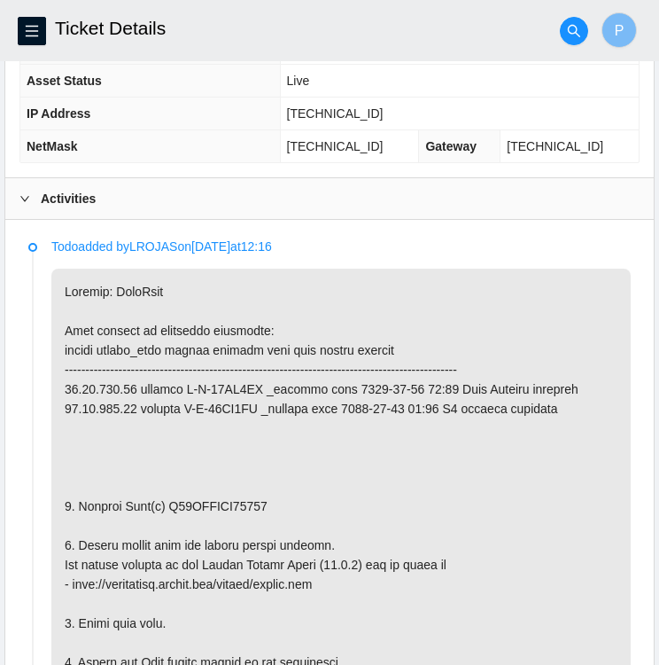
drag, startPoint x: 347, startPoint y: 570, endPoint x: 243, endPoint y: 420, distance: 182.2
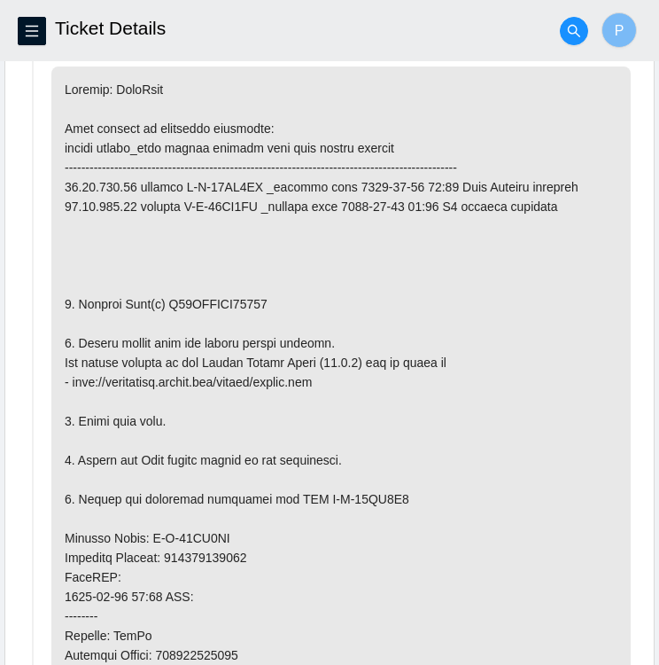
scroll to position [952, 0]
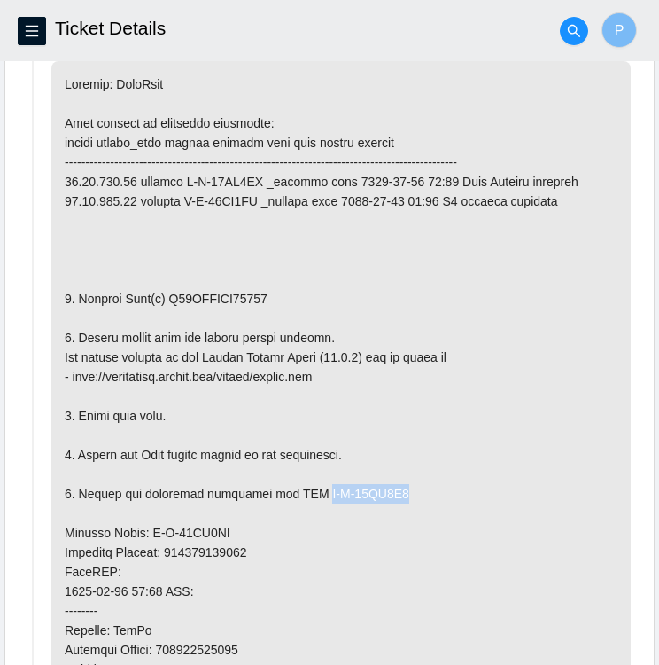
drag, startPoint x: 394, startPoint y: 492, endPoint x: 305, endPoint y: 489, distance: 88.7
click at [305, 489] on p at bounding box center [341, 542] width 580 height 963
copy p "B-W-15QV0V3"
click at [226, 522] on p at bounding box center [341, 542] width 580 height 963
click at [233, 527] on p at bounding box center [341, 542] width 580 height 963
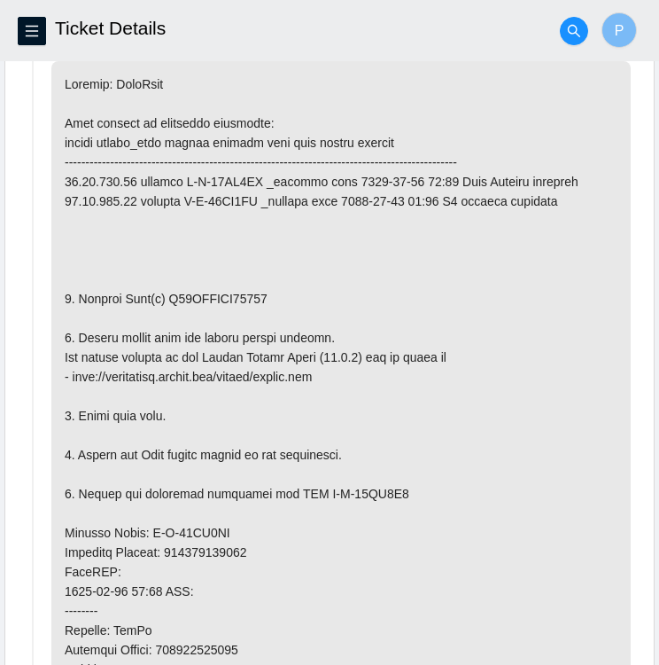
click at [233, 527] on p at bounding box center [341, 542] width 580 height 963
click at [228, 526] on p at bounding box center [341, 542] width 580 height 963
drag, startPoint x: 228, startPoint y: 526, endPoint x: 147, endPoint y: 530, distance: 80.8
click at [147, 530] on p at bounding box center [341, 542] width 580 height 963
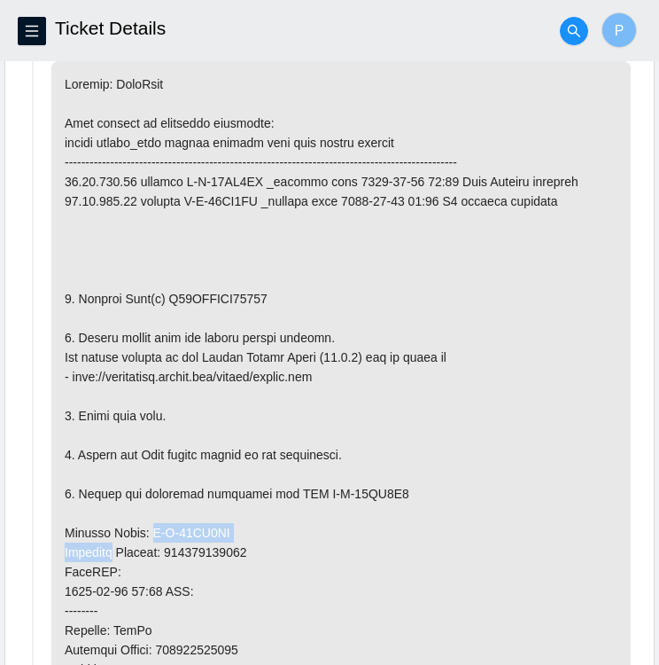
drag, startPoint x: 147, startPoint y: 530, endPoint x: 285, endPoint y: 533, distance: 138.3
click at [285, 533] on p at bounding box center [341, 542] width 580 height 963
drag, startPoint x: 225, startPoint y: 525, endPoint x: 144, endPoint y: 525, distance: 80.7
click at [144, 525] on p at bounding box center [341, 542] width 580 height 963
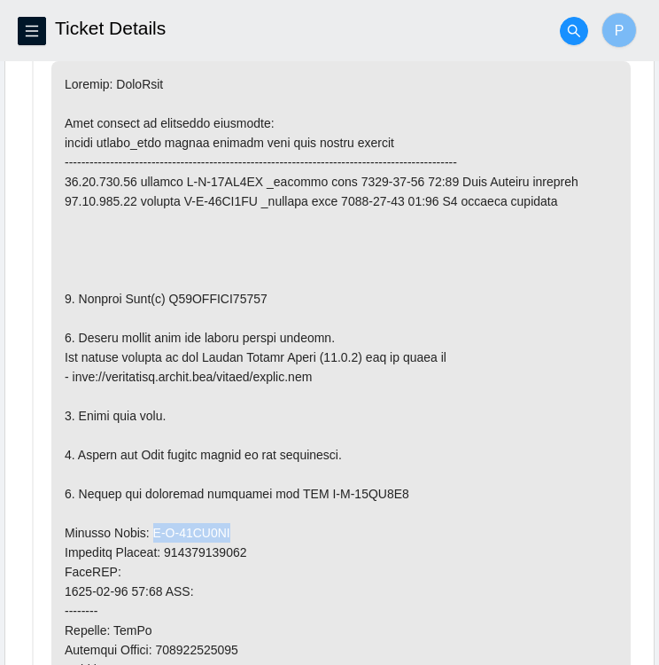
copy p "B-W-15QV0UA"
click at [442, 406] on p at bounding box center [341, 542] width 580 height 963
drag, startPoint x: 252, startPoint y: 543, endPoint x: 168, endPoint y: 543, distance: 83.3
click at [168, 543] on p at bounding box center [341, 542] width 580 height 963
copy p "463470054220"
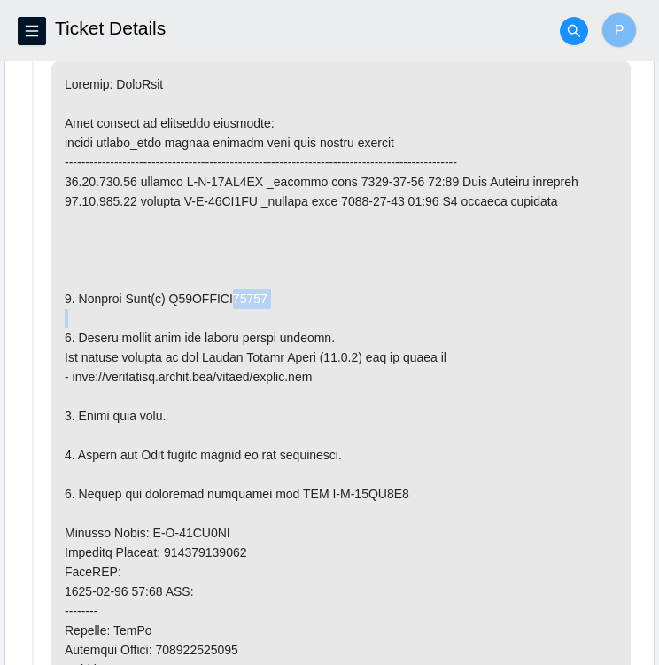
drag, startPoint x: 272, startPoint y: 292, endPoint x: 234, endPoint y: 286, distance: 38.5
click at [234, 286] on p at bounding box center [341, 542] width 580 height 963
drag, startPoint x: 234, startPoint y: 286, endPoint x: 285, endPoint y: 291, distance: 51.6
click at [285, 291] on p at bounding box center [341, 542] width 580 height 963
click at [284, 291] on p at bounding box center [341, 542] width 580 height 963
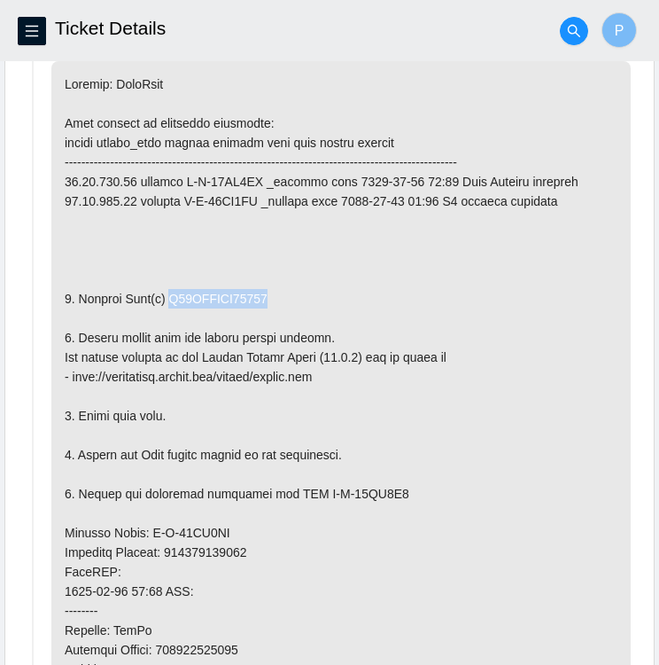
drag, startPoint x: 268, startPoint y: 291, endPoint x: 161, endPoint y: 293, distance: 106.4
click at [161, 293] on p at bounding box center [341, 542] width 580 height 963
copy p "S45NNAOMA32698"
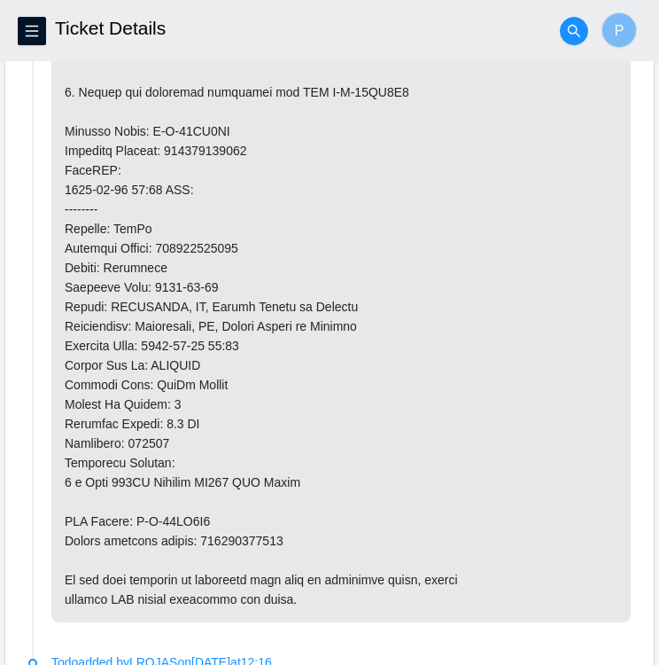
scroll to position [1402, 0]
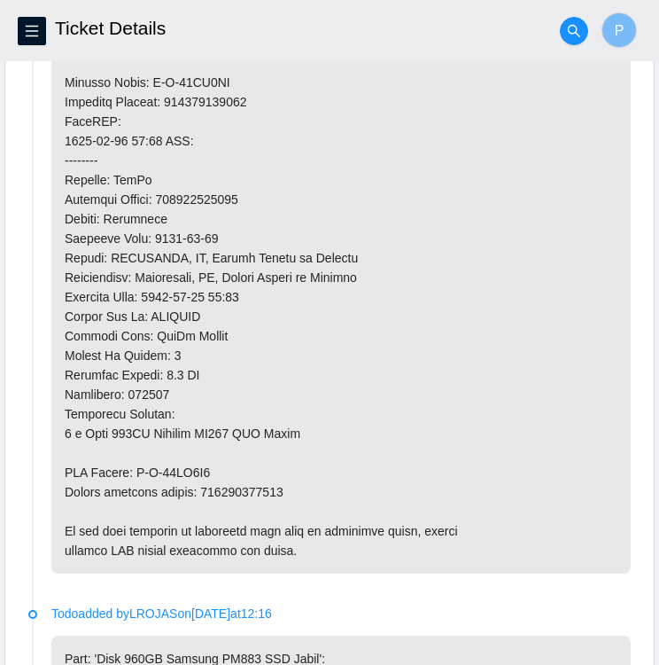
click at [284, 488] on p at bounding box center [341, 92] width 580 height 963
drag, startPoint x: 284, startPoint y: 488, endPoint x: 201, endPoint y: 488, distance: 82.4
click at [201, 488] on p at bounding box center [341, 92] width 580 height 963
copy p "463470054231"
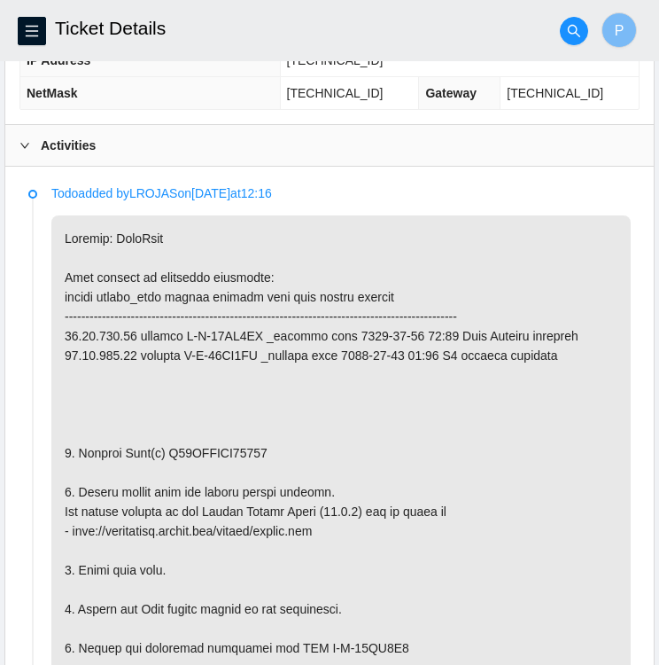
scroll to position [693, 0]
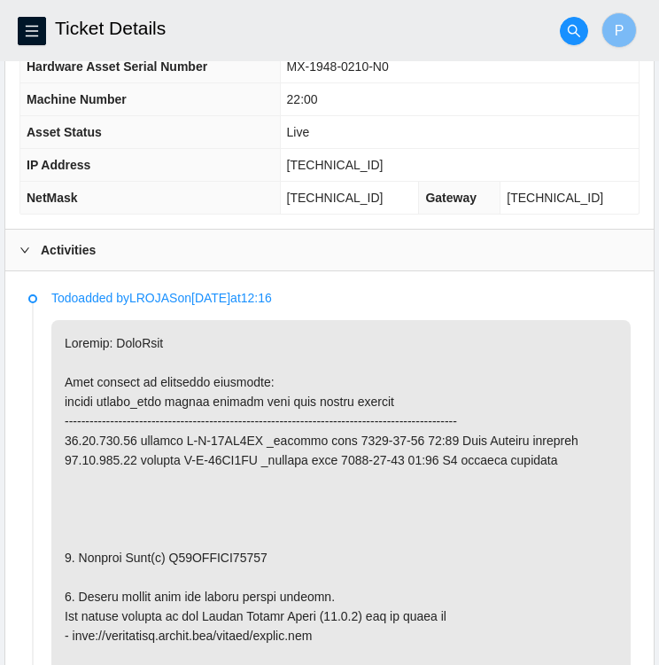
click at [18, 244] on div "Activities" at bounding box center [329, 250] width 649 height 41
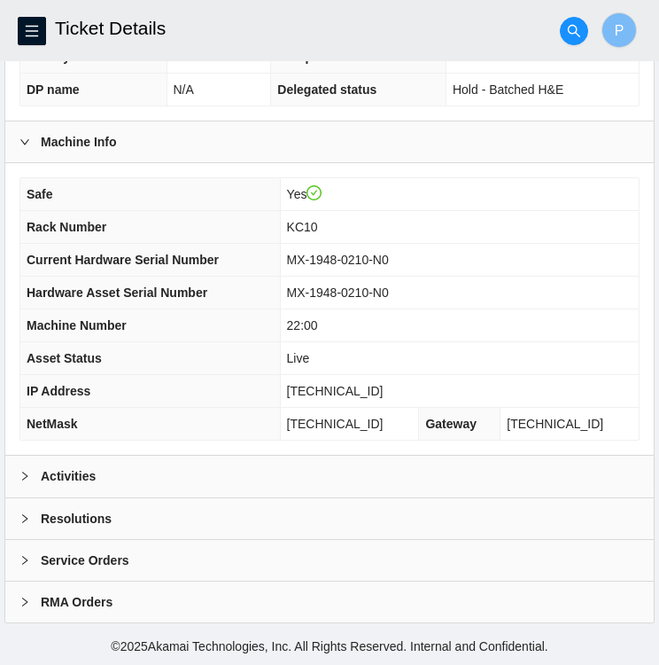
scroll to position [461, 0]
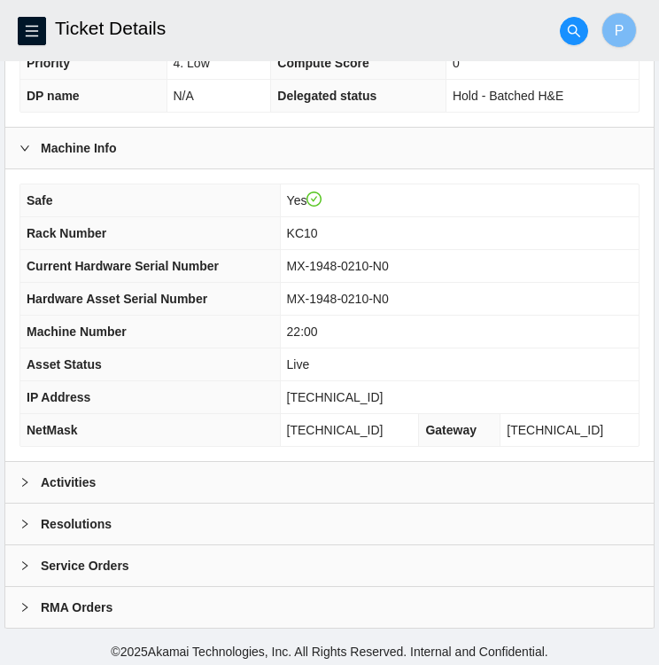
click at [42, 523] on b "Resolutions" at bounding box center [76, 524] width 71 height 20
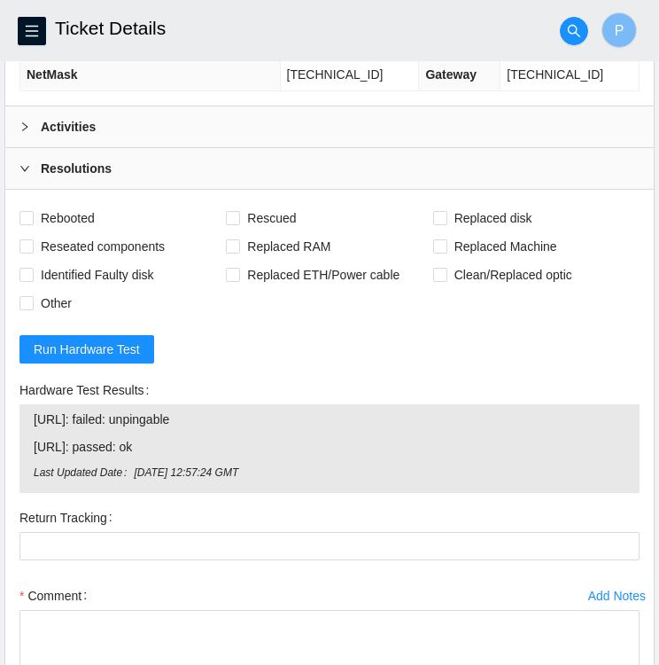
scroll to position [819, 0]
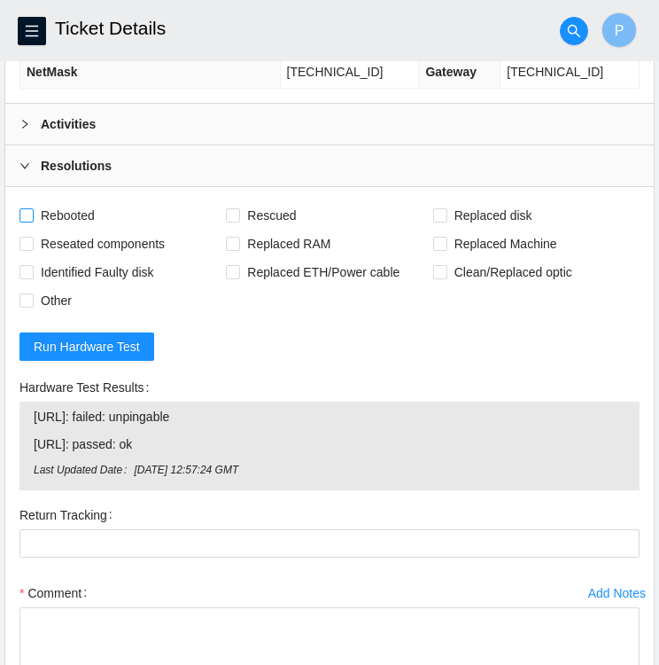
click at [25, 214] on input "Rebooted" at bounding box center [26, 214] width 12 height 12
checkbox input "true"
click at [238, 210] on span at bounding box center [233, 215] width 14 height 14
click at [238, 210] on input "Rescued" at bounding box center [232, 214] width 12 height 12
checkbox input "true"
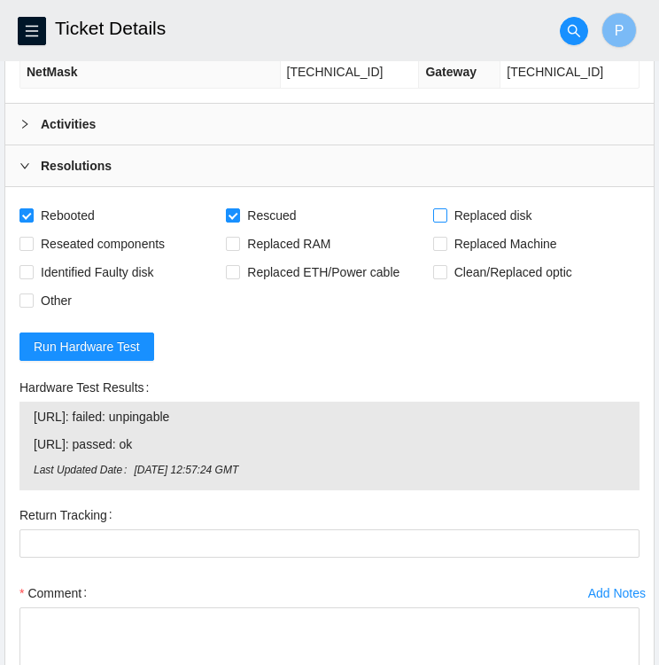
click at [441, 208] on input "Replaced disk" at bounding box center [439, 214] width 12 height 12
checkbox input "true"
click at [28, 268] on input "Identified Faulty disk" at bounding box center [26, 271] width 12 height 12
checkbox input "true"
click at [29, 293] on input "Other" at bounding box center [26, 299] width 12 height 12
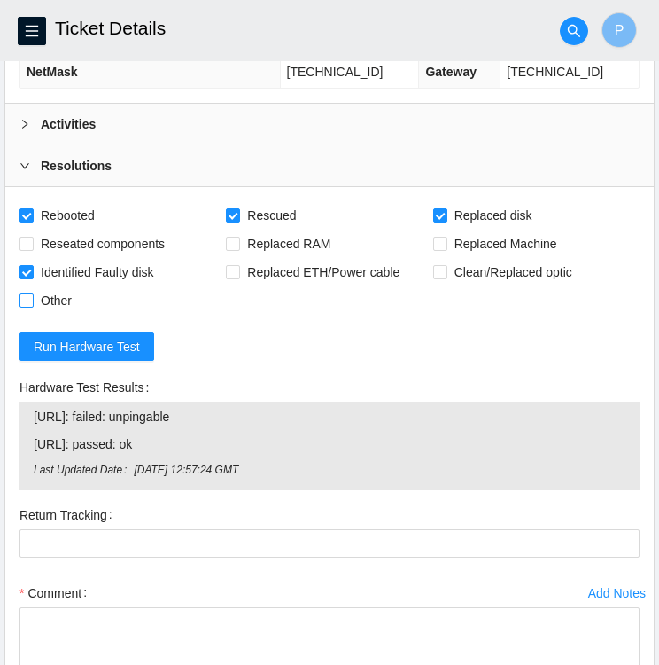
checkbox input "true"
click at [92, 341] on span "Run Hardware Test" at bounding box center [87, 347] width 106 height 20
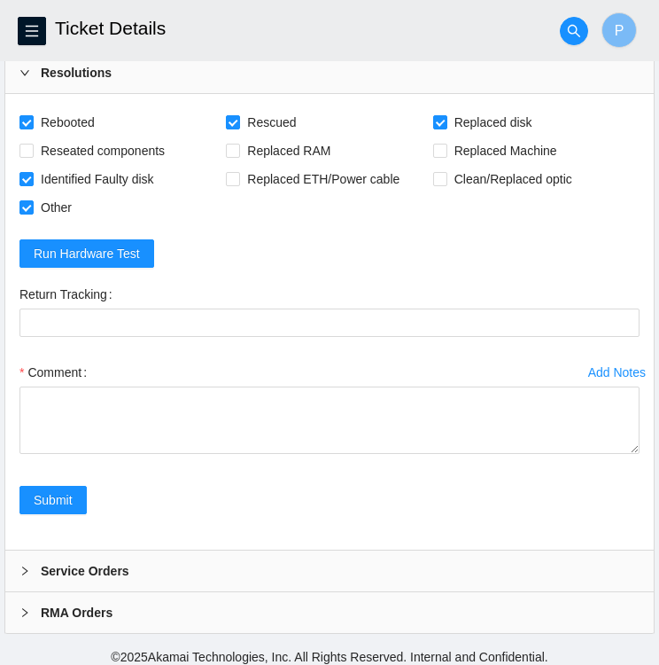
scroll to position [917, 0]
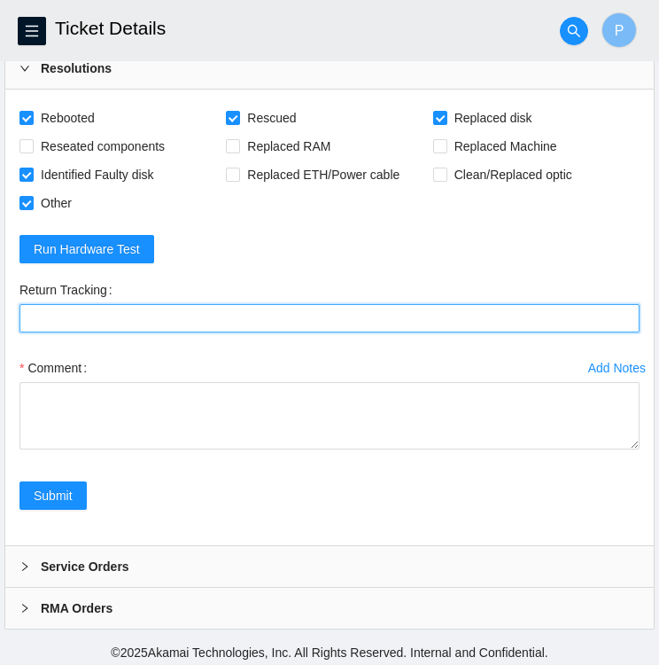
click at [144, 309] on Tracking "Return Tracking" at bounding box center [330, 318] width 620 height 28
click at [89, 313] on Tracking "Return Tracking" at bounding box center [330, 318] width 620 height 28
paste Tracking "463470054231"
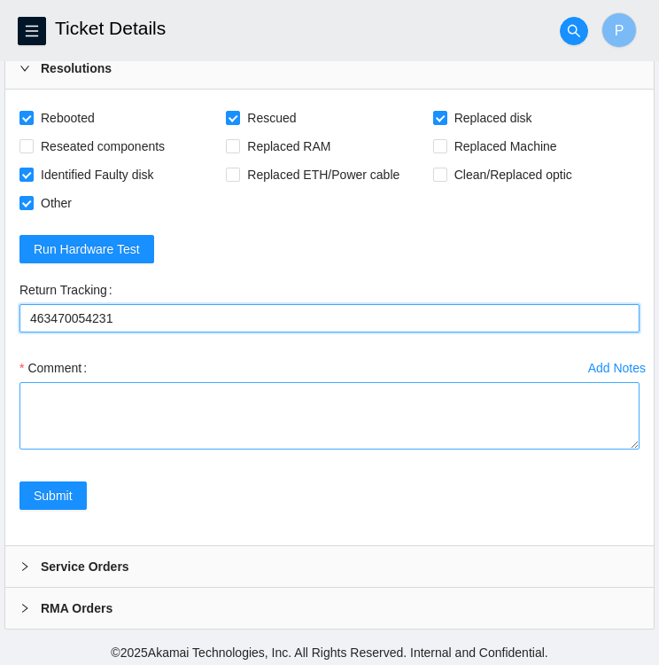
type Tracking "463470054231"
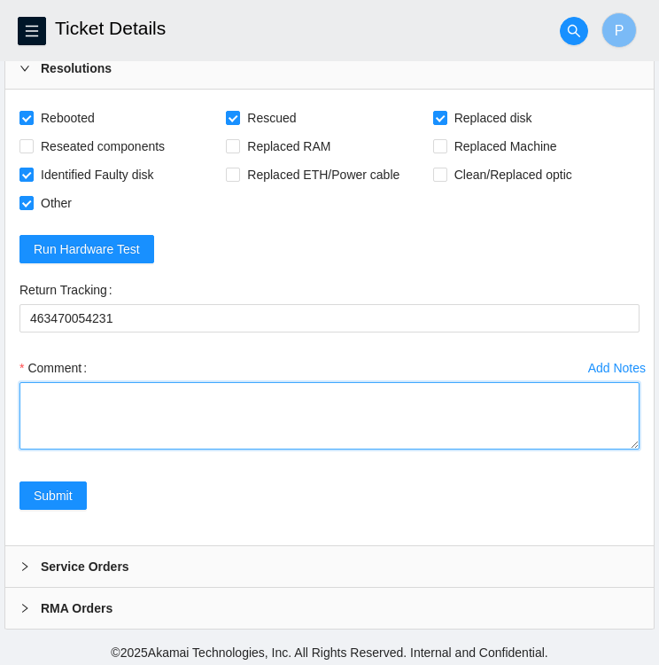
click at [79, 382] on textarea "Comment" at bounding box center [330, 415] width 620 height 67
click at [69, 409] on textarea "Followed Instructions per TODO" at bounding box center [330, 415] width 620 height 67
click at [236, 402] on textarea "Followed Instructions per TODO" at bounding box center [330, 415] width 620 height 67
paste textarea "S45NNC0T369047"
click at [319, 385] on textarea "Followed Instructions per TODO Replacement disk SNS45NNC0T369047" at bounding box center [330, 415] width 620 height 67
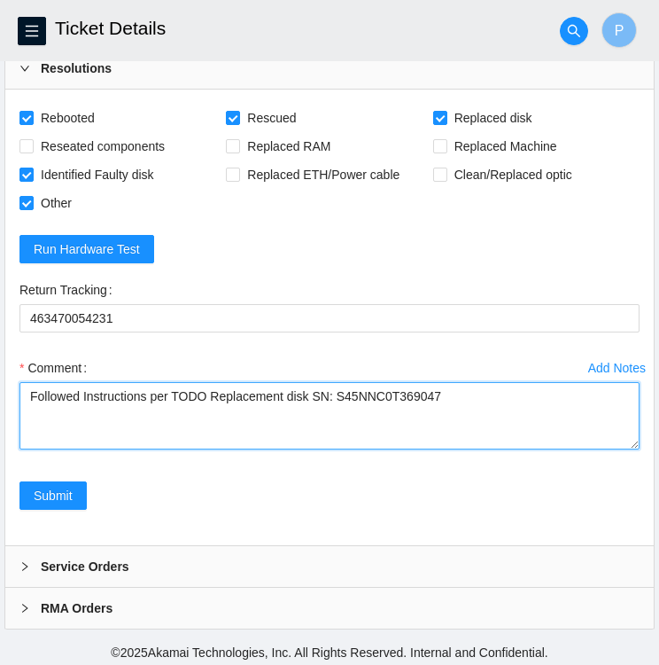
click at [57, 406] on textarea "Followed Instructions per TODO Replacement disk SN: S45NNC0T369047" at bounding box center [330, 415] width 620 height 67
click at [464, 396] on textarea "Followed Instructions per TODO Replacement disk SN: S45NNC0T369047" at bounding box center [330, 415] width 620 height 67
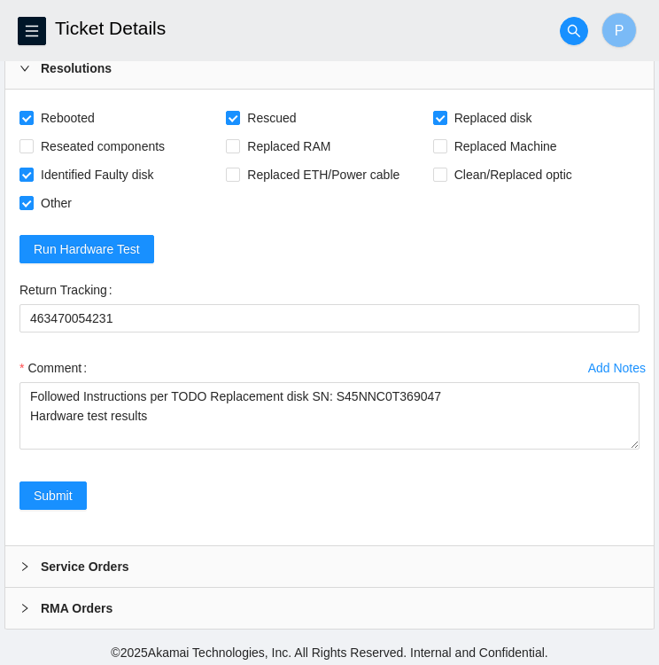
click at [326, 472] on div "Add Notes Comment Followed Instructions per TODO Replacement disk SN: S45NNC0T3…" at bounding box center [329, 418] width 635 height 128
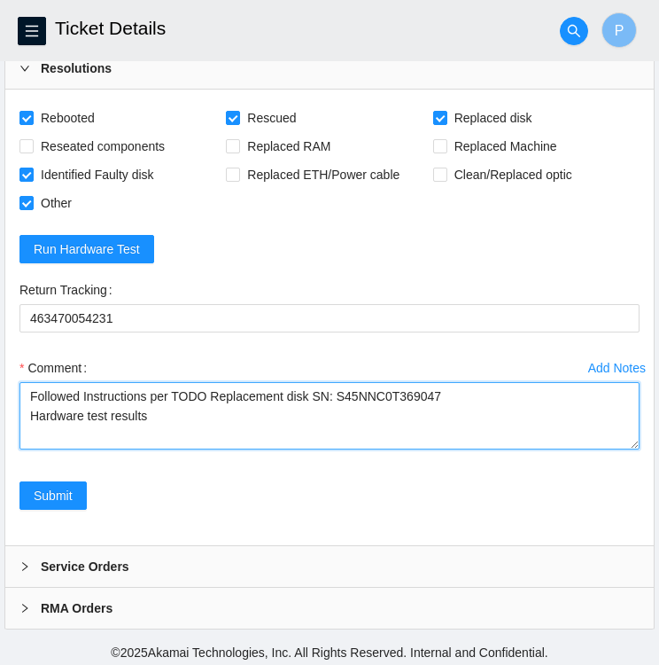
click at [163, 412] on textarea "Followed Instructions per TODO Replacement disk SN: S45NNC0T369047 Hardware tes…" at bounding box center [330, 415] width 620 height 67
type textarea "Followed Instructions per TODO Replacement disk SN: S45NNC0T369047 Hardware tes…"
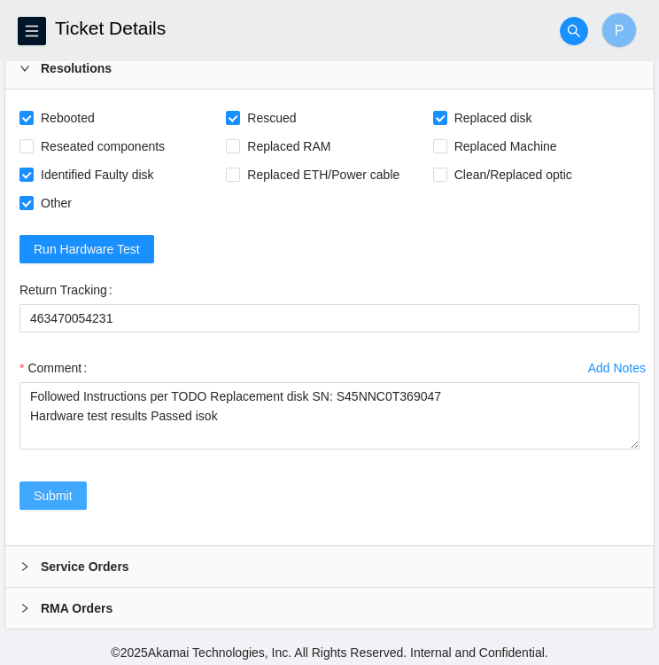
click at [68, 491] on span "Submit" at bounding box center [53, 496] width 39 height 20
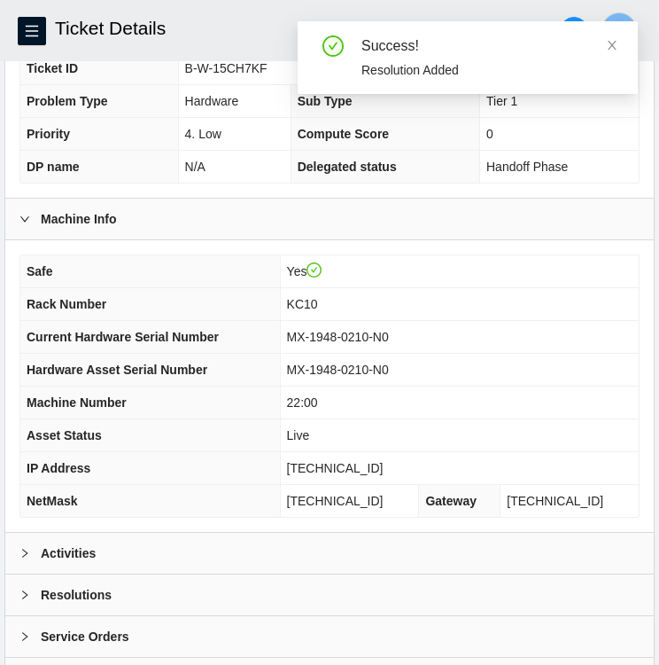
scroll to position [461, 0]
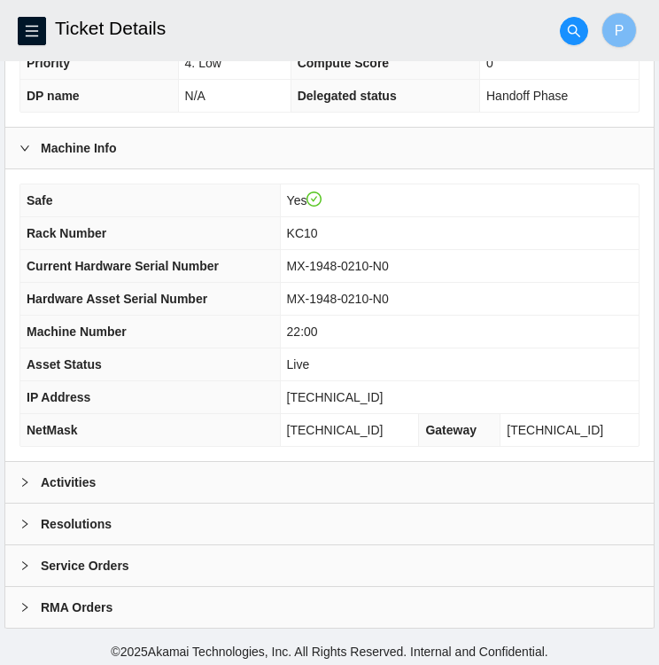
click at [32, 472] on div at bounding box center [30, 482] width 21 height 20
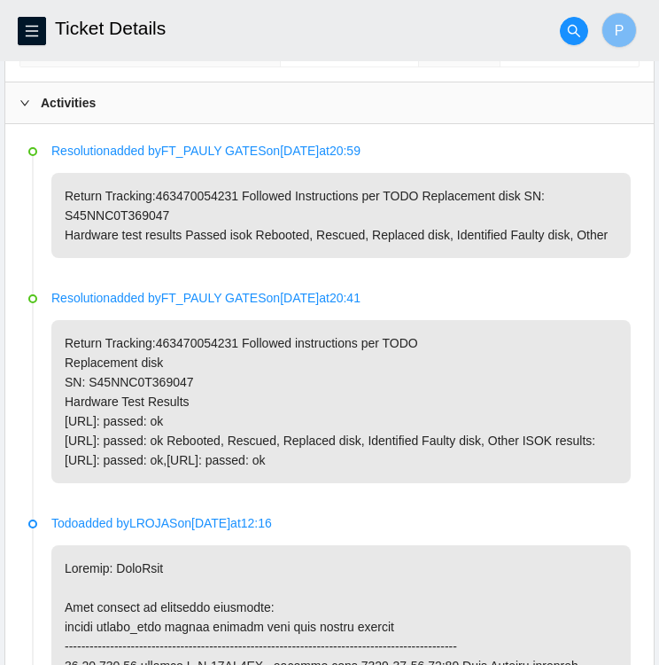
scroll to position [840, 0]
drag, startPoint x: 64, startPoint y: 456, endPoint x: 340, endPoint y: 472, distance: 277.1
click at [340, 472] on p "Return Tracking:463470054231 Followed instructions per TODO Replacement disk SN…" at bounding box center [341, 401] width 580 height 163
copy p "[URL]: passed: ok,[URL]: passed: ok"
click at [422, 296] on p "Resolution added by FT_PAULY GATES on [DATE] 20:41" at bounding box center [341, 298] width 580 height 20
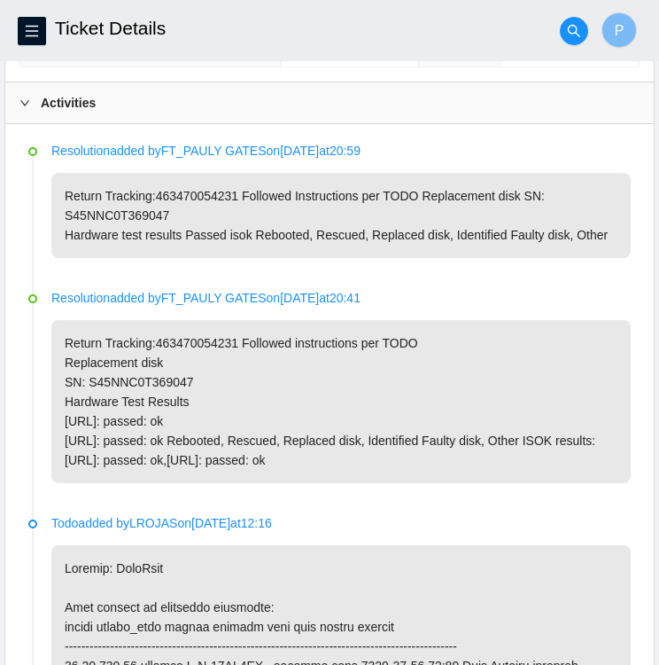
drag, startPoint x: 62, startPoint y: 336, endPoint x: 574, endPoint y: 449, distance: 523.9
click at [574, 449] on p "Return Tracking:463470054231 Followed instructions per TODO Replacement disk SN…" at bounding box center [341, 401] width 580 height 163
copy p "Return Tracking:463470054231 Followed instructions per TODO Replacement disk SN…"
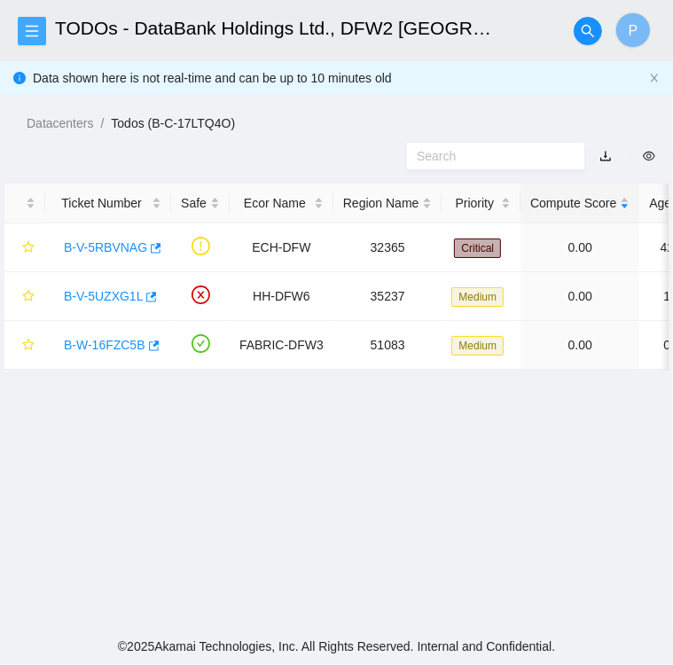
click at [41, 27] on span "menu" at bounding box center [32, 31] width 27 height 14
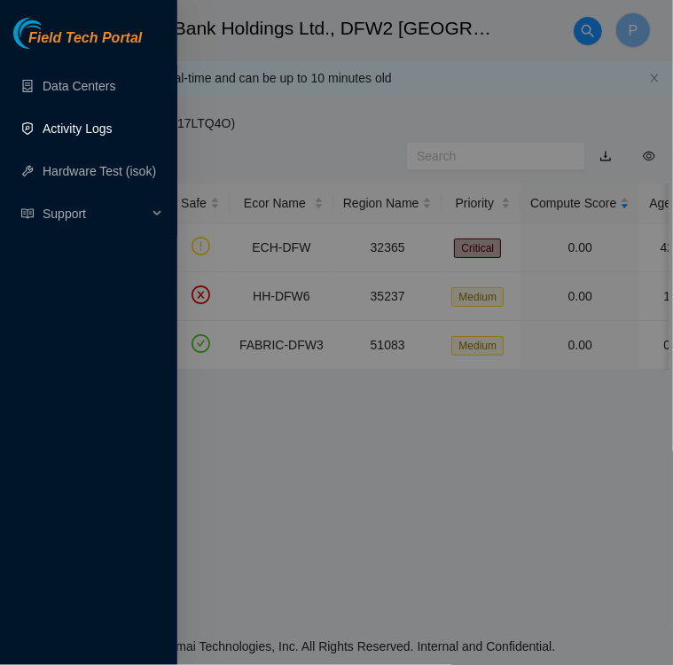
click at [85, 123] on link "Activity Logs" at bounding box center [78, 128] width 70 height 14
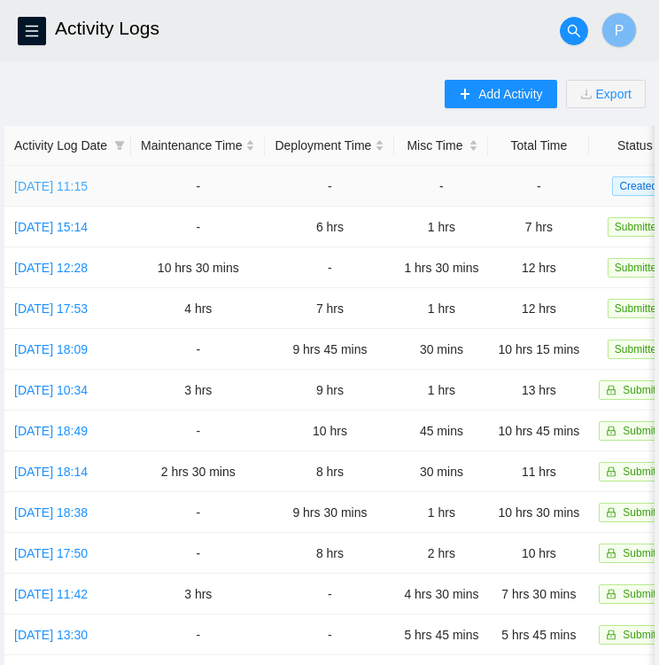
click at [70, 192] on link "[DATE] 11:15" at bounding box center [51, 186] width 74 height 14
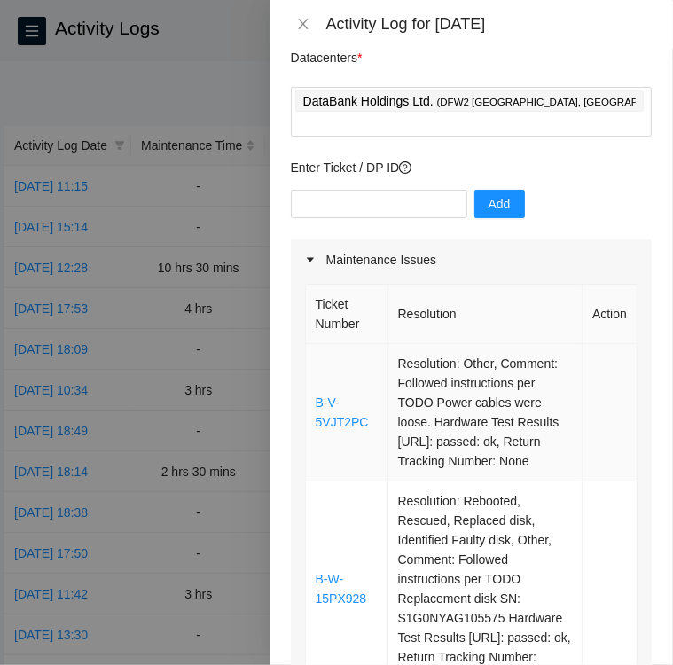
scroll to position [62, 0]
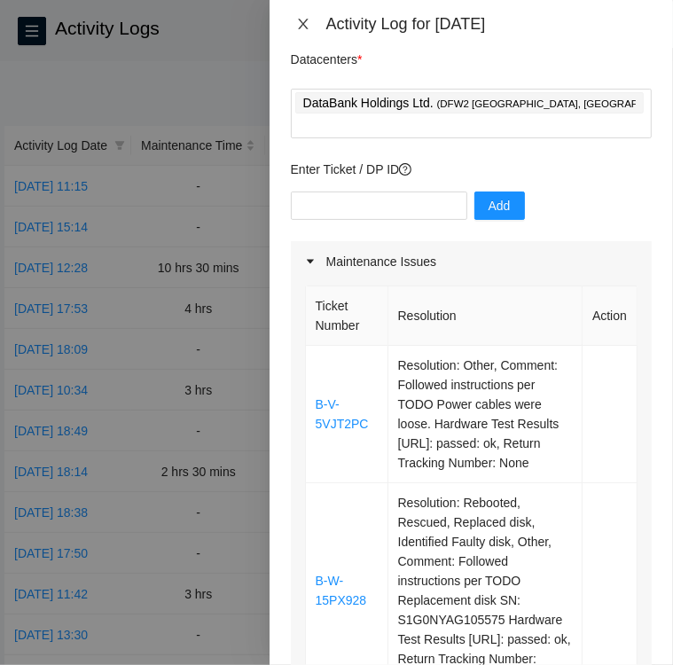
click at [308, 29] on icon "close" at bounding box center [303, 24] width 14 height 14
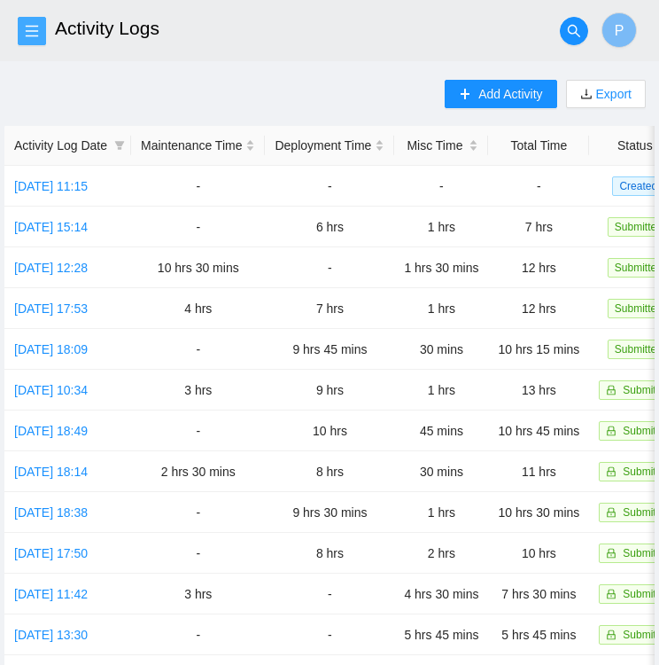
click at [34, 29] on icon "menu" at bounding box center [32, 31] width 14 height 14
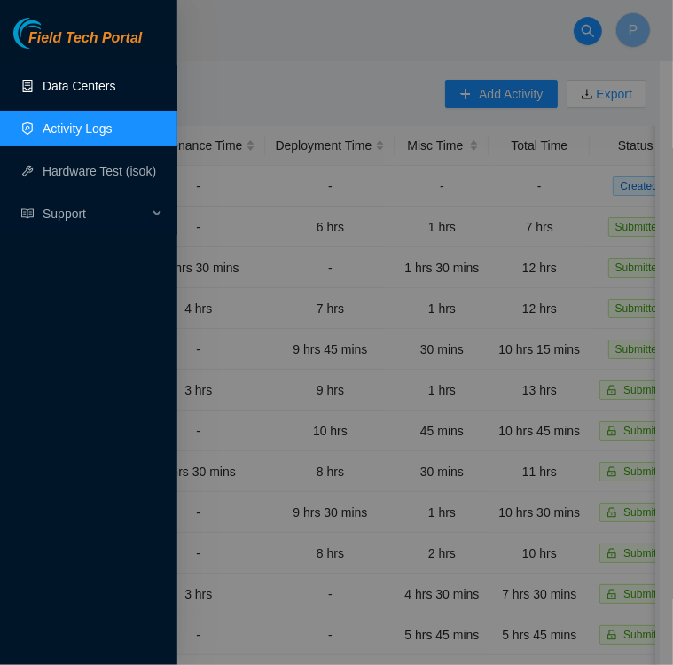
click at [71, 90] on link "Data Centers" at bounding box center [79, 86] width 73 height 14
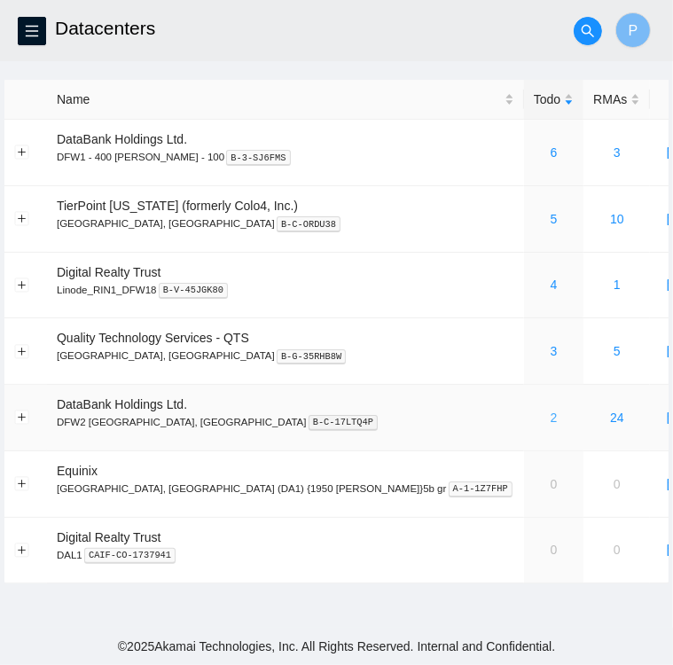
click at [550, 417] on link "2" at bounding box center [553, 417] width 7 height 14
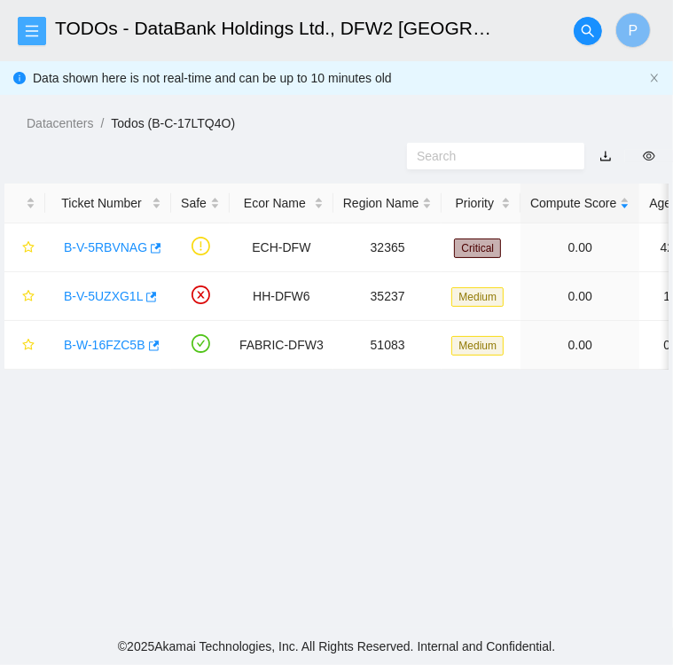
click at [34, 35] on icon "menu" at bounding box center [32, 31] width 12 height 12
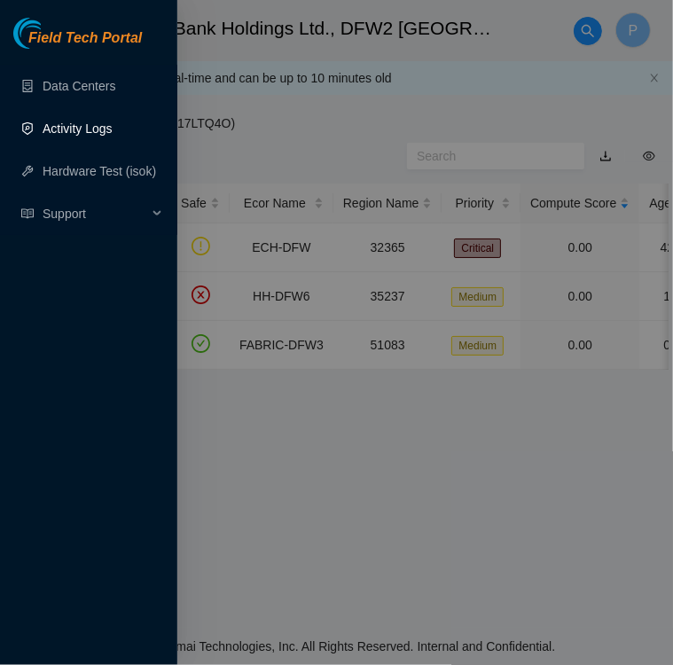
click at [71, 132] on link "Activity Logs" at bounding box center [78, 128] width 70 height 14
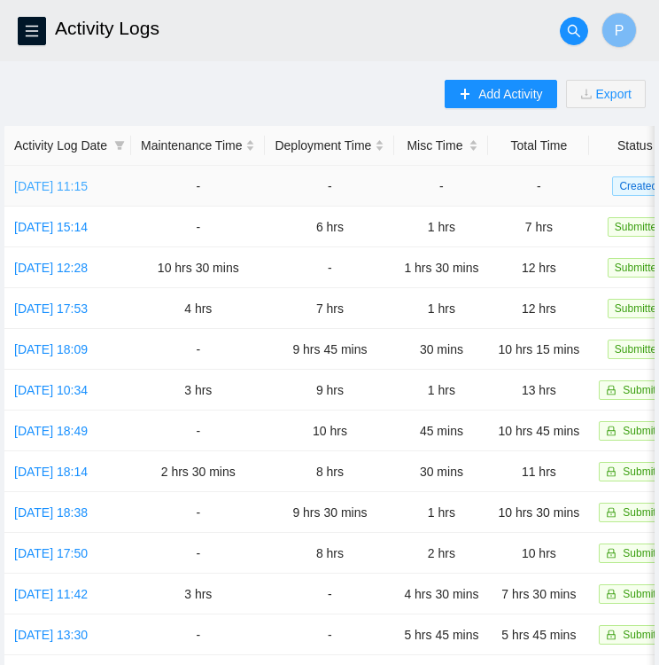
click at [46, 184] on link "[DATE] 11:15" at bounding box center [51, 186] width 74 height 14
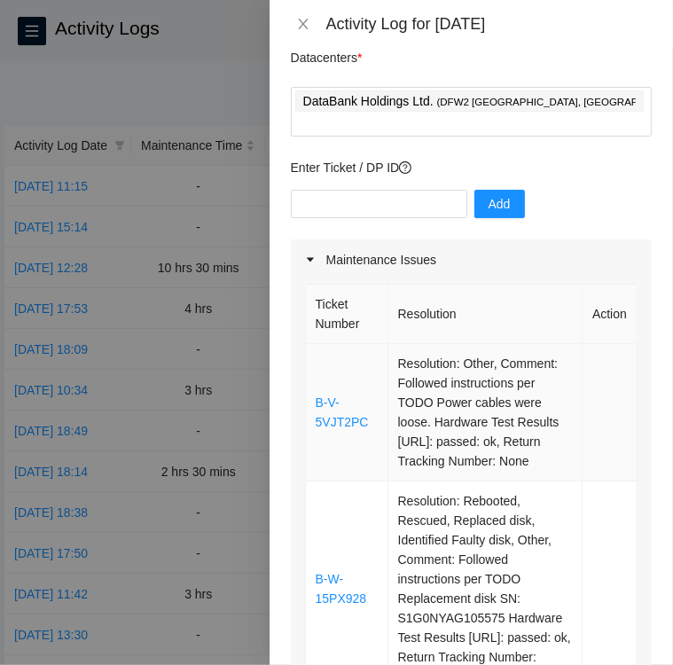
scroll to position [64, 0]
click at [404, 190] on input "text" at bounding box center [379, 204] width 176 height 28
click at [430, 190] on input "text" at bounding box center [379, 204] width 176 height 28
paste input "B-W-16FZC5B"
type input "B-W-16FZC5B"
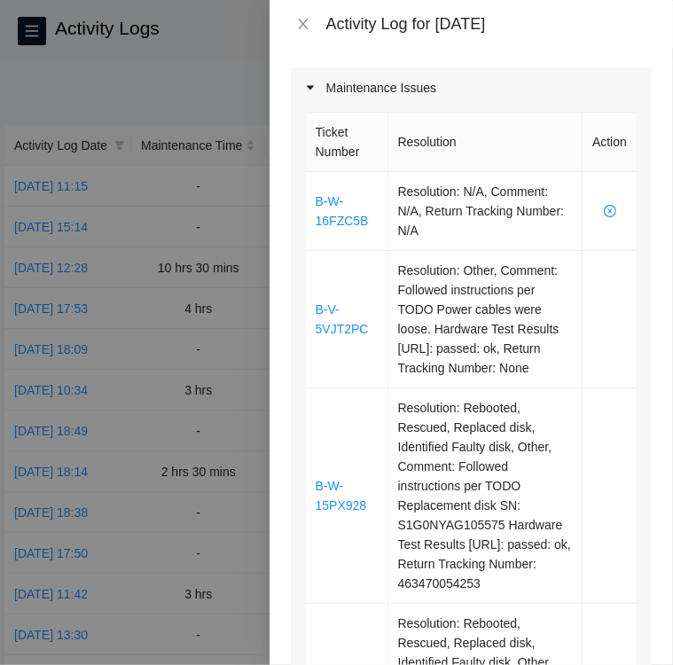
scroll to position [234, 0]
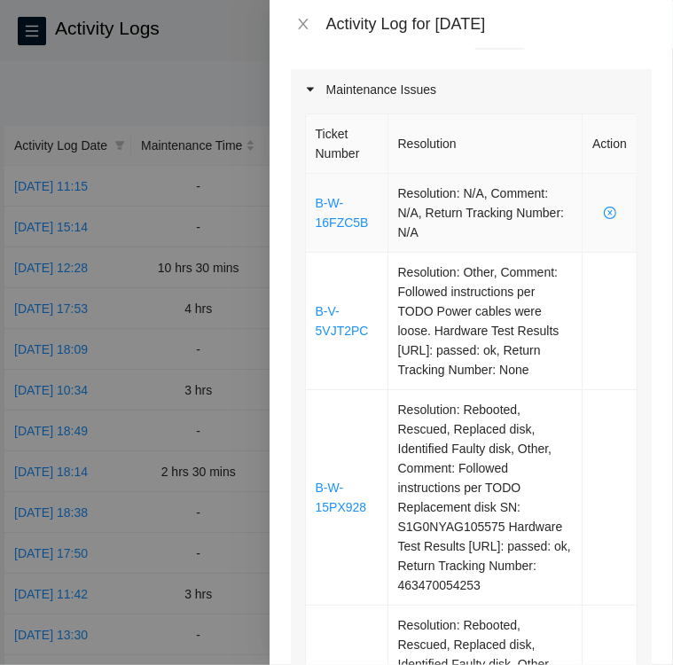
click at [522, 207] on td "Resolution: N/A, Comment: N/A, Return Tracking Number: N/A" at bounding box center [485, 213] width 194 height 79
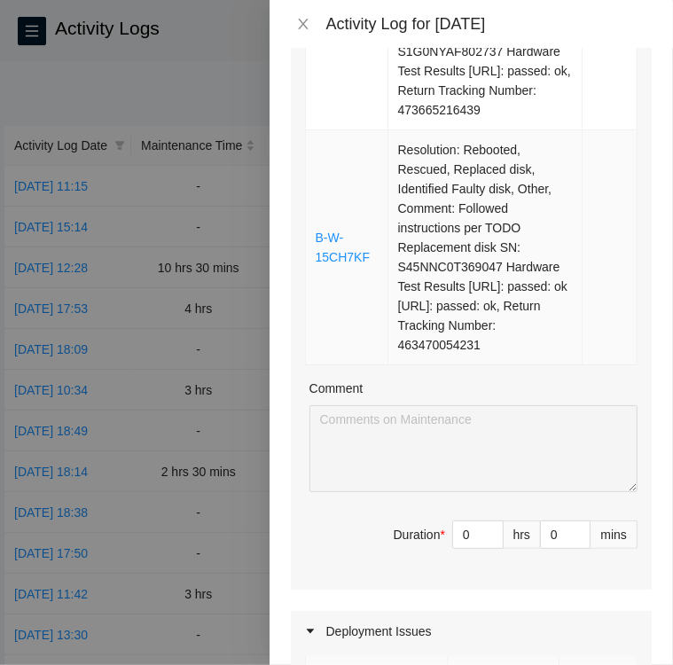
scroll to position [1260, 0]
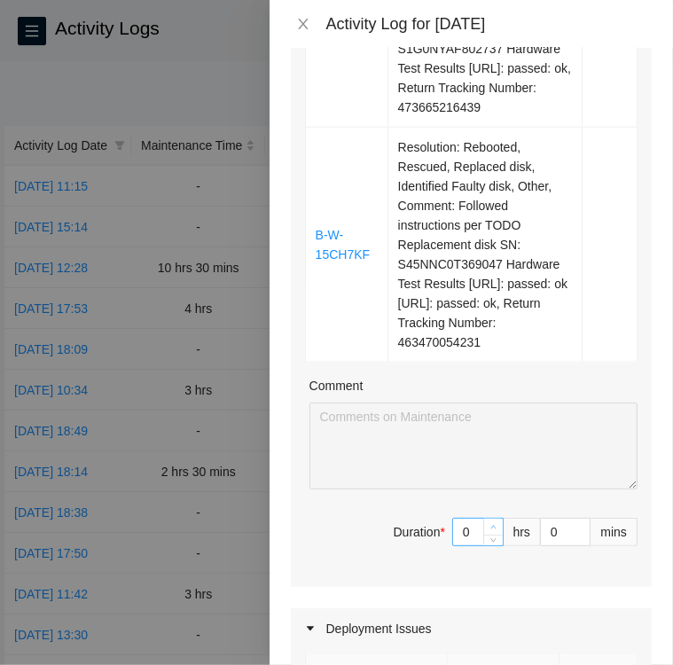
type input "1"
click at [490, 530] on icon "up" at bounding box center [493, 527] width 6 height 6
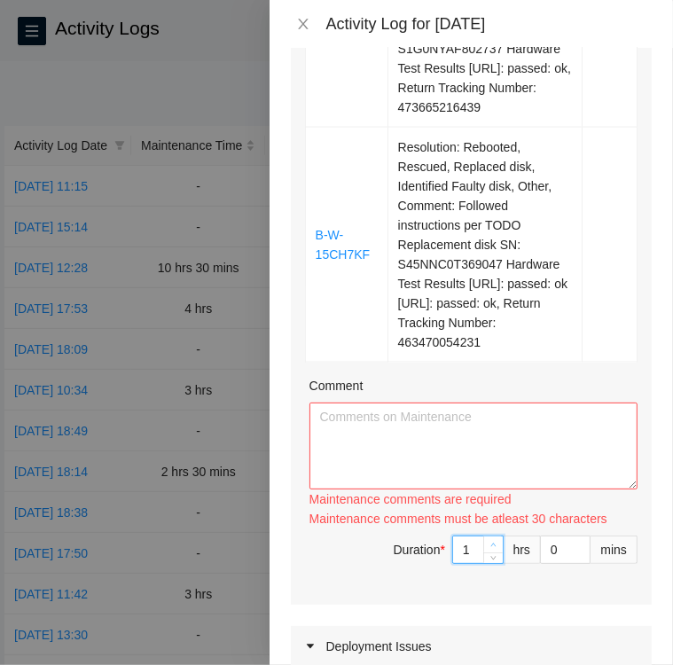
type input "3"
click at [479, 528] on div "Maintenance comments must be atleast 30 characters" at bounding box center [473, 519] width 328 height 20
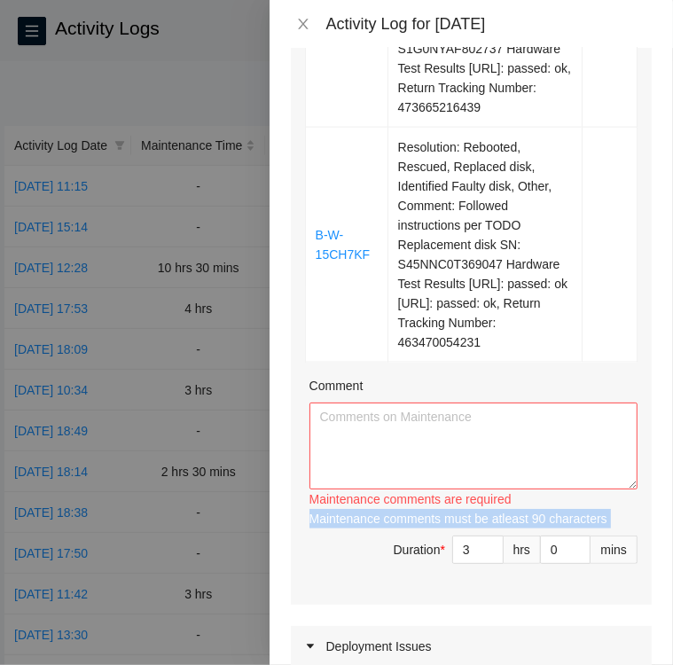
click at [479, 528] on div "Maintenance comments must be atleast 90 characters" at bounding box center [473, 519] width 328 height 20
type input "4"
drag, startPoint x: 479, startPoint y: 540, endPoint x: 479, endPoint y: 556, distance: 16.0
click at [490, 548] on icon "up" at bounding box center [493, 545] width 6 height 6
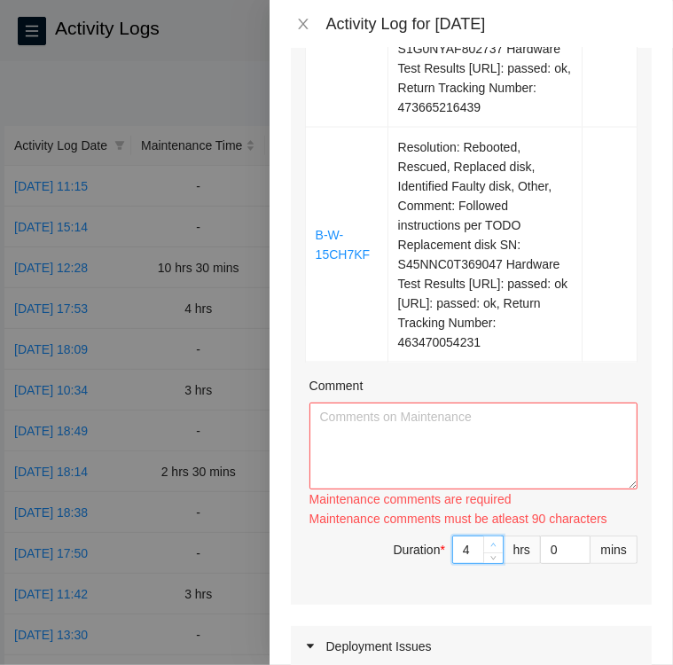
click at [488, 550] on span "up" at bounding box center [493, 545] width 11 height 11
type input "5"
type input "6"
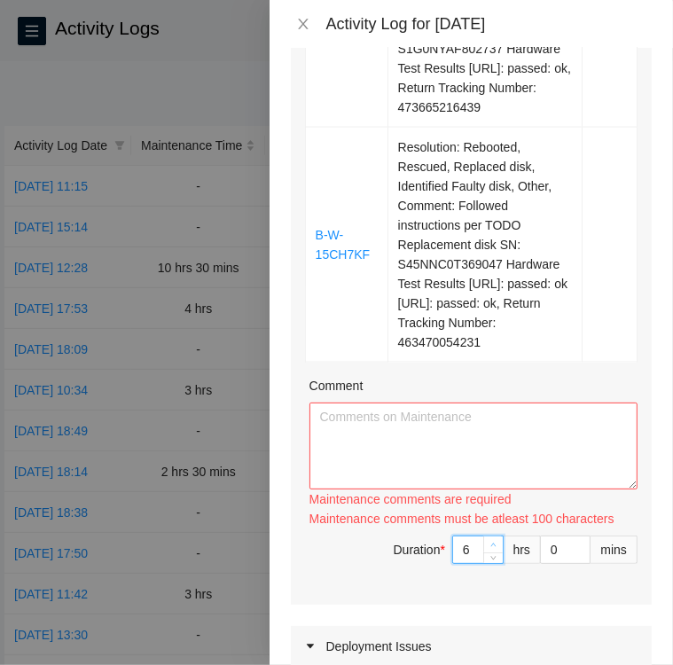
click at [488, 550] on span "up" at bounding box center [493, 545] width 11 height 11
type input "7"
click at [488, 550] on span "up" at bounding box center [493, 545] width 11 height 11
click at [359, 435] on textarea "Comment" at bounding box center [473, 445] width 328 height 87
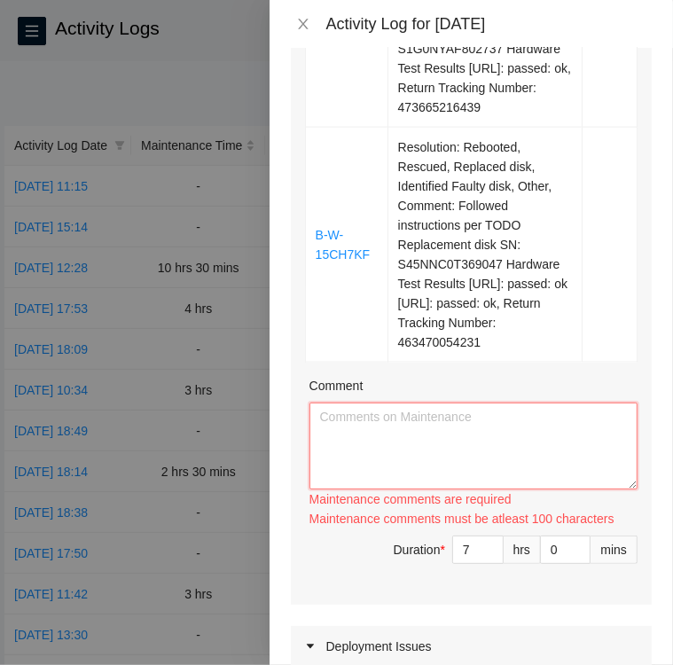
paste textarea "Return Tracking:463470054231 Followed instructions per TODO Replacement disk SN…"
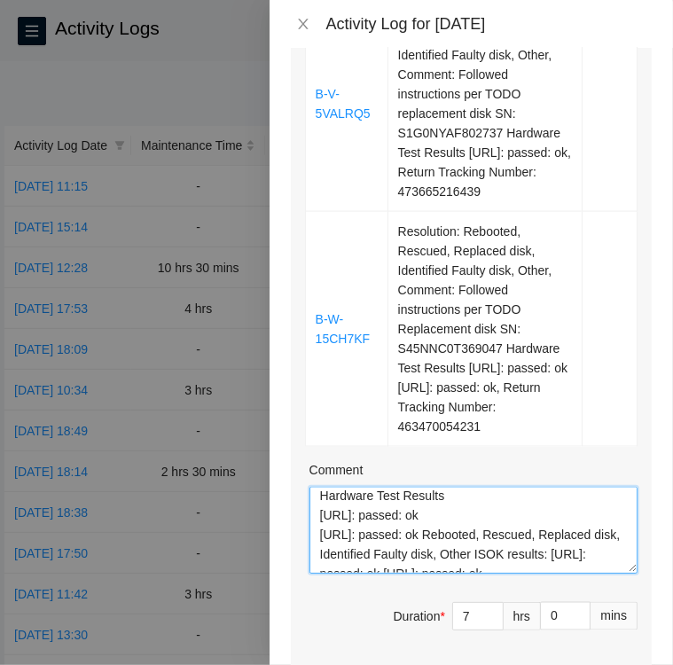
scroll to position [117, 0]
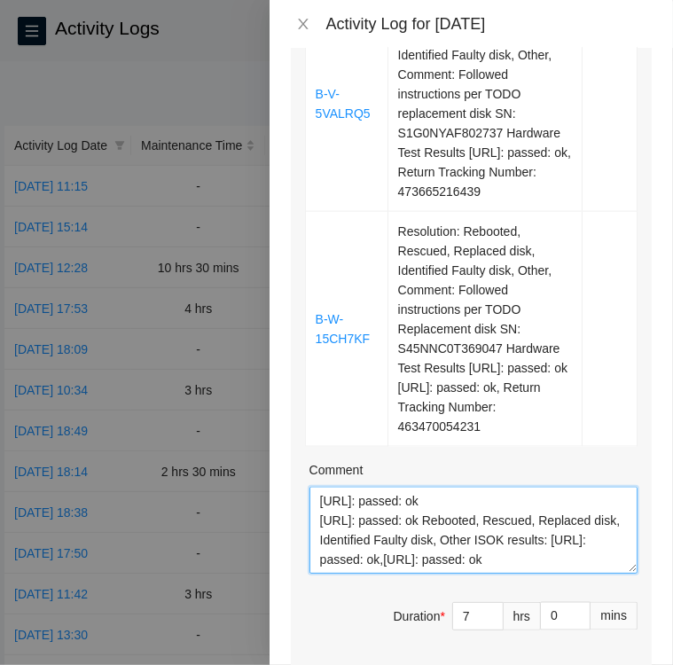
click at [395, 574] on textarea "Return Tracking:463470054231 Followed instructions per TODO Replacement disk SN…" at bounding box center [473, 530] width 328 height 87
click at [396, 562] on textarea "Return Tracking:463470054231 Followed instructions per TODO Replacement disk SN…" at bounding box center [473, 530] width 328 height 87
paste textarea "Ticket B-W-16FZC5B • Located Rack KC10 Machine 22:00 verified SN MX-1948-0210-N…"
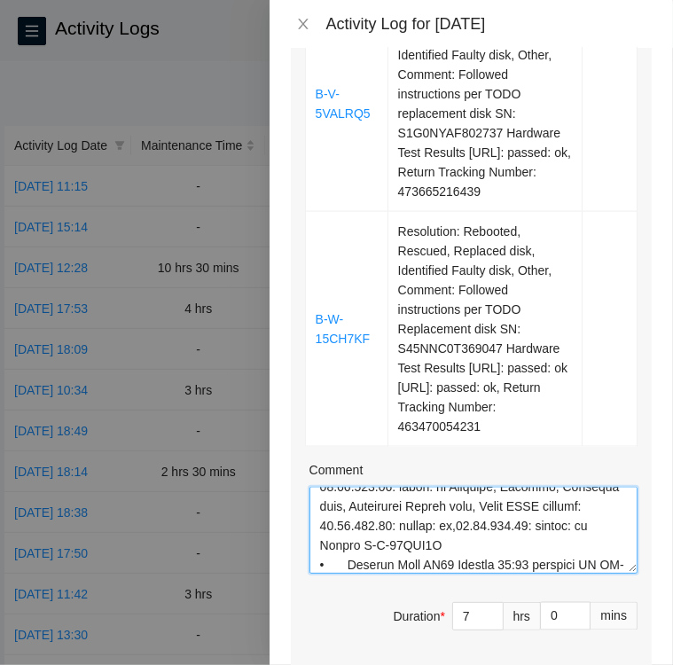
scroll to position [599, 0]
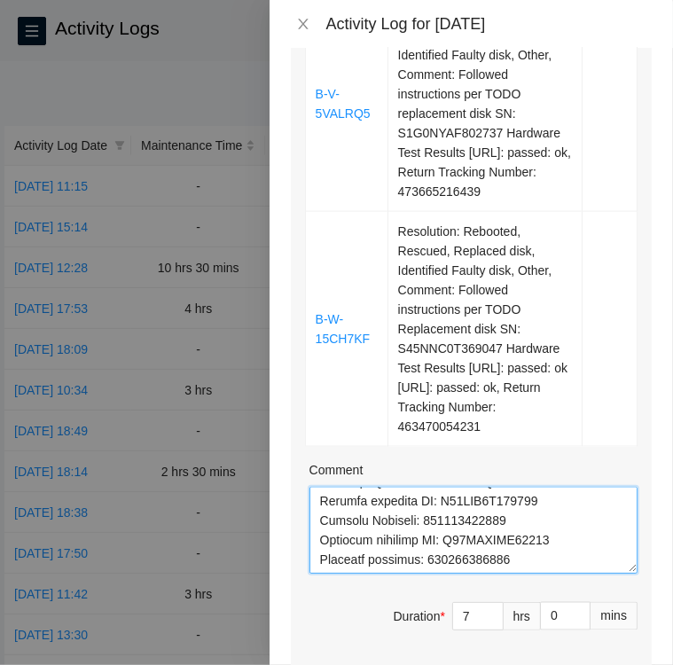
click at [522, 558] on textarea "Comment" at bounding box center [473, 530] width 328 height 87
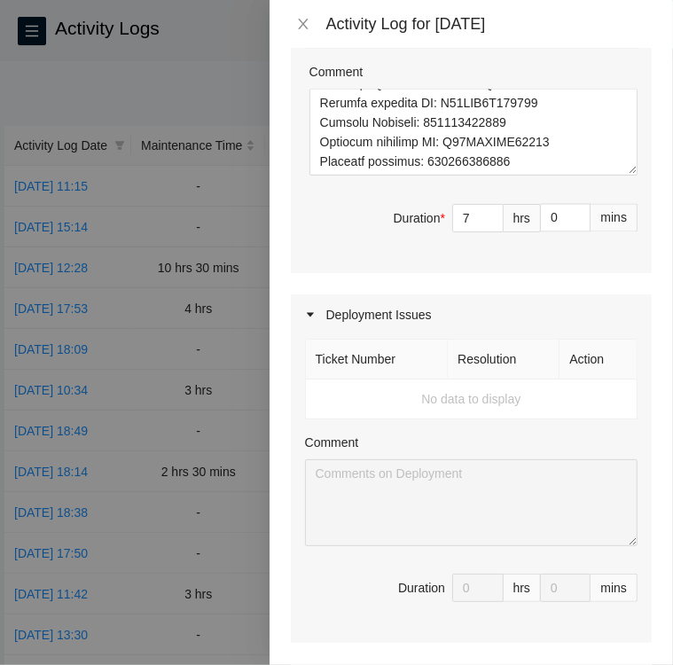
scroll to position [1620, 0]
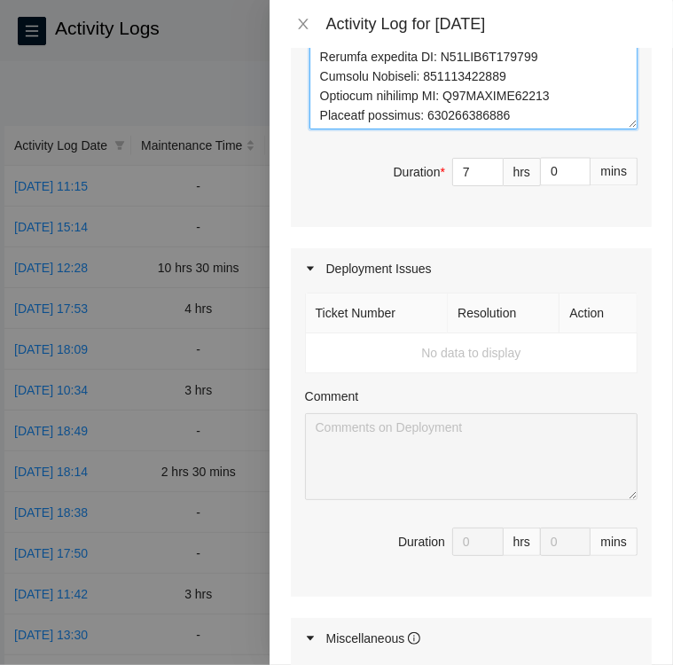
click at [522, 86] on textarea "Comment" at bounding box center [473, 86] width 328 height 87
click at [365, 110] on textarea "Comment" at bounding box center [473, 86] width 328 height 87
paste textarea "Ticket B-W-16FZC5B • Located Rack KC10 Machine 22:00 verified SN MX-1948-0210-N…"
click at [516, 106] on textarea "Comment" at bounding box center [473, 86] width 328 height 87
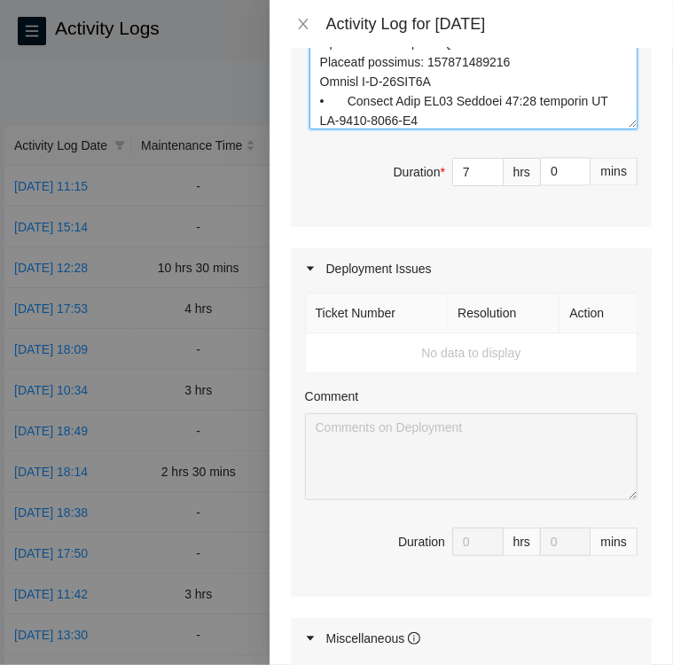
scroll to position [618, 0]
drag, startPoint x: 441, startPoint y: 118, endPoint x: 308, endPoint y: 120, distance: 133.0
click at [309, 120] on textarea "Comment" at bounding box center [473, 86] width 328 height 87
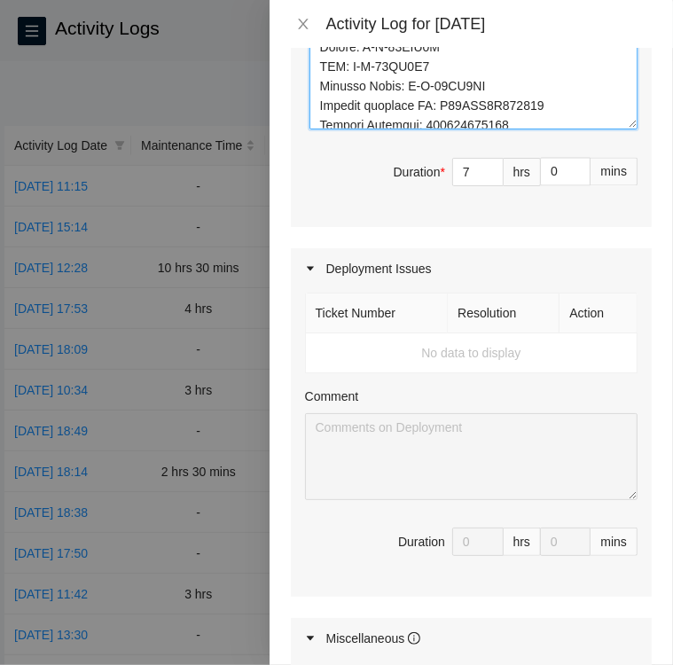
scroll to position [1092, 0]
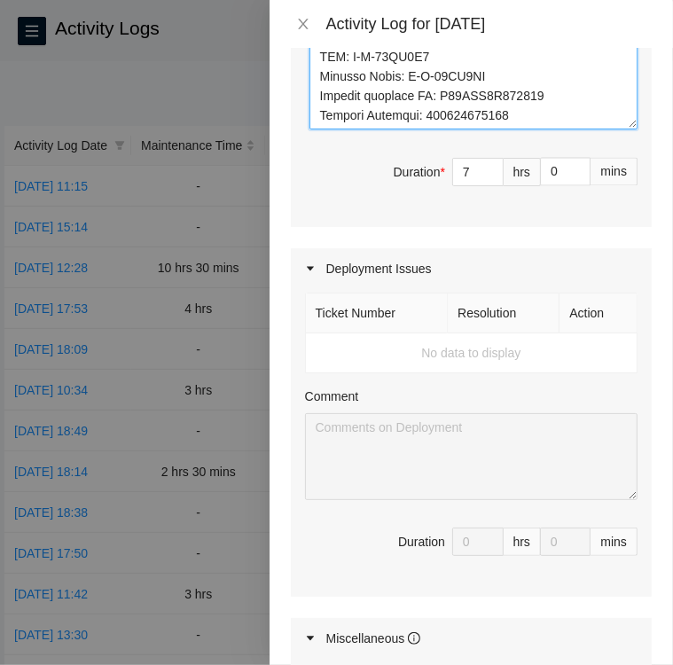
drag, startPoint x: 315, startPoint y: 134, endPoint x: 561, endPoint y: 80, distance: 252.3
click at [561, 80] on textarea "Comment" at bounding box center [473, 86] width 328 height 87
click at [334, 113] on textarea "Comment" at bounding box center [473, 86] width 328 height 87
click at [522, 96] on textarea "Comment" at bounding box center [473, 86] width 328 height 87
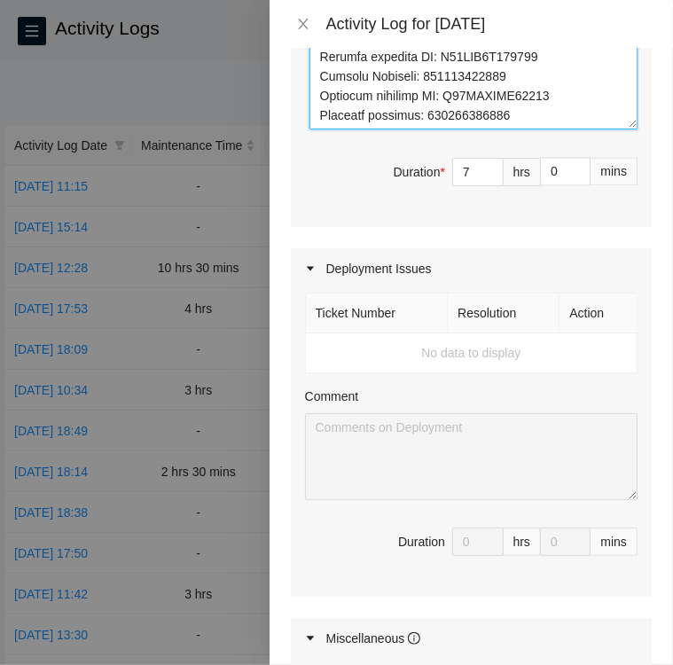
paste textarea "Ticket B-V-5VJT2PC • Located Rack KN07 Machine 11 and verified SN CT-418049-000…"
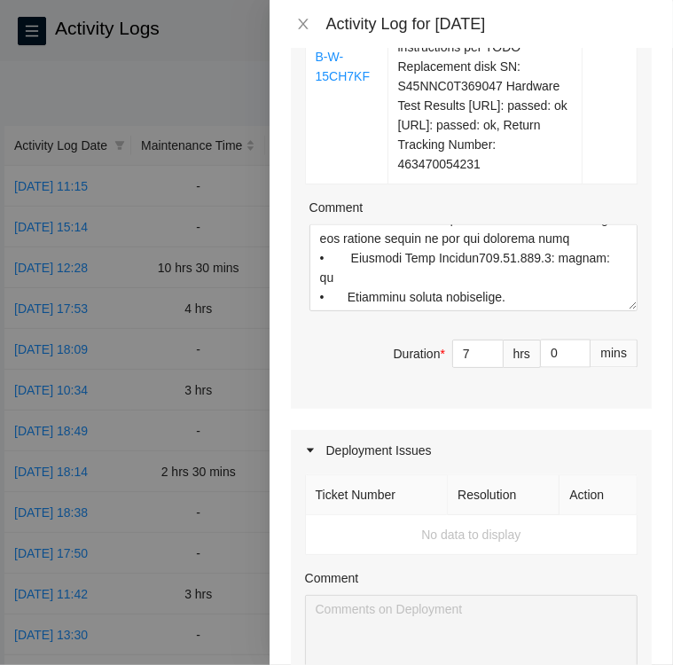
scroll to position [1443, 0]
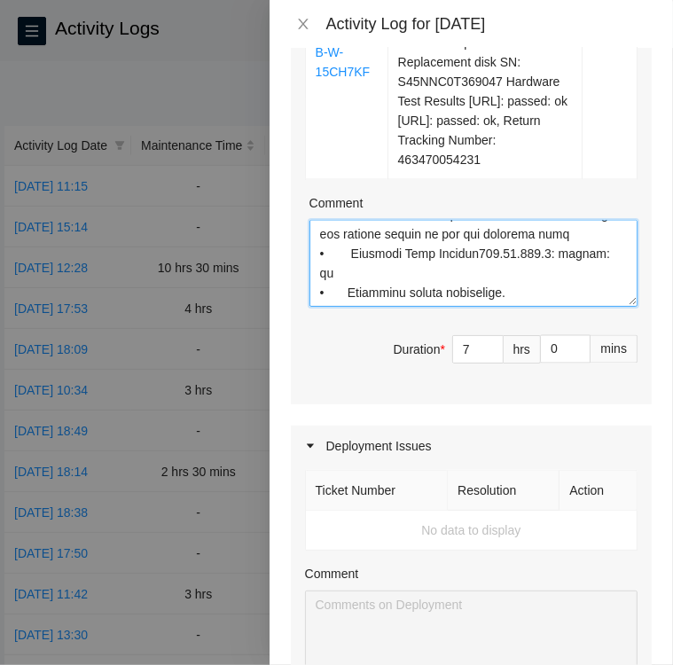
click at [511, 263] on textarea "Comment" at bounding box center [473, 263] width 328 height 87
paste textarea "Ticket B-W-15PX928 • I contacted the NOCC via Webex to see if ticket is safe to…"
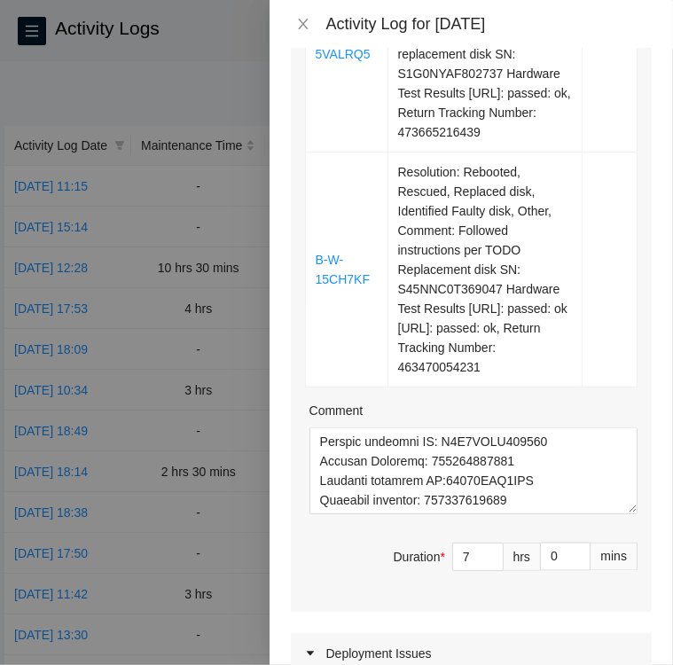
scroll to position [1237, 0]
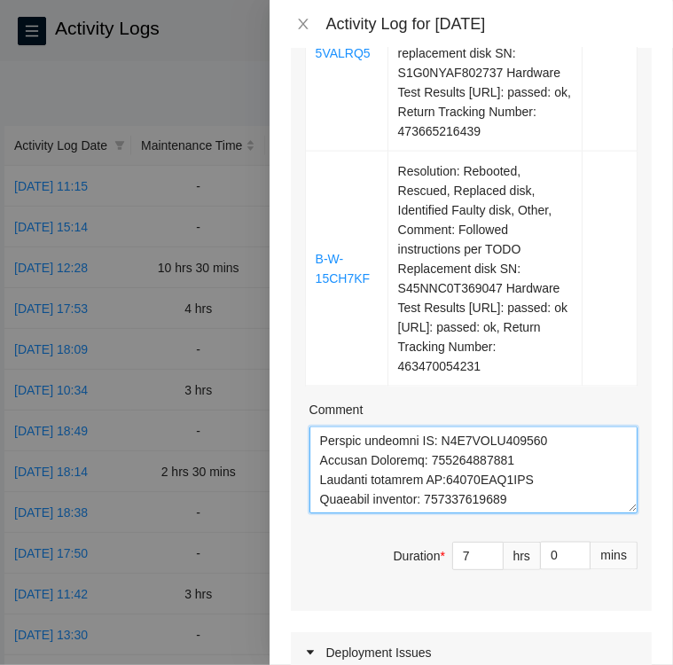
click at [515, 501] on textarea "Comment" at bounding box center [473, 469] width 328 height 87
paste textarea "B-V-5VALRU2 • Verified the ticket is safe to work on with the NOCC via Webex • …"
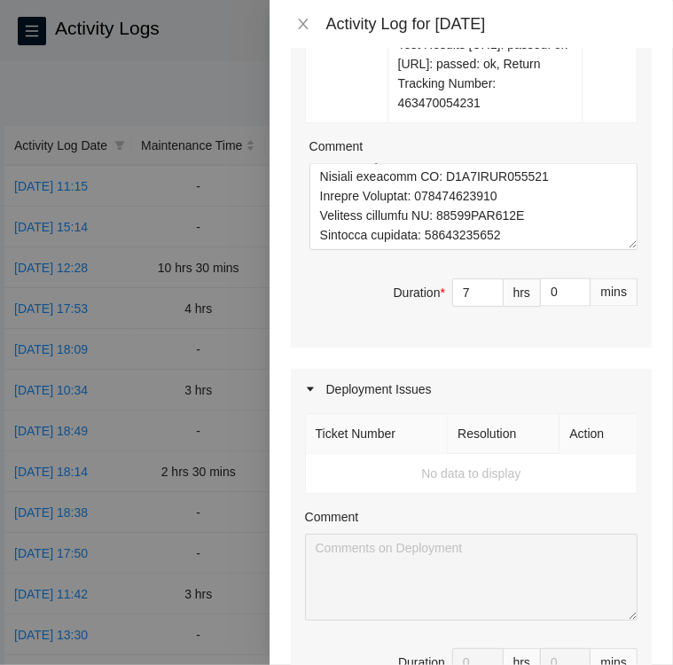
scroll to position [1500, 0]
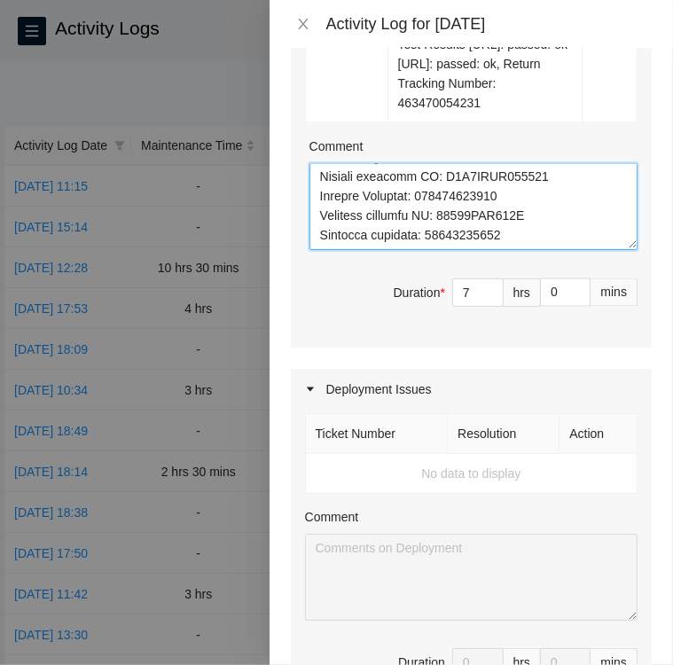
click at [518, 231] on textarea "Comment" at bounding box center [473, 206] width 328 height 87
paste textarea "Ticket B-W-16ETWWZ • Located Rack LE11 Machine 05 and verified SN CT-4200824-00…"
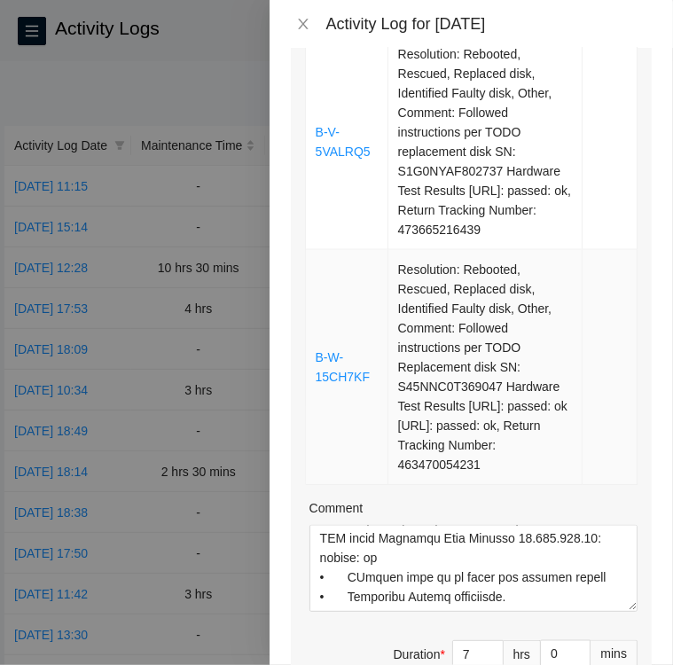
scroll to position [1140, 0]
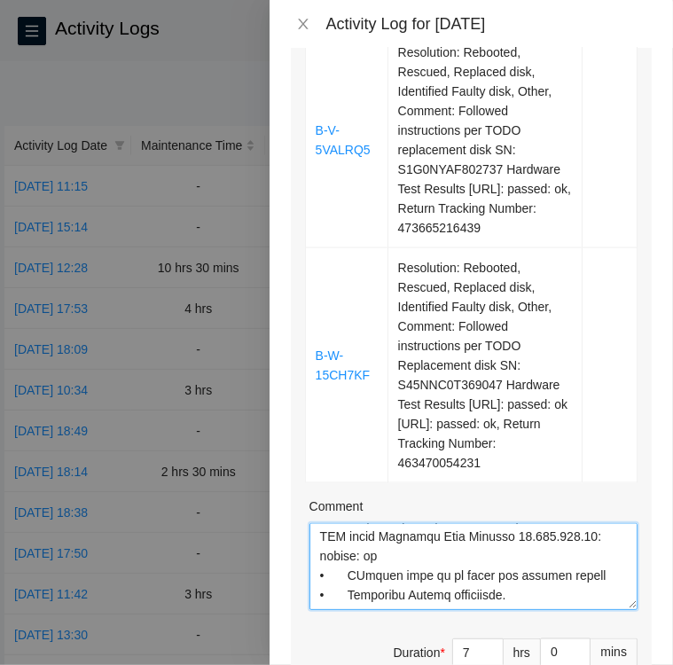
click at [525, 593] on textarea "Comment" at bounding box center [473, 566] width 328 height 87
paste textarea "Ticket B-V-5VALRQ5 • Verified if ticket was safe to work on. Located Rack KK12 …"
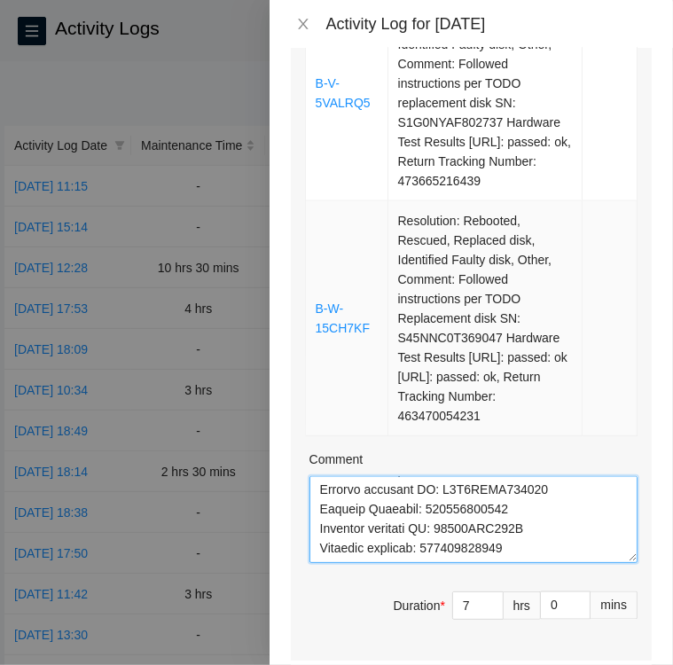
scroll to position [1186, 0]
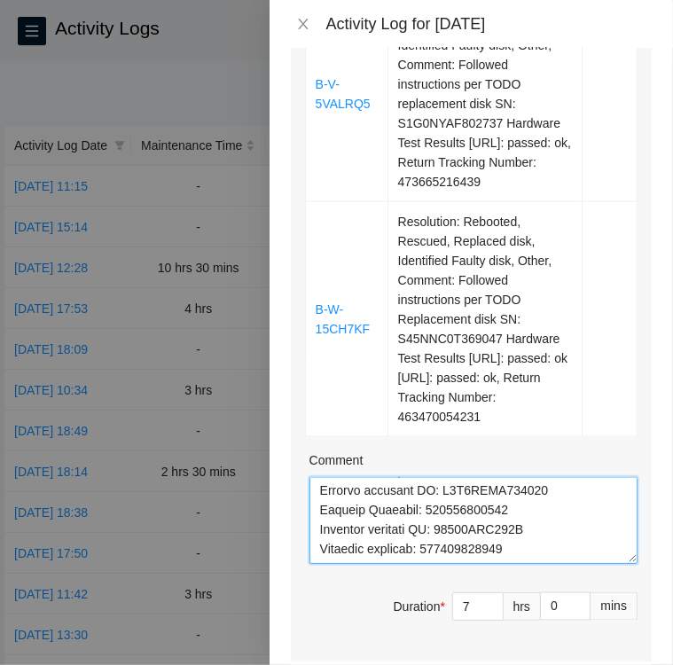
type textarea "Return Tracking:463470054231 Followed instructions per TODO Replacement disk SN…"
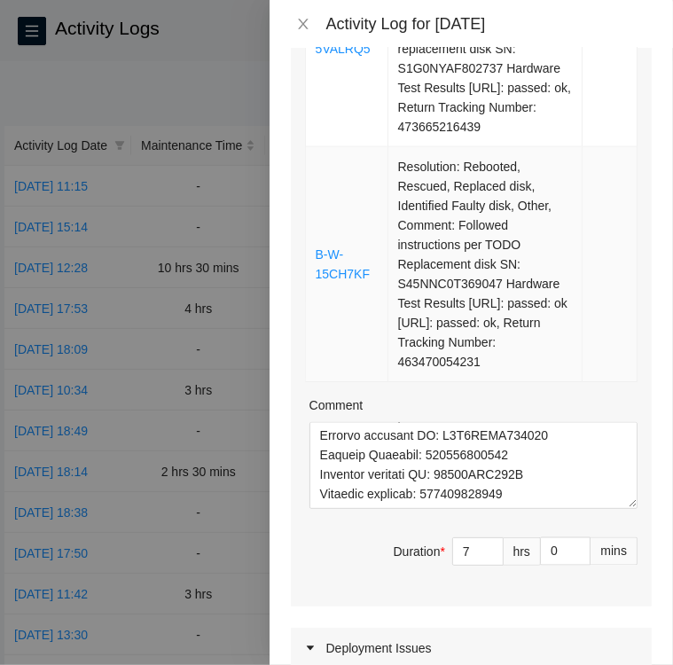
scroll to position [1245, 0]
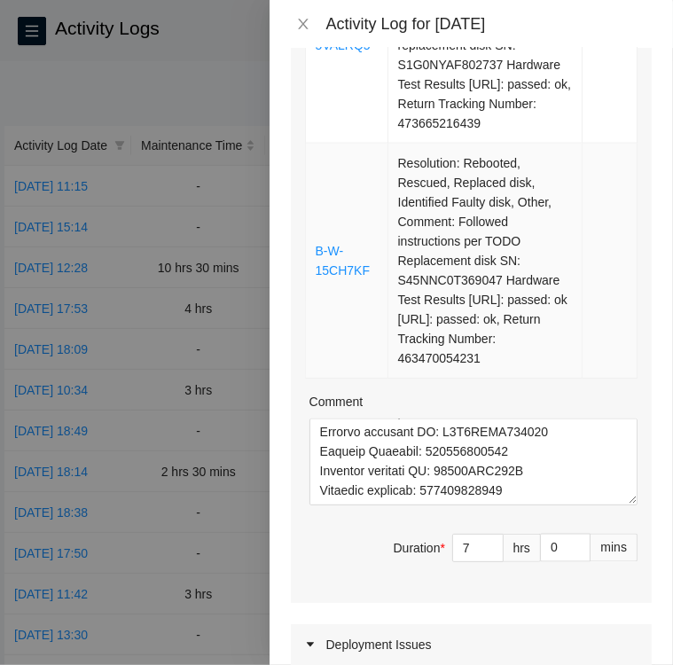
click at [339, 215] on td "B-W-15CH7KF" at bounding box center [347, 261] width 82 height 235
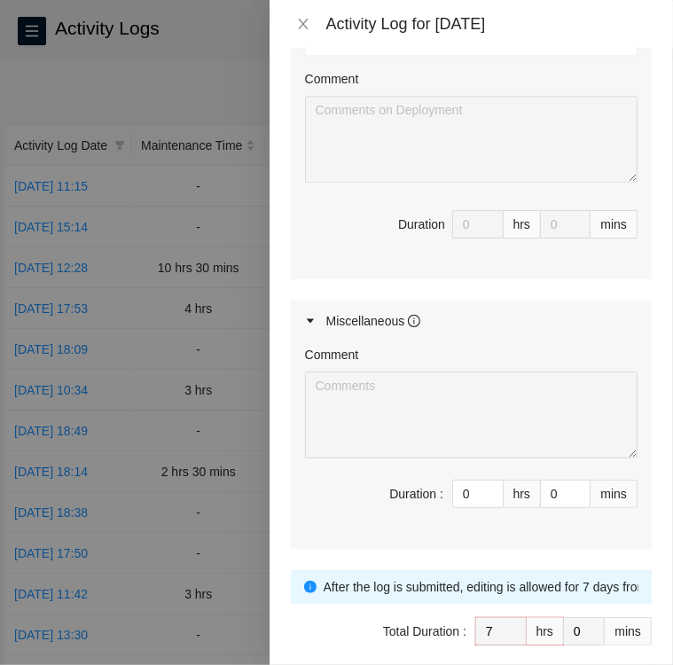
scroll to position [1939, 0]
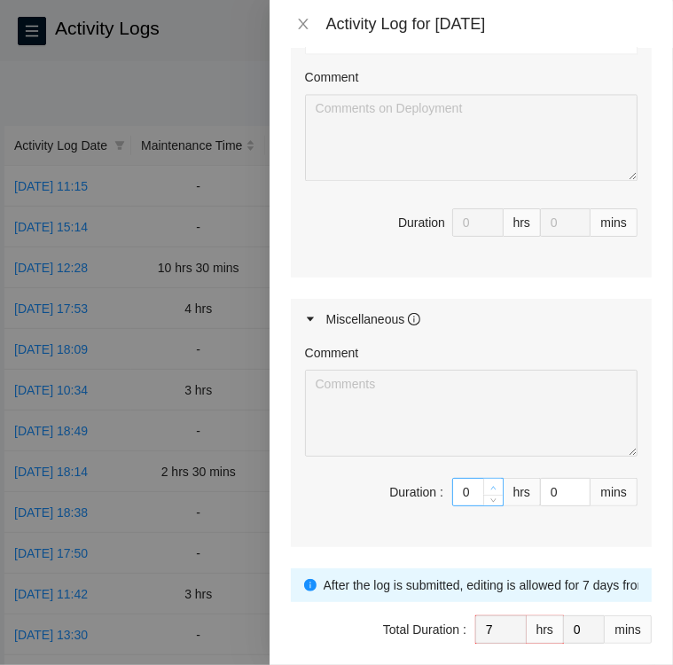
type input "1"
type input "8"
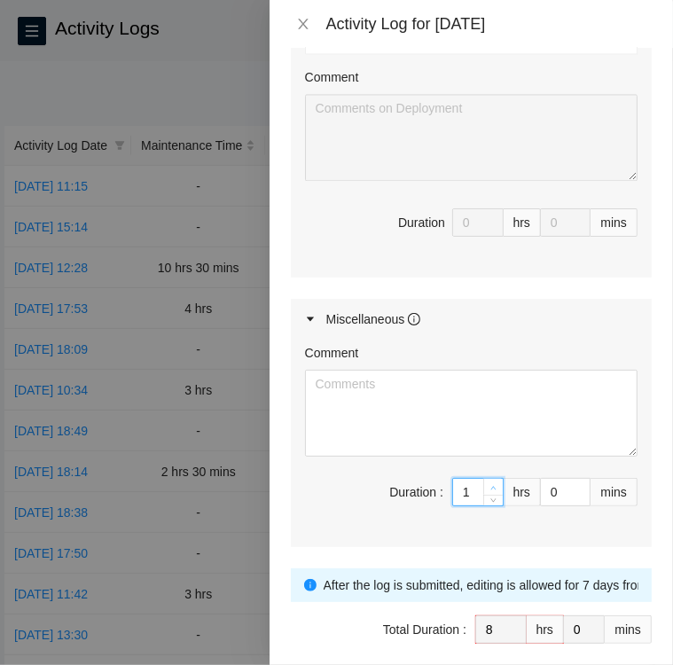
click at [490, 491] on icon "up" at bounding box center [493, 488] width 6 height 6
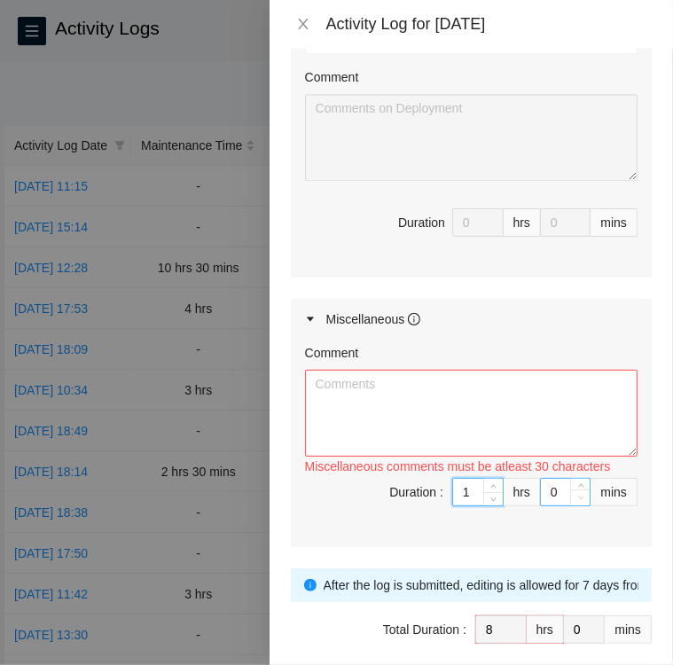
click at [574, 501] on span "Decrease Value" at bounding box center [580, 497] width 20 height 16
click at [541, 505] on input "0" at bounding box center [565, 492] width 49 height 27
type input "1"
type input "15"
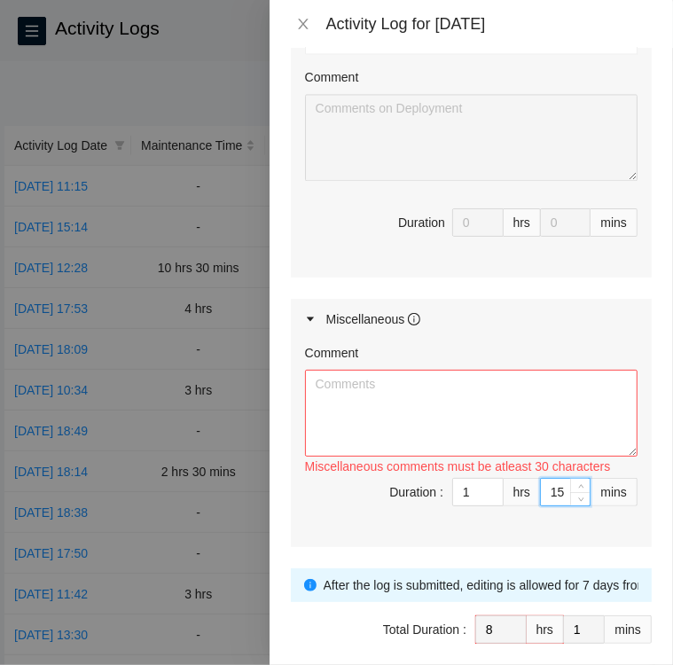
type input "15"
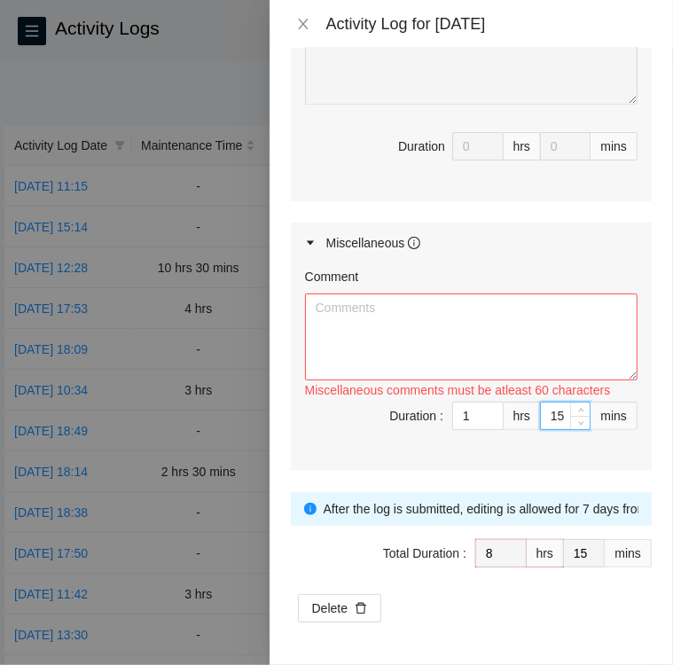
type input "15"
click at [546, 305] on textarea "Comment" at bounding box center [471, 336] width 332 height 87
paste textarea "Activity Log 9/17/25 DBR Upon arrival there were seven tickets in the portal on…"
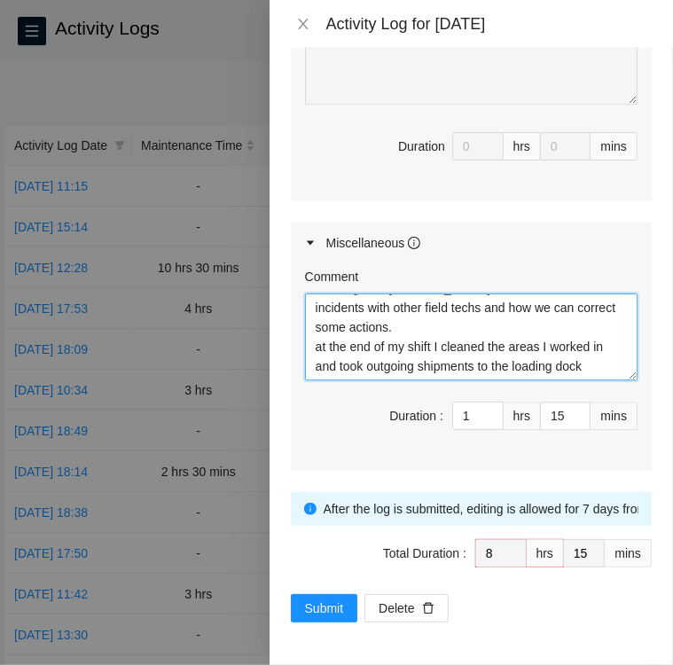
scroll to position [151, 0]
type textarea "Activity Log 9/17/25 DBR Upon arrival there were seven tickets in the portal on…"
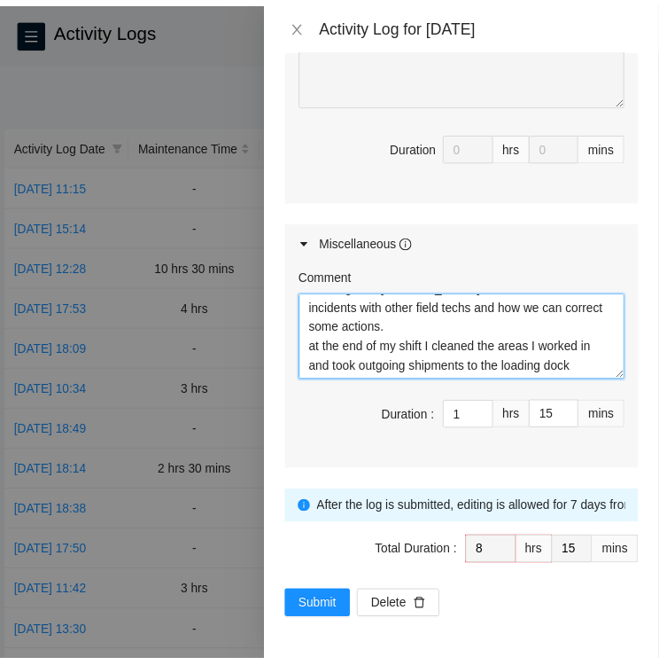
scroll to position [156, 0]
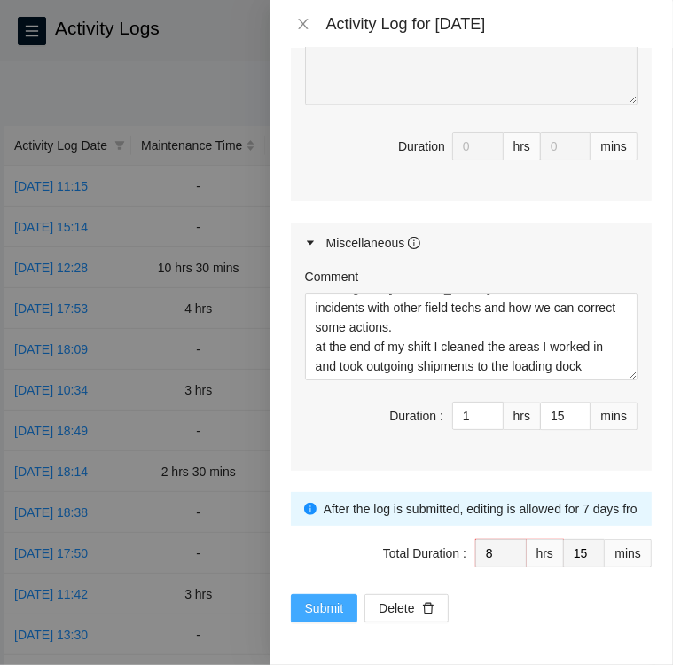
click at [335, 605] on span "Submit" at bounding box center [324, 608] width 39 height 20
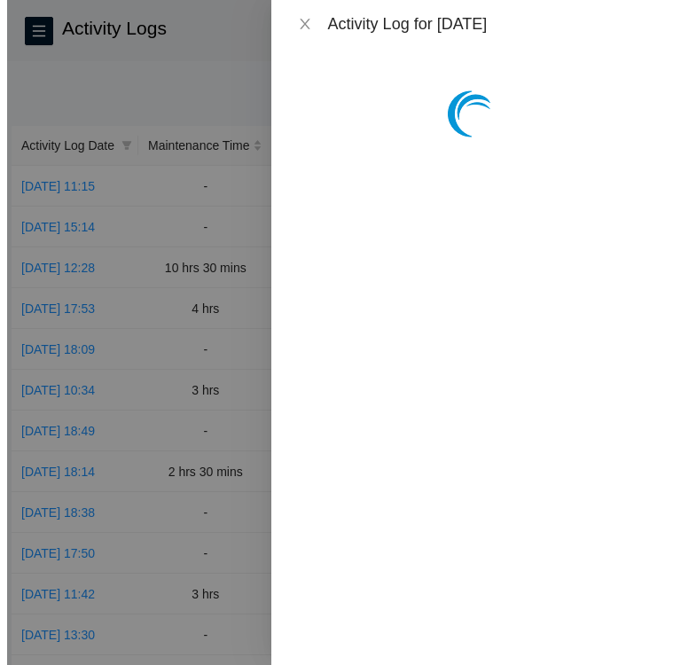
scroll to position [0, 0]
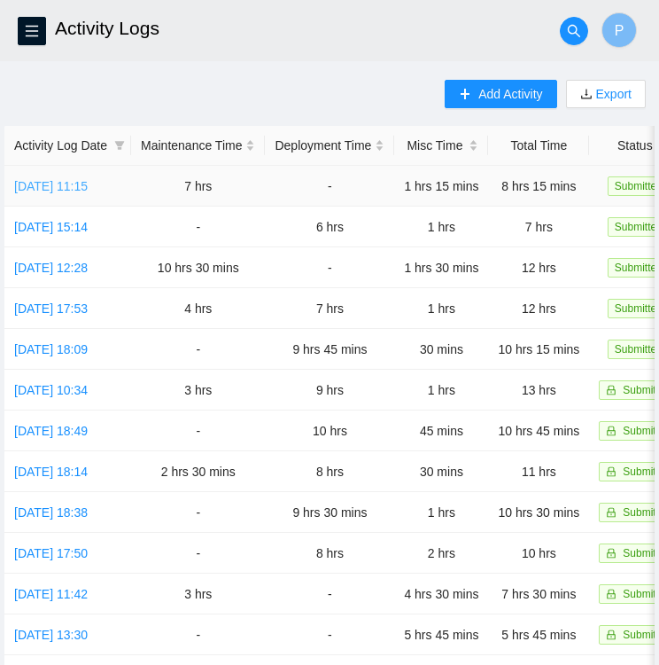
click at [53, 185] on link "Wed, 17 Sep 2025 11:15" at bounding box center [51, 186] width 74 height 14
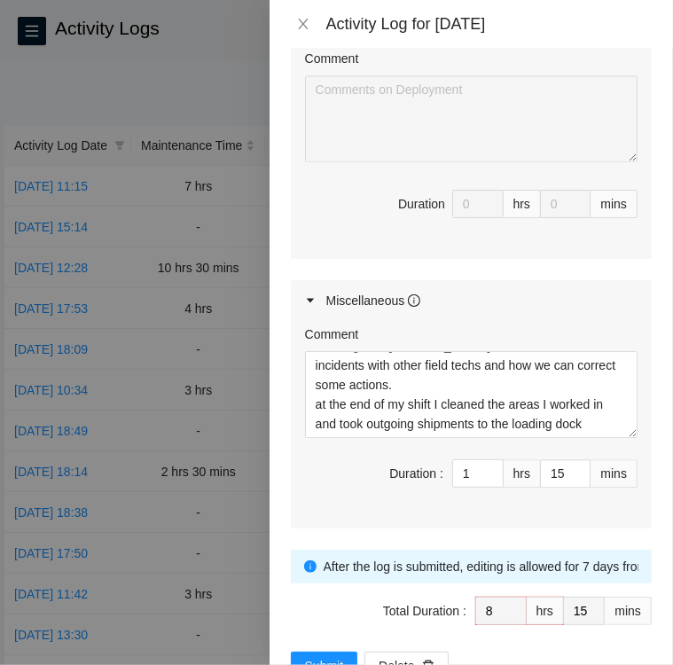
scroll to position [2007, 0]
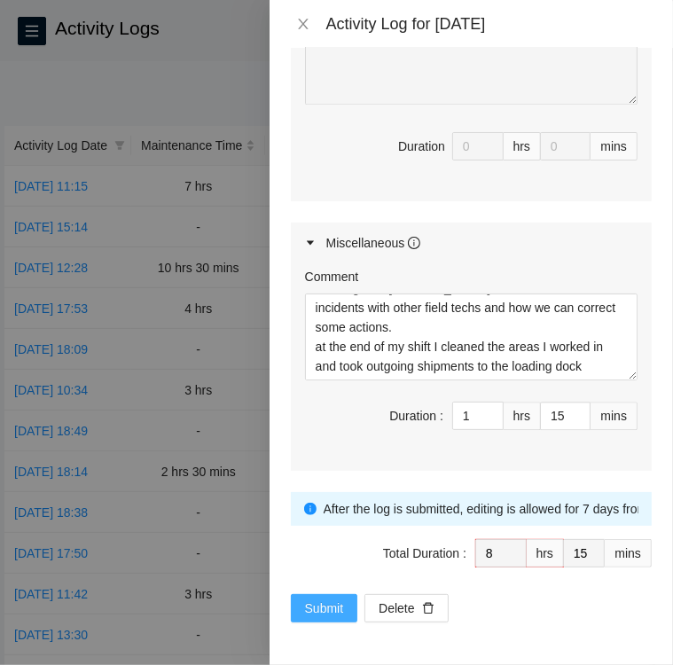
click at [308, 602] on span "Submit" at bounding box center [324, 608] width 39 height 20
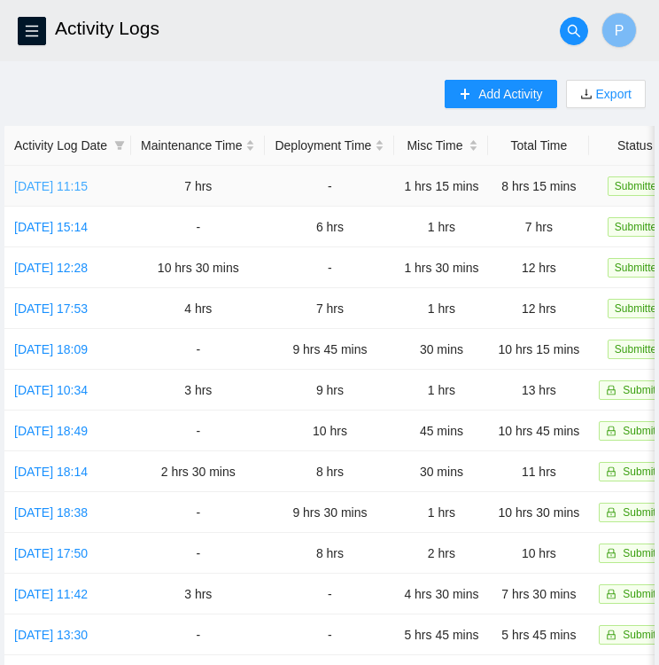
click at [61, 190] on link "Wed, 17 Sep 2025 11:15" at bounding box center [51, 186] width 74 height 14
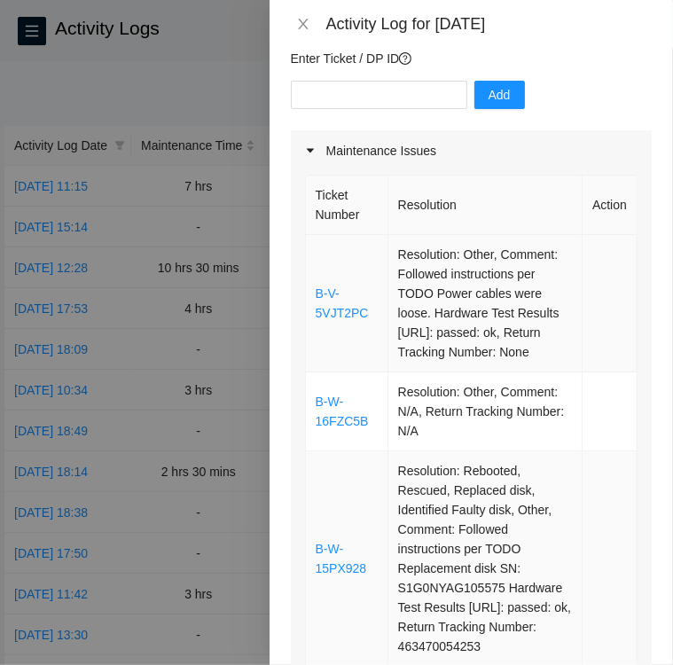
scroll to position [173, 0]
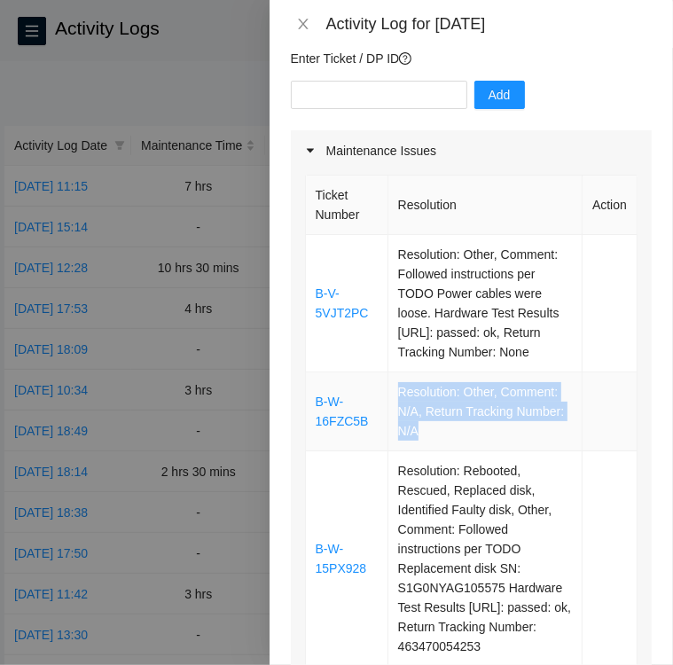
drag, startPoint x: 468, startPoint y: 426, endPoint x: 394, endPoint y: 401, distance: 78.8
click at [394, 401] on td "Resolution: Other, Comment: N/A, Return Tracking Number: N/A" at bounding box center [485, 411] width 194 height 79
drag, startPoint x: 394, startPoint y: 401, endPoint x: 527, endPoint y: 425, distance: 135.1
click at [527, 425] on td "Resolution: Other, Comment: N/A, Return Tracking Number: N/A" at bounding box center [485, 411] width 194 height 79
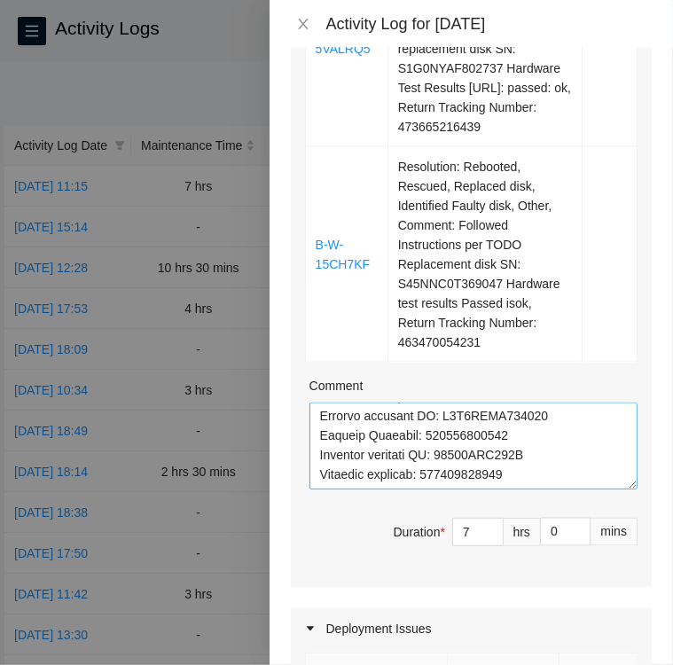
scroll to position [2602, 0]
click at [339, 489] on textarea "Comment" at bounding box center [473, 445] width 328 height 87
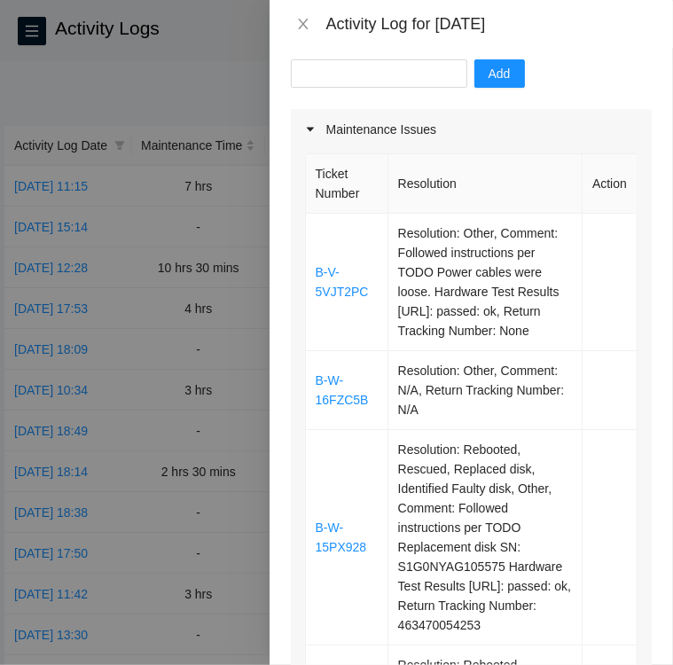
scroll to position [191, 0]
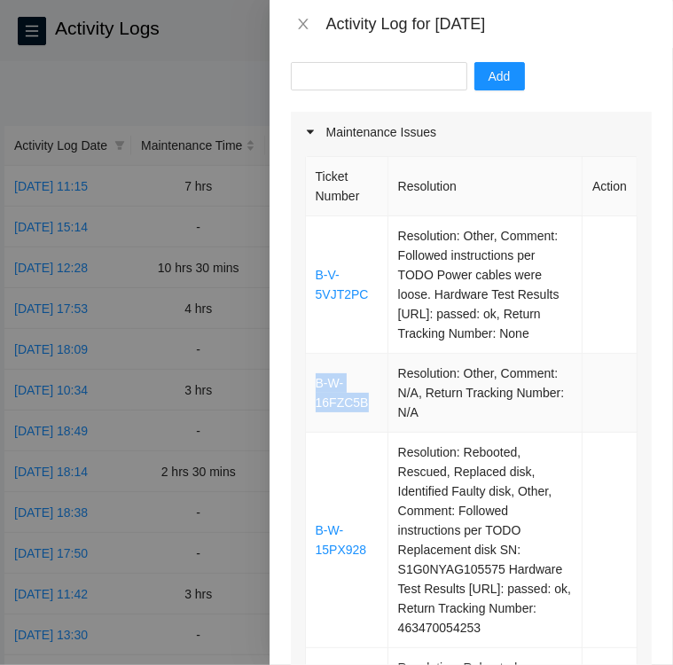
drag, startPoint x: 369, startPoint y: 405, endPoint x: 316, endPoint y: 385, distance: 57.0
click at [316, 385] on td "B-W-16FZC5B" at bounding box center [347, 393] width 82 height 79
copy link "B-W-16FZC5B"
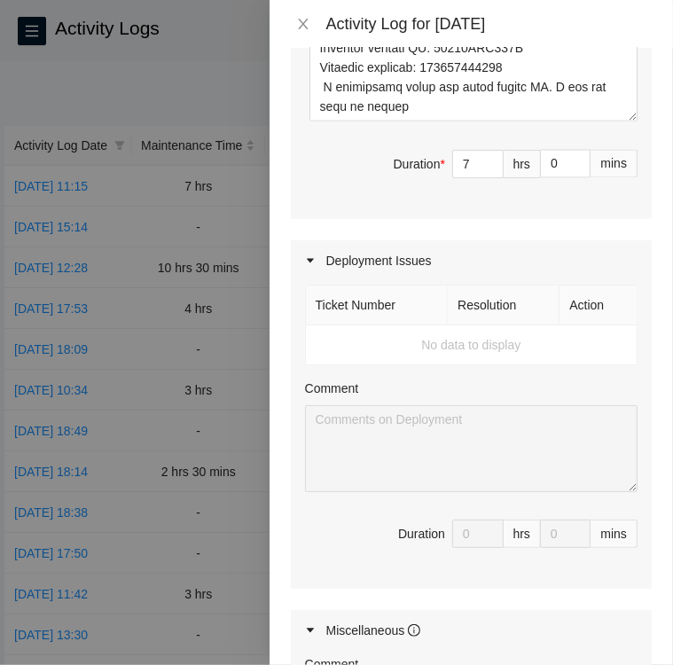
scroll to position [1610, 0]
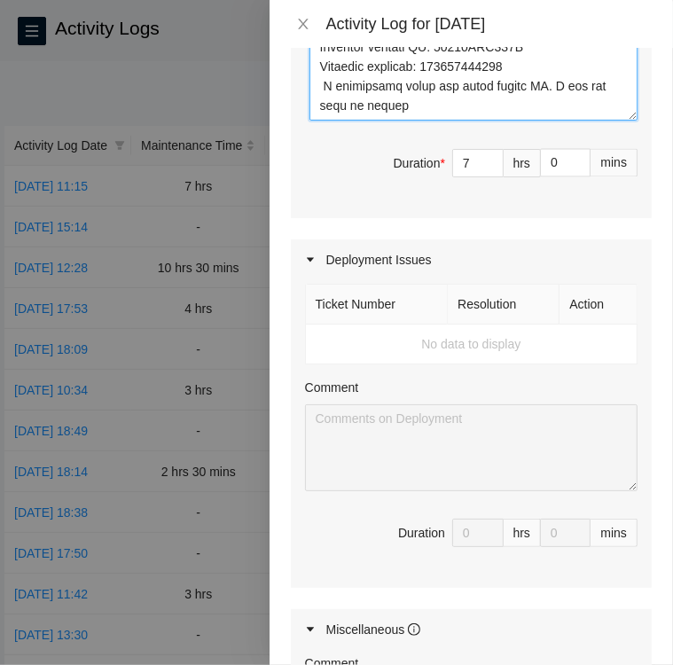
click at [420, 121] on textarea "Comment" at bounding box center [473, 77] width 328 height 87
paste textarea "B-W-16FZC5B"
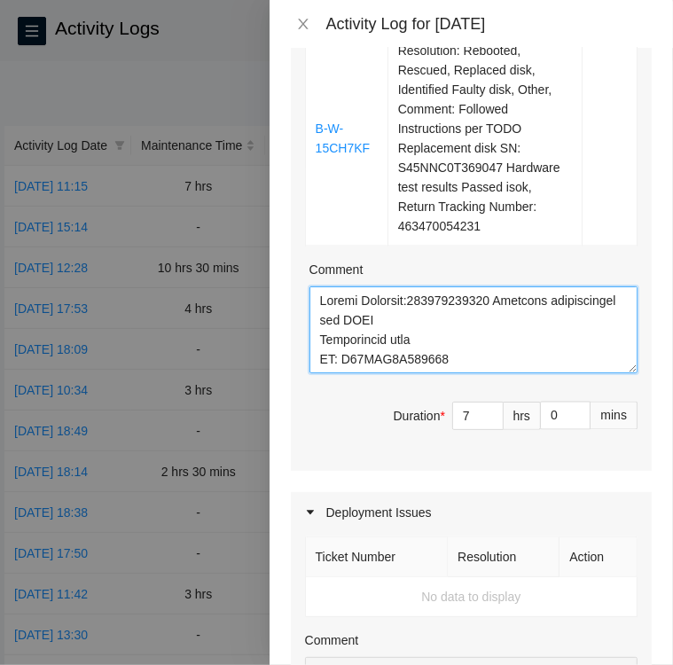
scroll to position [1358, 0]
click at [542, 314] on textarea "Comment" at bounding box center [473, 328] width 328 height 87
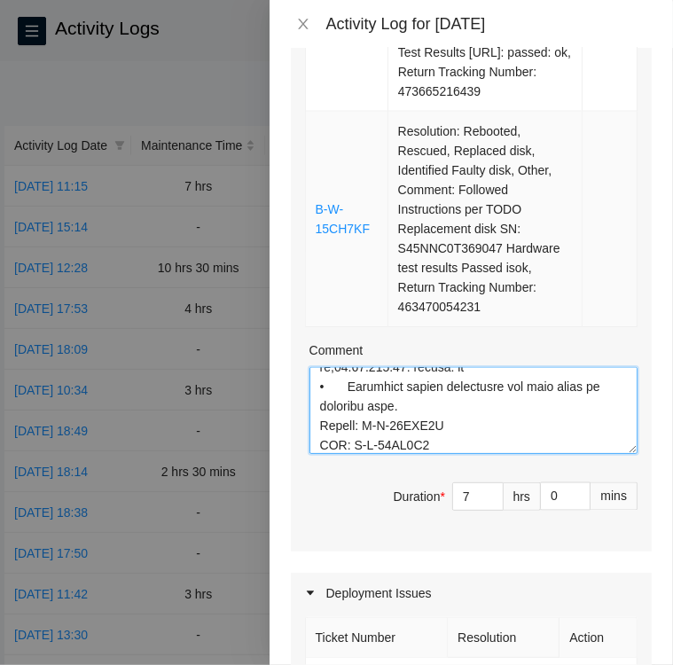
scroll to position [482, 0]
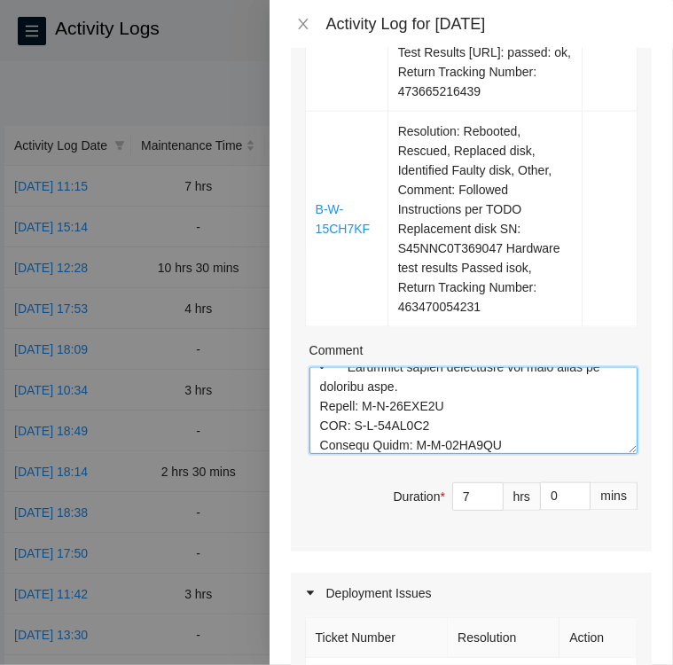
click at [438, 441] on textarea "Comment" at bounding box center [473, 410] width 328 height 87
drag, startPoint x: 438, startPoint y: 441, endPoint x: 386, endPoint y: 443, distance: 51.4
click at [386, 443] on textarea "Comment" at bounding box center [473, 410] width 328 height 87
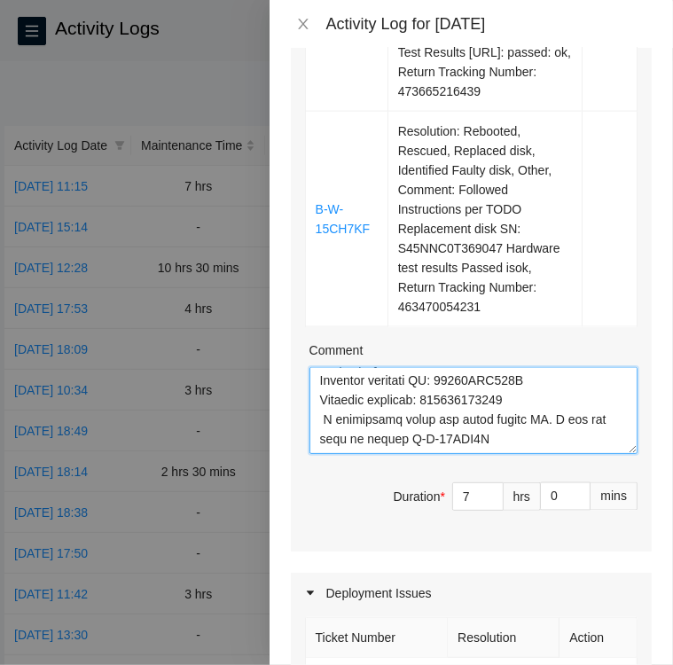
scroll to position [2617, 0]
click at [488, 454] on textarea "Comment" at bounding box center [473, 410] width 328 height 87
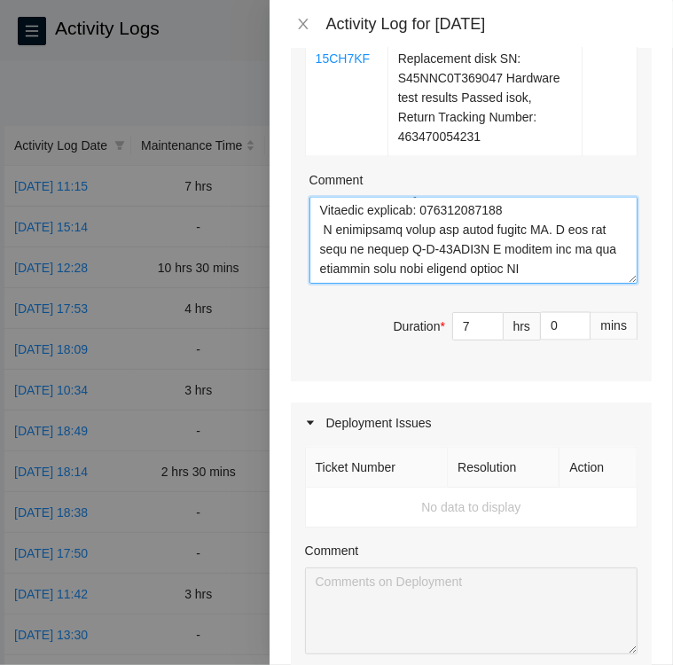
scroll to position [1681, 0]
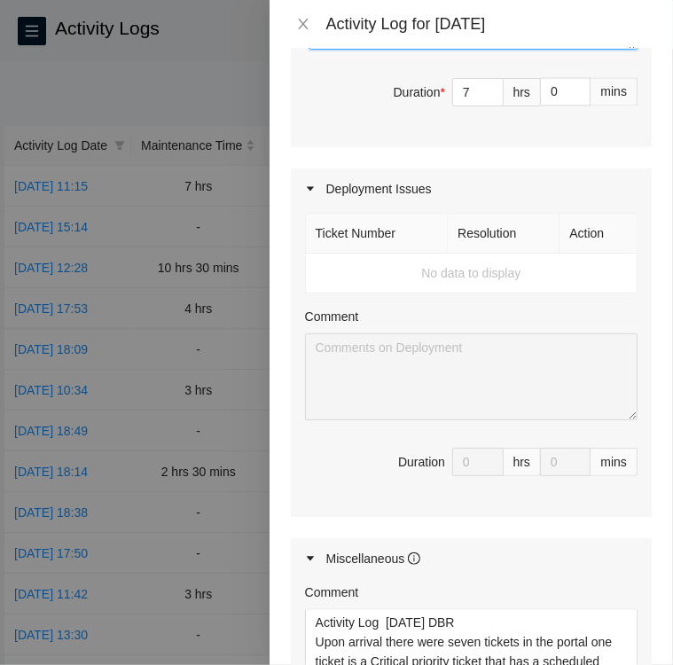
type textarea "Return Tracking:463470054231 Followed instructions per TODO Replacement disk SN…"
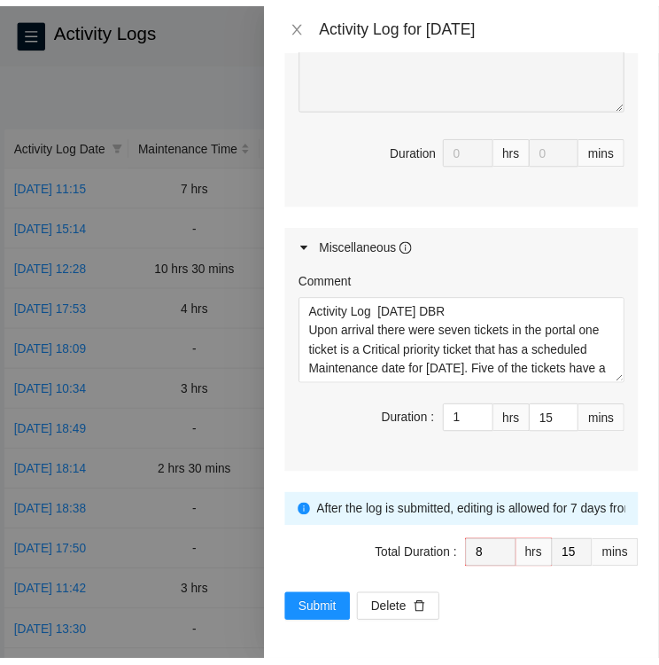
scroll to position [2007, 0]
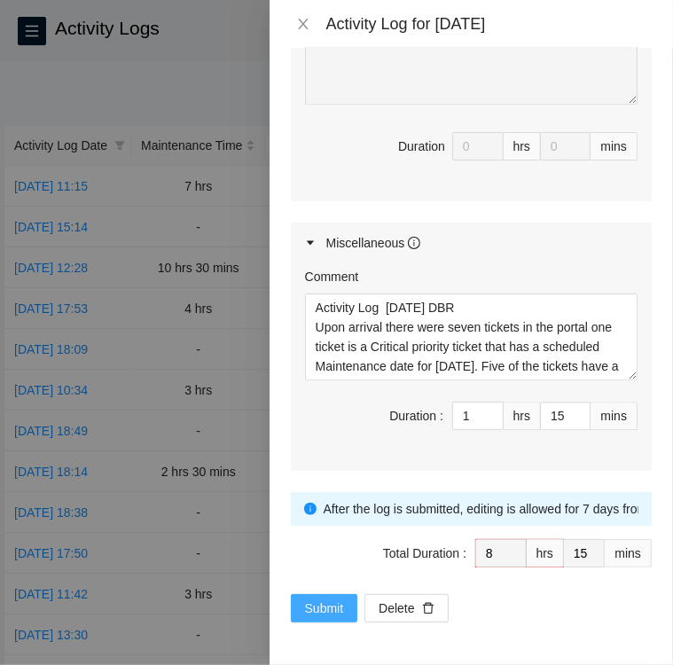
click at [326, 609] on span "Submit" at bounding box center [324, 608] width 39 height 20
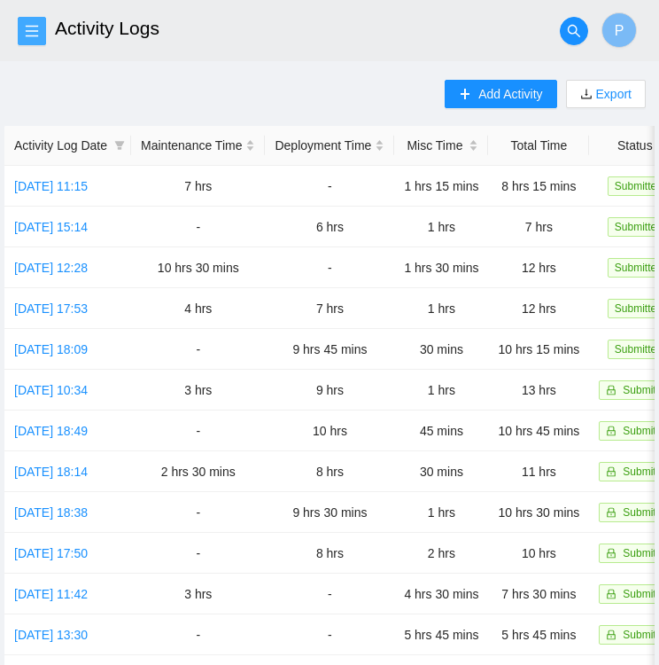
click at [37, 20] on button "button" at bounding box center [32, 31] width 28 height 28
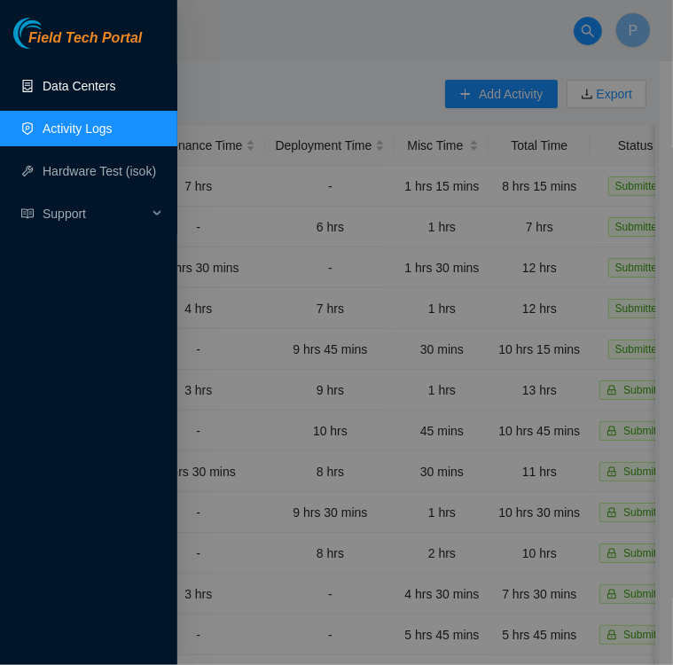
click at [72, 84] on link "Data Centers" at bounding box center [79, 86] width 73 height 14
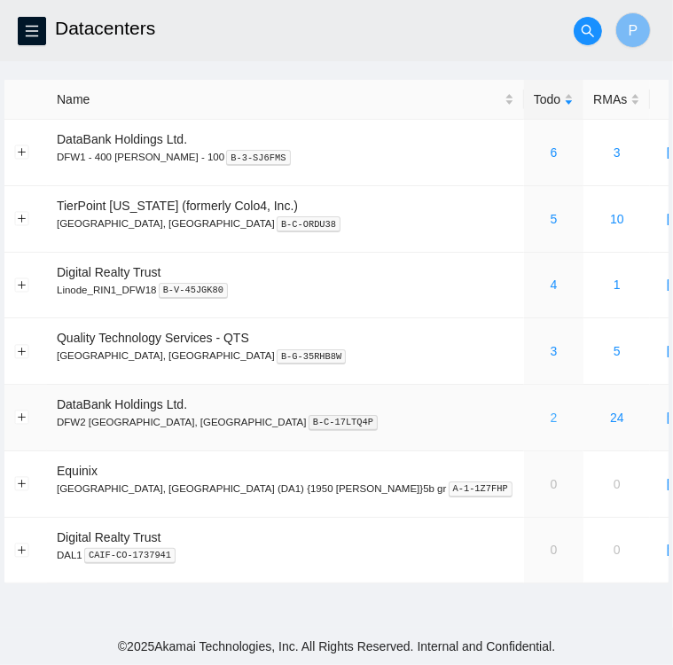
click at [550, 418] on link "2" at bounding box center [553, 417] width 7 height 14
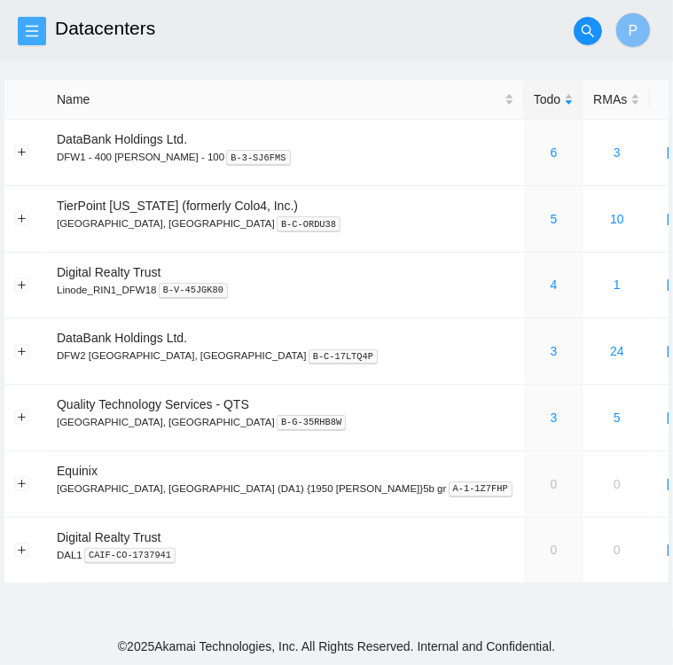
click at [34, 26] on icon "menu" at bounding box center [32, 31] width 12 height 12
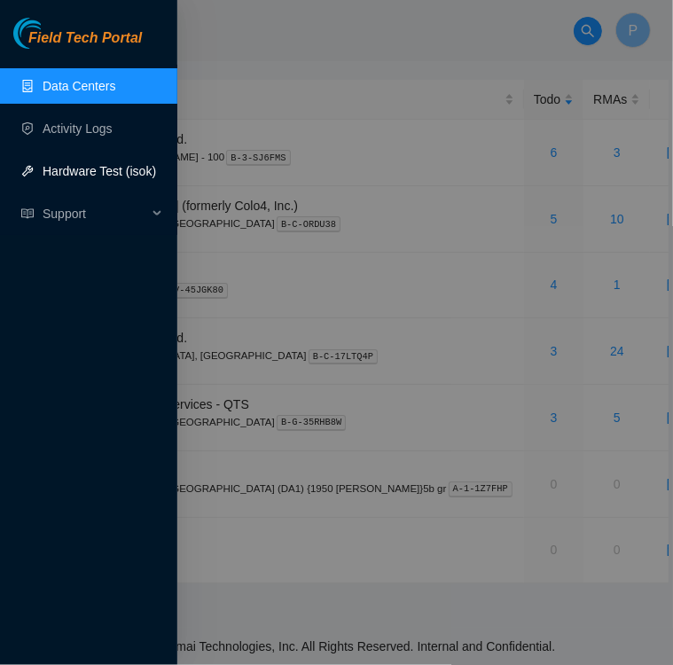
click at [59, 173] on link "Hardware Test (isok)" at bounding box center [99, 171] width 113 height 14
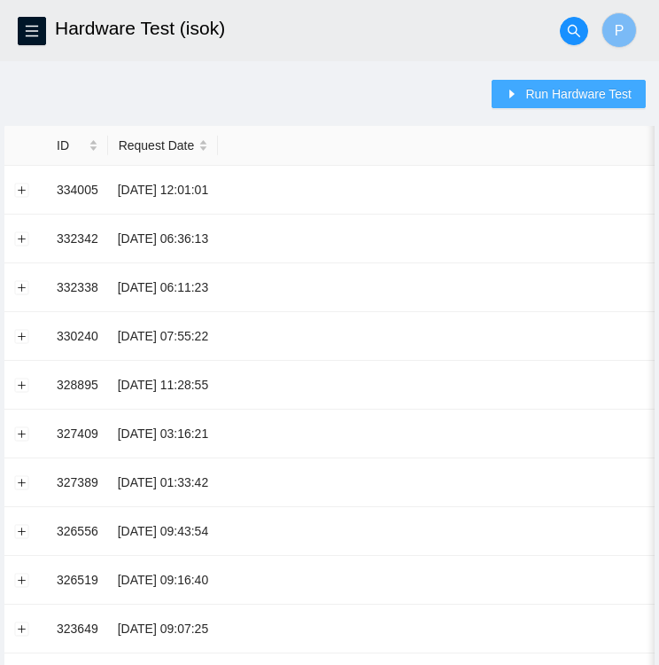
click at [555, 88] on span "Run Hardware Test" at bounding box center [579, 94] width 106 height 20
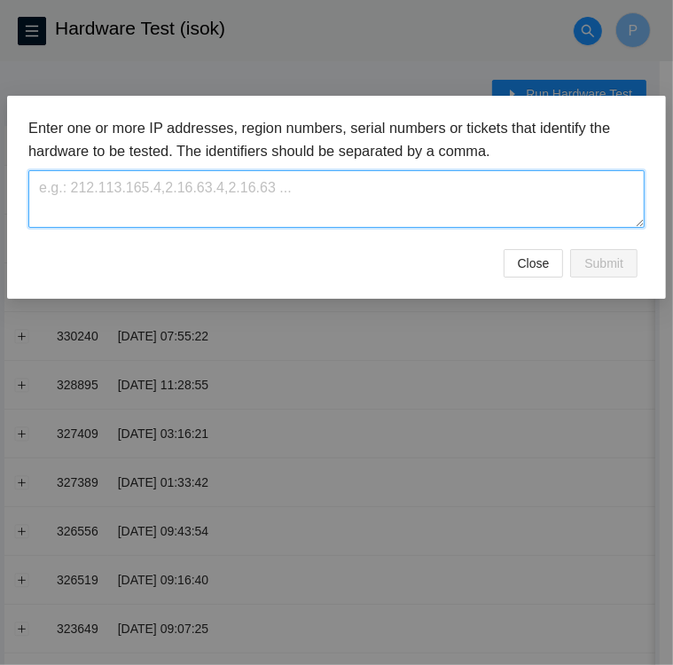
click at [266, 199] on textarea at bounding box center [336, 199] width 616 height 58
paste textarea "B-W-16FZC5B"
type textarea "B-W-16FZC5B"
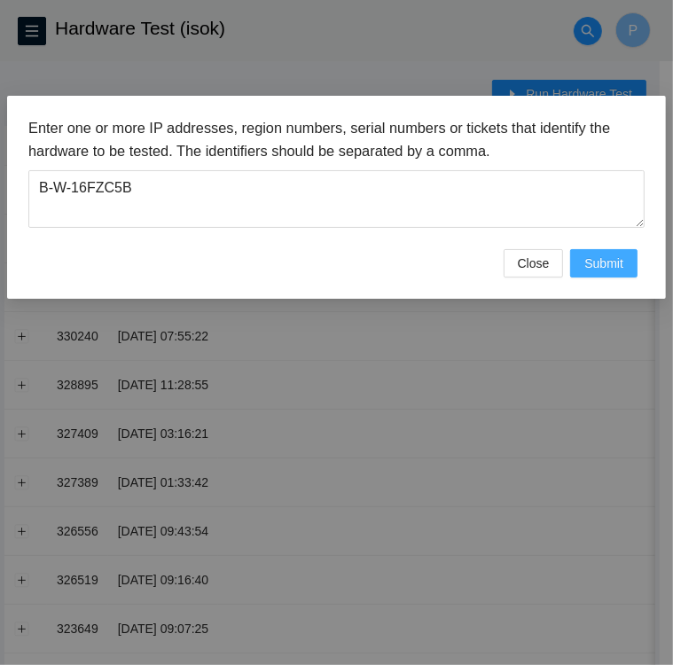
click at [592, 259] on span "Submit" at bounding box center [603, 264] width 39 height 20
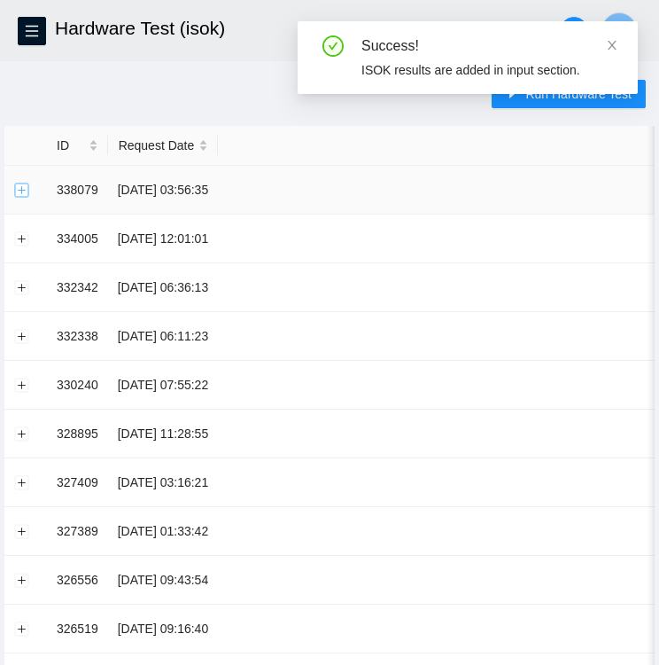
click at [19, 185] on button "Expand row" at bounding box center [22, 190] width 14 height 14
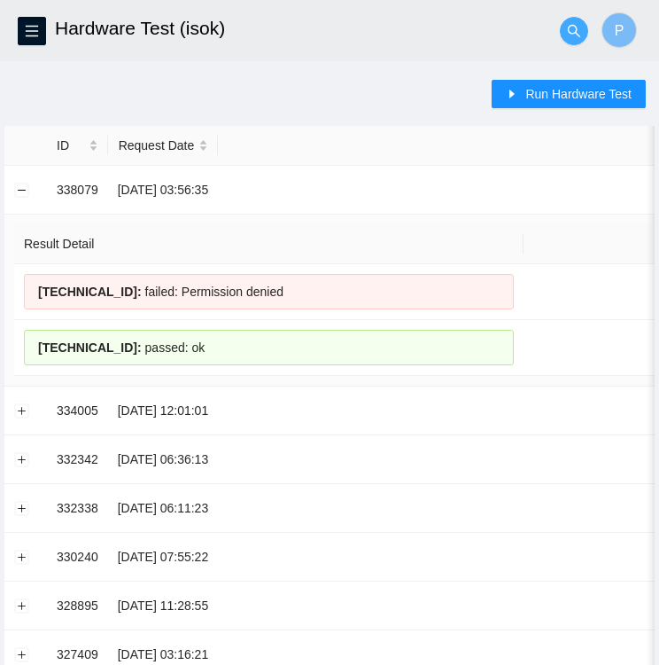
click at [571, 27] on icon "search" at bounding box center [574, 31] width 14 height 14
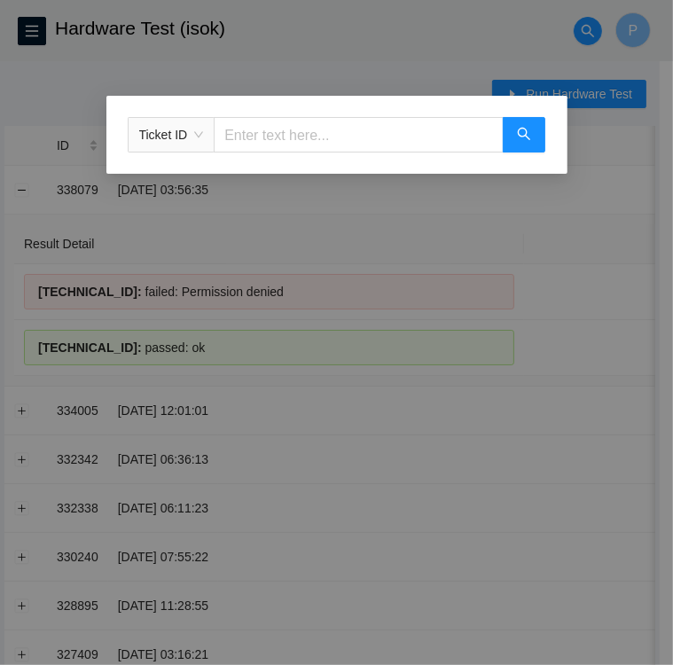
click at [292, 133] on input "text" at bounding box center [358, 134] width 289 height 35
click at [410, 54] on div "Ticket ID" at bounding box center [336, 332] width 673 height 665
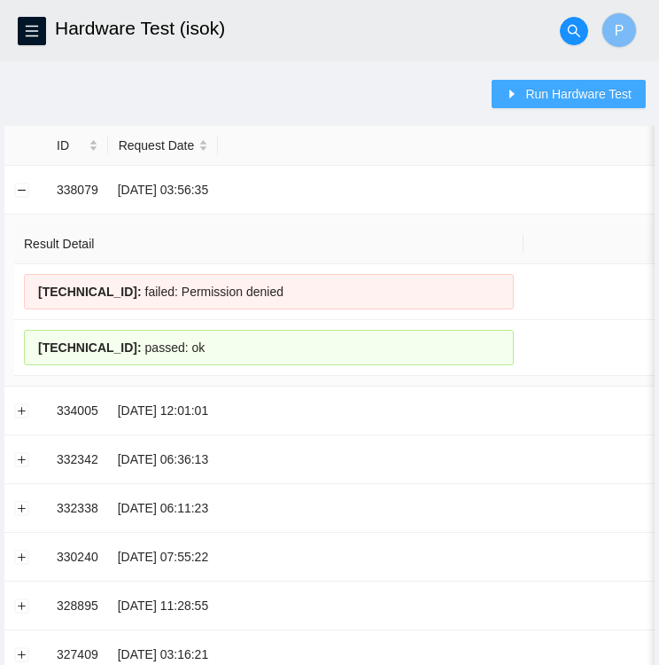
click at [556, 97] on span "Run Hardware Test" at bounding box center [579, 94] width 106 height 20
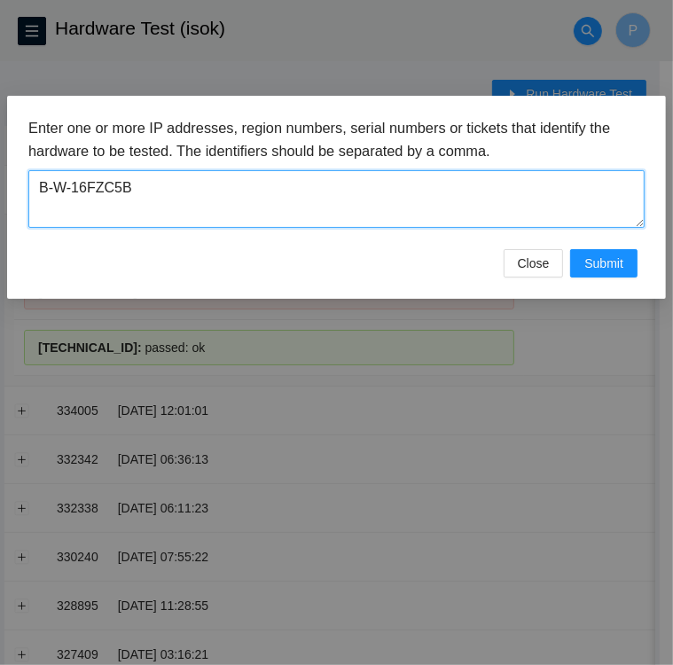
drag, startPoint x: 129, startPoint y: 180, endPoint x: 10, endPoint y: 207, distance: 122.6
click at [10, 207] on div "Enter one or more IP addresses, region numbers, serial numbers or tickets that …" at bounding box center [336, 197] width 659 height 203
type textarea "[TECHNICAL_ID], [TECHNICAL_ID]"
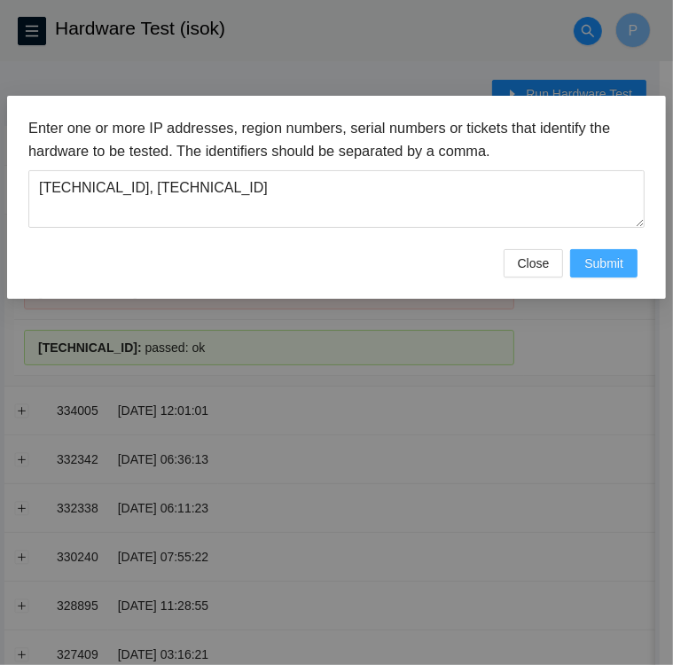
click at [613, 256] on span "Submit" at bounding box center [603, 264] width 39 height 20
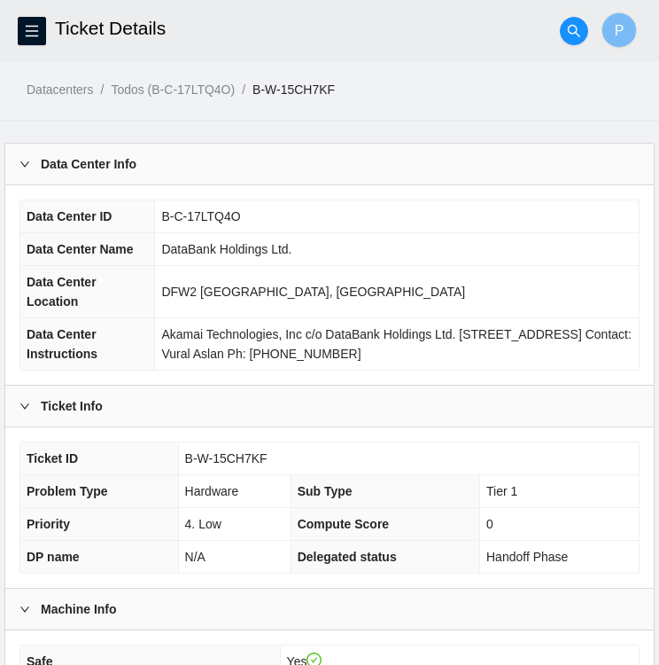
scroll to position [840, 0]
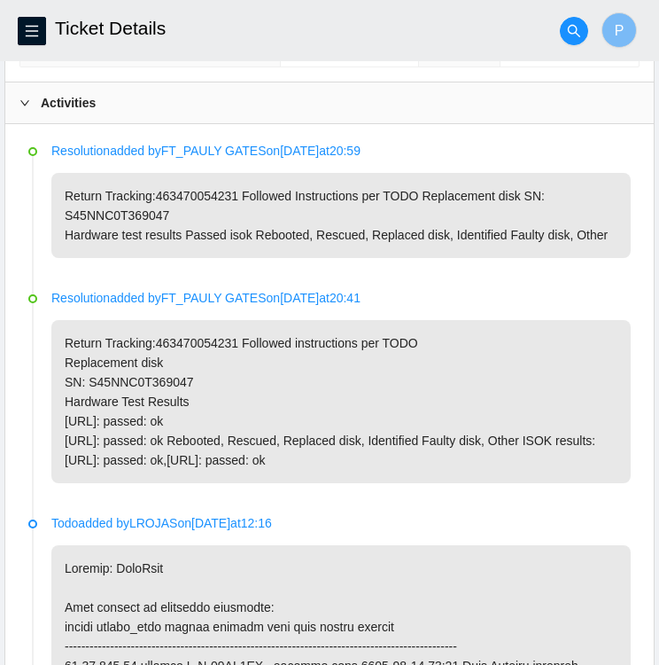
click at [551, 324] on p "Return Tracking:463470054231 Followed instructions per TODO Replacement disk SN…" at bounding box center [341, 401] width 580 height 163
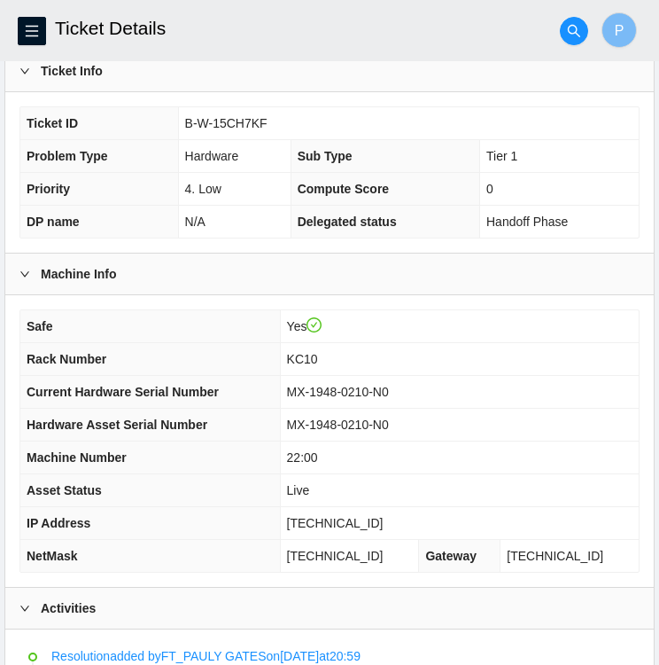
scroll to position [333, 0]
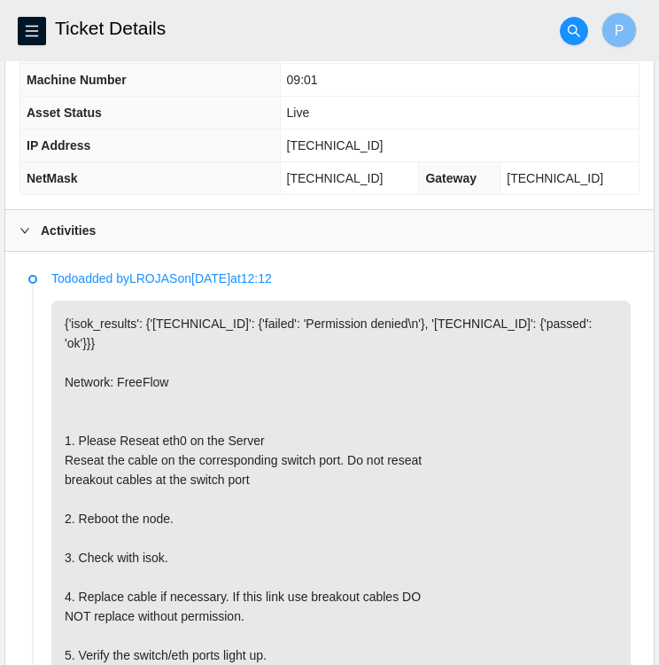
scroll to position [697, 0]
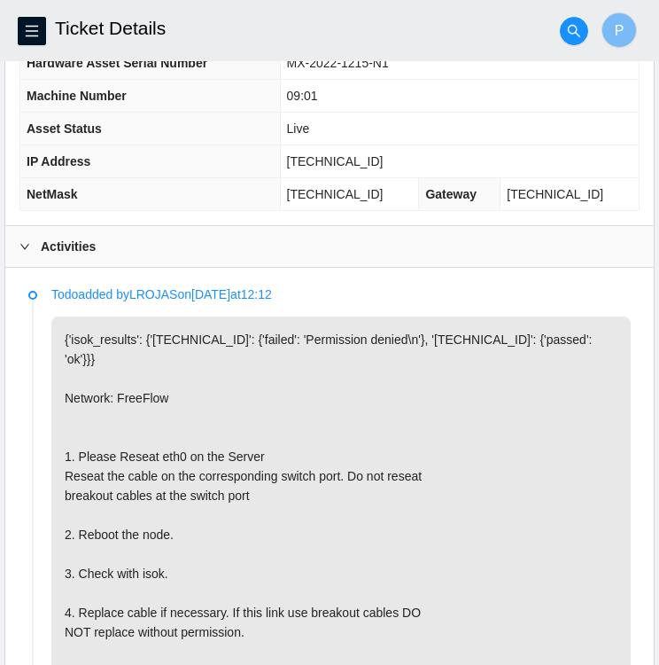
click at [21, 237] on div at bounding box center [30, 247] width 21 height 20
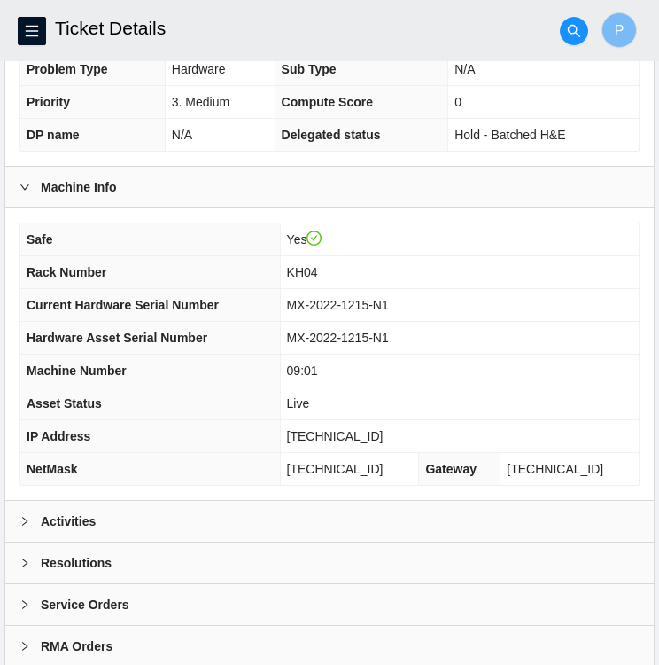
scroll to position [461, 0]
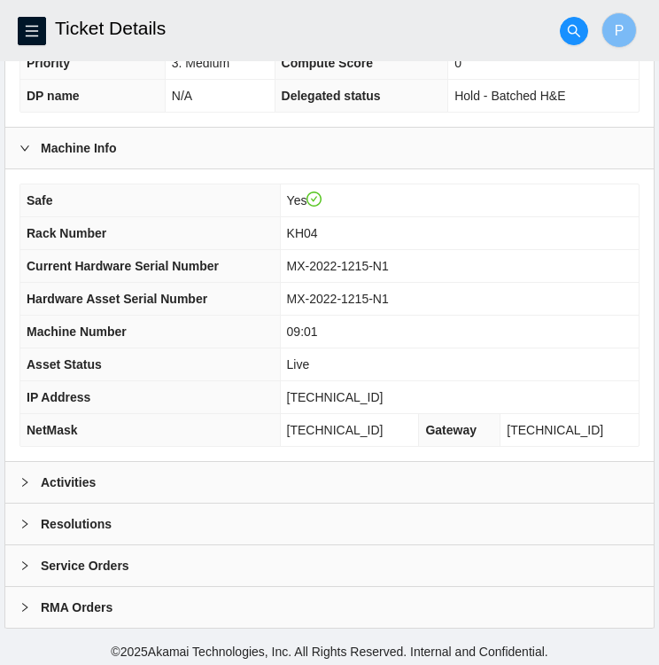
click at [27, 522] on icon "right" at bounding box center [25, 524] width 11 height 11
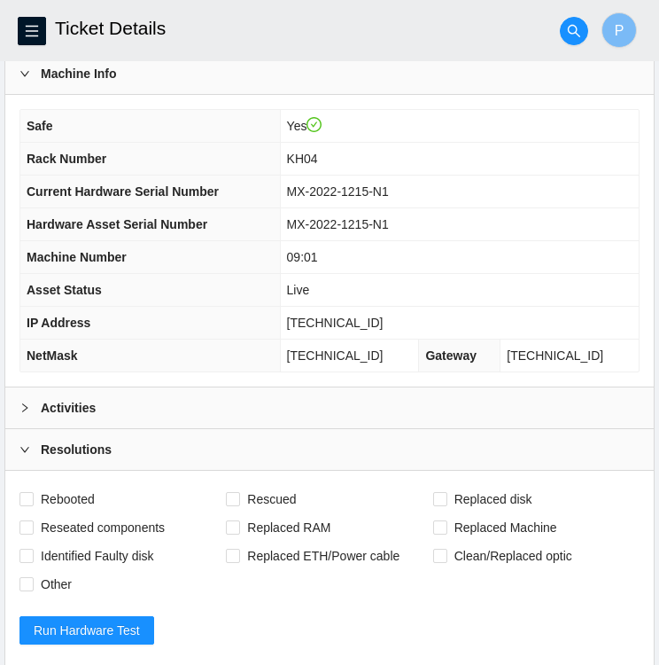
scroll to position [537, 0]
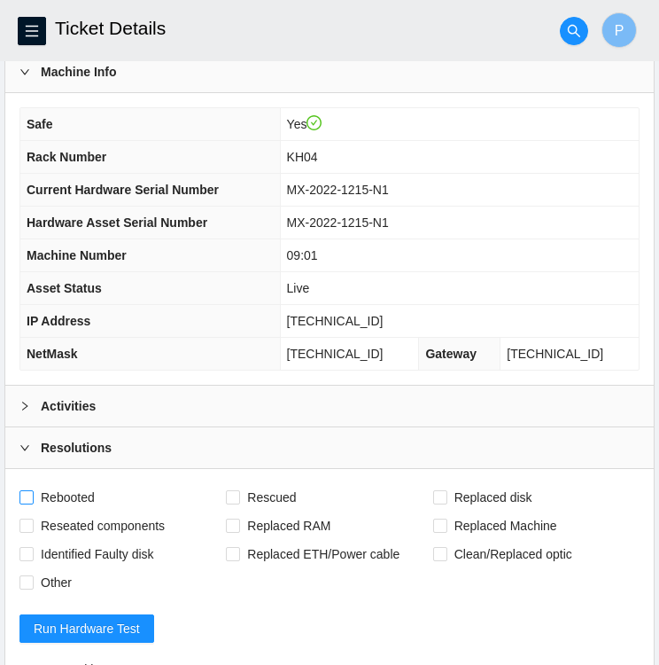
click at [32, 494] on span at bounding box center [27, 497] width 14 height 14
click at [32, 494] on input "Rebooted" at bounding box center [26, 496] width 12 height 12
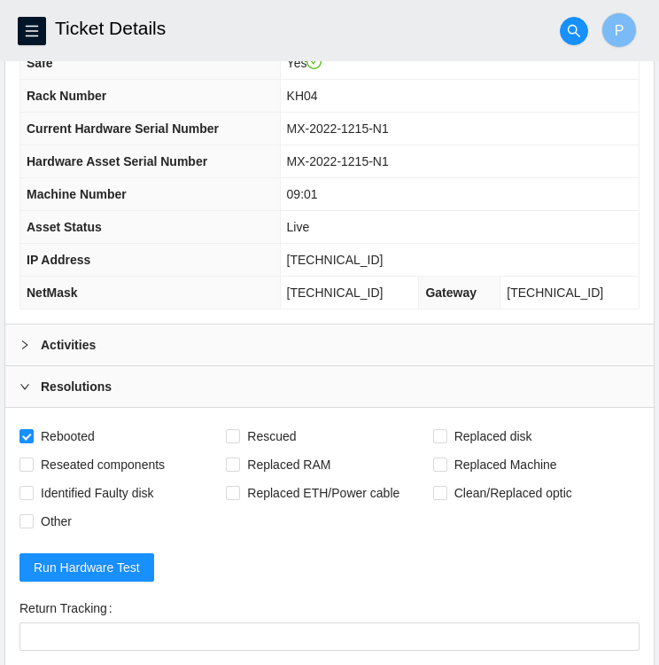
scroll to position [597, 0]
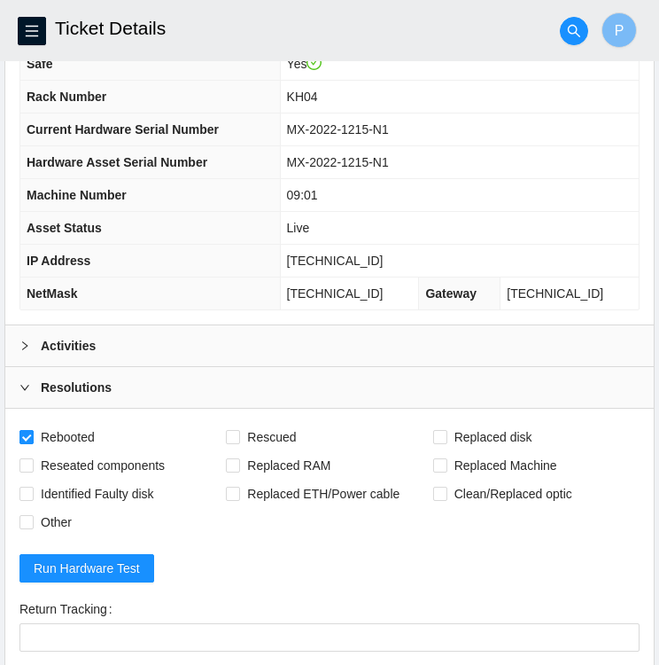
click at [28, 430] on input "Rebooted" at bounding box center [26, 436] width 12 height 12
checkbox input "false"
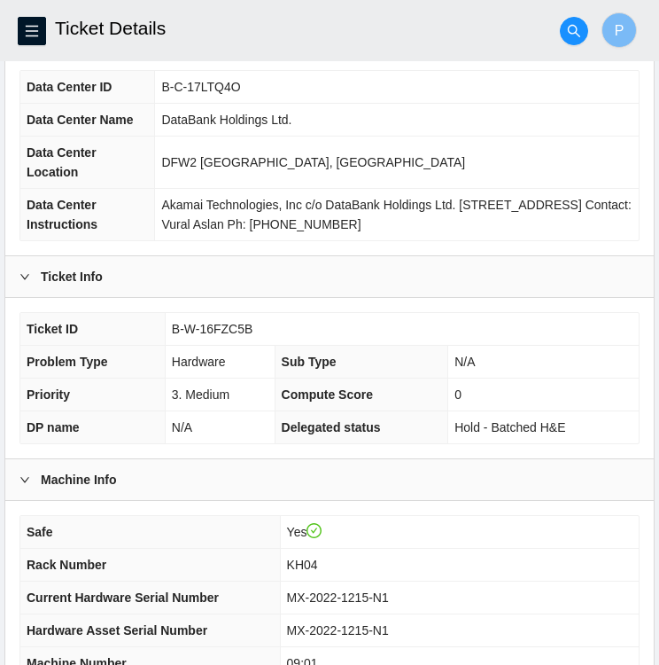
scroll to position [128, 0]
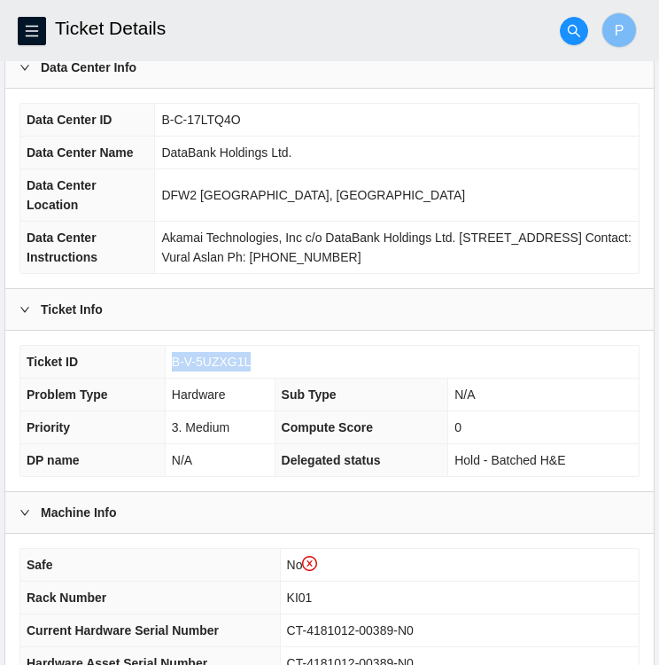
scroll to position [131, 0]
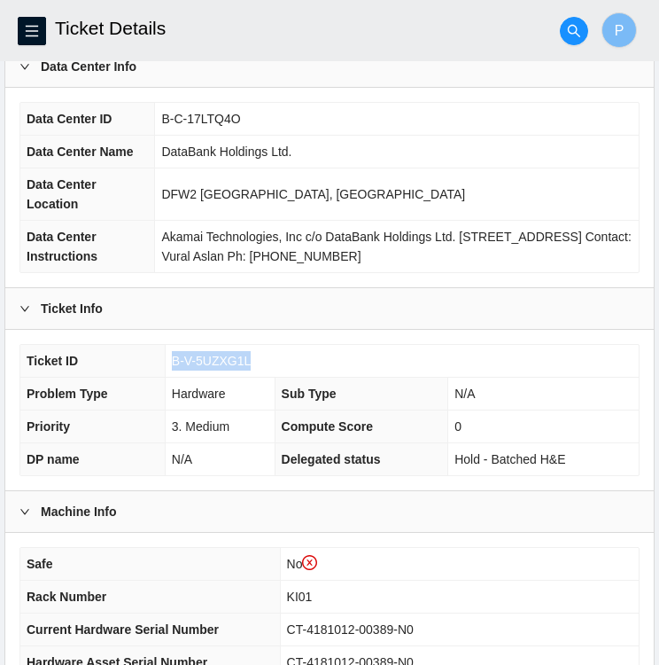
click at [482, 351] on td "B-V-5UZXG1L" at bounding box center [402, 361] width 474 height 33
